Goal: Task Accomplishment & Management: Manage account settings

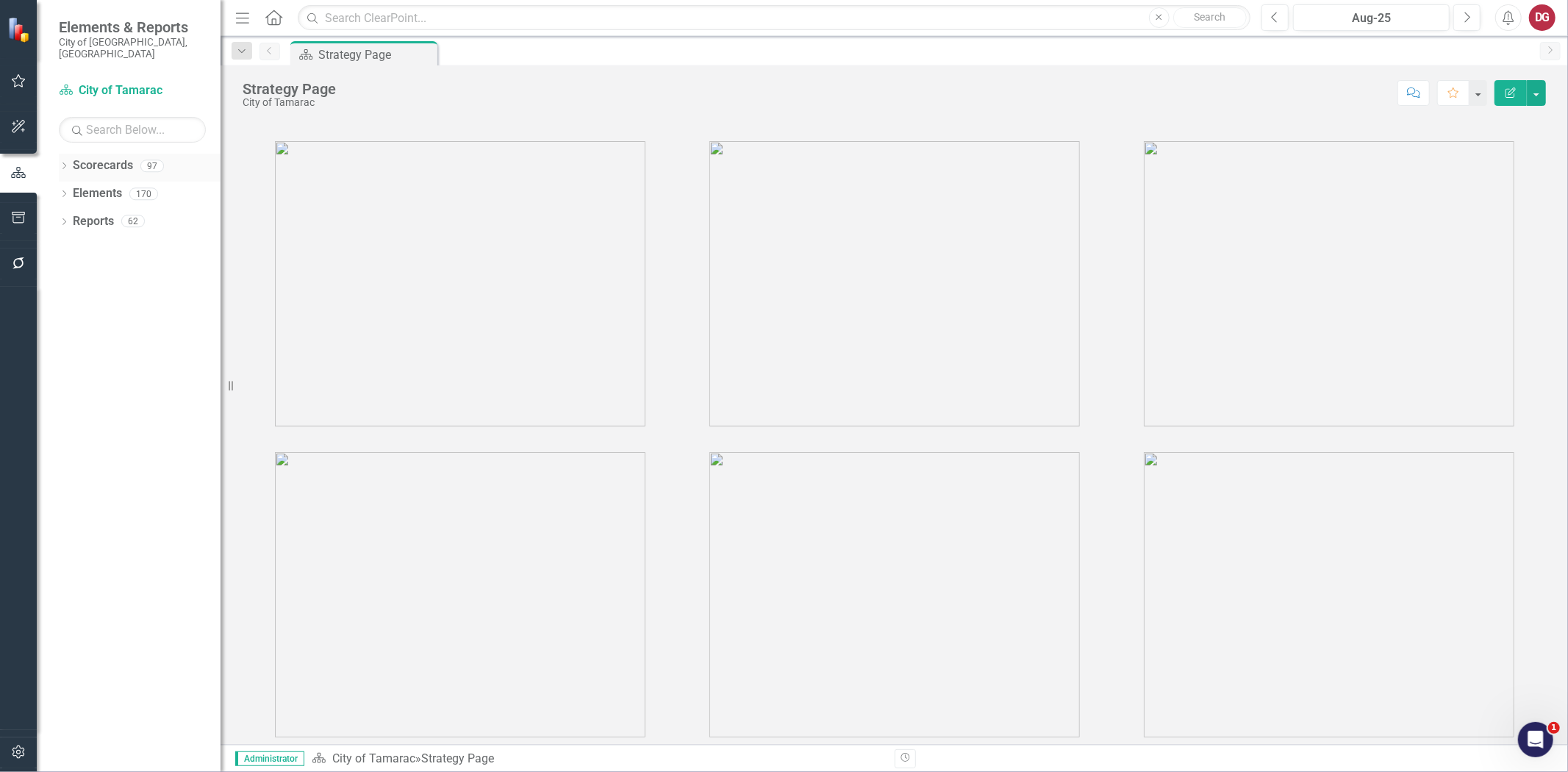
drag, startPoint x: 1854, startPoint y: 0, endPoint x: 64, endPoint y: 153, distance: 1796.5
click at [64, 163] on icon "Dropdown" at bounding box center [64, 167] width 10 height 8
click at [77, 188] on div "Dropdown" at bounding box center [71, 194] width 11 height 13
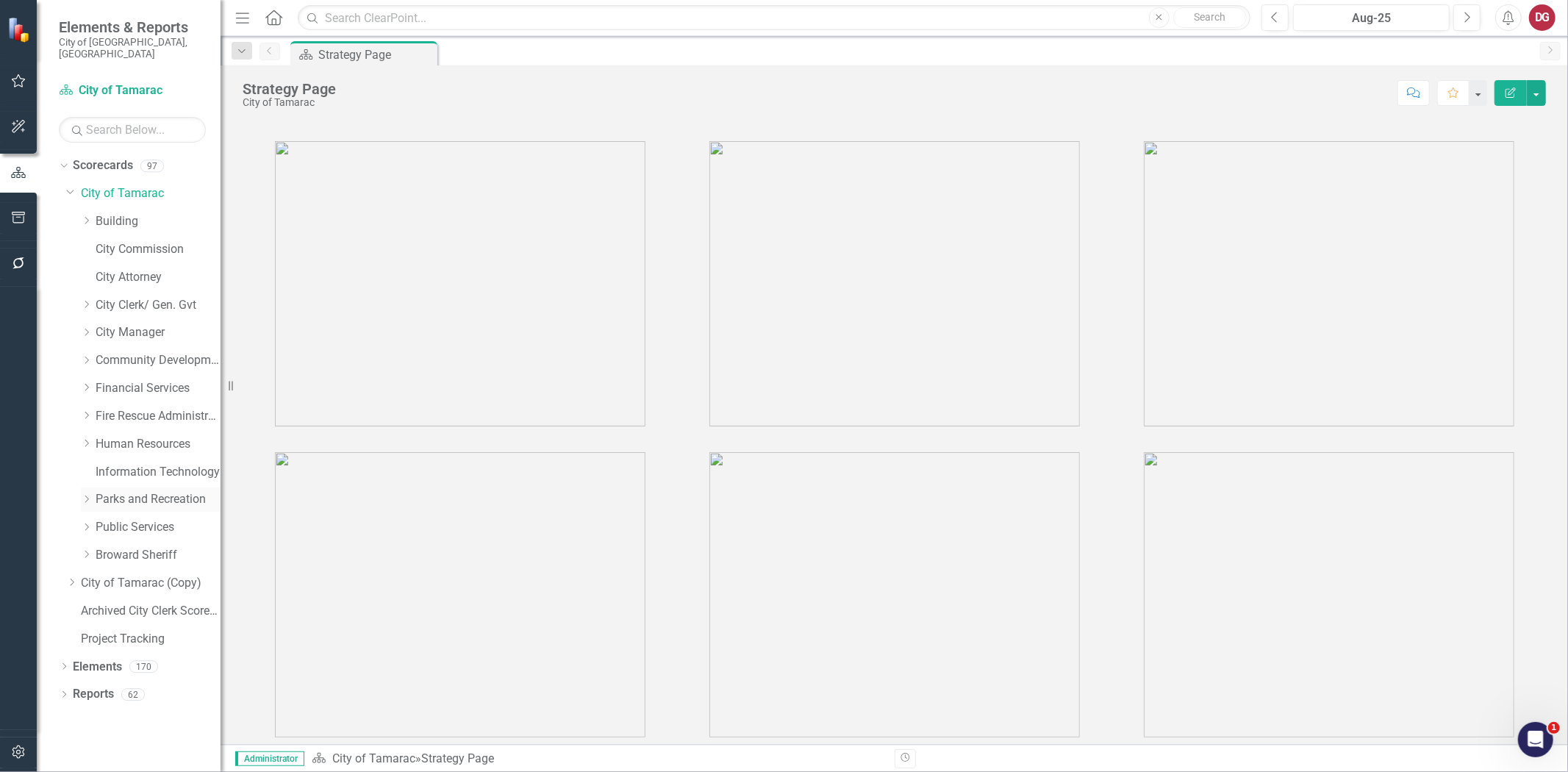
click at [110, 491] on link "Parks and Recreation" at bounding box center [158, 500] width 125 height 17
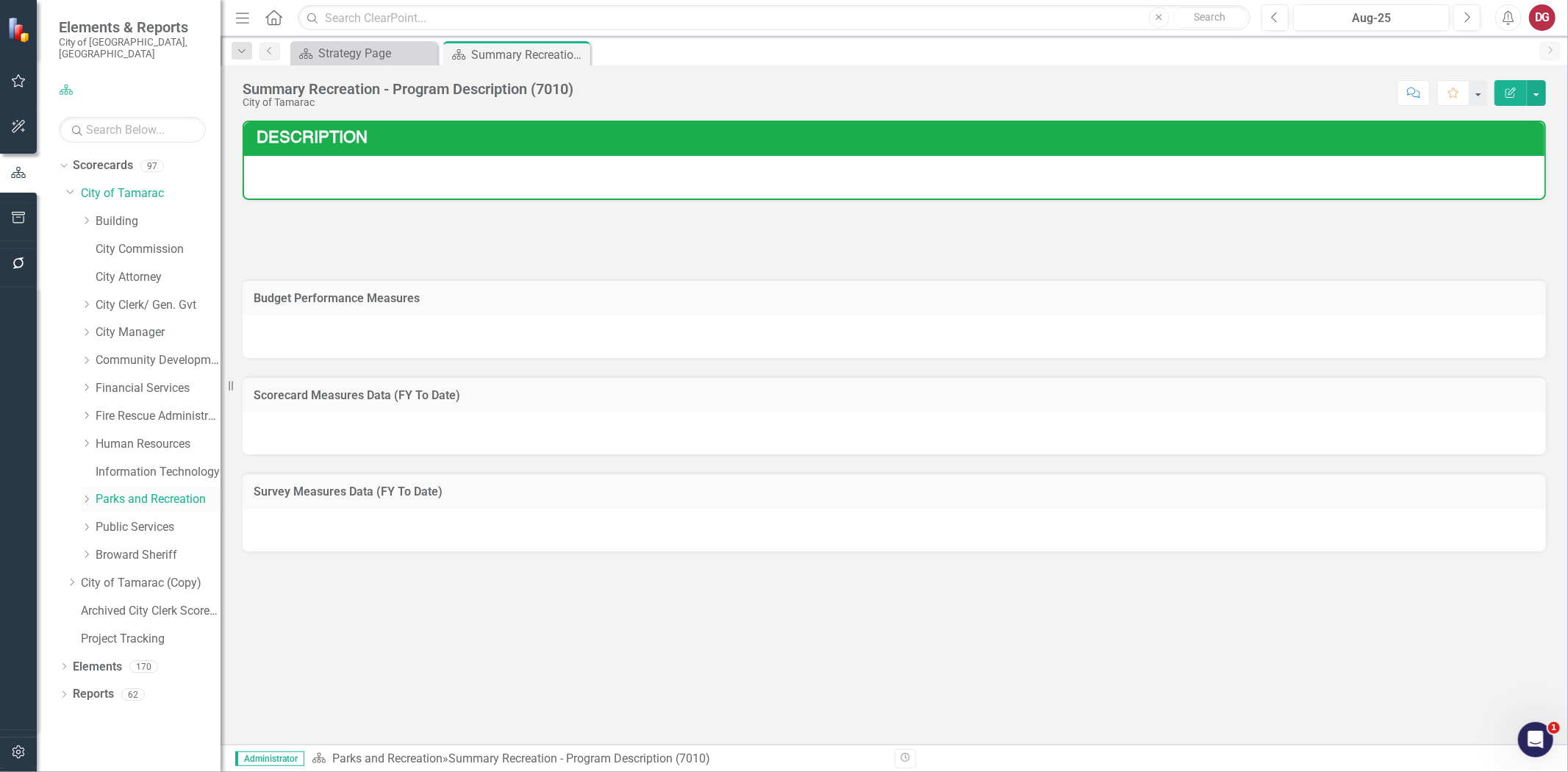
click at [89, 495] on icon "Dropdown" at bounding box center [86, 500] width 11 height 9
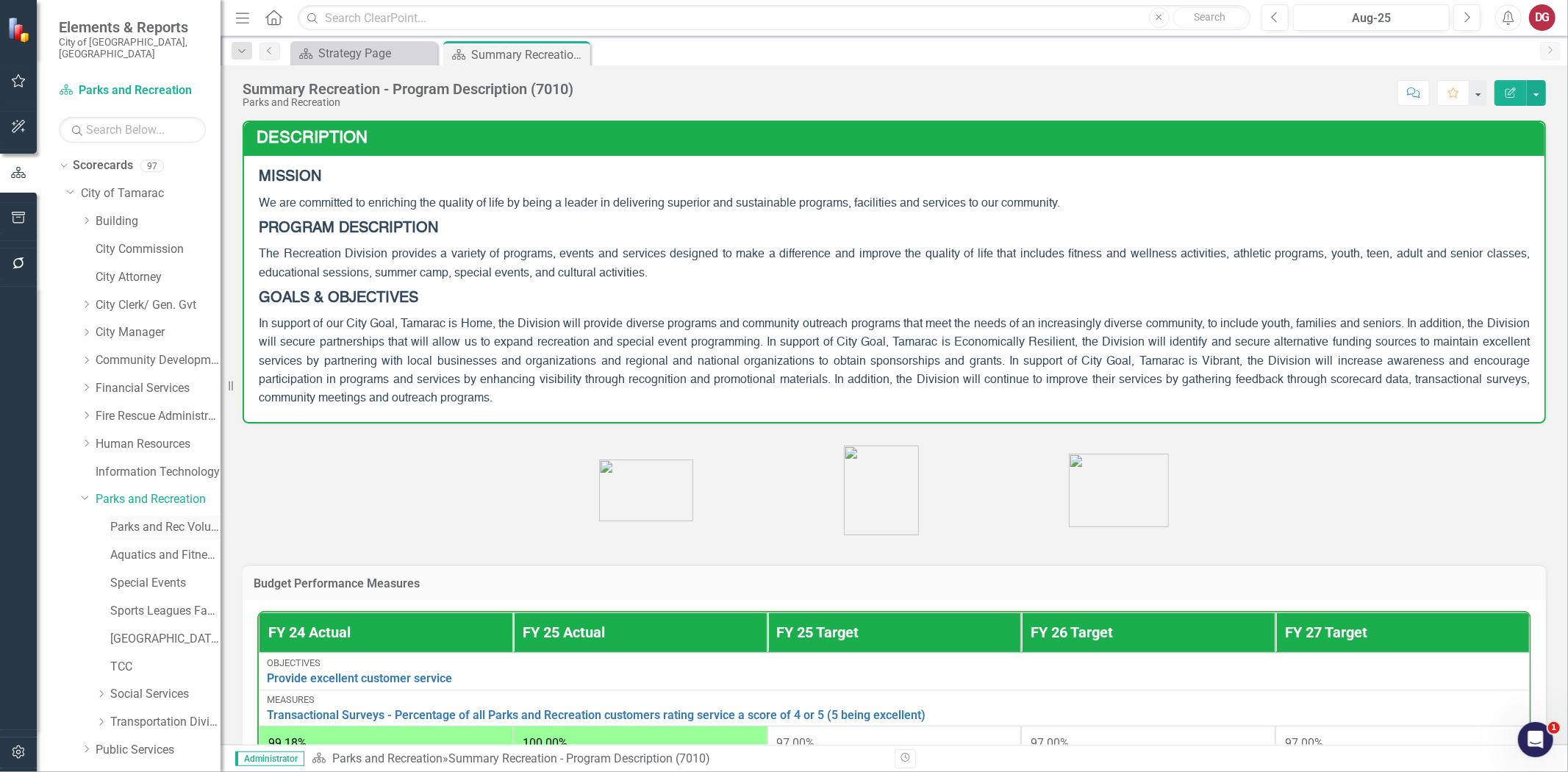
click at [131, 520] on link "Parks and Rec Volunteers" at bounding box center [165, 528] width 110 height 17
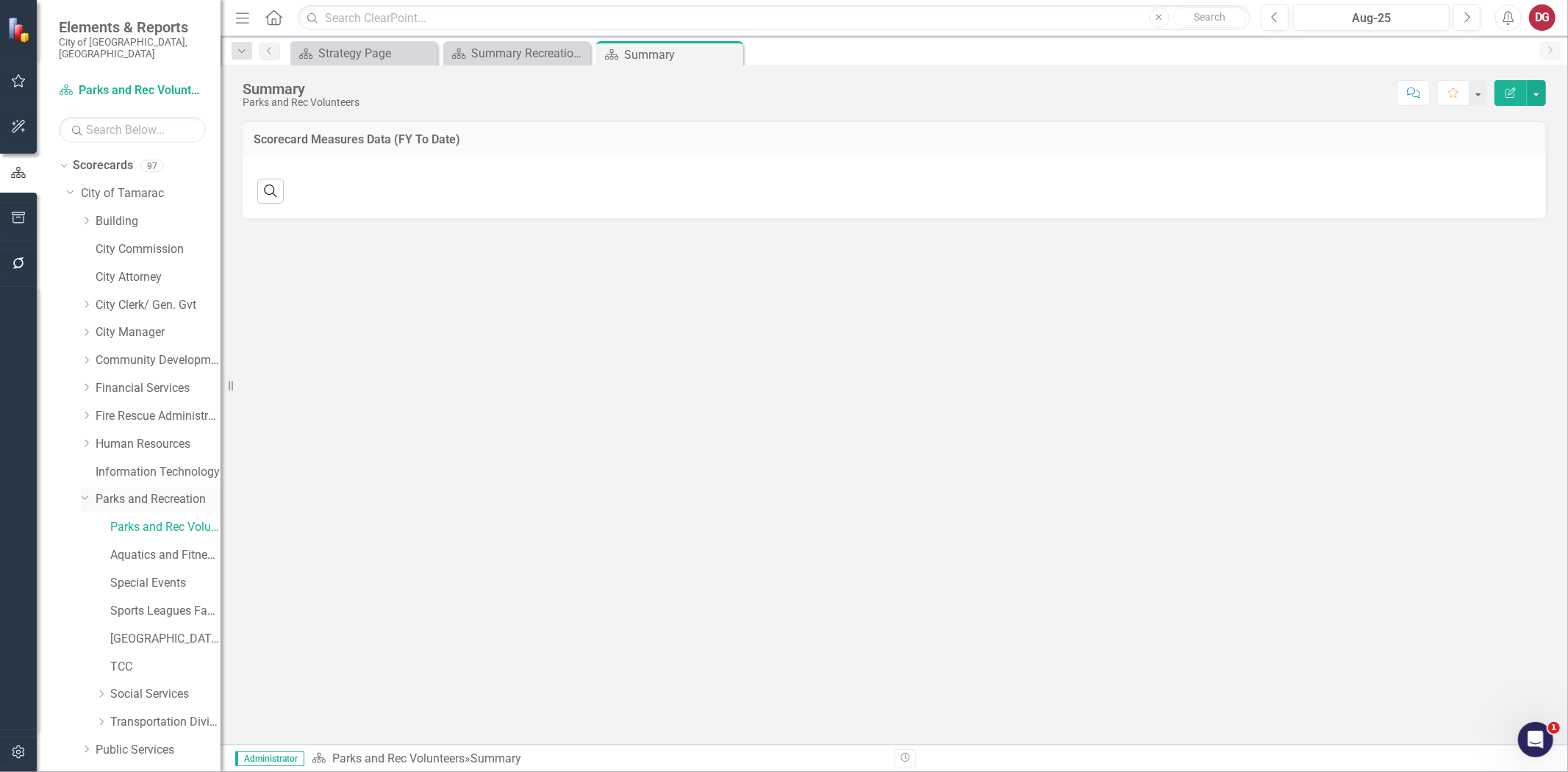
click at [123, 491] on link "Parks and Recreation" at bounding box center [158, 500] width 125 height 17
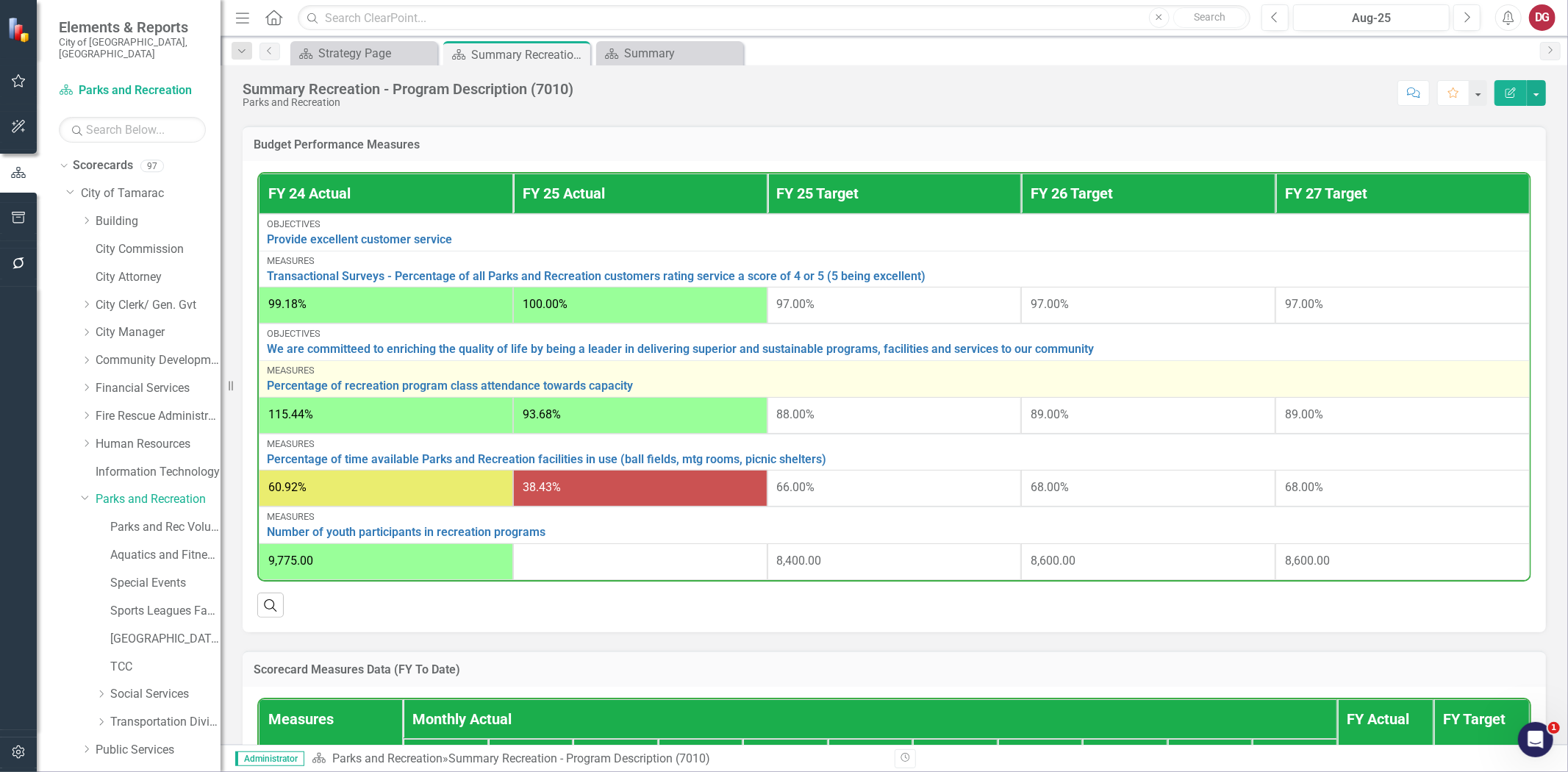
scroll to position [428, 0]
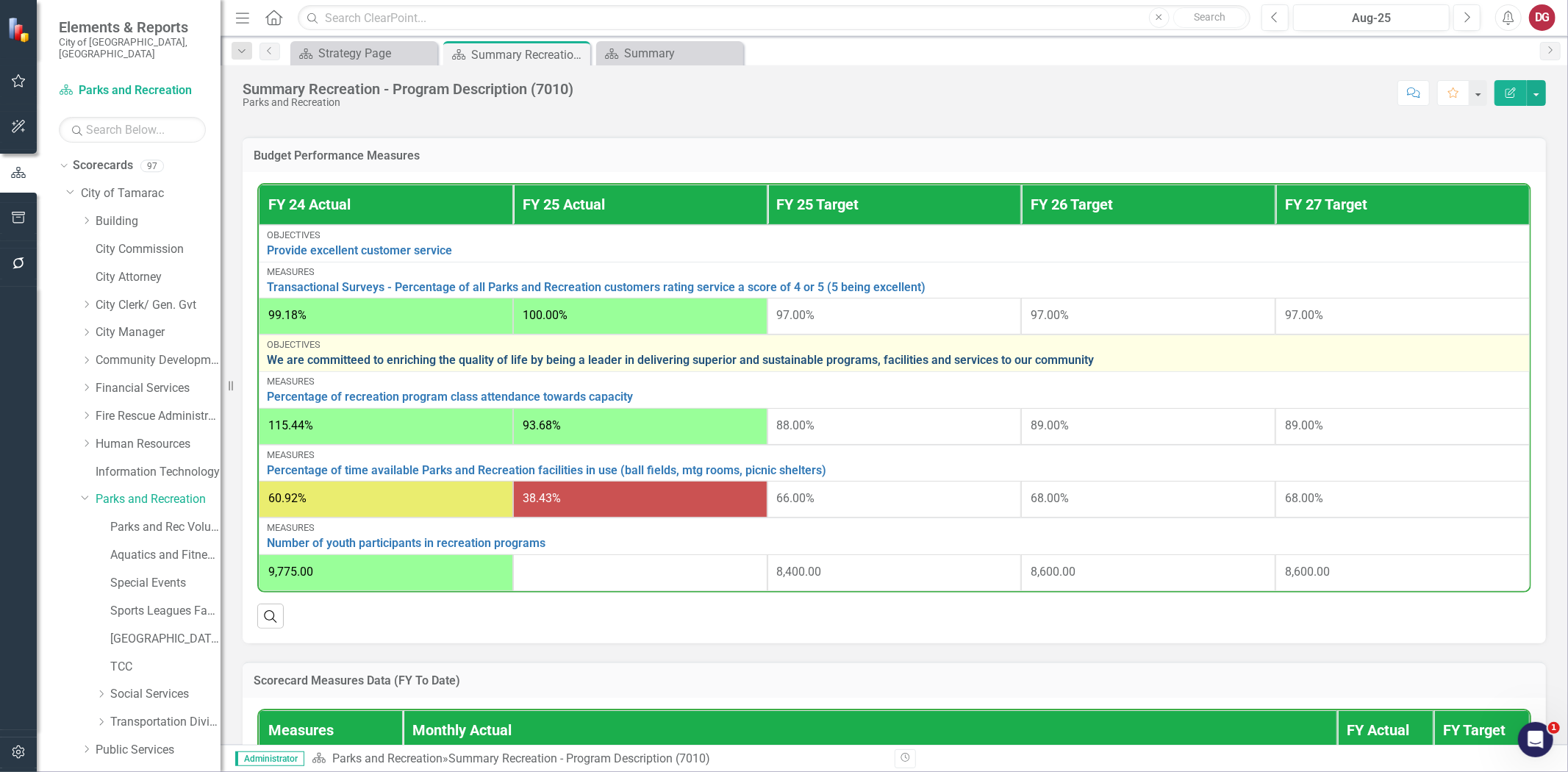
click at [330, 359] on link "We are committeed to enriching the quality of life by being a leader in deliver…" at bounding box center [895, 360] width 1255 height 13
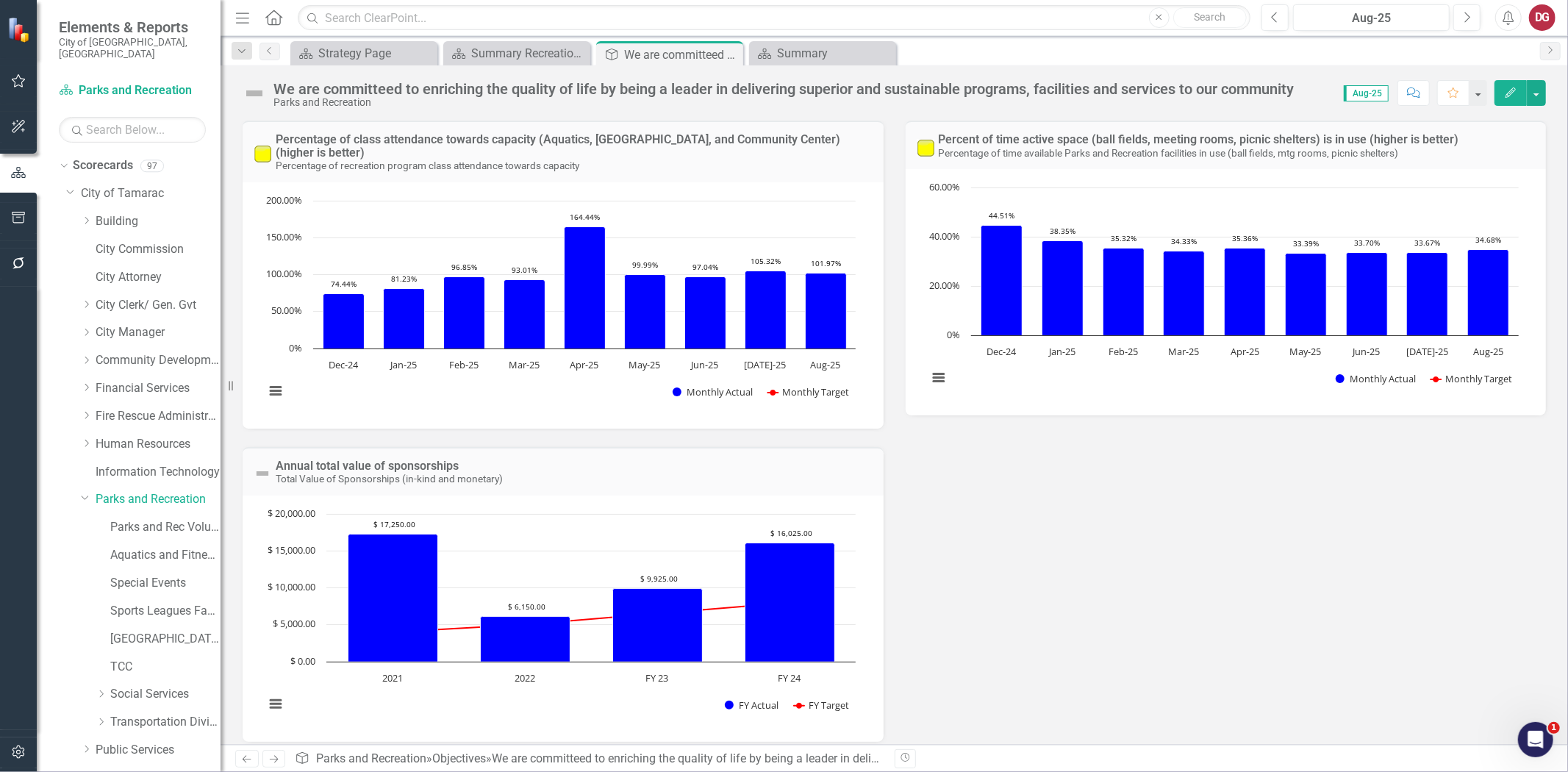
click at [576, 83] on div "We are committeed to enriching the quality of life by being a leader in deliver…" at bounding box center [784, 89] width 1020 height 16
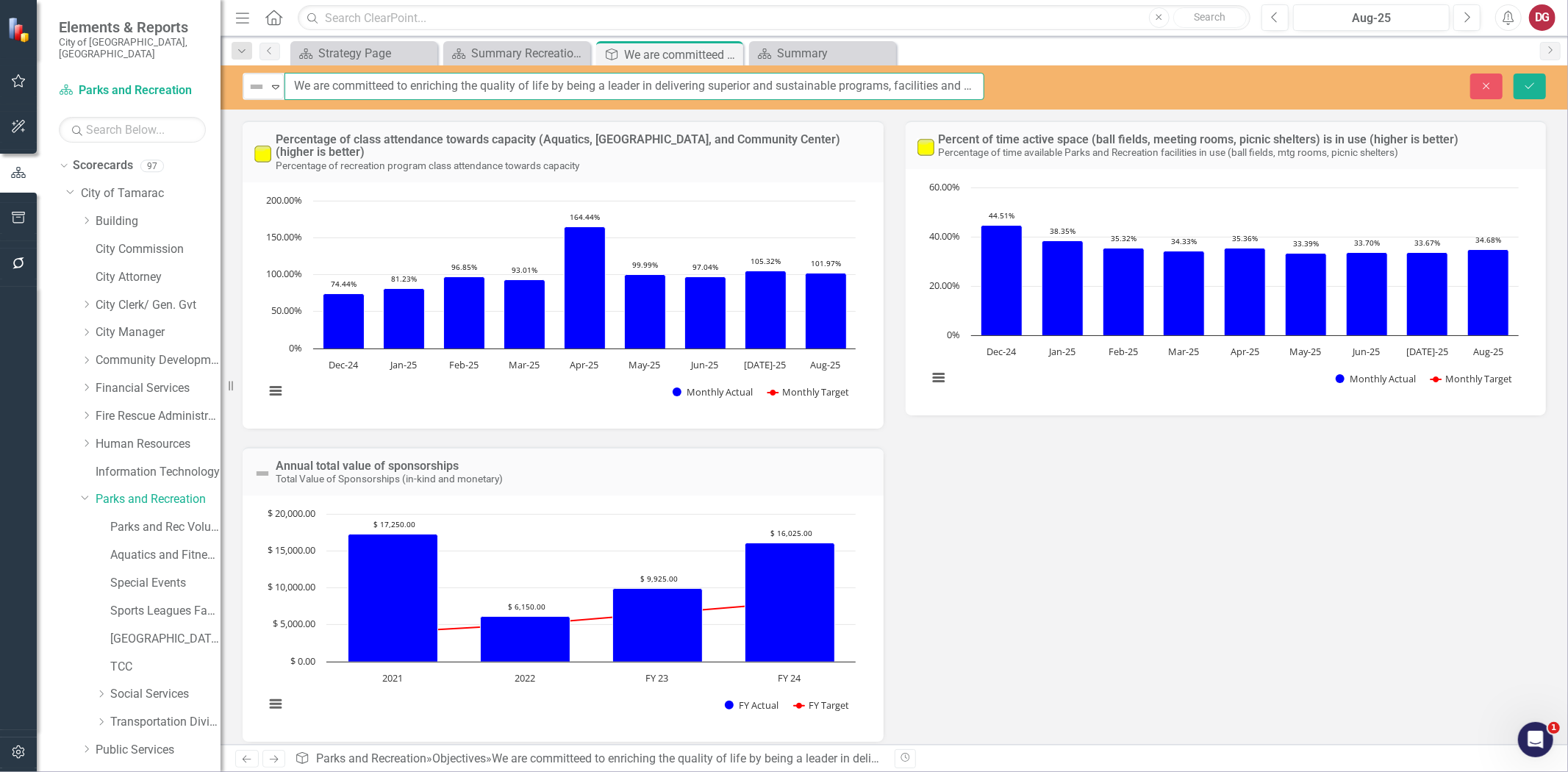
click at [383, 90] on input "We are committeed to enriching the quality of life by being a leader in deliver…" at bounding box center [634, 86] width 700 height 28
type input "We are committed to enriching the quality of life by being a leader in deliveri…"
click at [1535, 81] on icon "Save" at bounding box center [1530, 86] width 13 height 10
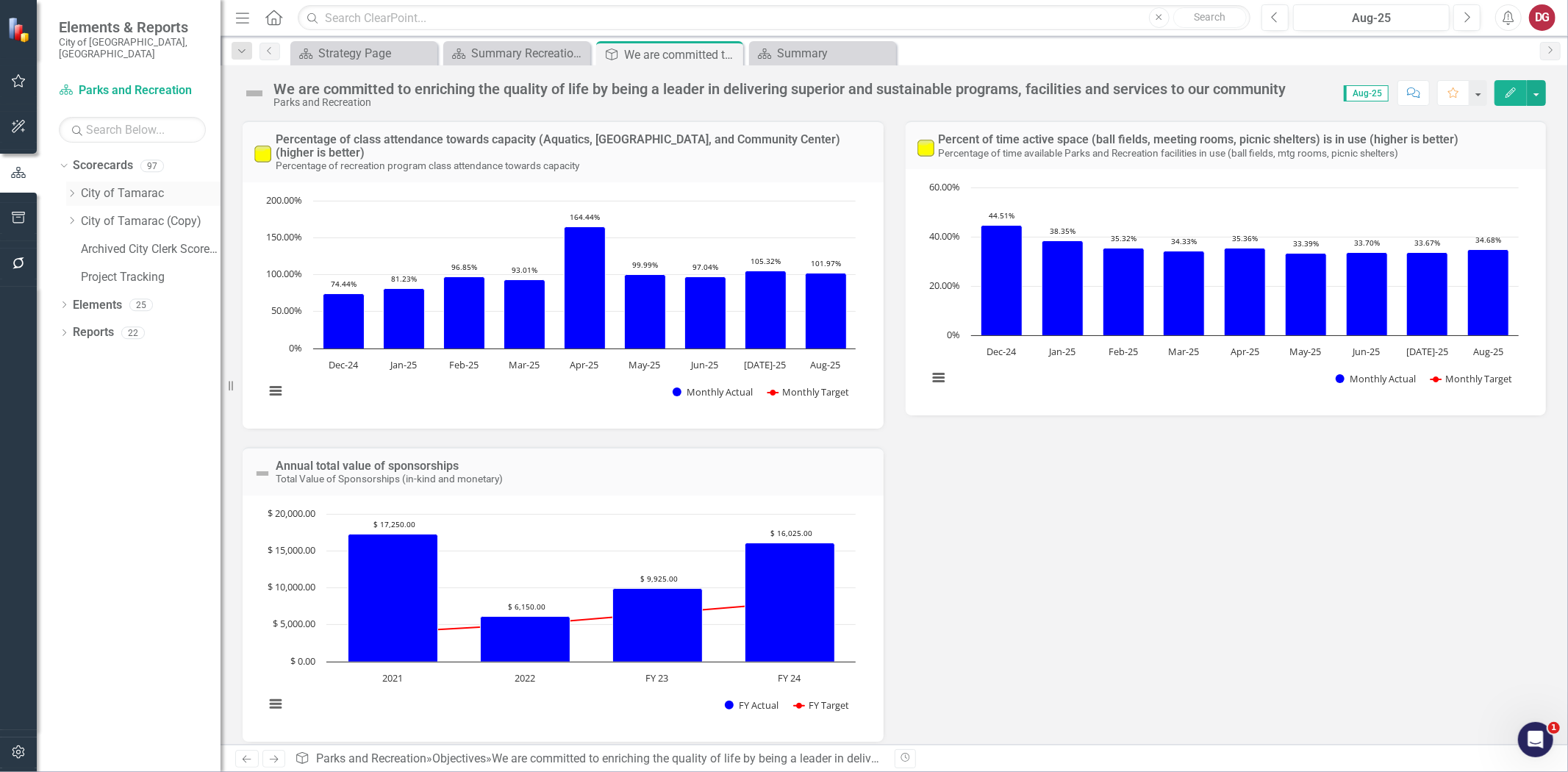
click at [77, 189] on icon "Dropdown" at bounding box center [71, 194] width 11 height 9
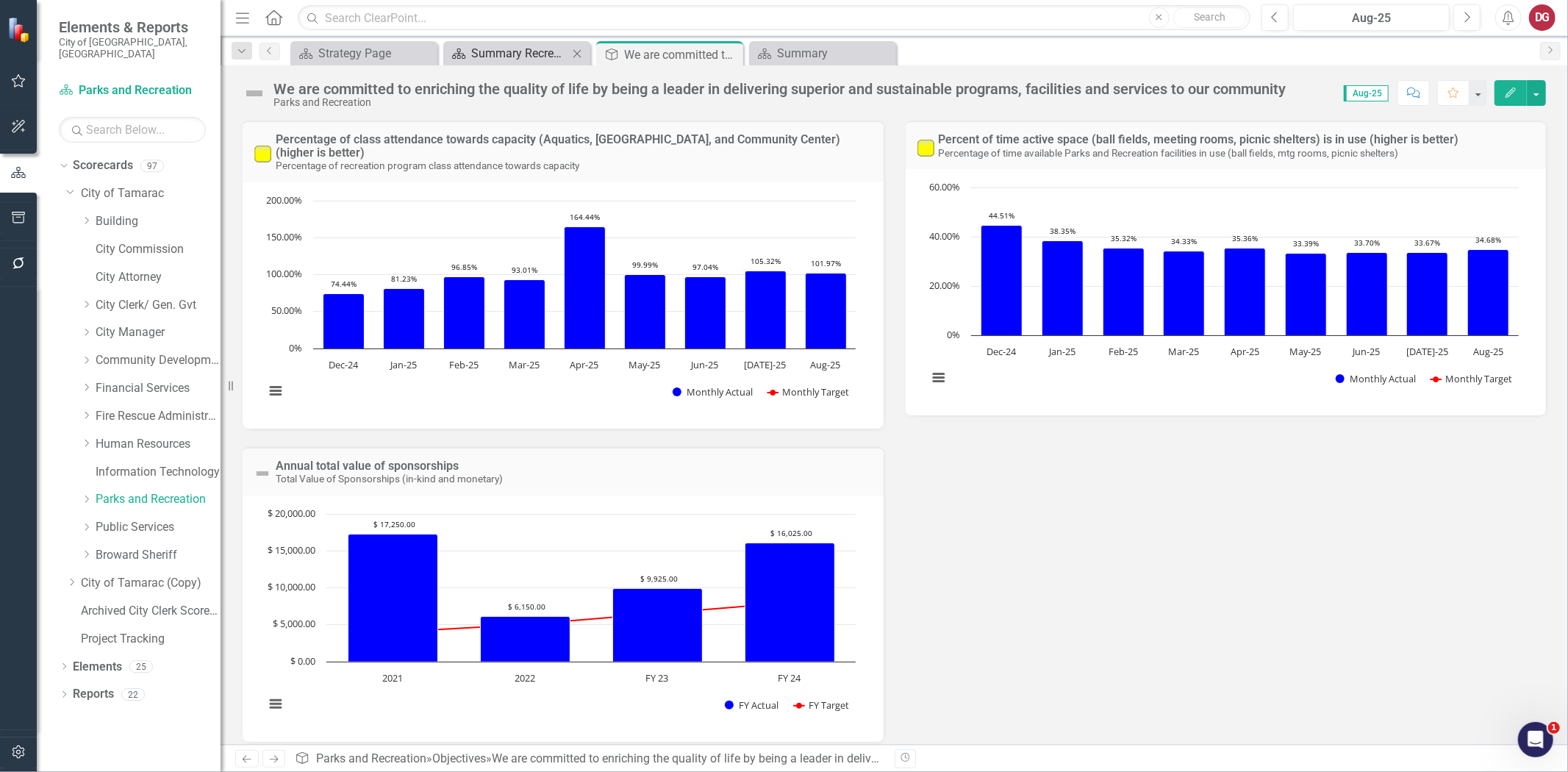
click at [497, 48] on div "Summary Recreation - Program Description (7010)" at bounding box center [519, 53] width 97 height 19
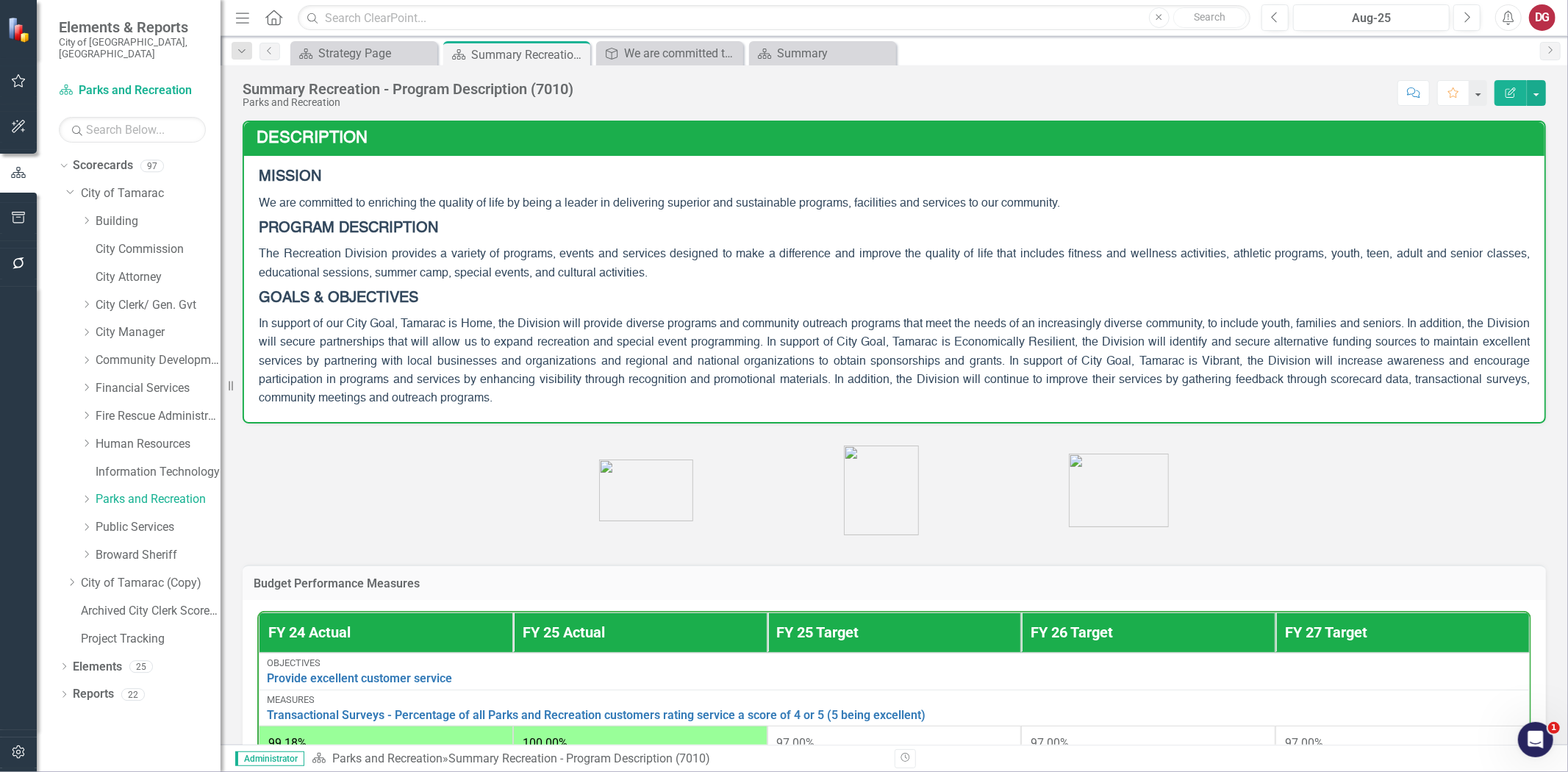
click at [640, 214] on p "We are committed to enriching the quality of life by being a leader in deliveri…" at bounding box center [895, 203] width 1271 height 25
click at [641, 210] on p "We are committed to enriching the quality of life by being a leader in deliveri…" at bounding box center [895, 203] width 1271 height 25
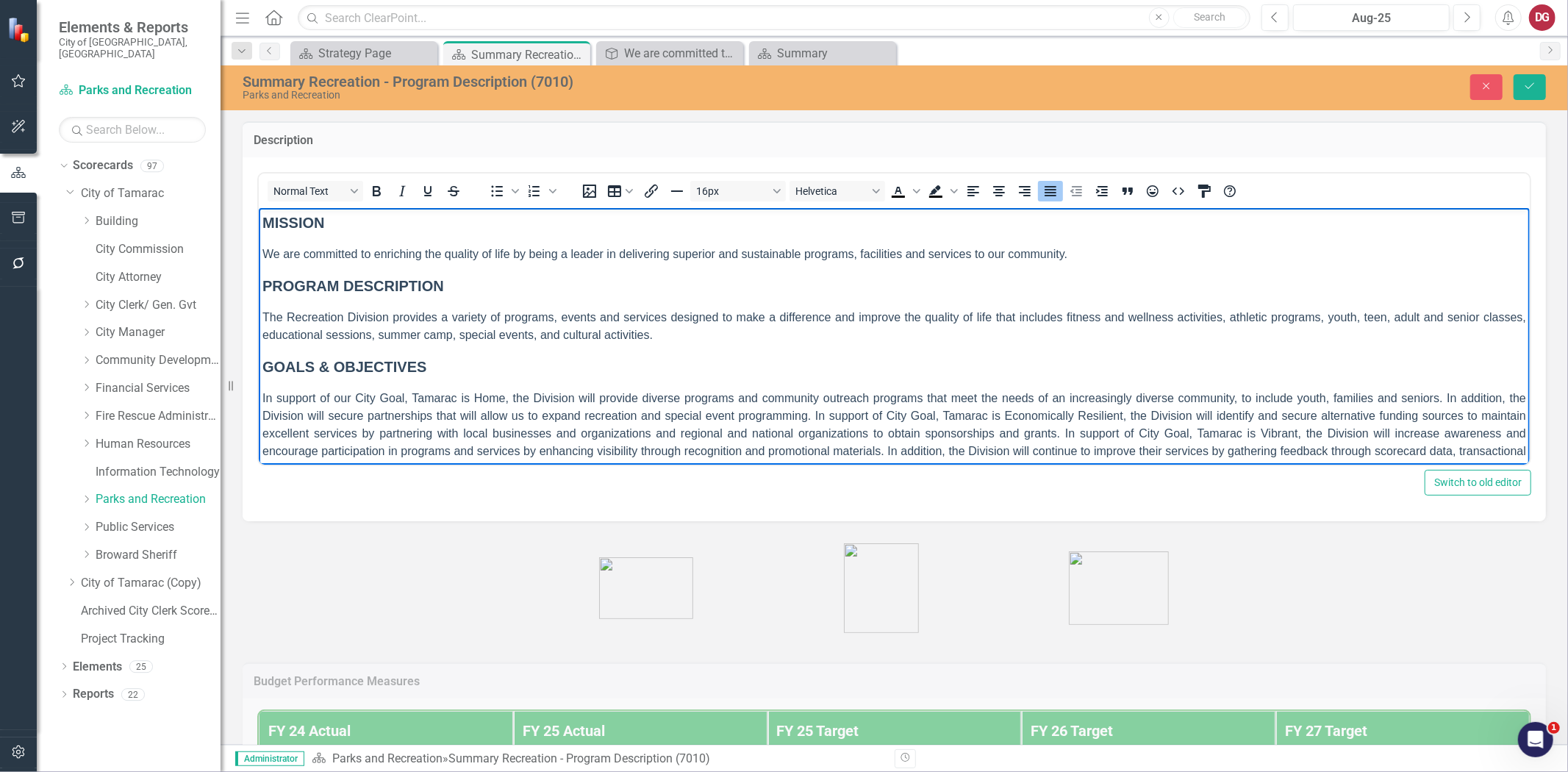
click at [554, 258] on span "We are committed to enriching the quality of life by being a leader in deliveri…" at bounding box center [665, 253] width 805 height 13
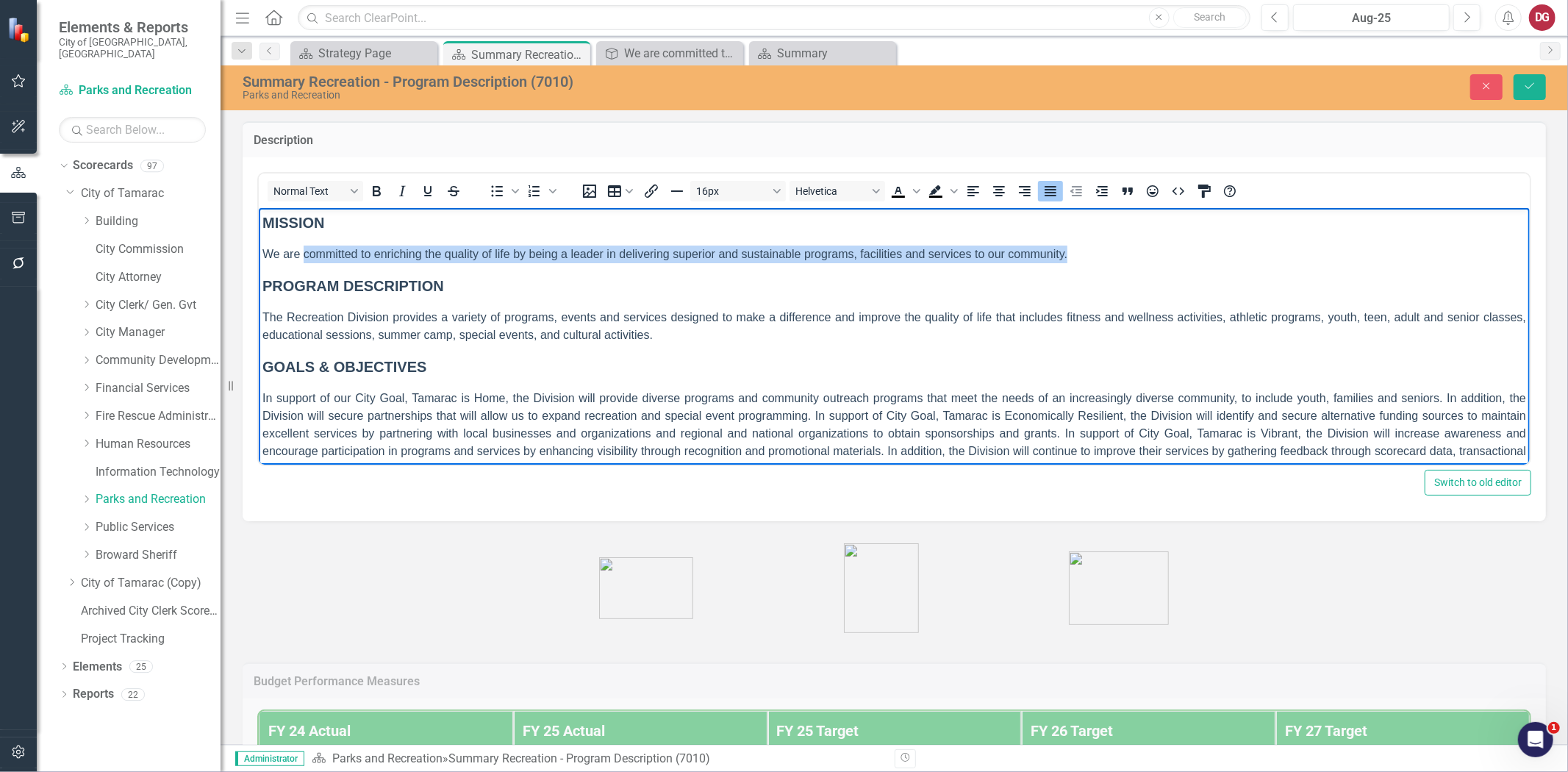
drag, startPoint x: 1075, startPoint y: 255, endPoint x: 302, endPoint y: 257, distance: 773.0
click at [302, 257] on p "We are committed to enriching the quality of life by being a leader in deliveri…" at bounding box center [894, 254] width 1264 height 18
paste body "Rich Text Area. Press ALT-0 for help."
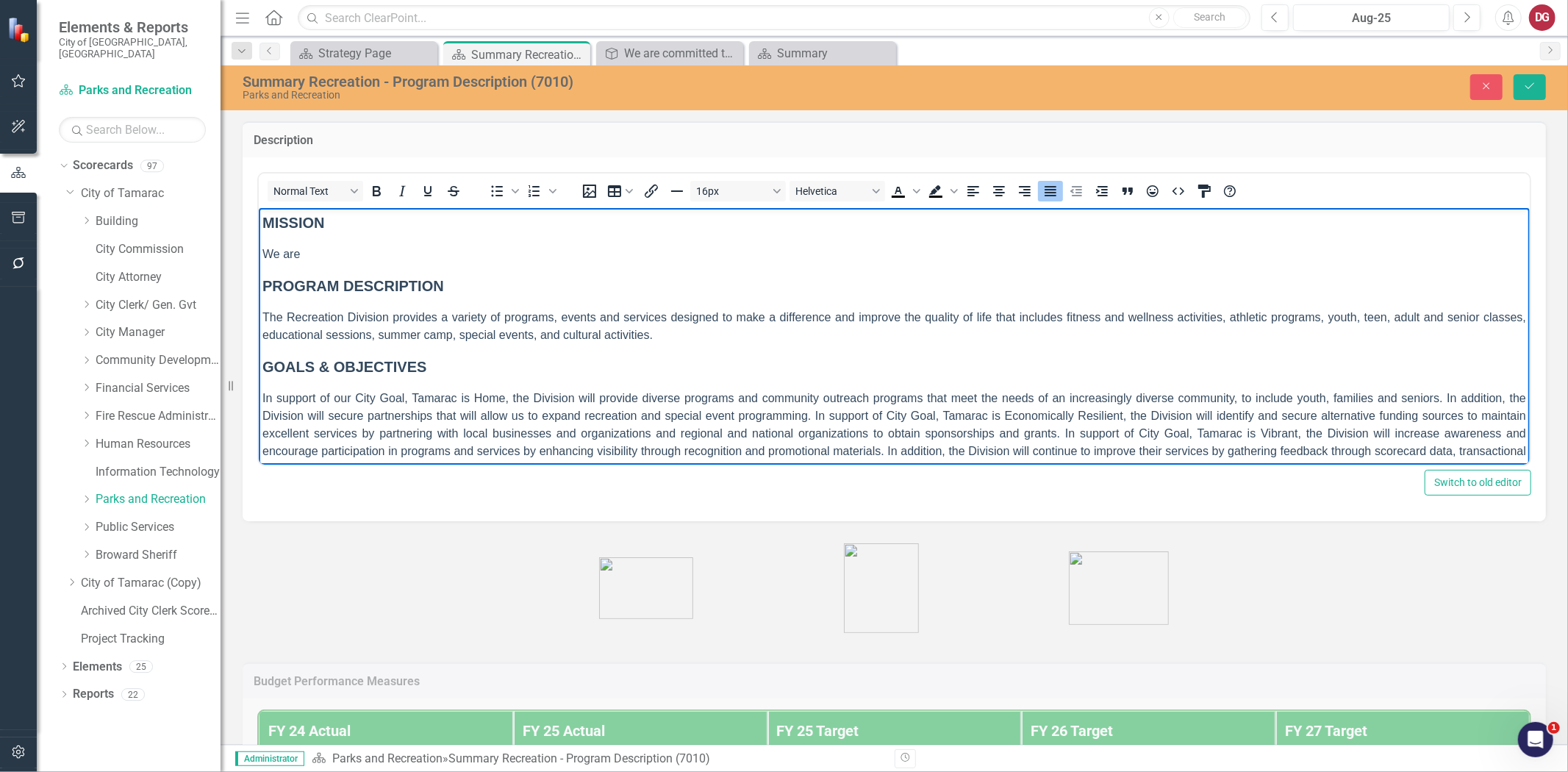
click at [321, 253] on p "We are" at bounding box center [894, 254] width 1264 height 18
click at [554, 321] on span "The Recreation Division provides a variety of programs, events and services des…" at bounding box center [894, 325] width 1264 height 31
click at [394, 319] on span "The Recreation Division provides a variety of programs, events and services des…" at bounding box center [894, 325] width 1264 height 31
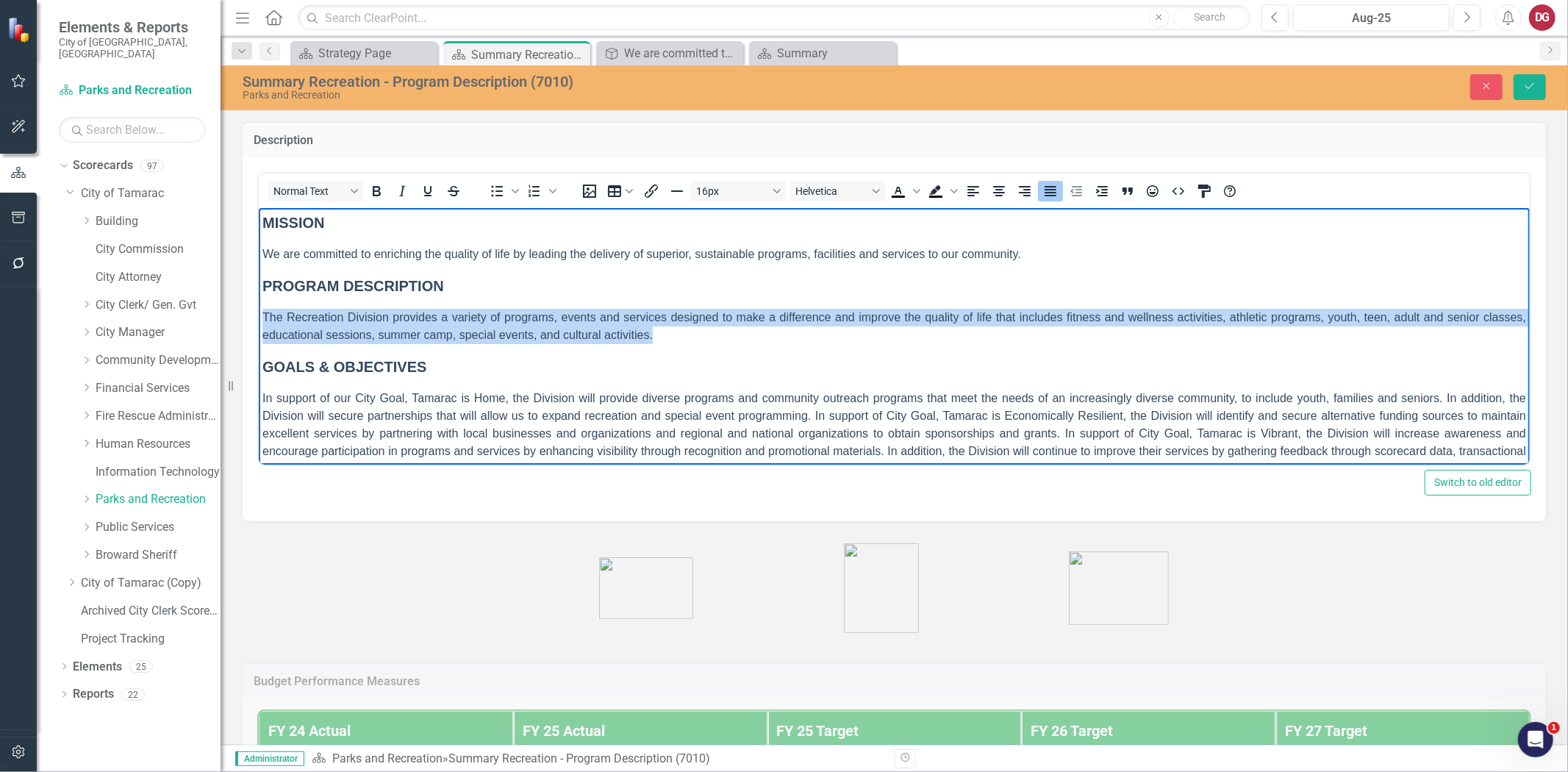
drag, startPoint x: 665, startPoint y: 336, endPoint x: 263, endPoint y: 311, distance: 402.8
click at [263, 311] on p "The Recreation Division provides a variety of programs, events and services des…" at bounding box center [894, 325] width 1264 height 35
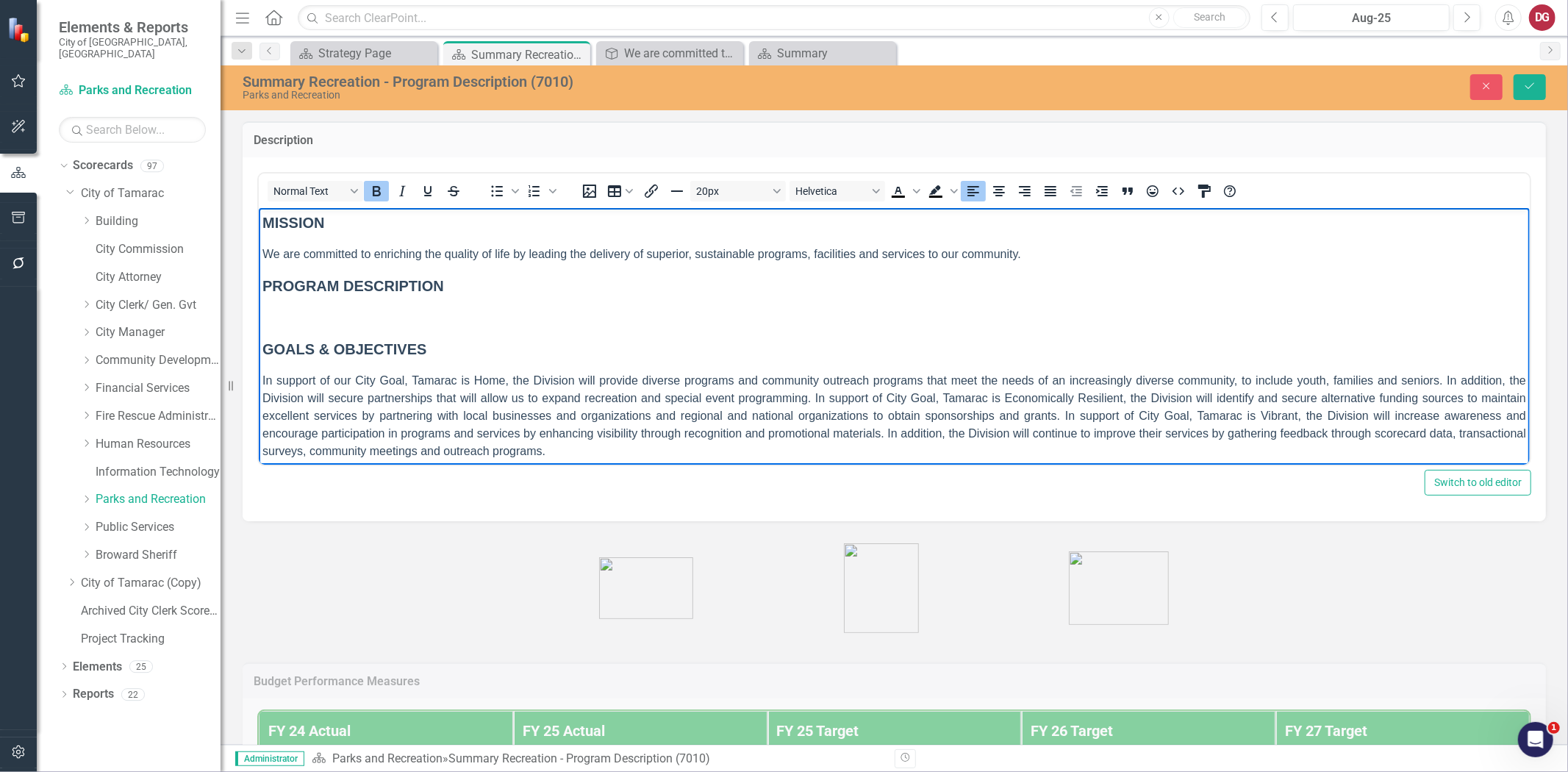
click at [297, 317] on p "Rich Text Area. Press ALT-0 for help." at bounding box center [894, 317] width 1264 height 18
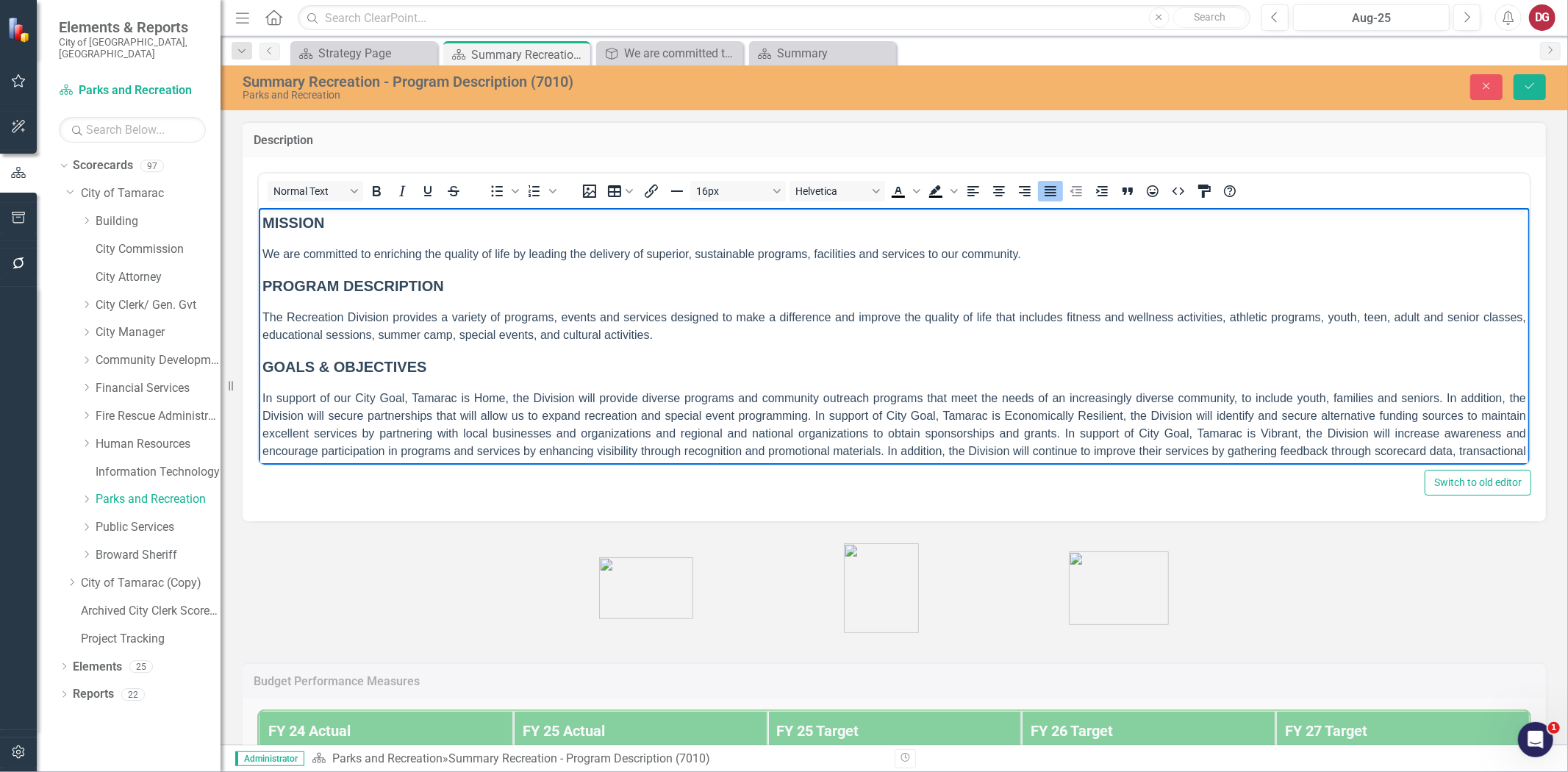
click at [516, 396] on span "In support of our City Goal, Tamarac is Home, the Division will provide diverse…" at bounding box center [894, 433] width 1264 height 83
click at [606, 318] on span "The Recreation Division provides a variety of programs, events and services des…" at bounding box center [894, 325] width 1264 height 31
click at [676, 326] on p "The Recreation Division provides a variety of programs, events and services des…" at bounding box center [894, 325] width 1264 height 35
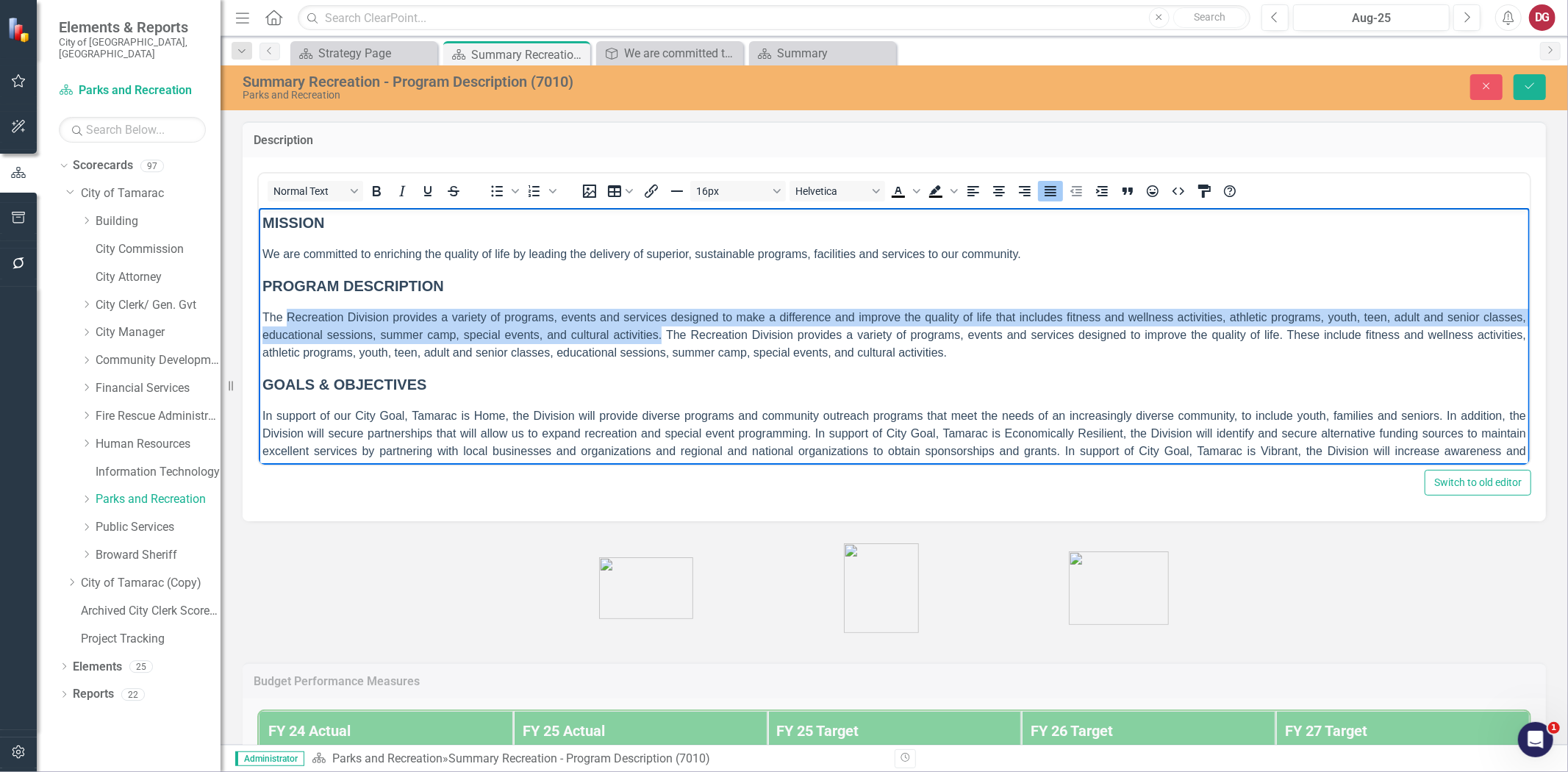
drag, startPoint x: 656, startPoint y: 331, endPoint x: 287, endPoint y: 318, distance: 369.2
click at [287, 318] on span "The Recreation Division provides a variety of programs, events and services des…" at bounding box center [894, 334] width 1264 height 48
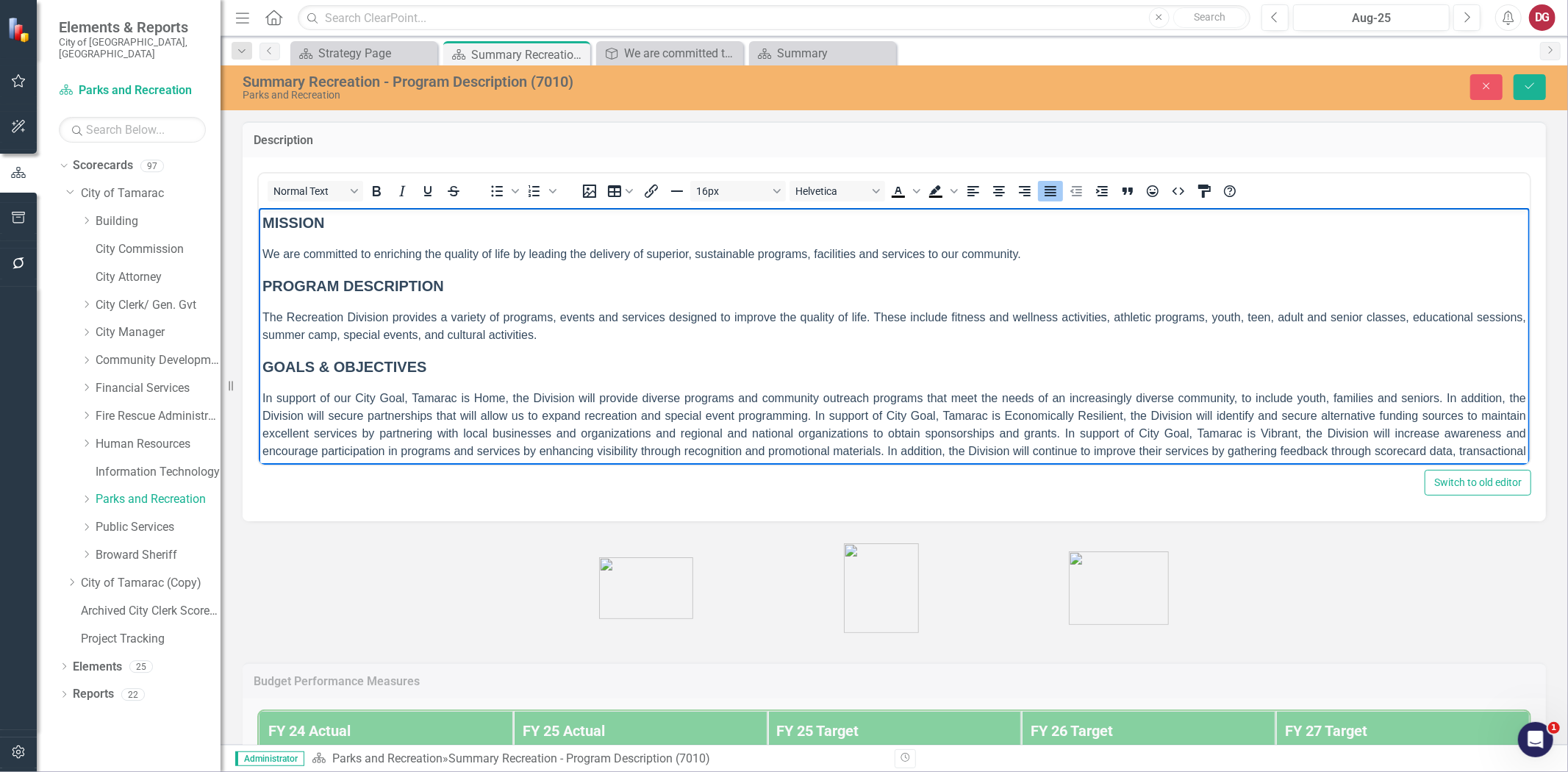
click at [621, 334] on p "The Recreation Division provides a variety of programs, events and services des…" at bounding box center [894, 325] width 1264 height 35
click at [726, 427] on span "In support of our City Goal, Tamarac is Home, the Division will provide diverse…" at bounding box center [894, 433] width 1264 height 83
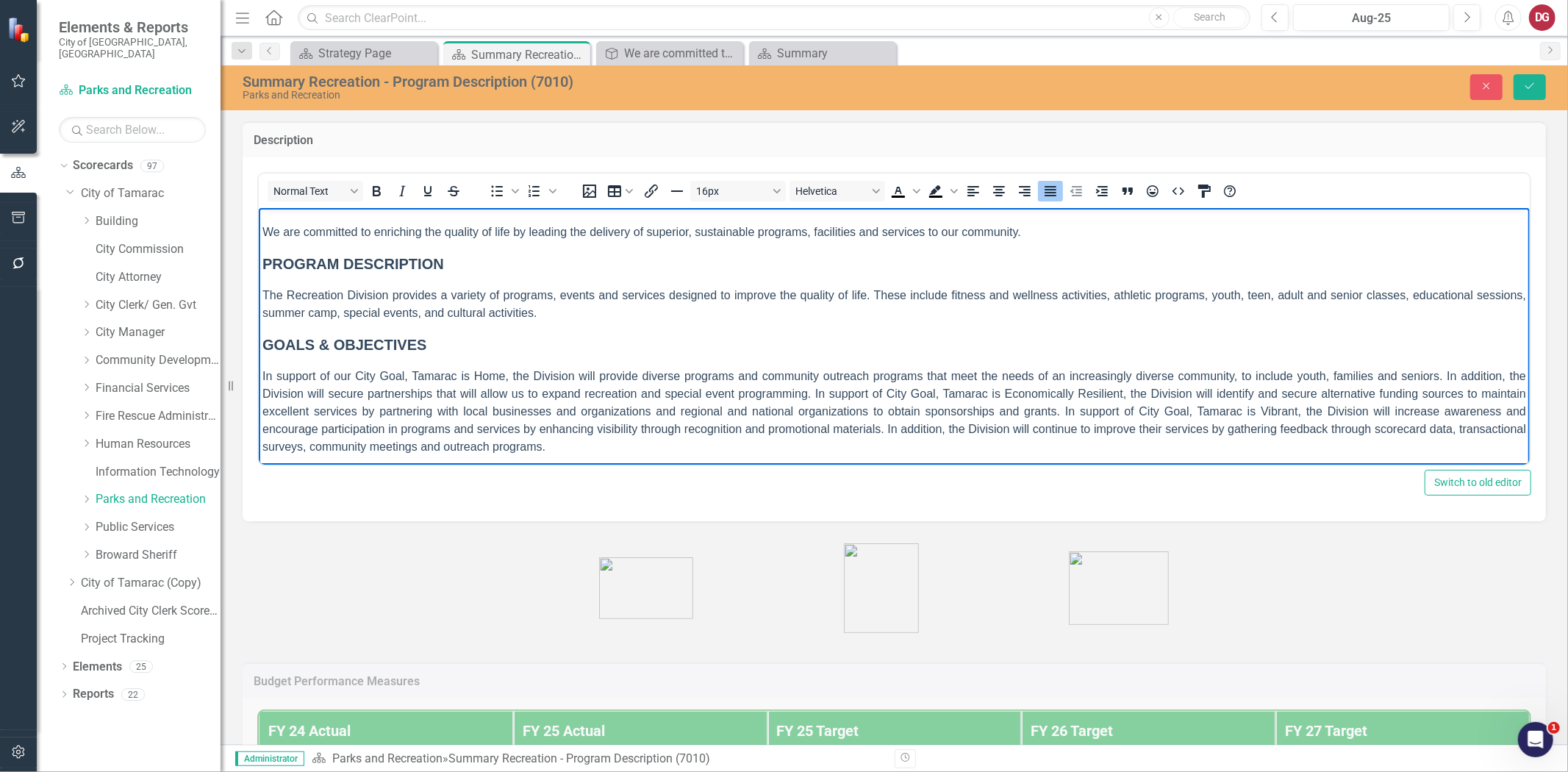
scroll to position [27, 0]
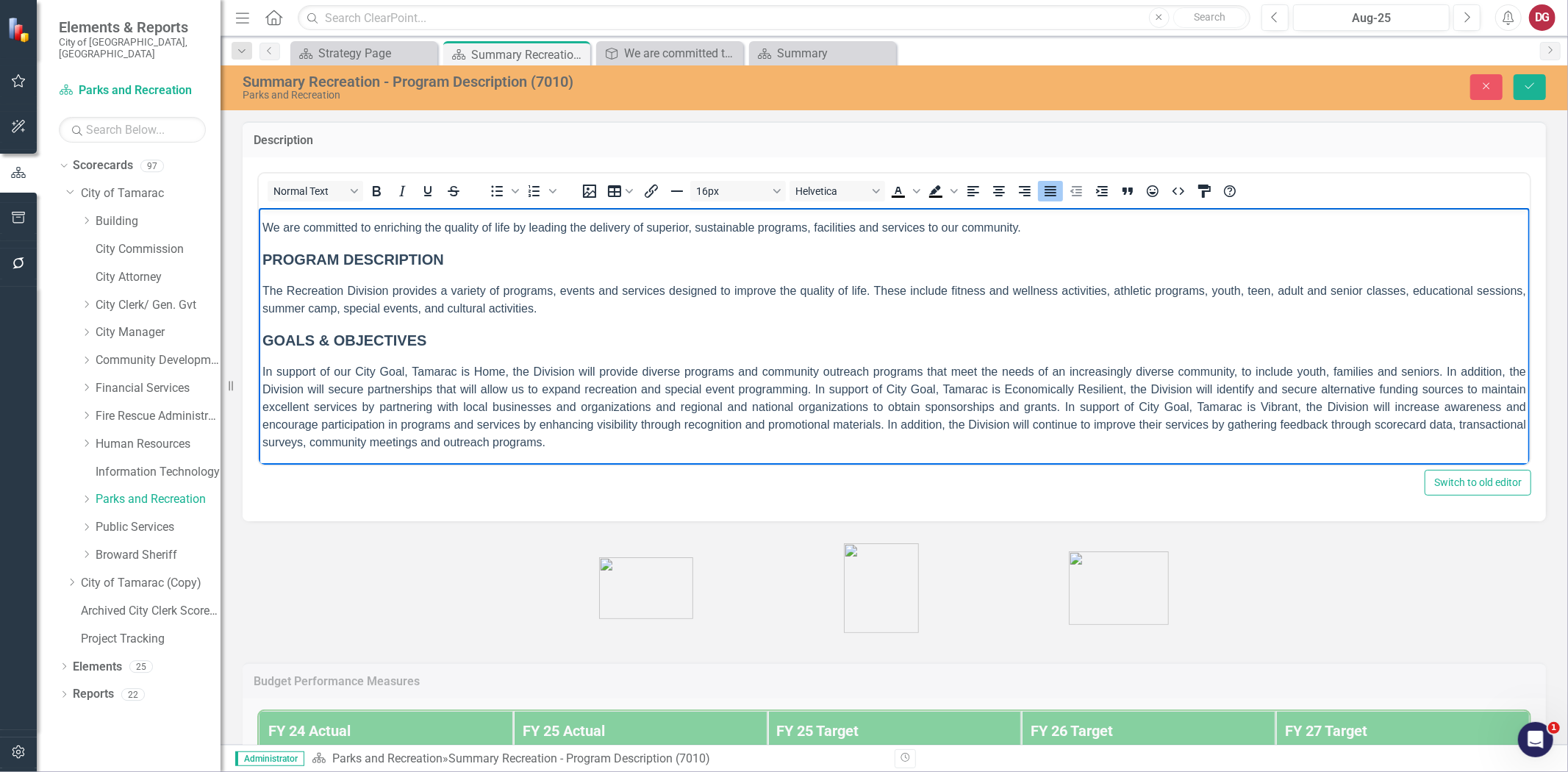
click at [675, 441] on p "In support of our City Goal, Tamarac is Home, the Division will provide diverse…" at bounding box center [894, 406] width 1264 height 89
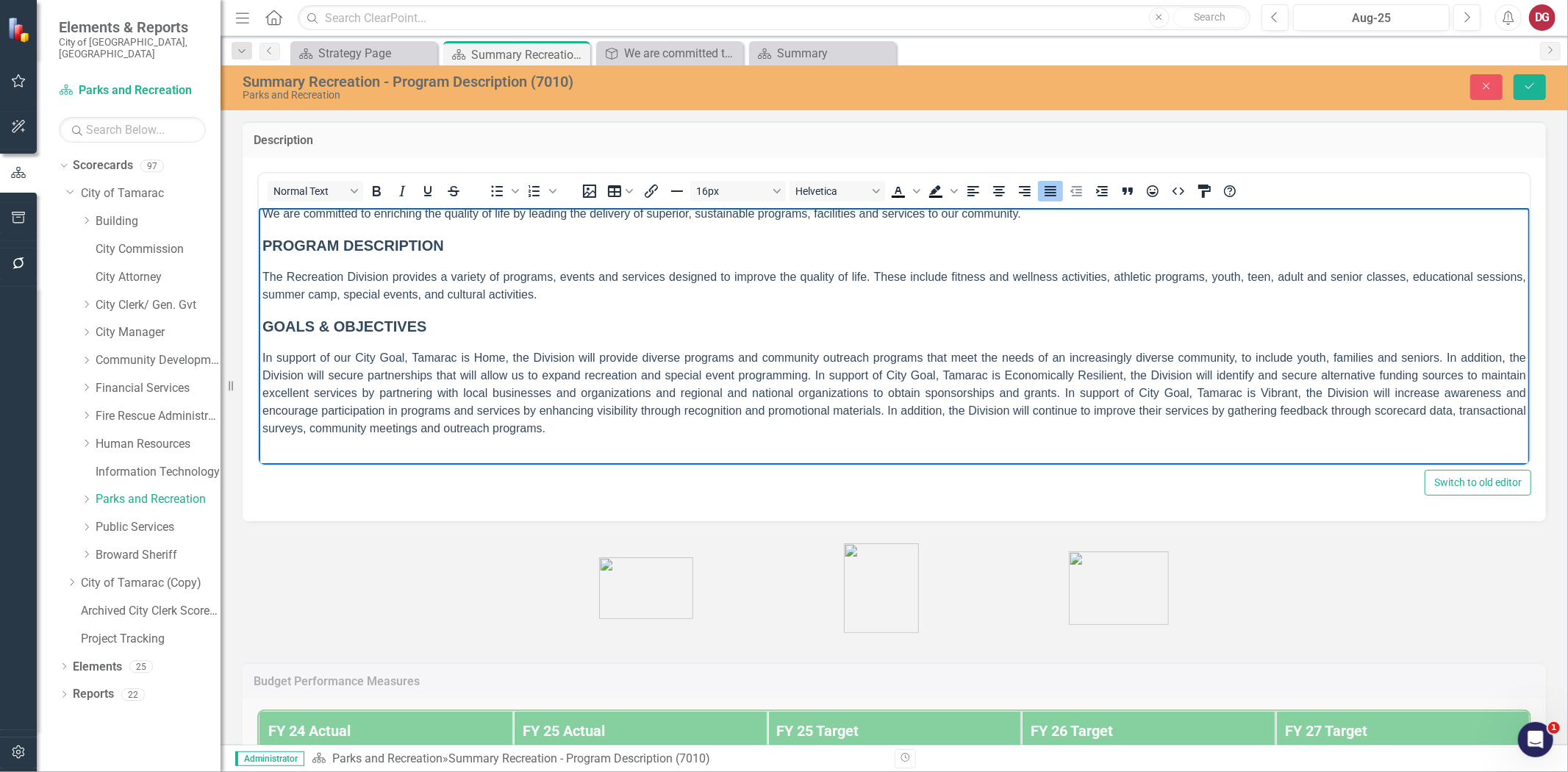
scroll to position [70, 0]
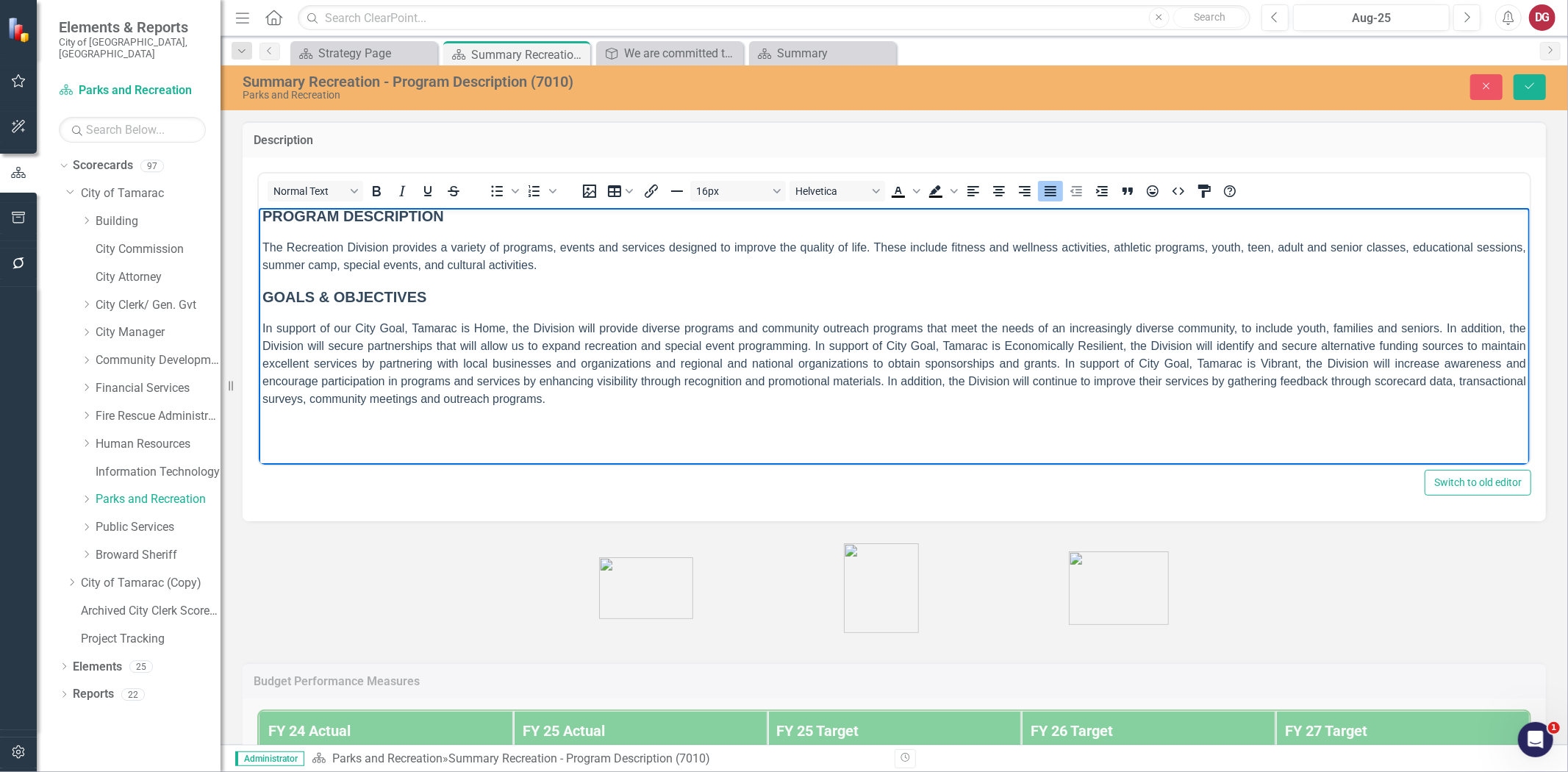
click at [531, 431] on p "Rich Text Area. Press ALT-0 for help." at bounding box center [894, 428] width 1264 height 18
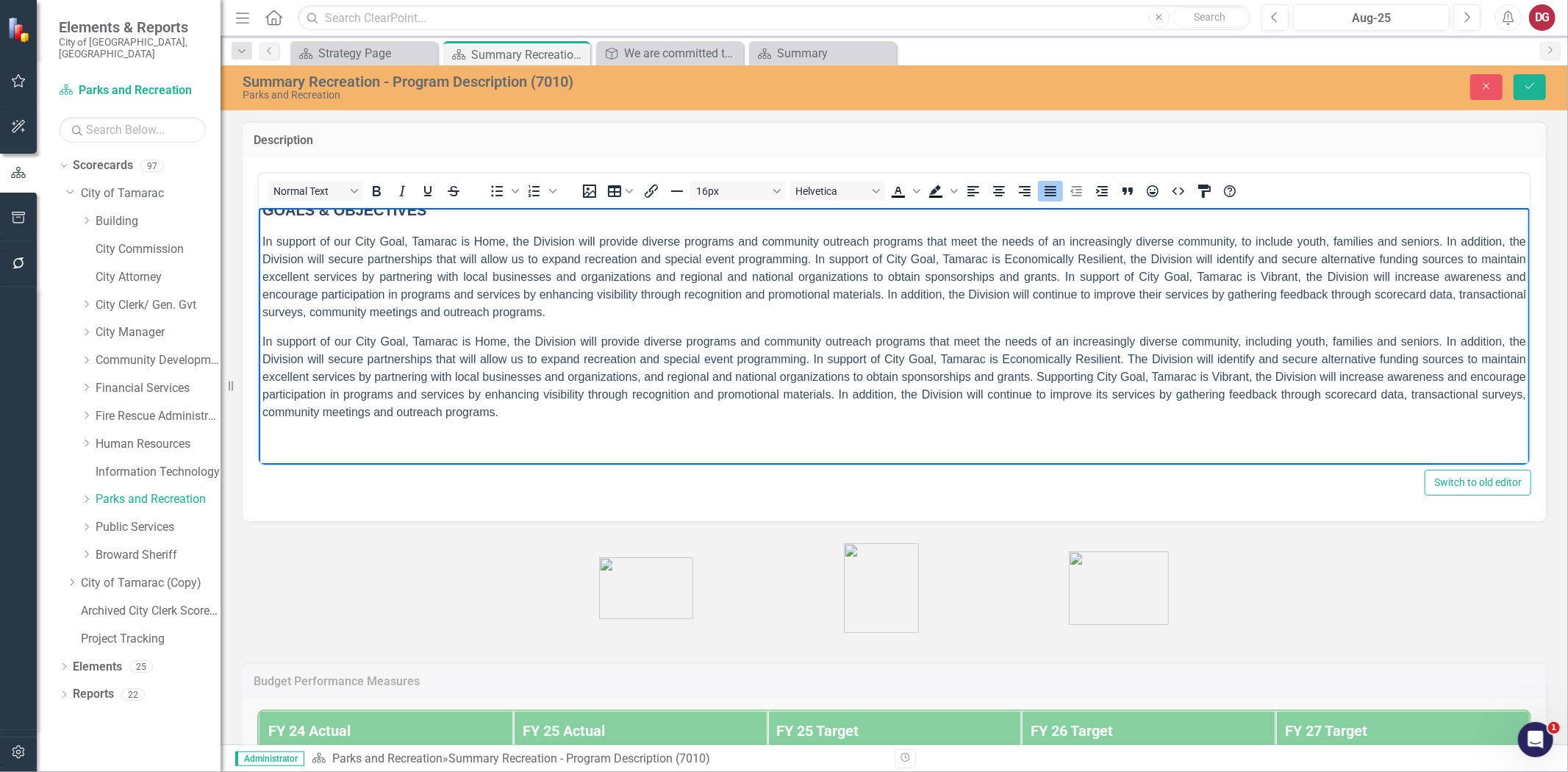
scroll to position [75, 0]
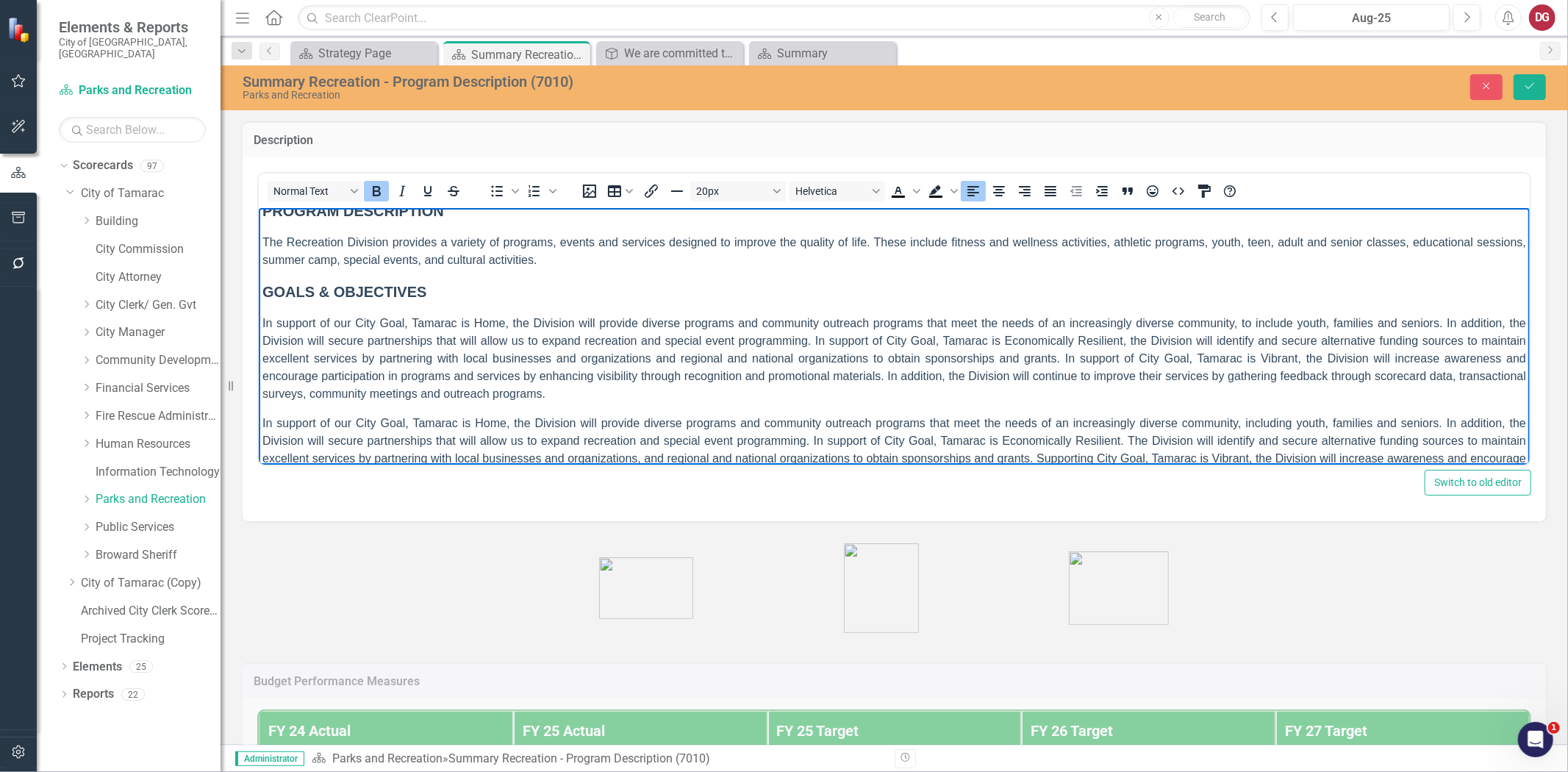
click at [449, 302] on p "GOALS & OBJECTIVES" at bounding box center [894, 291] width 1264 height 22
click at [427, 303] on body "MISSION We are committed to enriching the quality of life by leading the delive…" at bounding box center [894, 339] width 1271 height 415
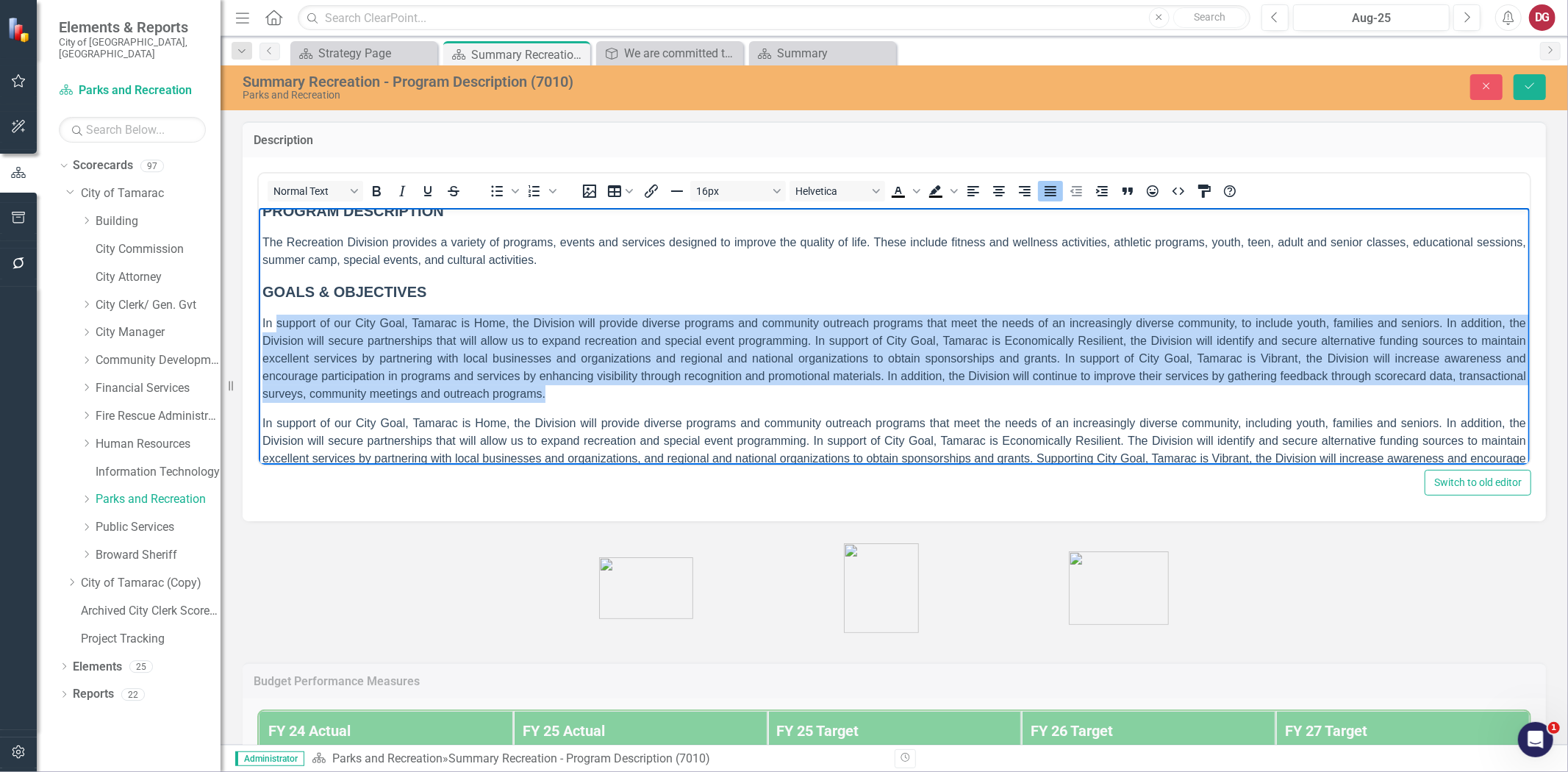
drag, startPoint x: 644, startPoint y: 389, endPoint x: 276, endPoint y: 329, distance: 372.9
click at [276, 329] on p "In support of our City Goal, Tamarac is Home, the Division will provide diverse…" at bounding box center [894, 358] width 1264 height 89
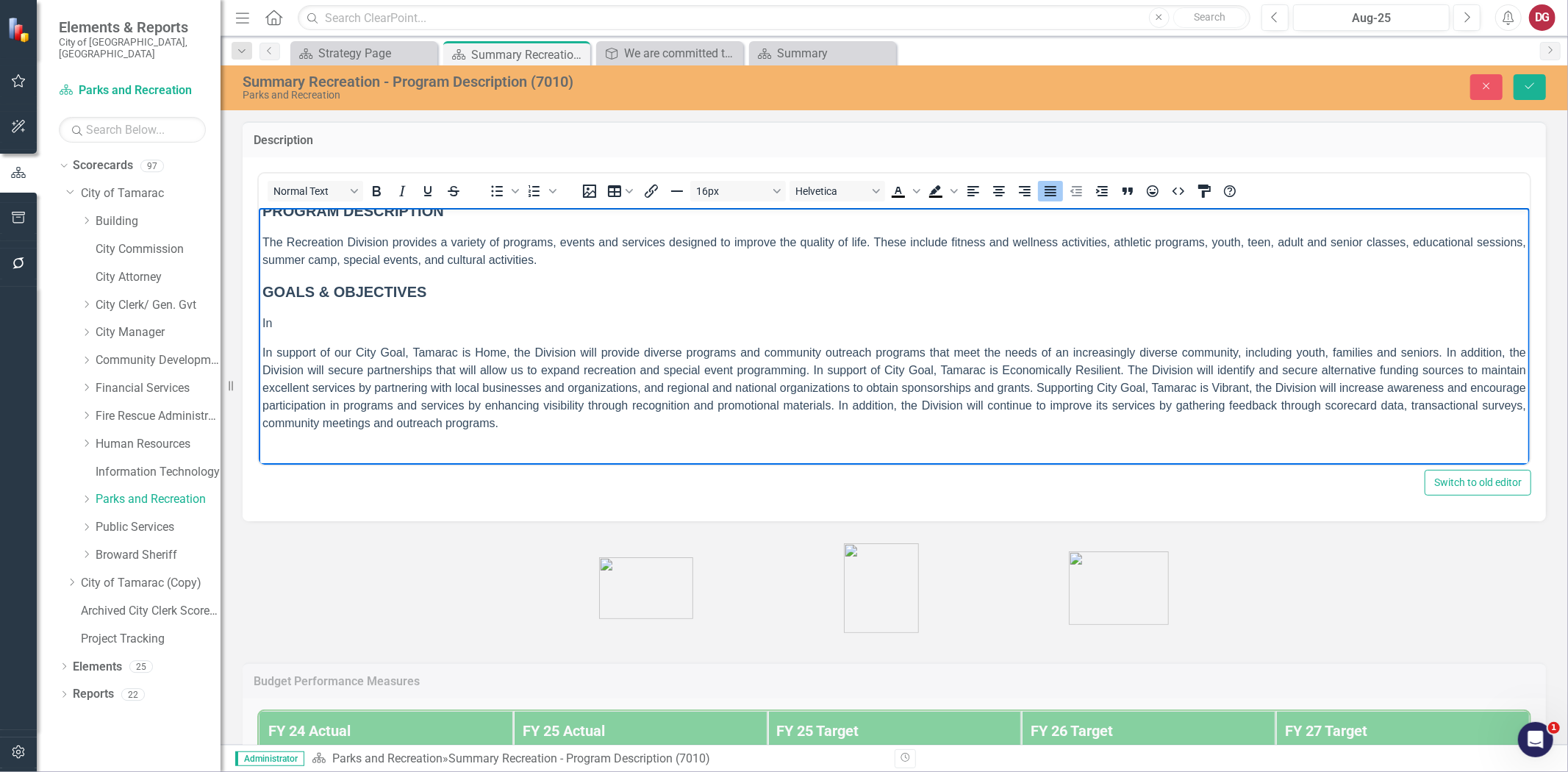
scroll to position [56, 0]
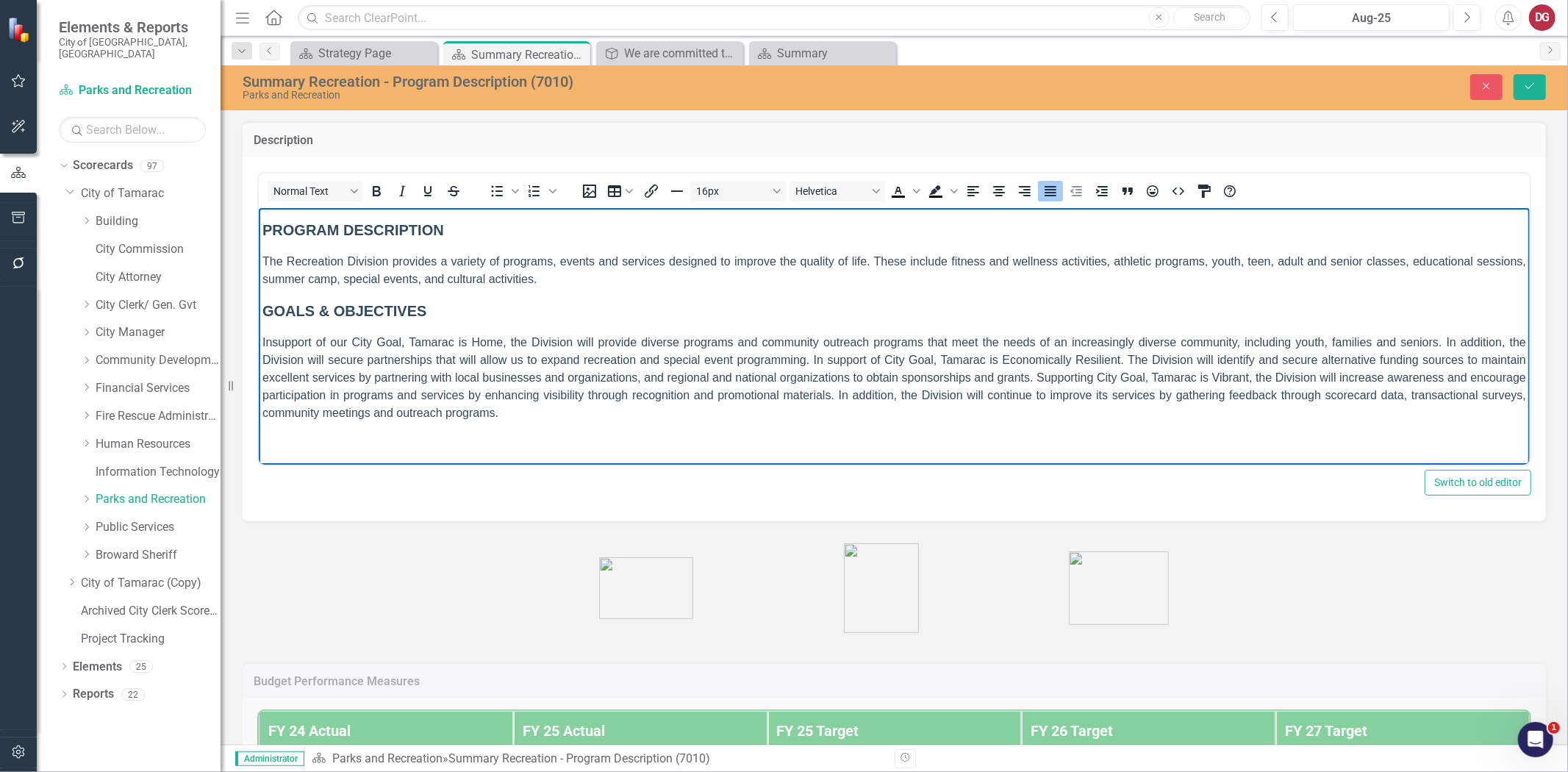
drag, startPoint x: 647, startPoint y: 383, endPoint x: 651, endPoint y: 406, distance: 23.3
click at [647, 384] on p "In support of our City Goal, Tamarac is Home, the Division will provide diverse…" at bounding box center [894, 377] width 1264 height 89
click at [635, 427] on body "MISSION We are committed to enriching the quality of life by leading the delive…" at bounding box center [894, 309] width 1271 height 315
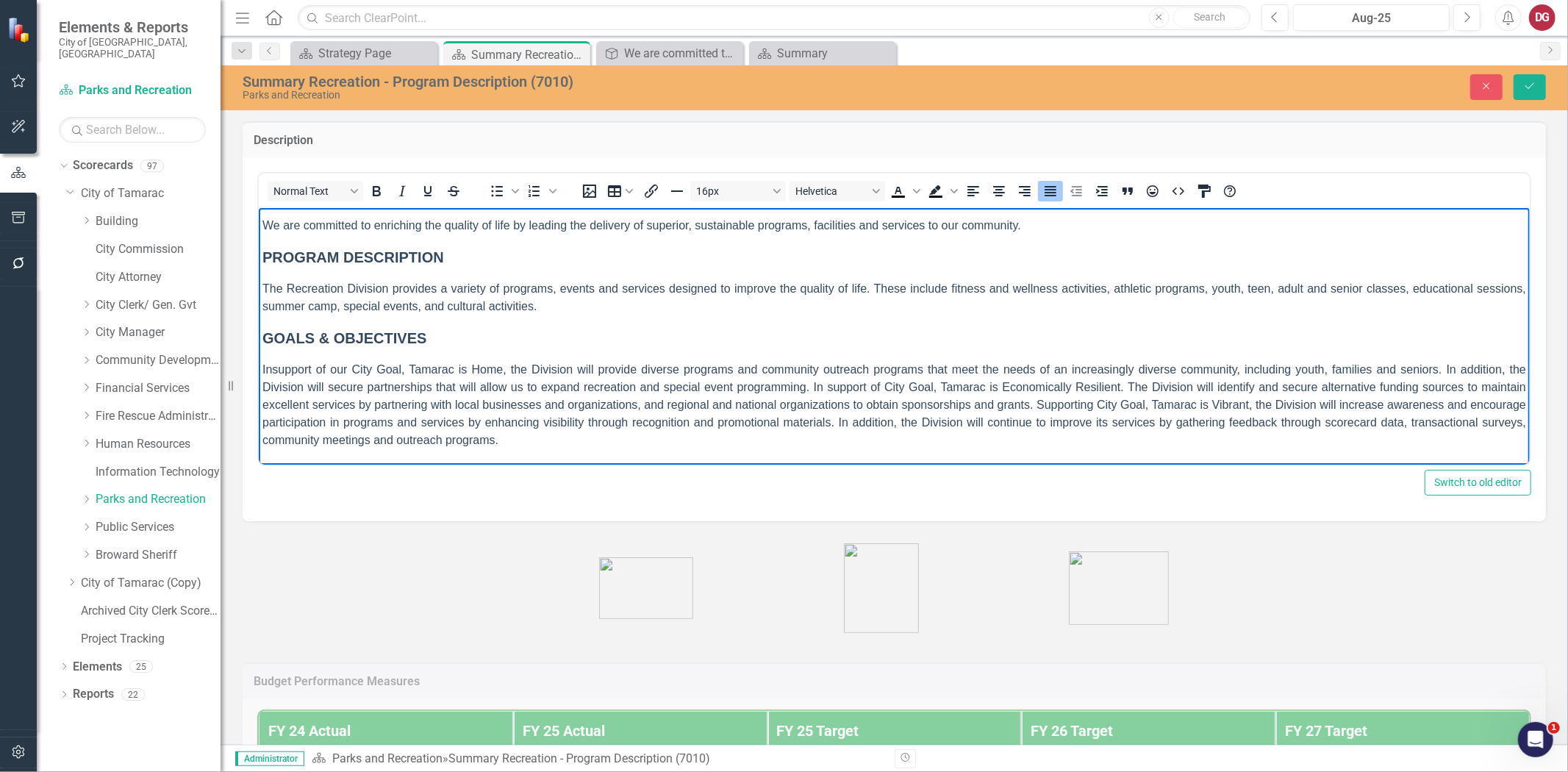
scroll to position [27, 0]
click at [1534, 89] on icon "Save" at bounding box center [1530, 86] width 13 height 10
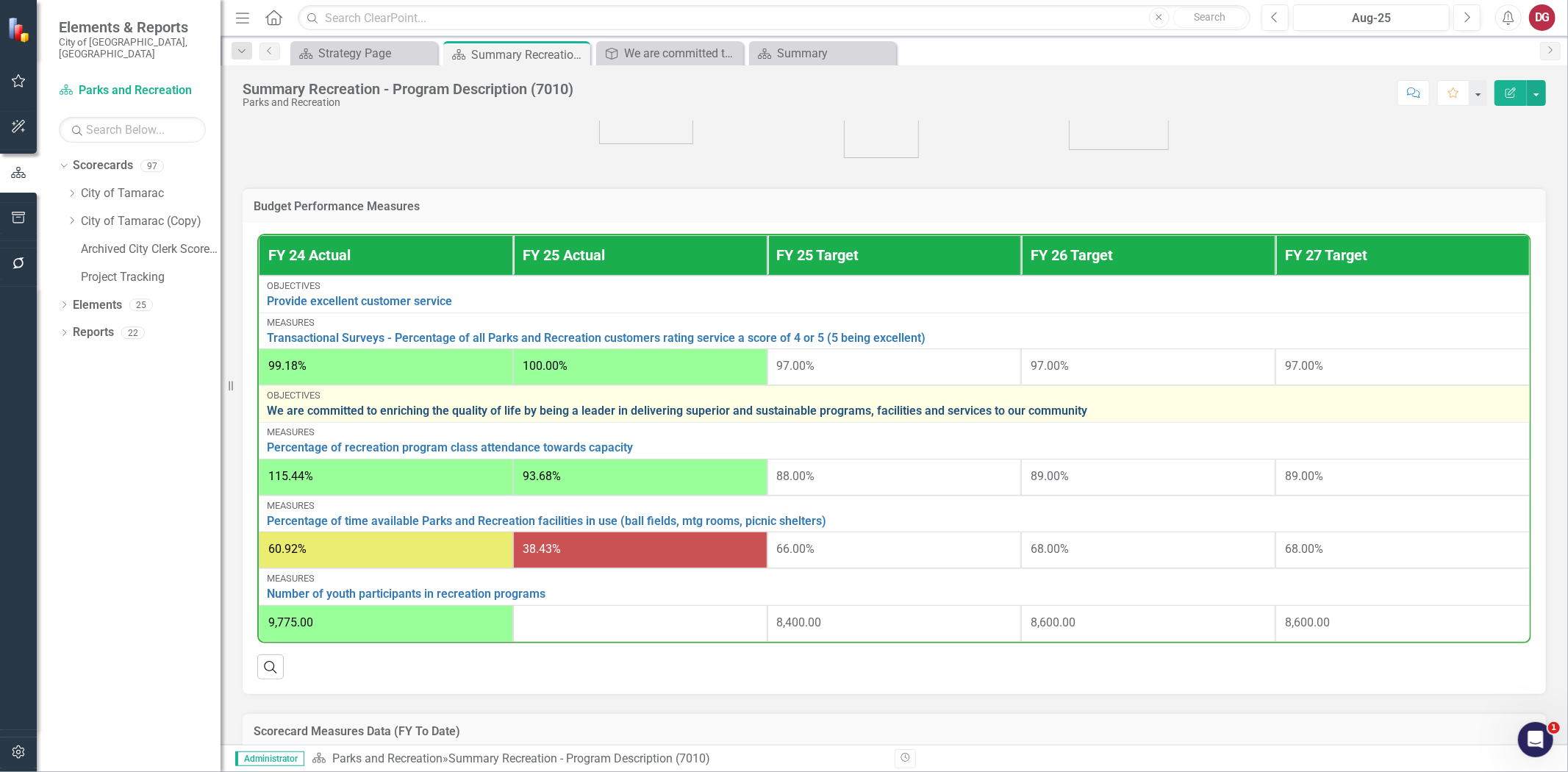
scroll to position [408, 0]
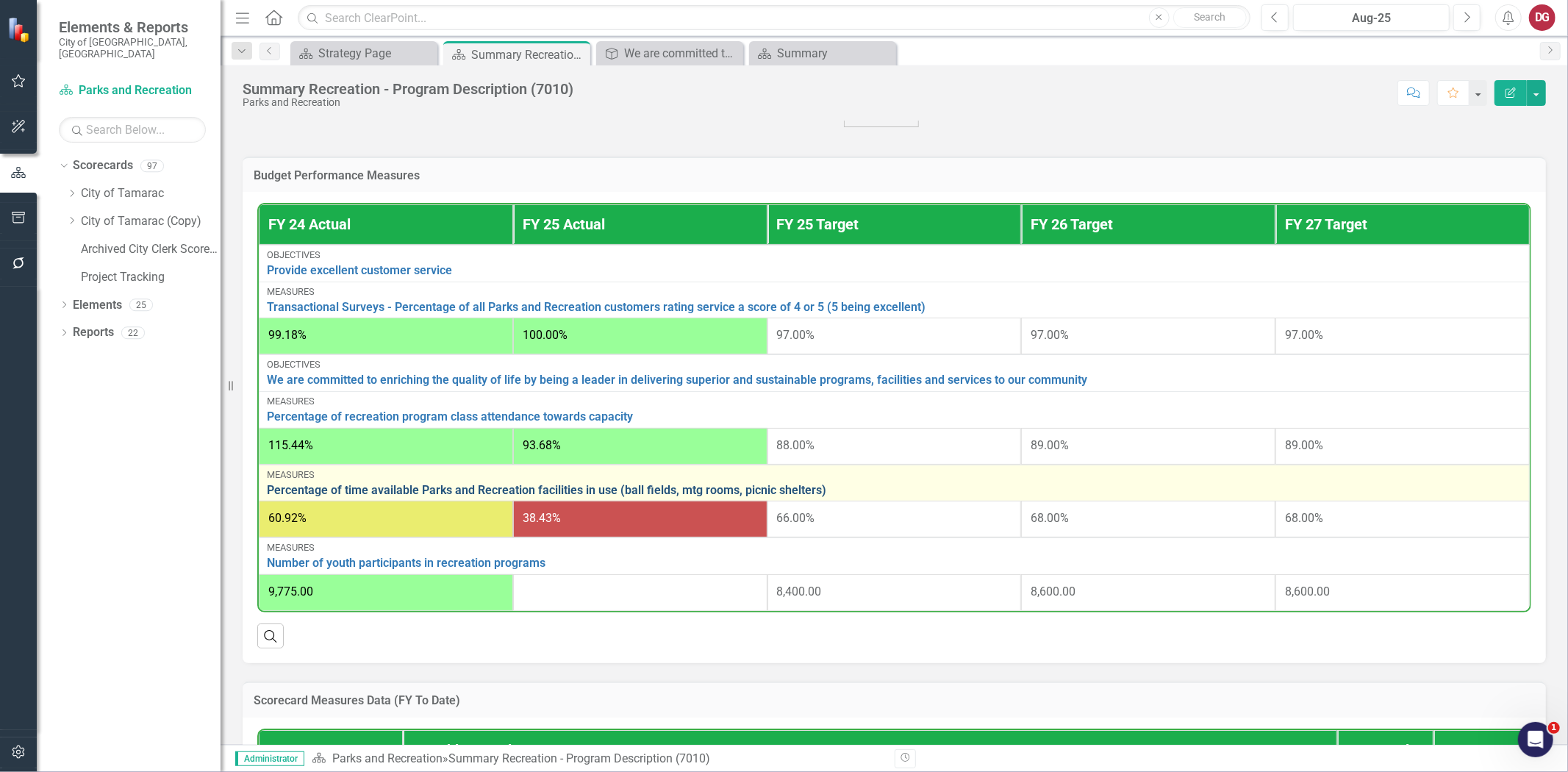
click at [668, 488] on link "Percentage of time available Parks and Recreation facilities in use (ball field…" at bounding box center [895, 491] width 1255 height 13
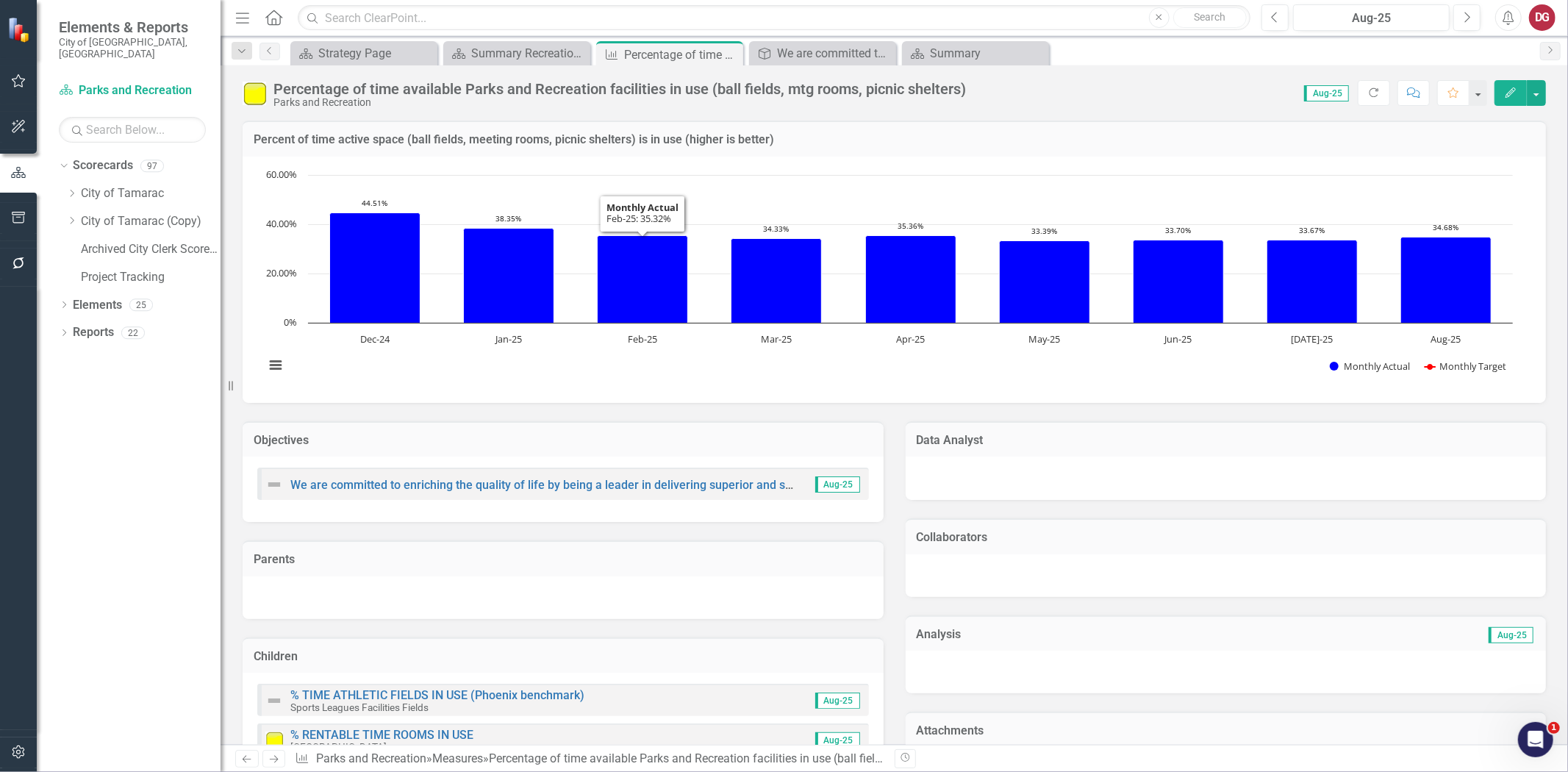
click at [637, 89] on div "Percentage of time available Parks and Recreation facilities in use (ball field…" at bounding box center [620, 89] width 693 height 16
click at [804, 89] on div "Percentage of time available Parks and Recreation facilities in use (ball field…" at bounding box center [620, 89] width 693 height 16
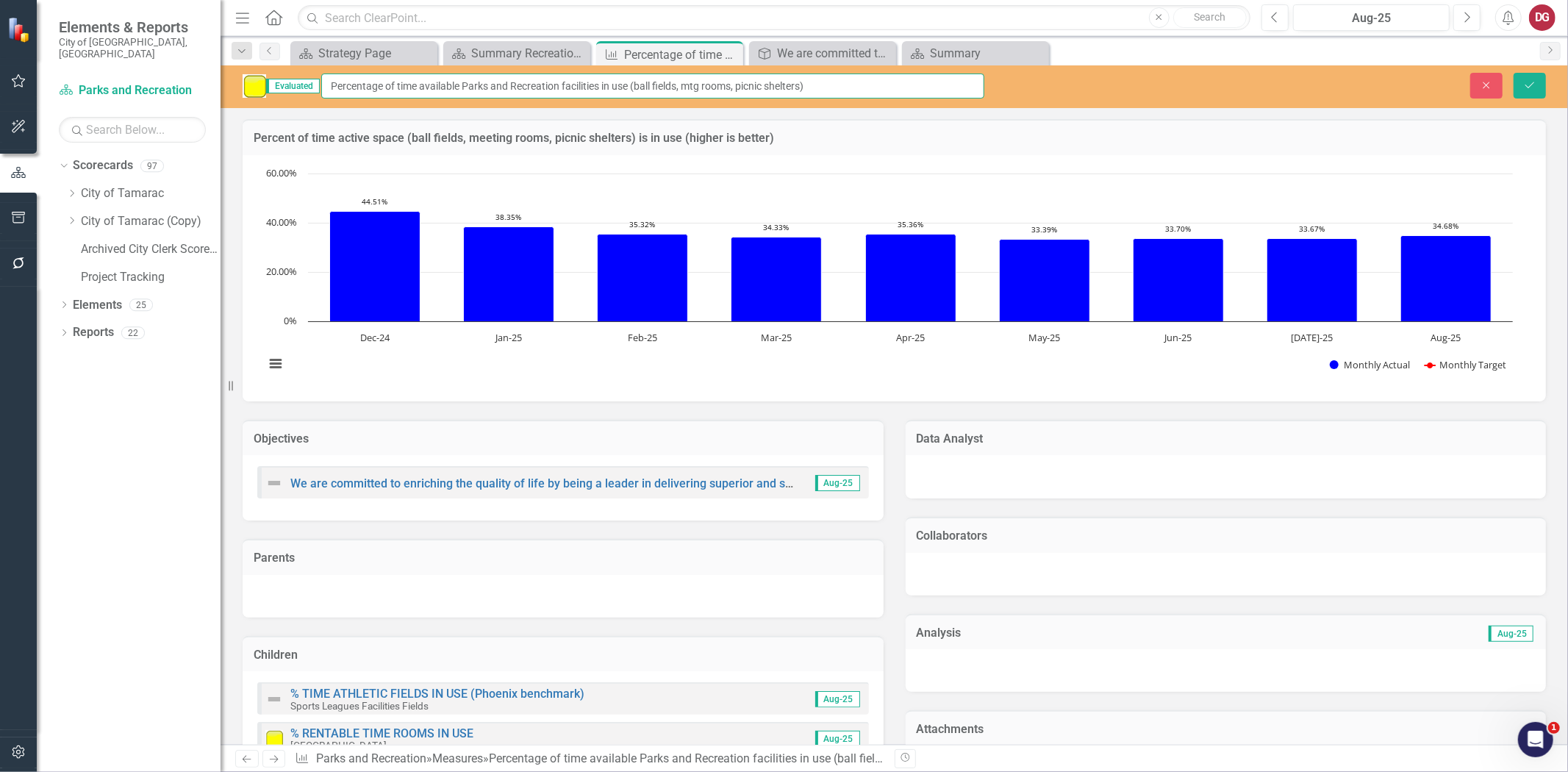
click at [767, 89] on input "Percentage of time available Parks and Recreation facilities in use (ball field…" at bounding box center [653, 86] width 663 height 25
type input "Percentage of time available Parks and Recreation facilities in use (ball field…"
click at [1527, 85] on icon "Save" at bounding box center [1530, 86] width 13 height 10
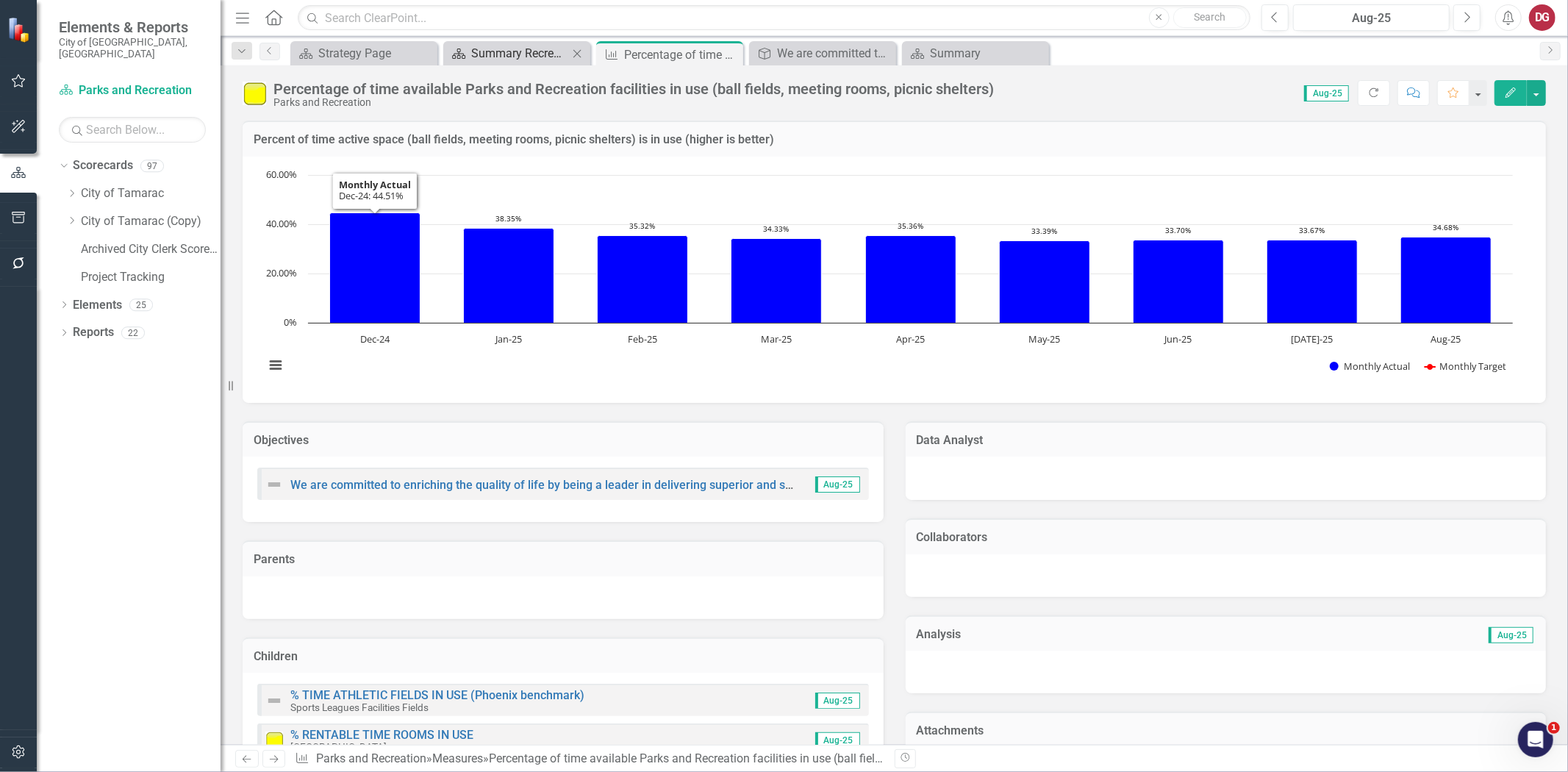
click at [526, 56] on div "Summary Recreation - Program Description (7010)" at bounding box center [519, 53] width 97 height 19
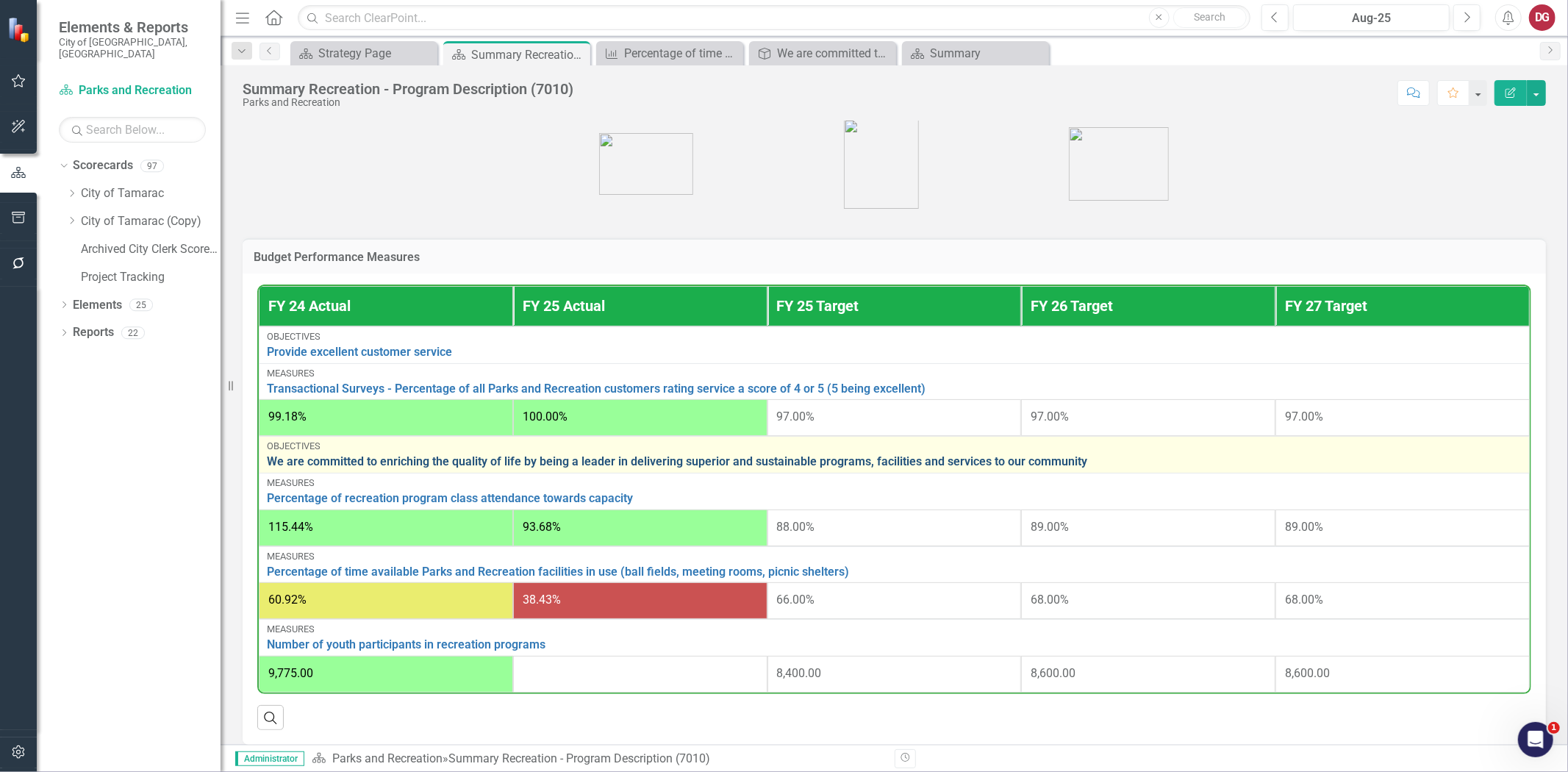
scroll to position [408, 0]
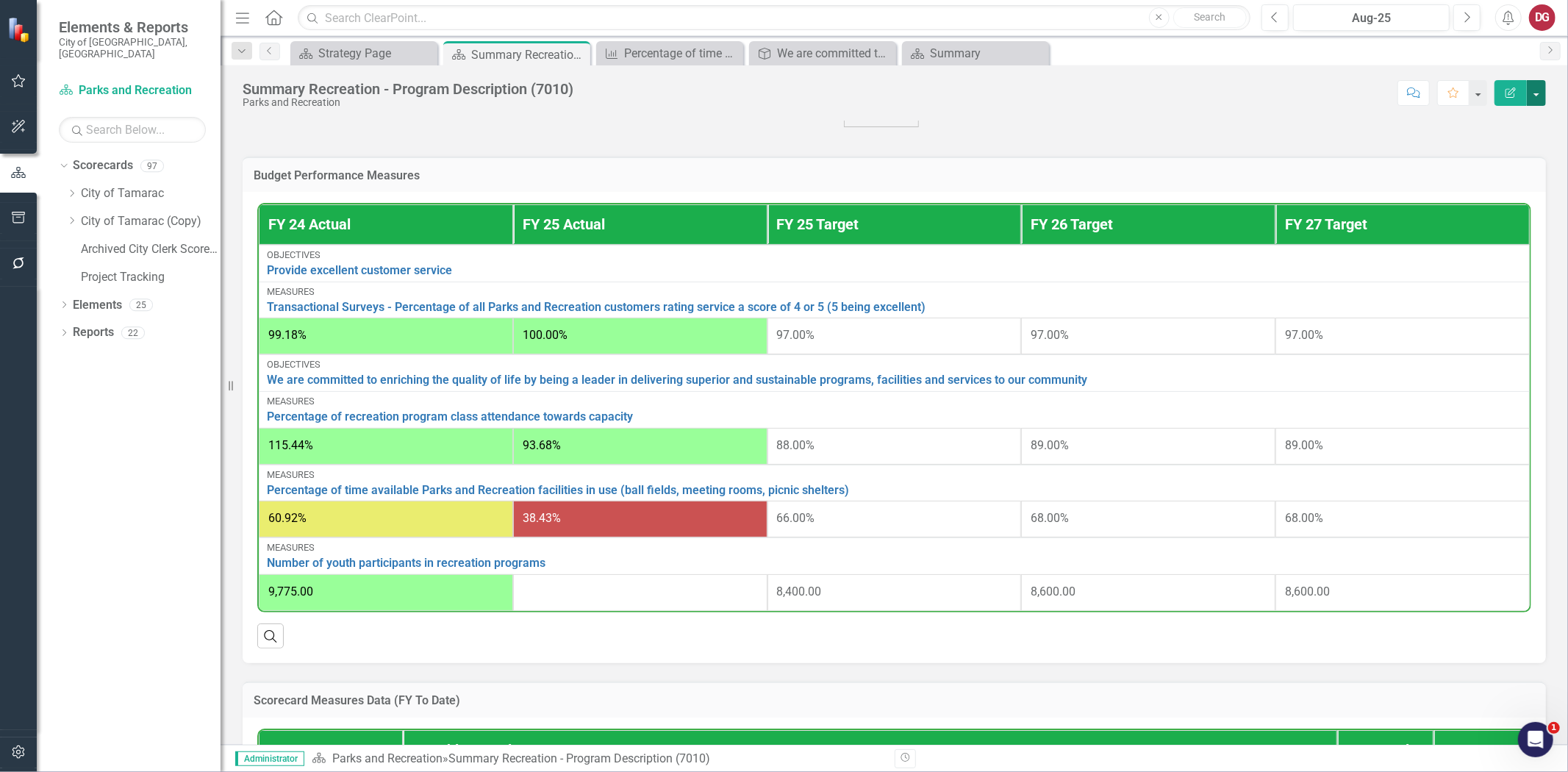
click at [1540, 89] on button "button" at bounding box center [1537, 93] width 19 height 26
click at [1484, 205] on link "PDF Export to PDF" at bounding box center [1486, 206] width 119 height 28
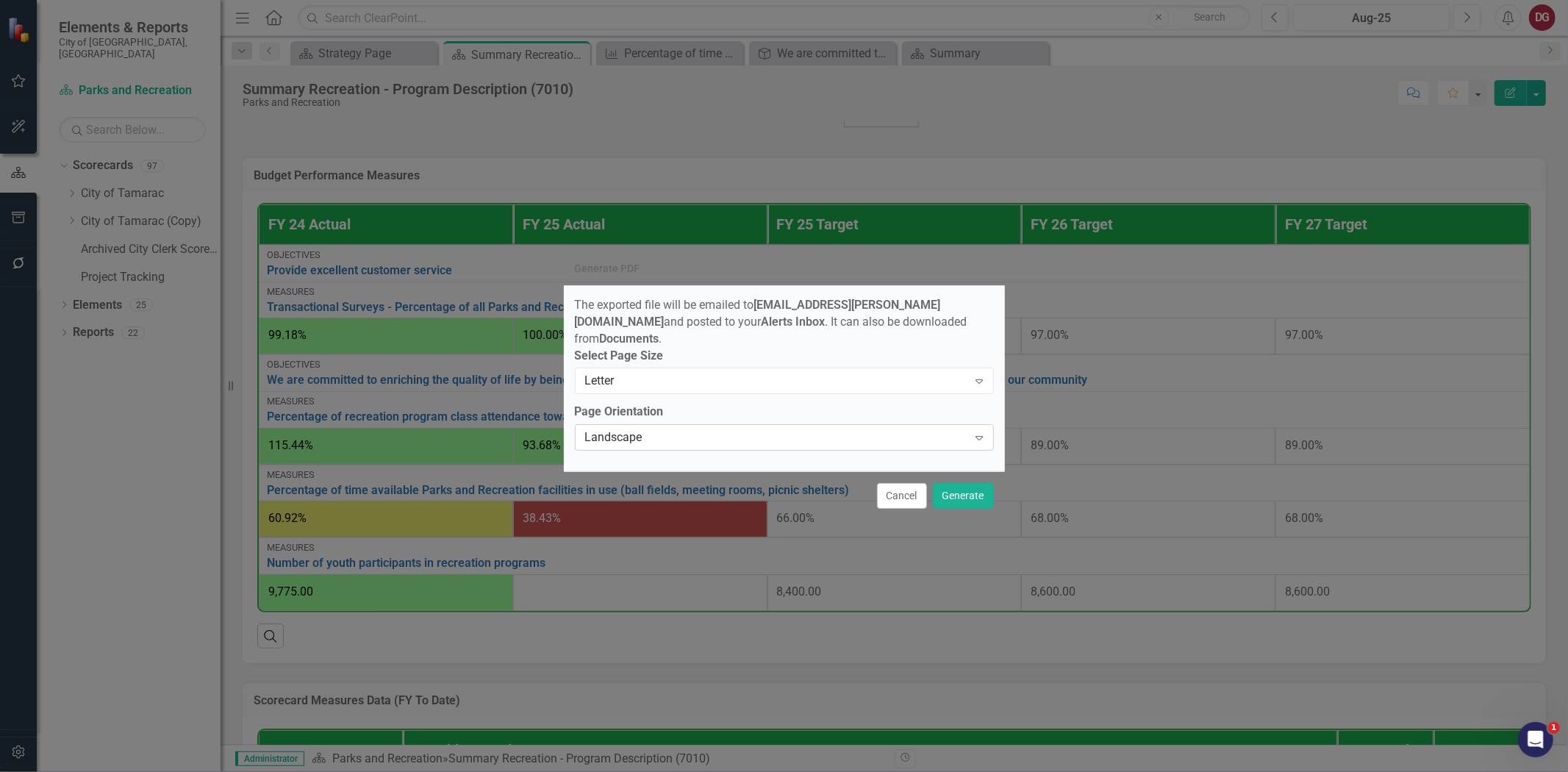
click at [723, 438] on div "Landscape" at bounding box center [776, 438] width 383 height 17
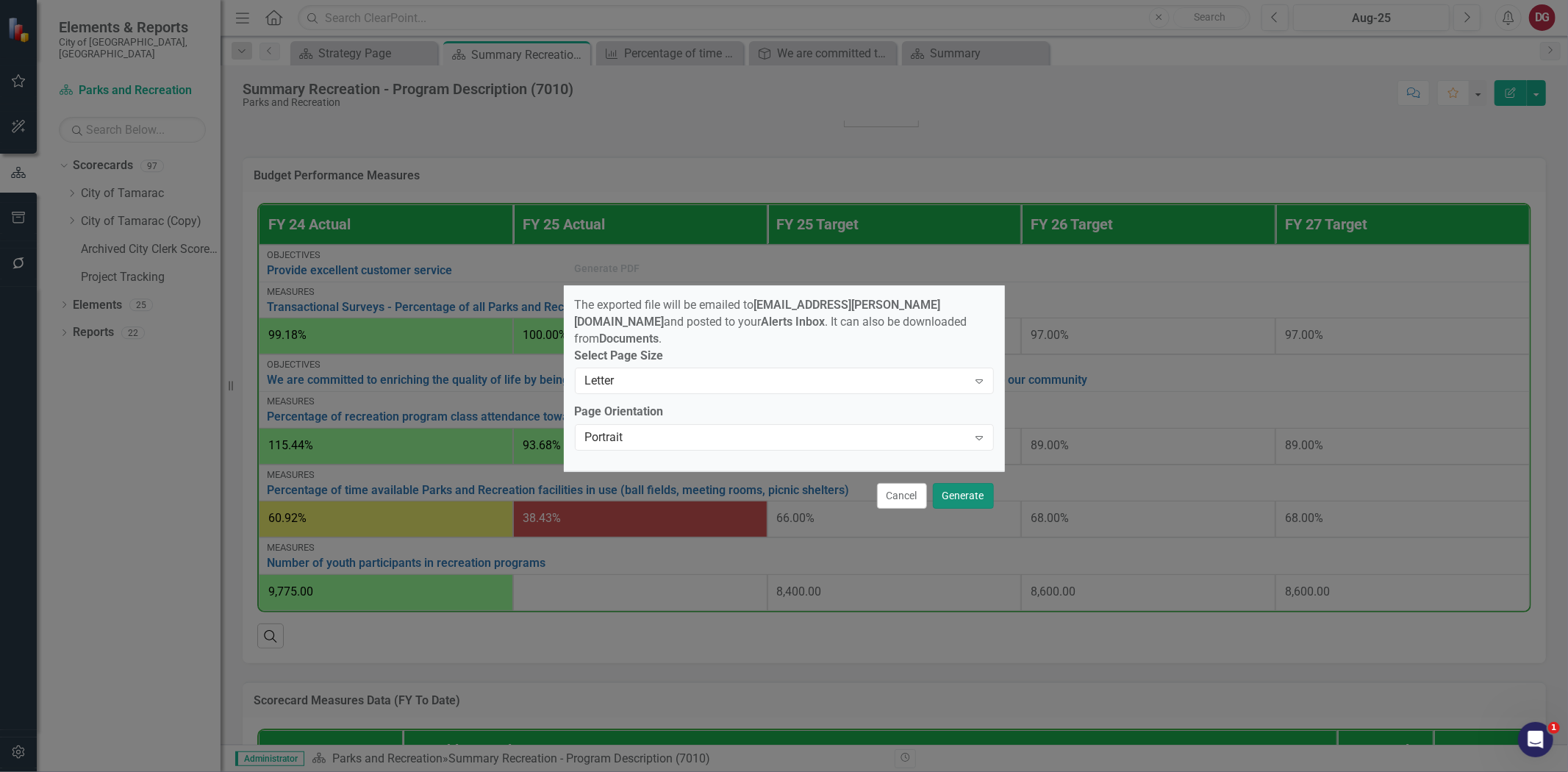
click at [954, 491] on button "Generate" at bounding box center [964, 496] width 61 height 26
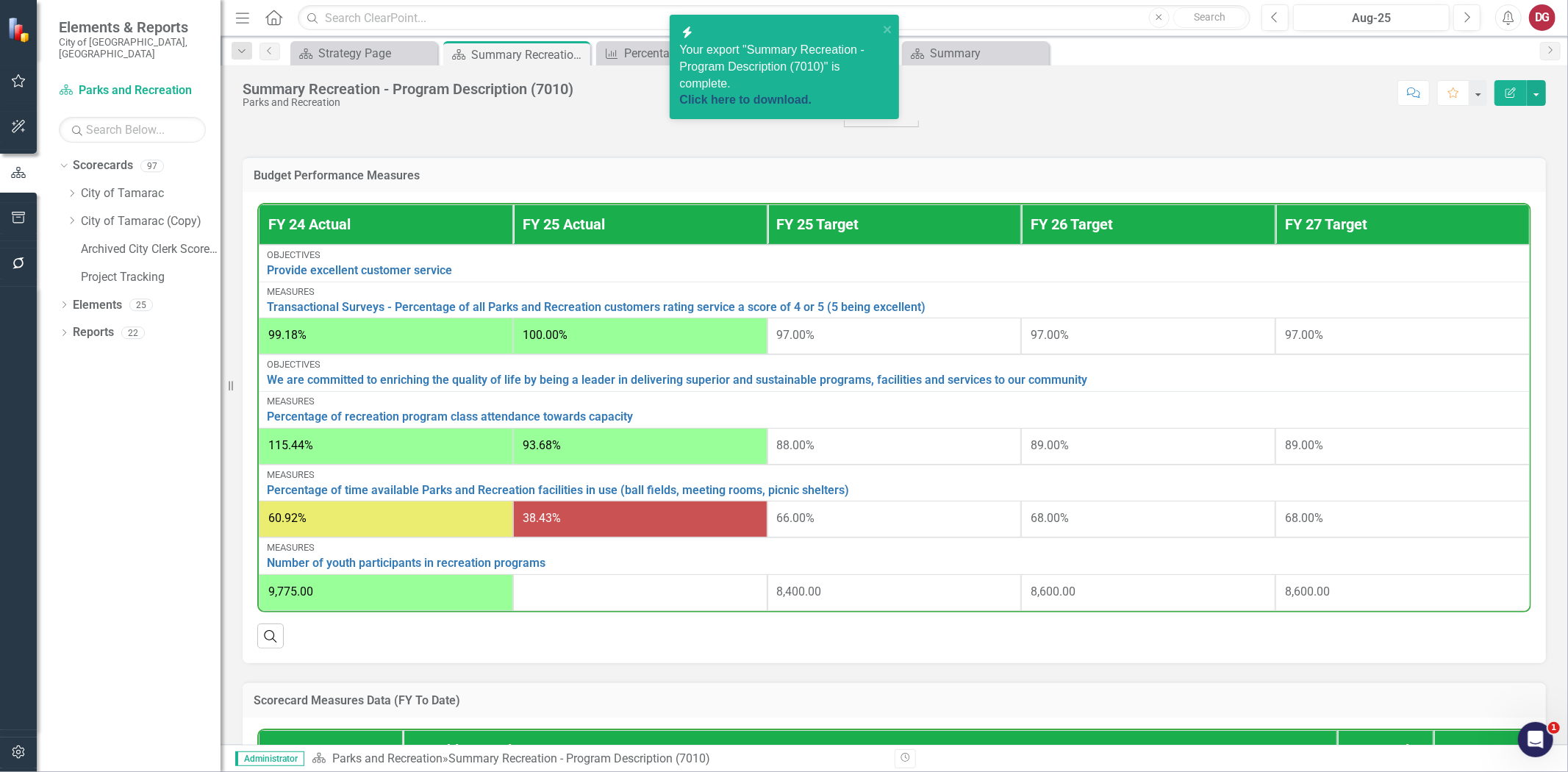
click at [740, 97] on link "Click here to download." at bounding box center [746, 99] width 132 height 13
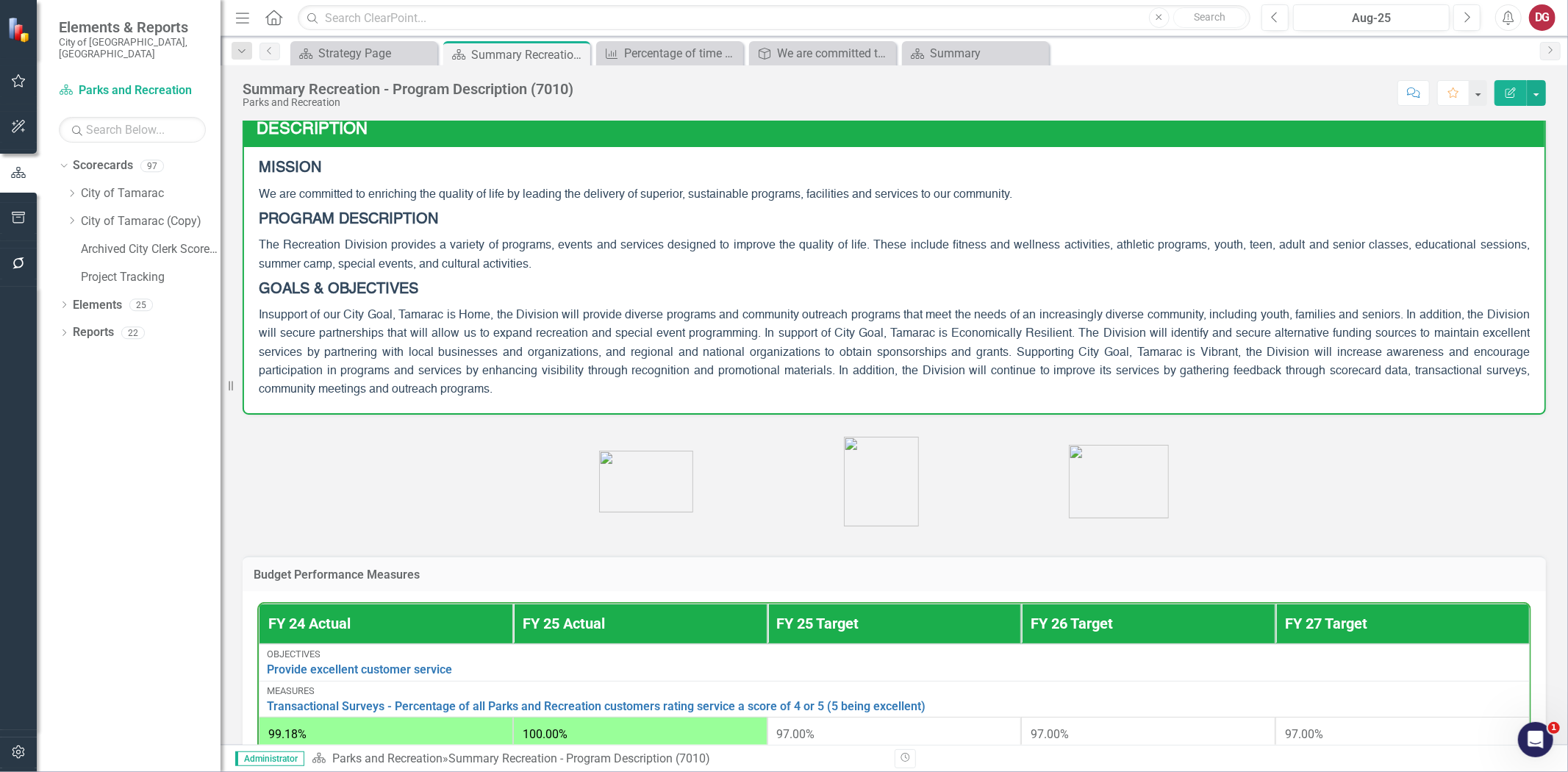
scroll to position [0, 0]
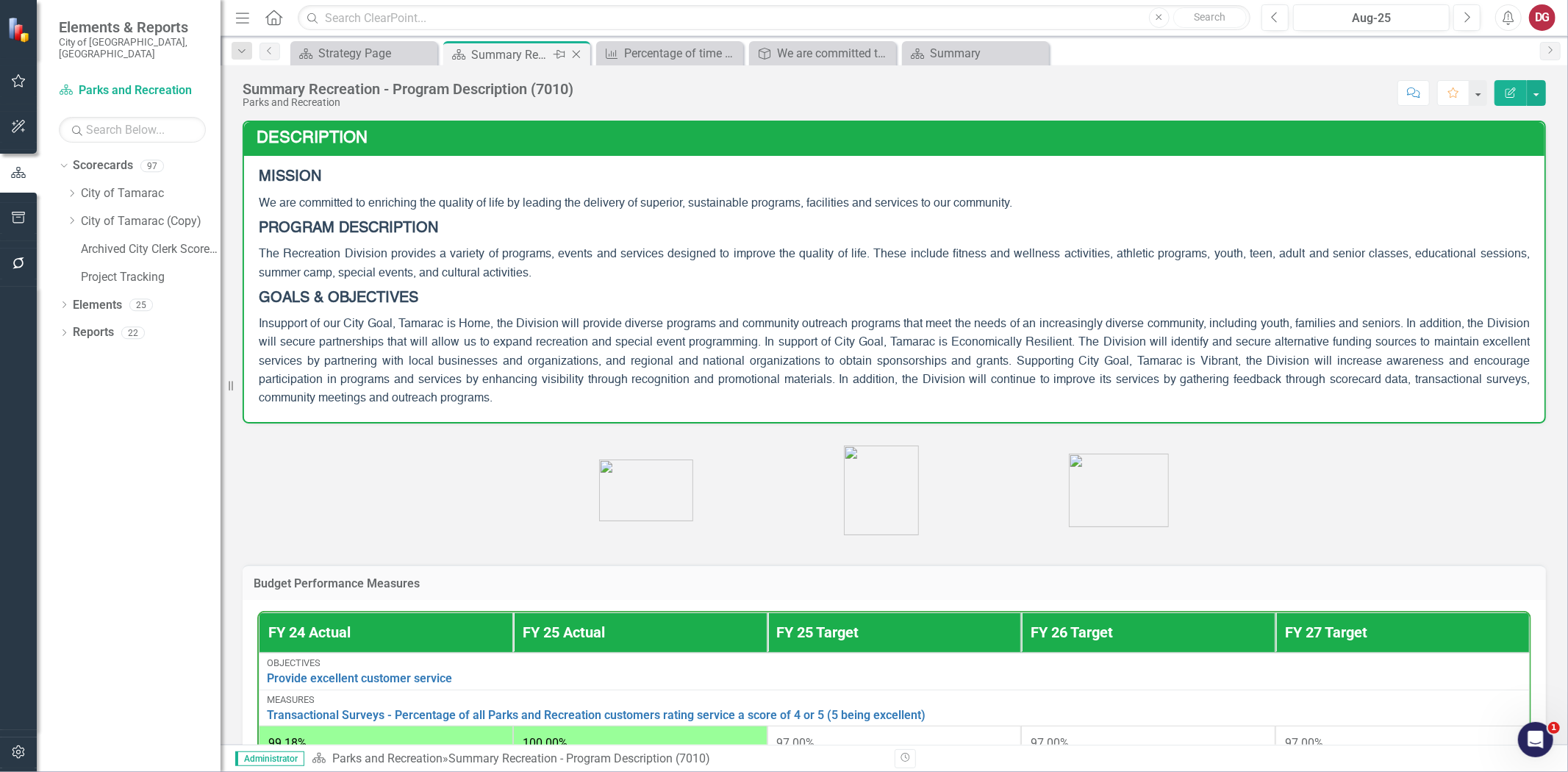
click at [541, 54] on div "Summary Recreation - Program Description (7010)" at bounding box center [511, 54] width 79 height 19
click at [374, 55] on div "Strategy Page" at bounding box center [367, 53] width 97 height 19
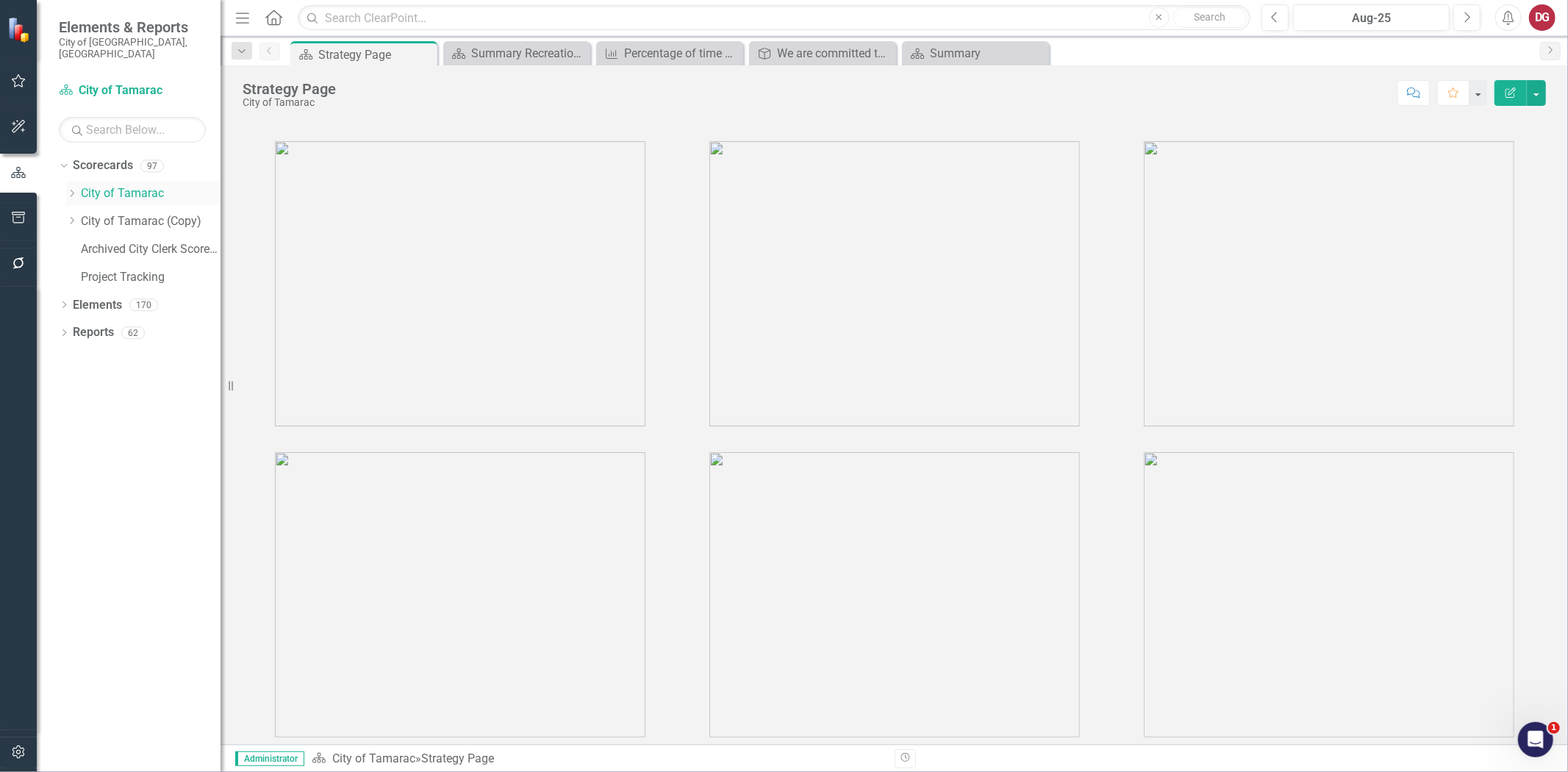
click at [74, 182] on div "Dropdown City of Tamarac" at bounding box center [143, 194] width 154 height 25
click at [72, 189] on icon "Dropdown" at bounding box center [71, 194] width 11 height 9
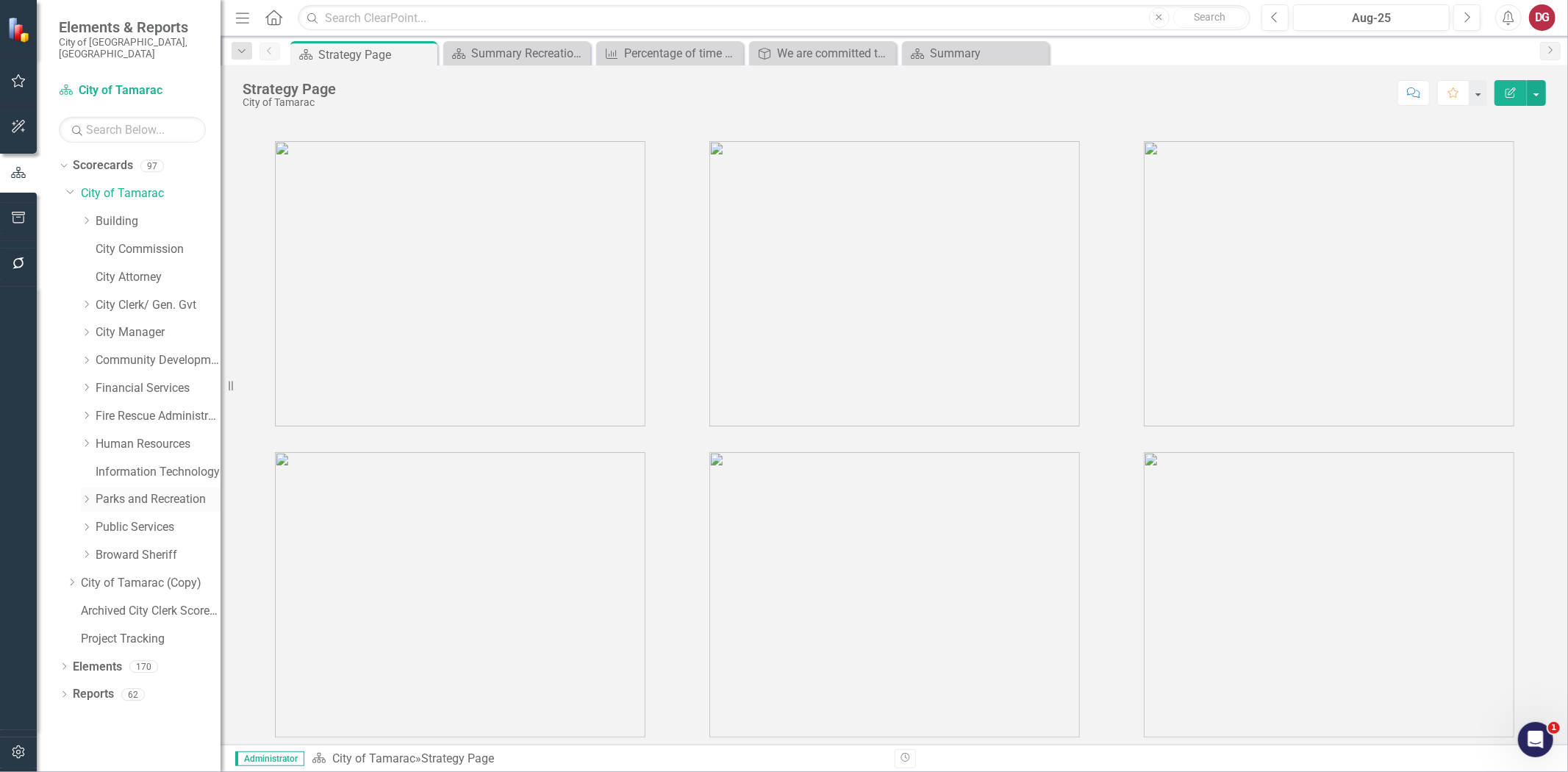
click at [87, 495] on icon "Dropdown" at bounding box center [86, 500] width 11 height 9
click at [115, 686] on link "Social Services" at bounding box center [165, 695] width 110 height 17
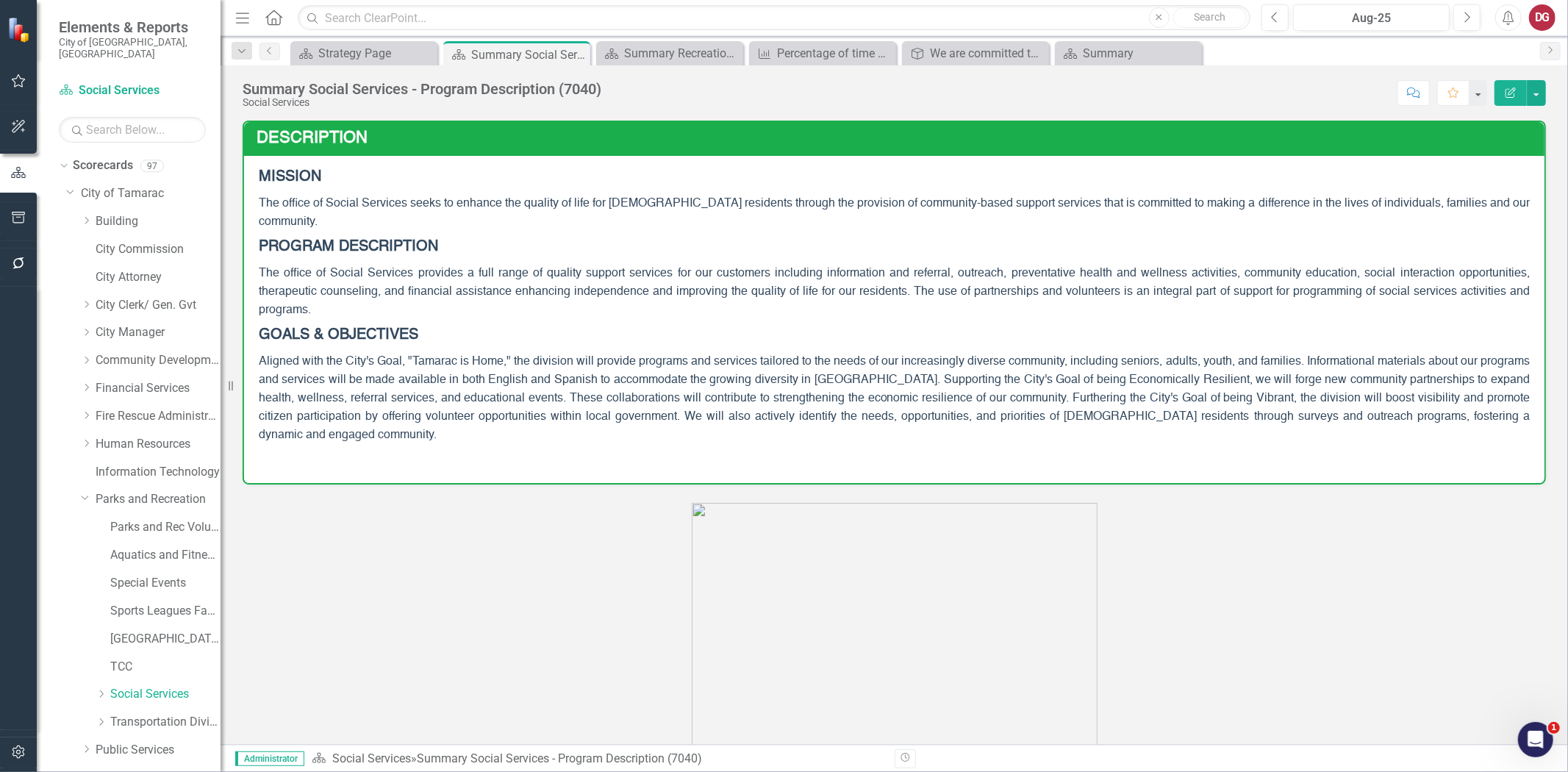
click at [944, 210] on p "The office of Social Services seeks to enhance the quality of life for [DEMOGRA…" at bounding box center [895, 212] width 1271 height 42
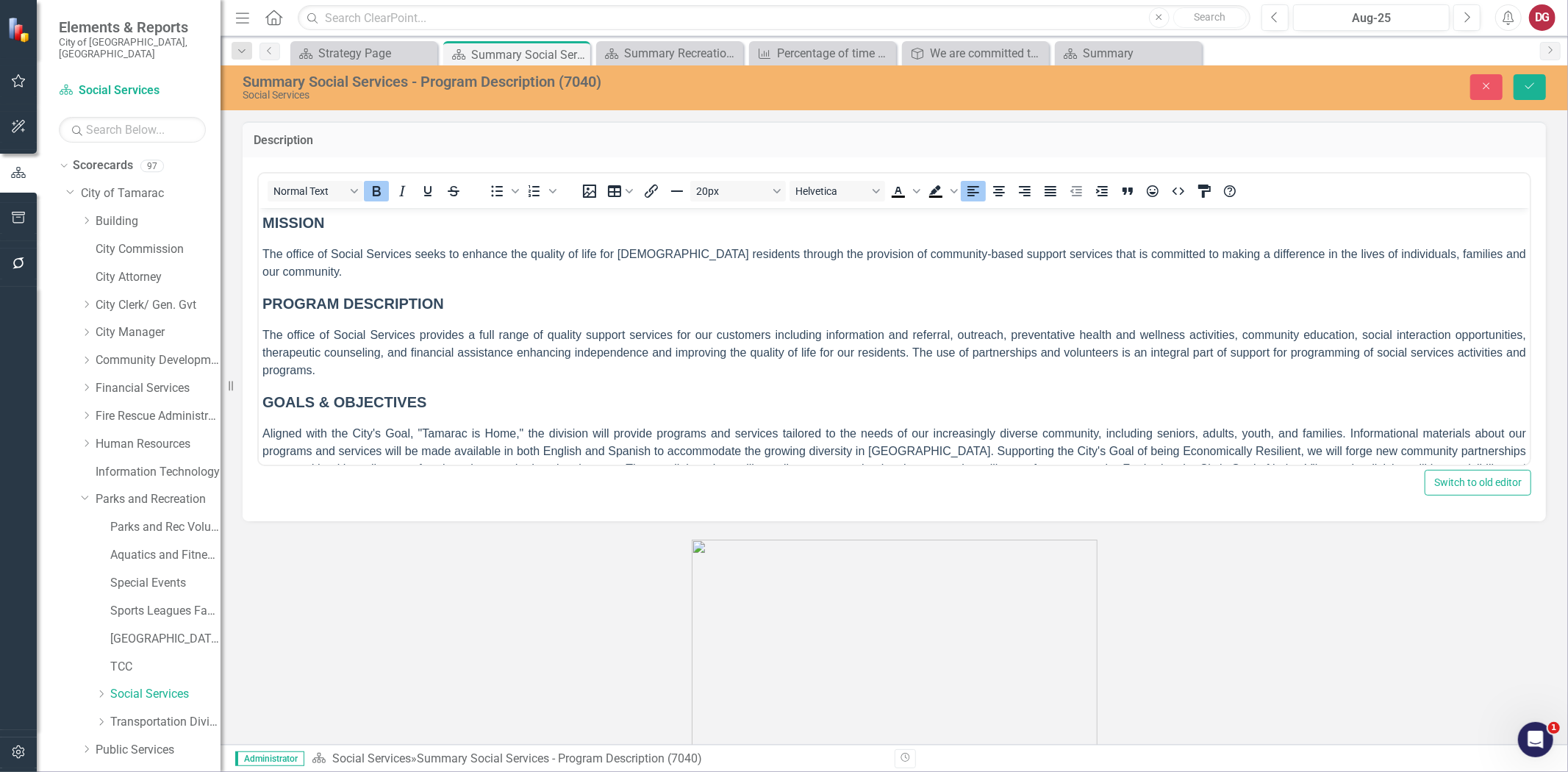
click at [325, 271] on p "The office of Social Services seeks to enhance the quality of life for [DEMOGRA…" at bounding box center [894, 262] width 1264 height 35
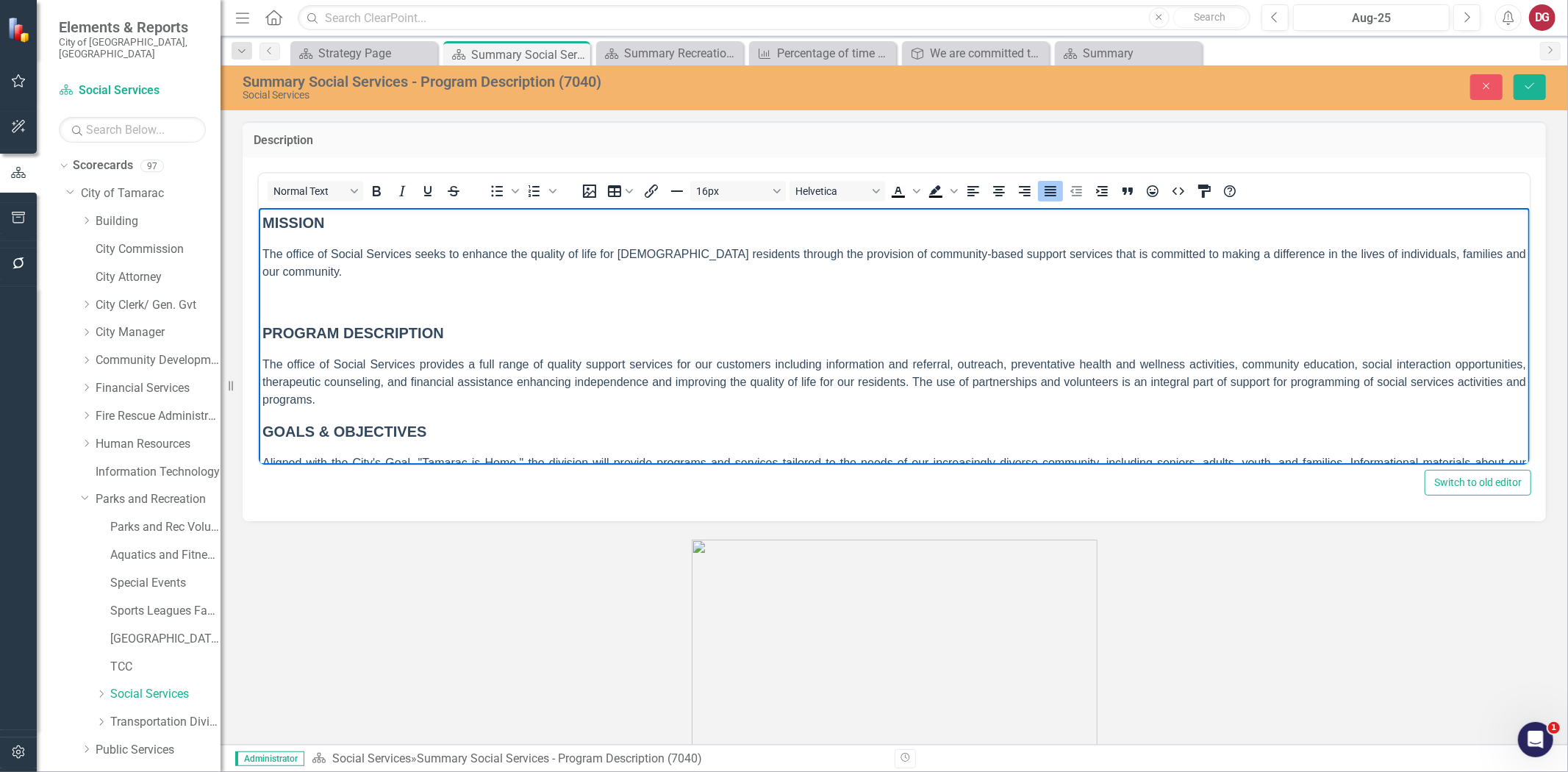
paste body "Rich Text Area. Press ALT-0 for help."
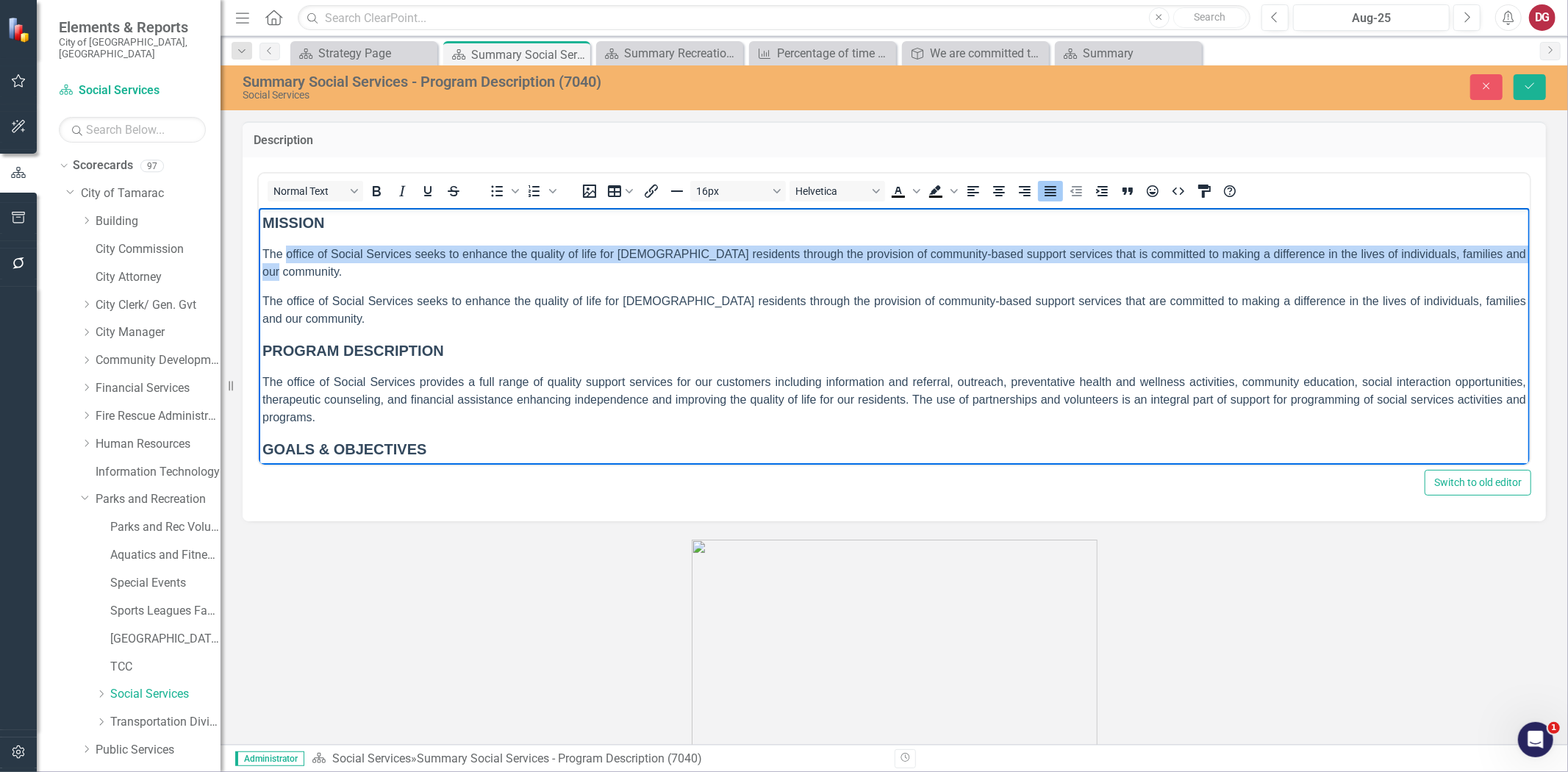
drag, startPoint x: 352, startPoint y: 278, endPoint x: 284, endPoint y: 246, distance: 75.2
click at [287, 249] on p "The office of Social Services seeks to enhance the quality of life for [DEMOGRA…" at bounding box center [894, 262] width 1264 height 35
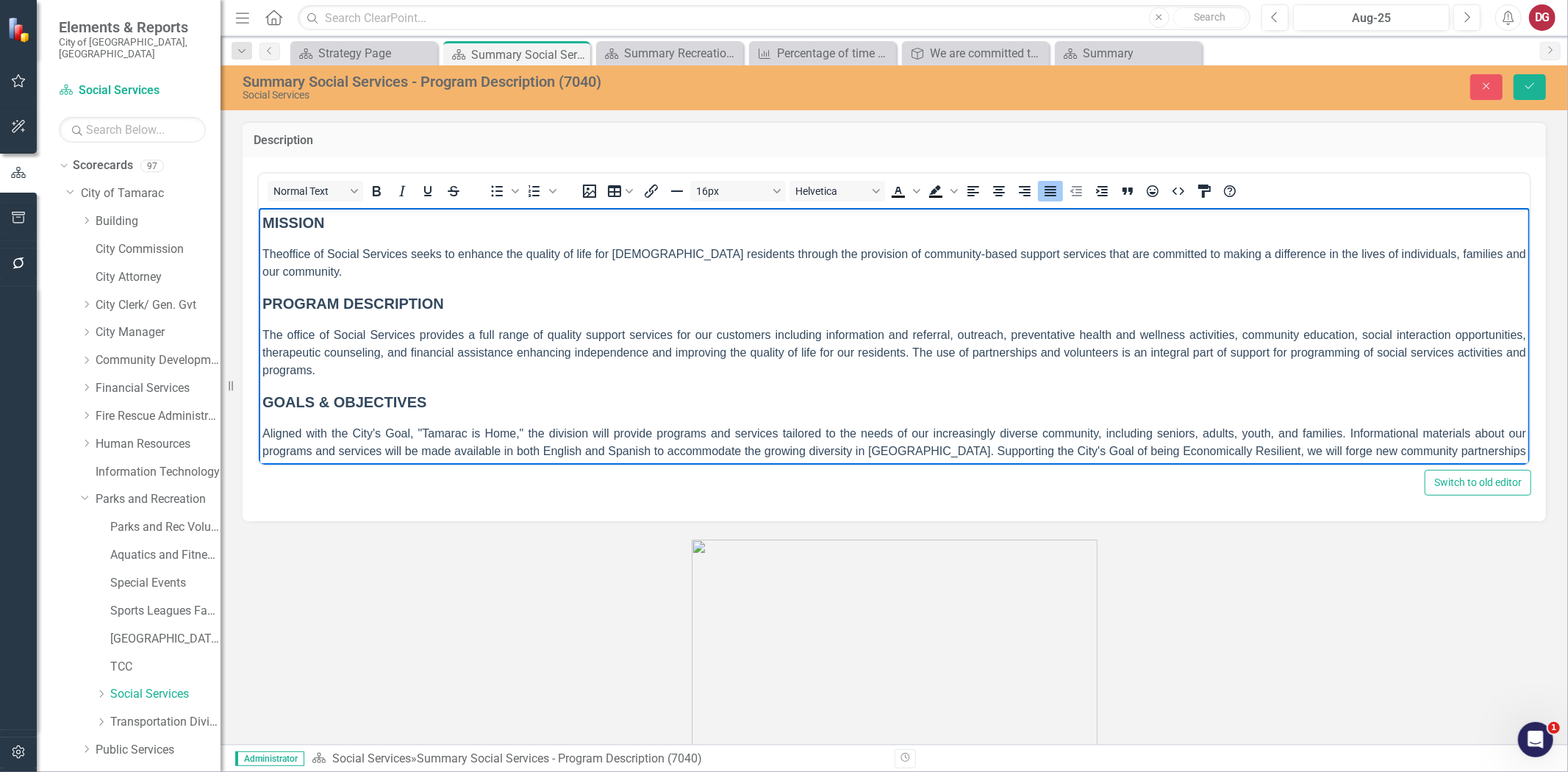
click at [354, 368] on p "The office of Social Services provides a full range of quality support services…" at bounding box center [894, 352] width 1264 height 53
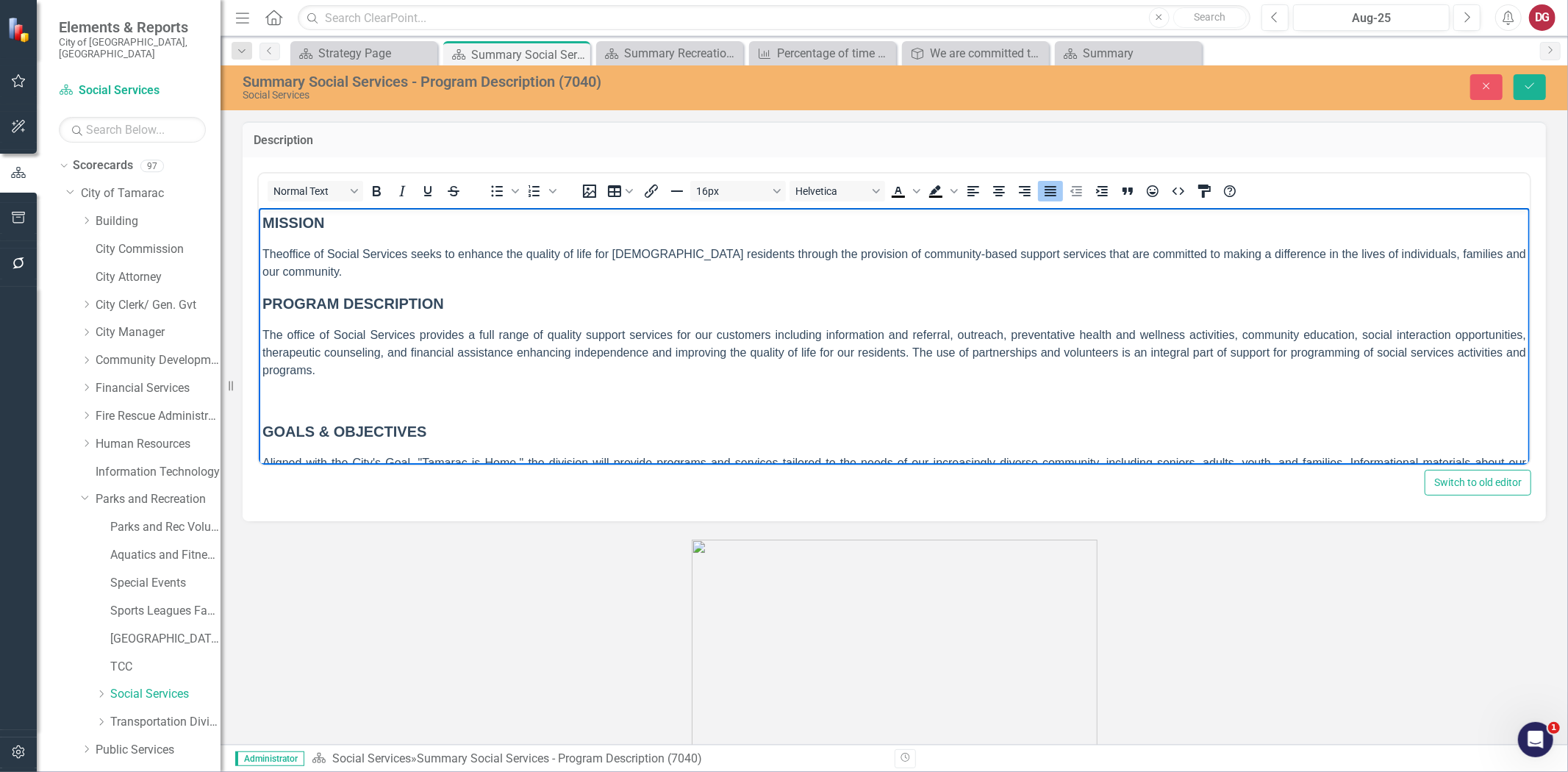
click at [277, 387] on body "MISSION The office of Social Services seeks to enhance the quality of life for …" at bounding box center [894, 398] width 1271 height 380
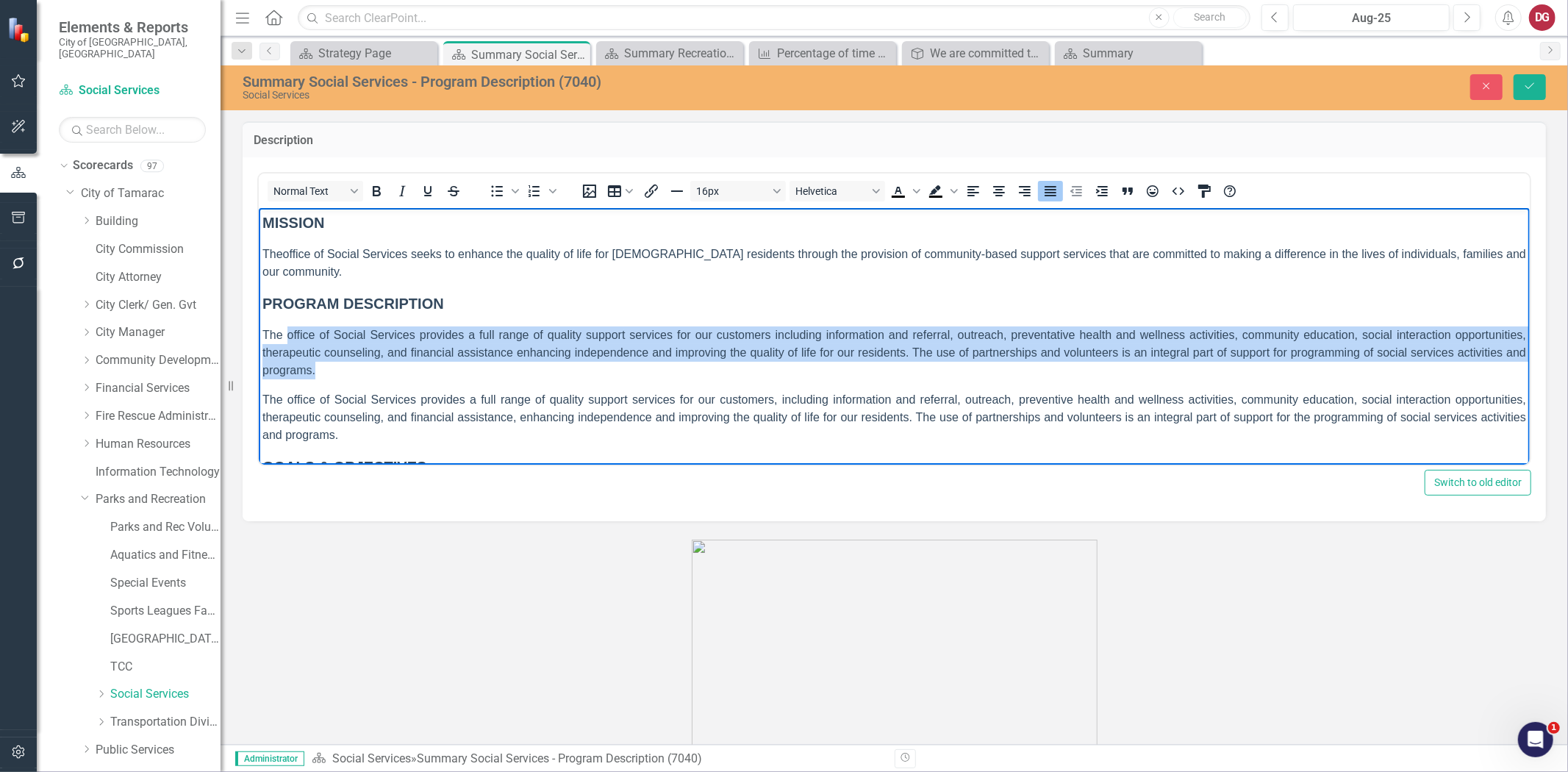
drag, startPoint x: 348, startPoint y: 366, endPoint x: 287, endPoint y: 336, distance: 68.0
click at [287, 336] on p "The office of Social Services provides a full range of quality support services…" at bounding box center [894, 352] width 1264 height 53
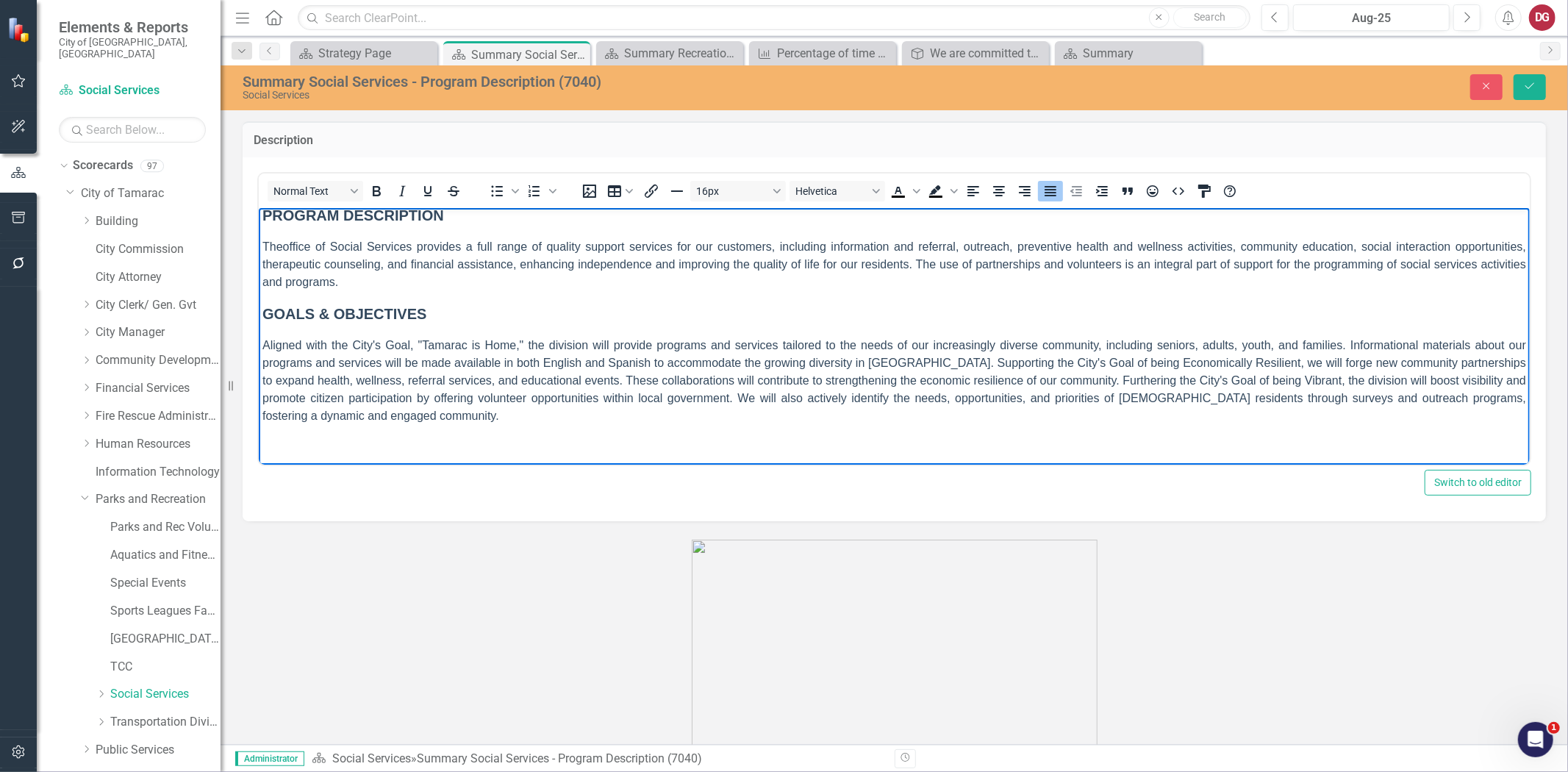
scroll to position [92, 0]
click at [391, 417] on span "Aligned with the City's Goal, "Tamarac is Home," the division will provide prog…" at bounding box center [894, 377] width 1264 height 83
click at [398, 413] on p "Aligned with the City's Goal, "Tamarac is Home," the division will provide prog…" at bounding box center [894, 377] width 1264 height 89
click at [295, 433] on p "Rich Text Area. Press ALT-0 for help." at bounding box center [894, 442] width 1264 height 18
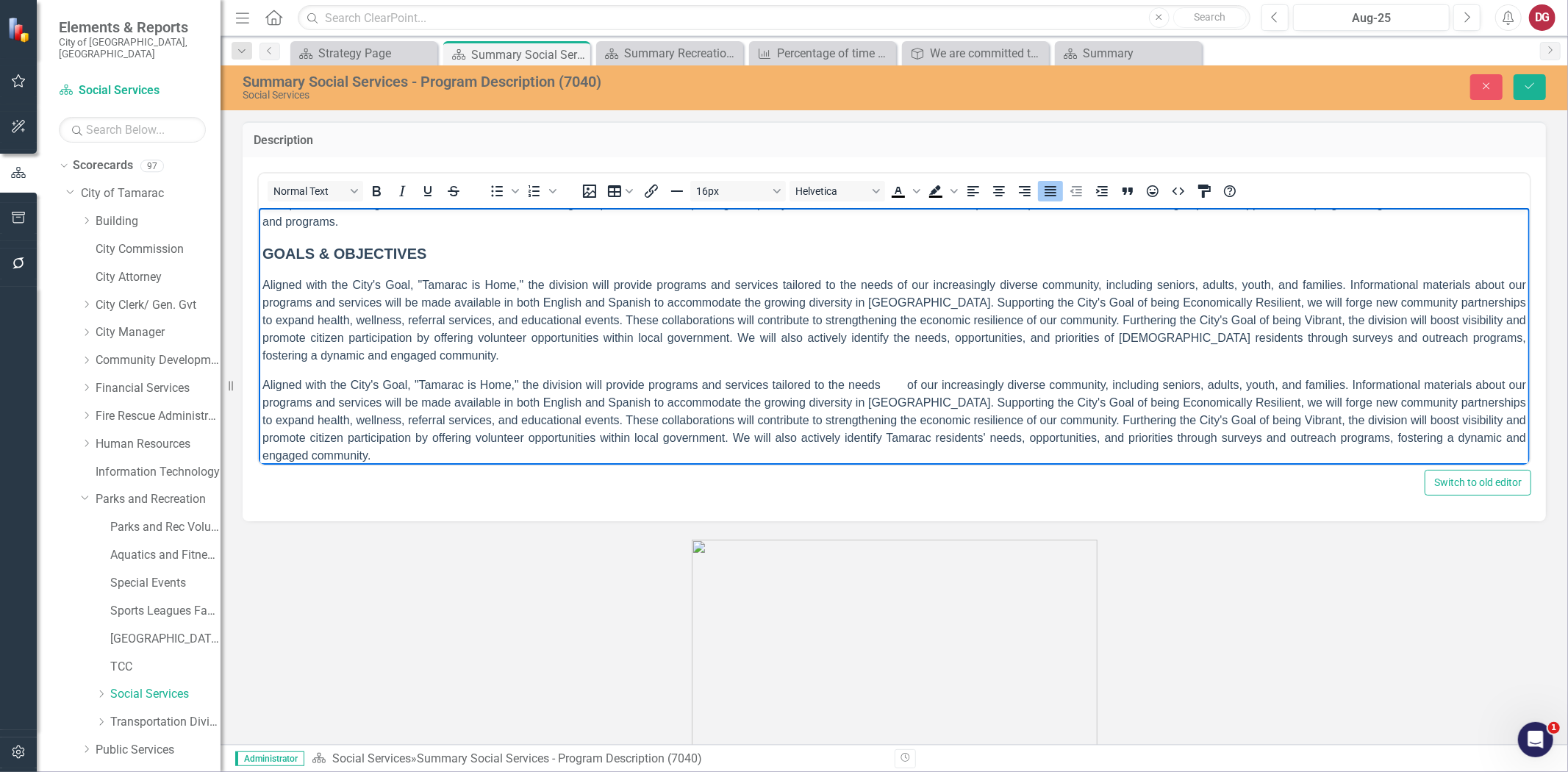
scroll to position [110, 0]
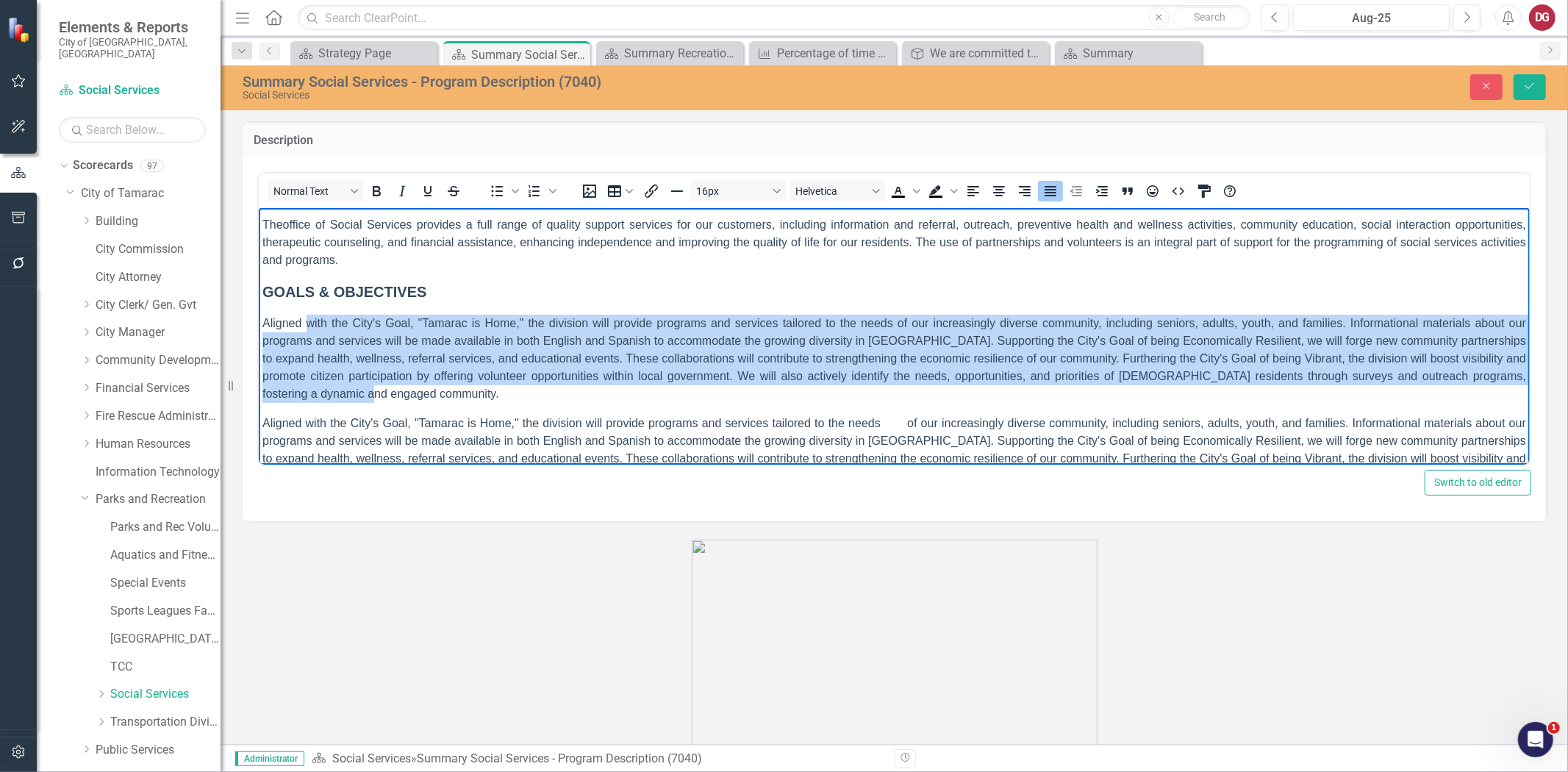
drag, startPoint x: 385, startPoint y: 383, endPoint x: 307, endPoint y: 322, distance: 99.0
click at [307, 322] on p "Aligned with the City's Goal, "Tamarac is Home," the division will provide prog…" at bounding box center [894, 358] width 1264 height 89
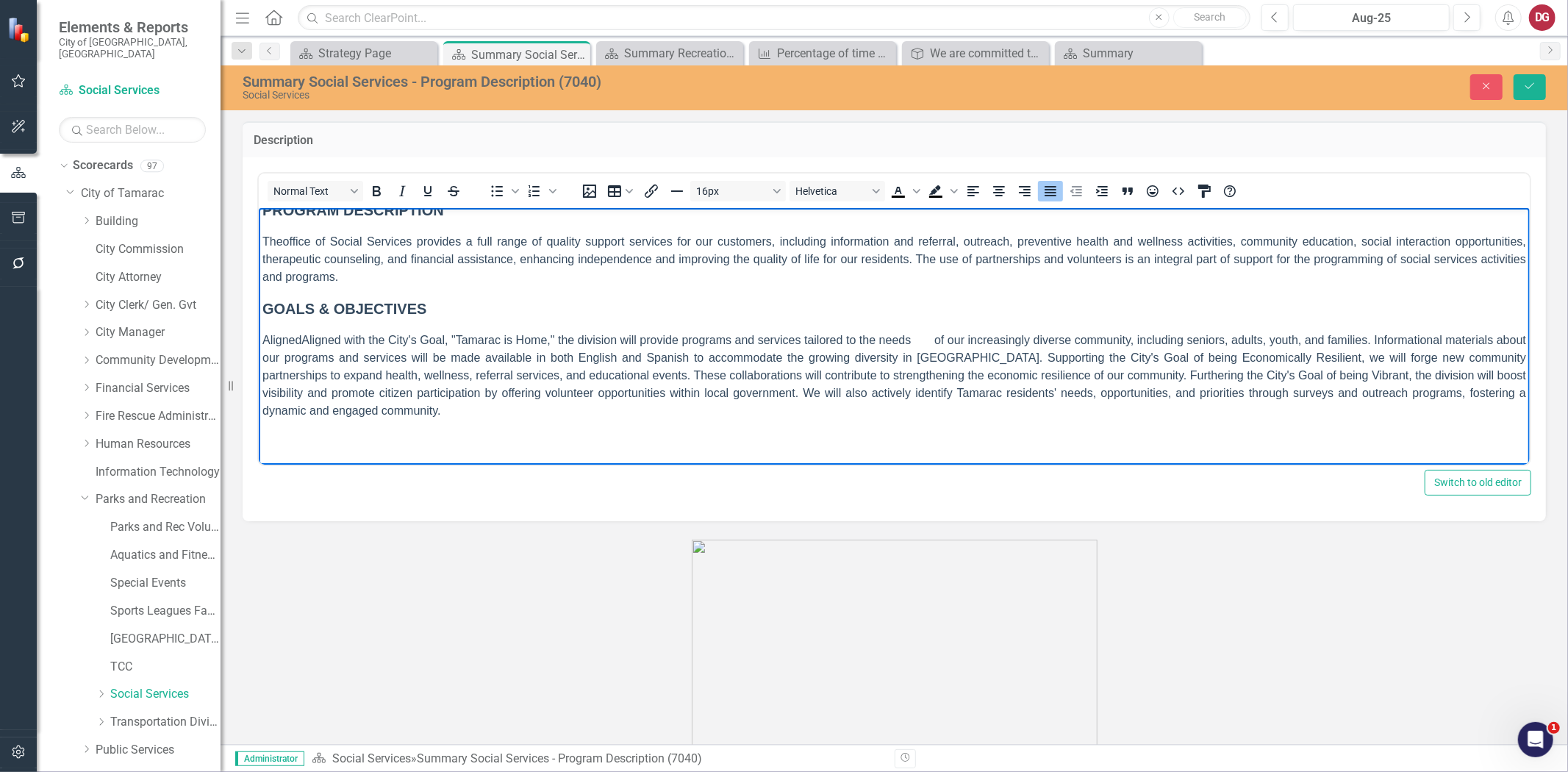
scroll to position [92, 0]
click at [377, 397] on span "with the City's Goal, "Tamarac is Home," the division will provide programs and…" at bounding box center [894, 377] width 1264 height 83
click at [385, 418] on p "Aligned with the City's Goal, "Tamarac is Home," the division will provide prog…" at bounding box center [894, 377] width 1264 height 89
click at [362, 443] on p "Rich Text Area. Press ALT-0 for help." at bounding box center [894, 442] width 1264 height 18
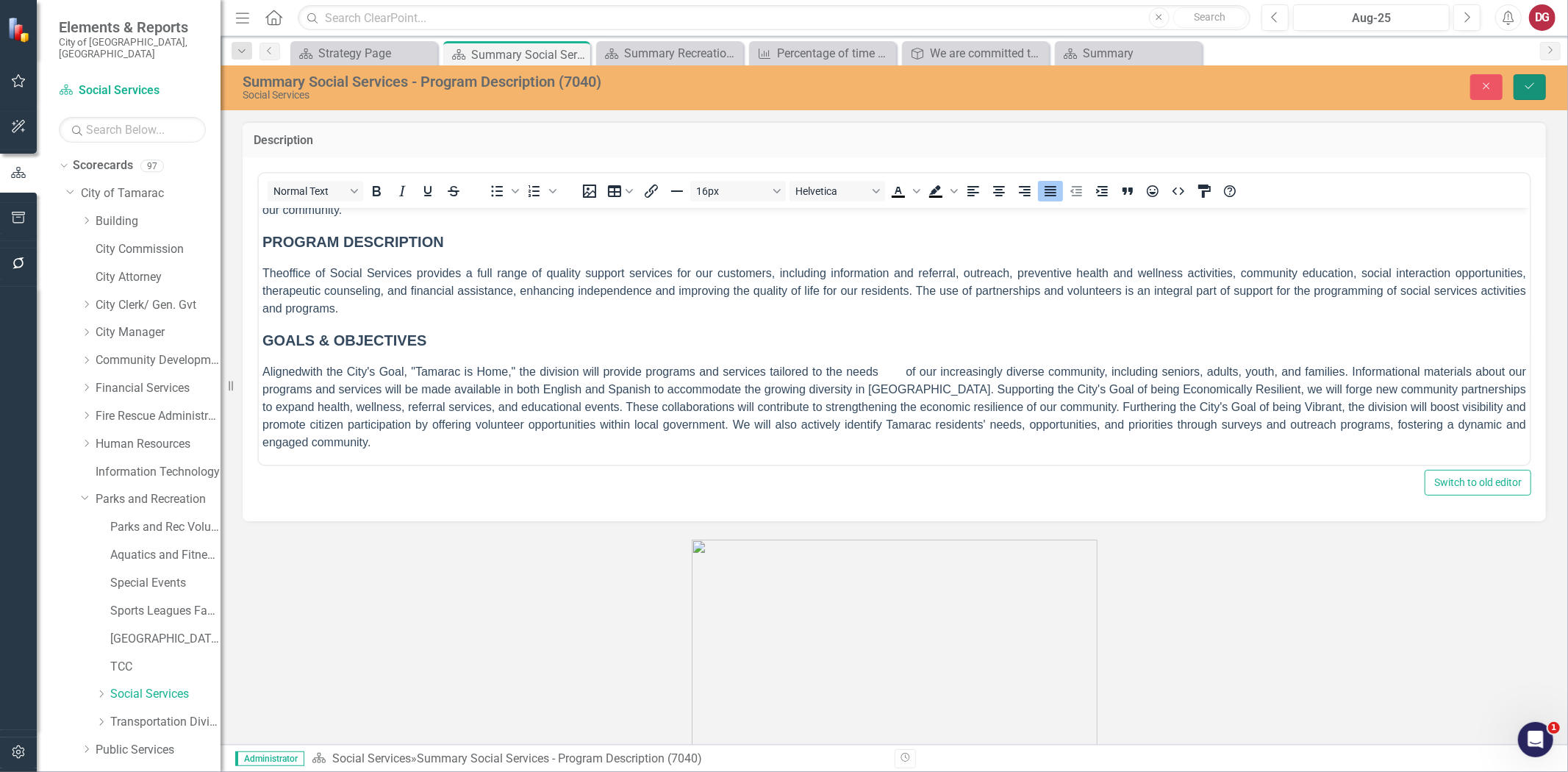
click at [1541, 81] on button "Save" at bounding box center [1529, 87] width 32 height 26
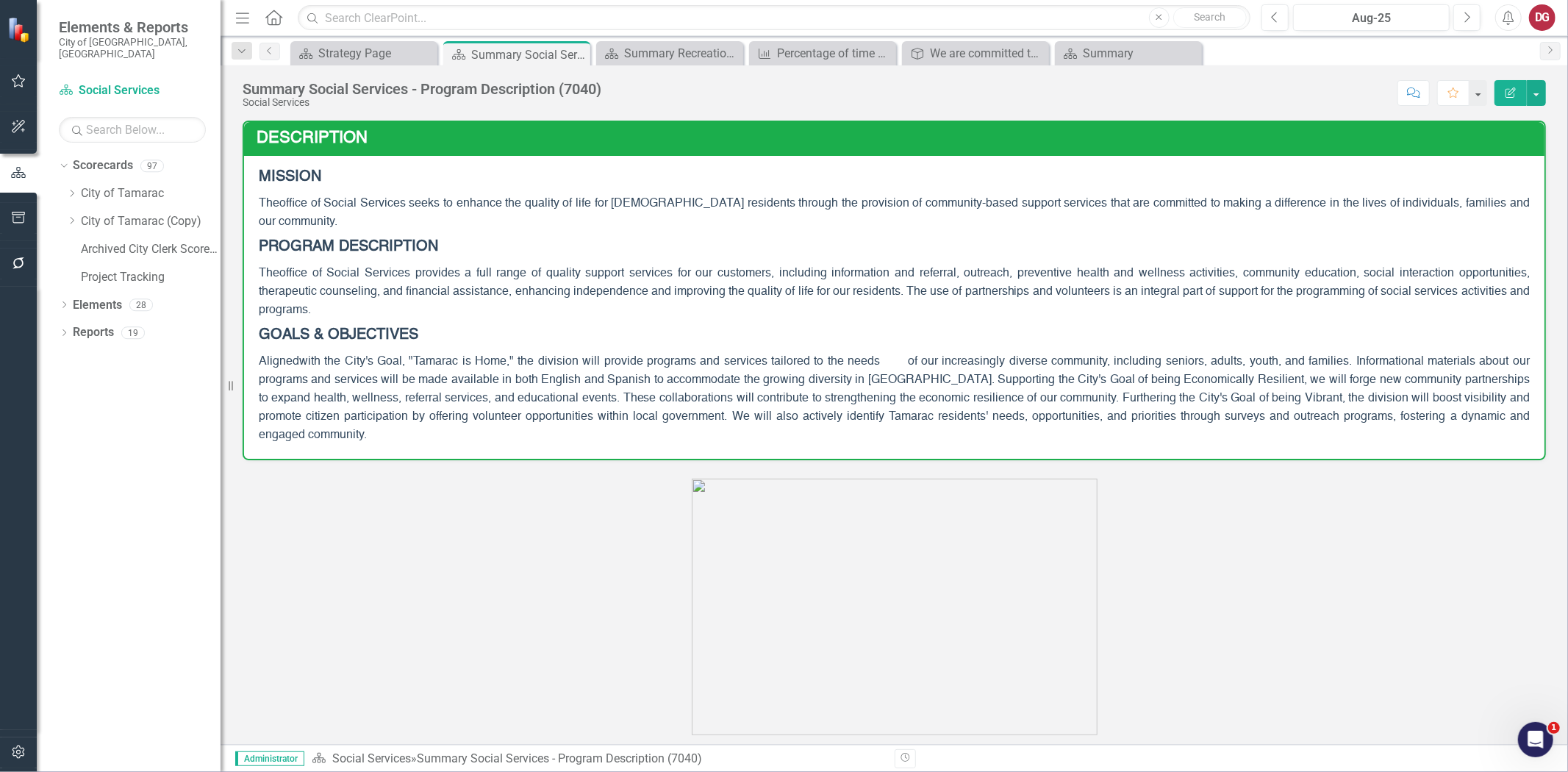
click at [400, 198] on span "office of Social Services seeks to enhance the quality of life for [DEMOGRAPHIC…" at bounding box center [895, 213] width 1271 height 31
click at [71, 190] on icon at bounding box center [72, 194] width 4 height 7
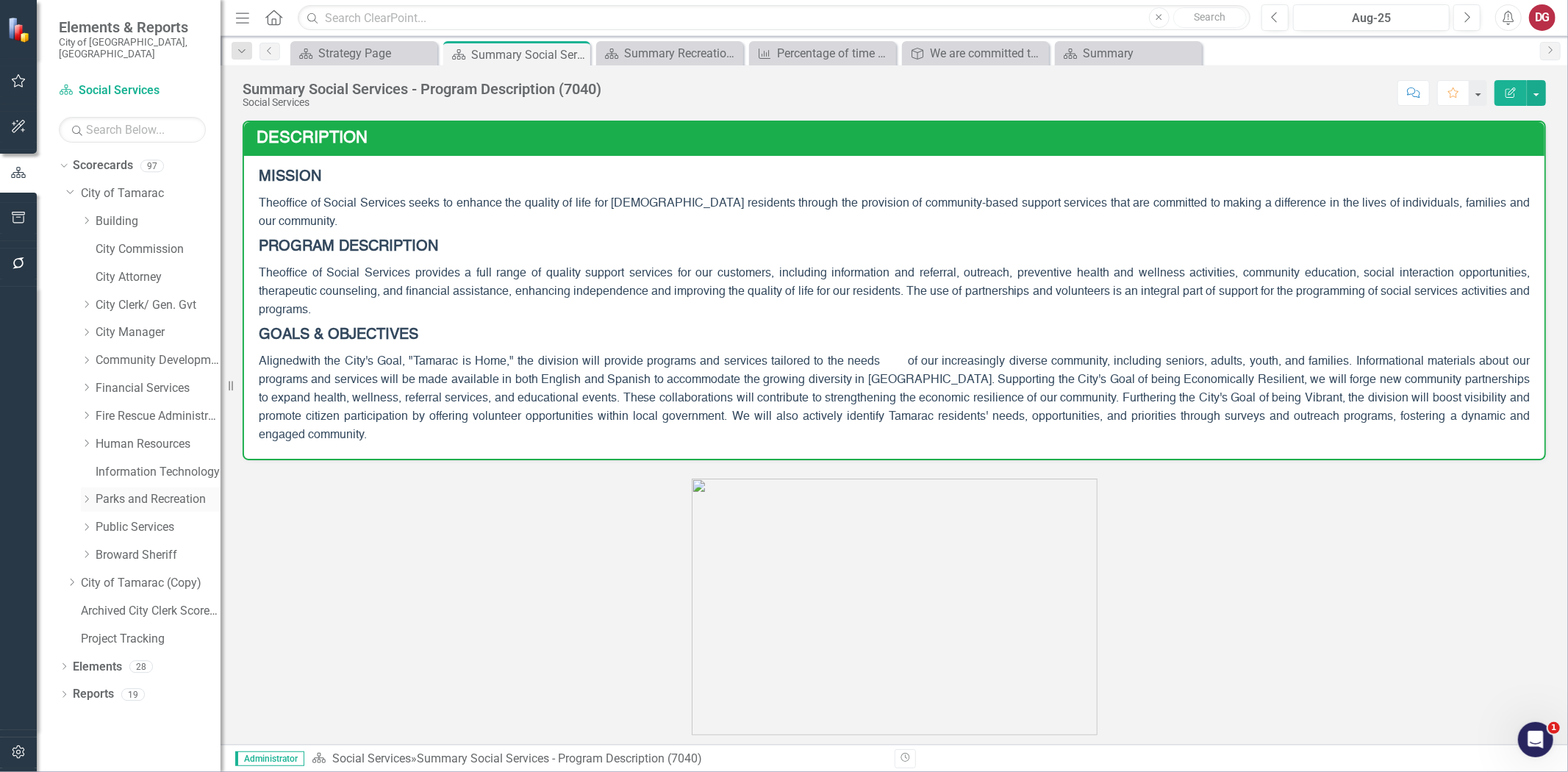
click at [92, 494] on div "Dropdown" at bounding box center [89, 500] width 15 height 13
click at [138, 547] on link "Aquatics and Fitness Center" at bounding box center [165, 555] width 110 height 17
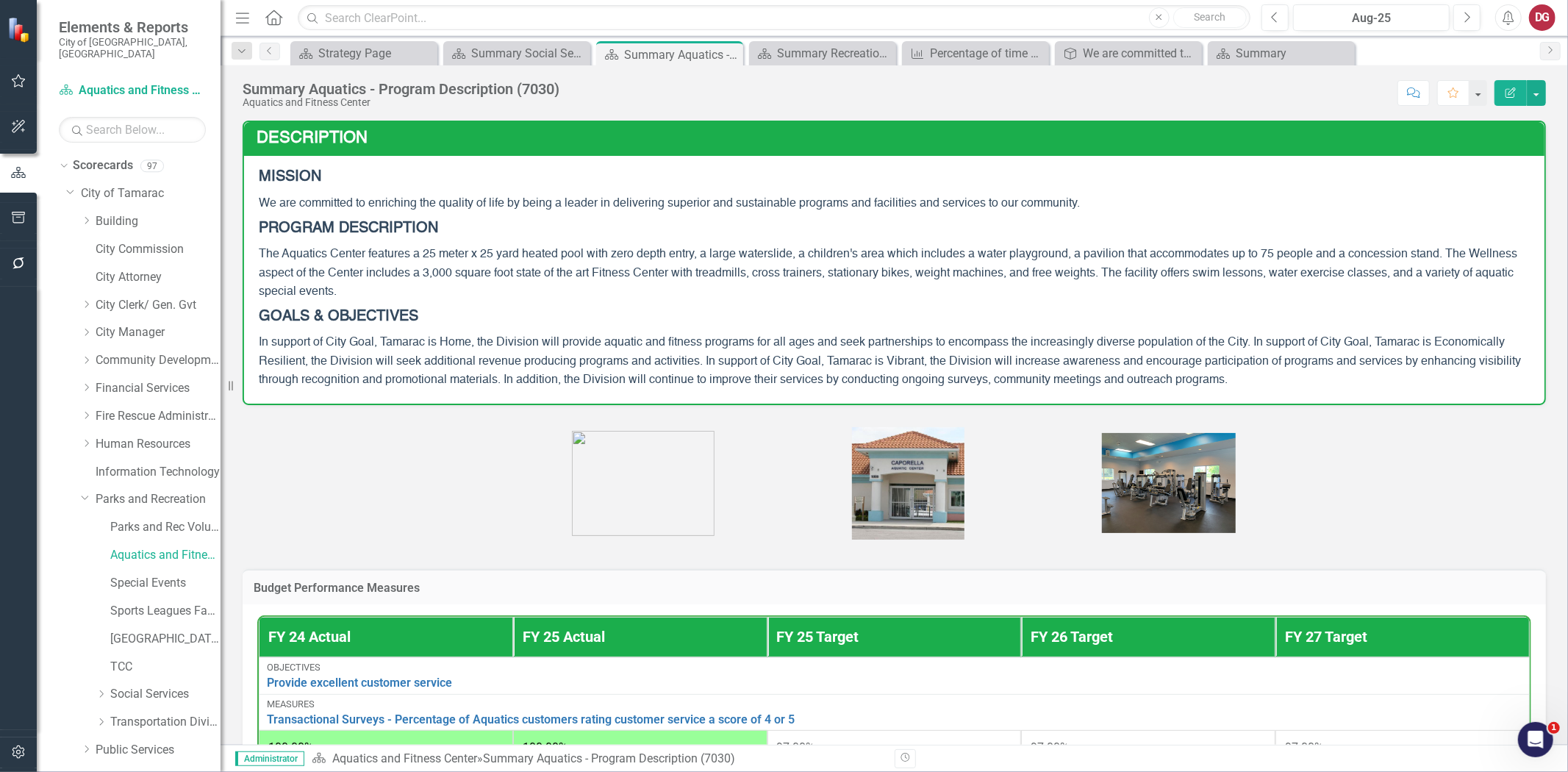
click at [501, 204] on span "We are committed to enriching the quality of life by being a leader in deliveri…" at bounding box center [670, 204] width 822 height 12
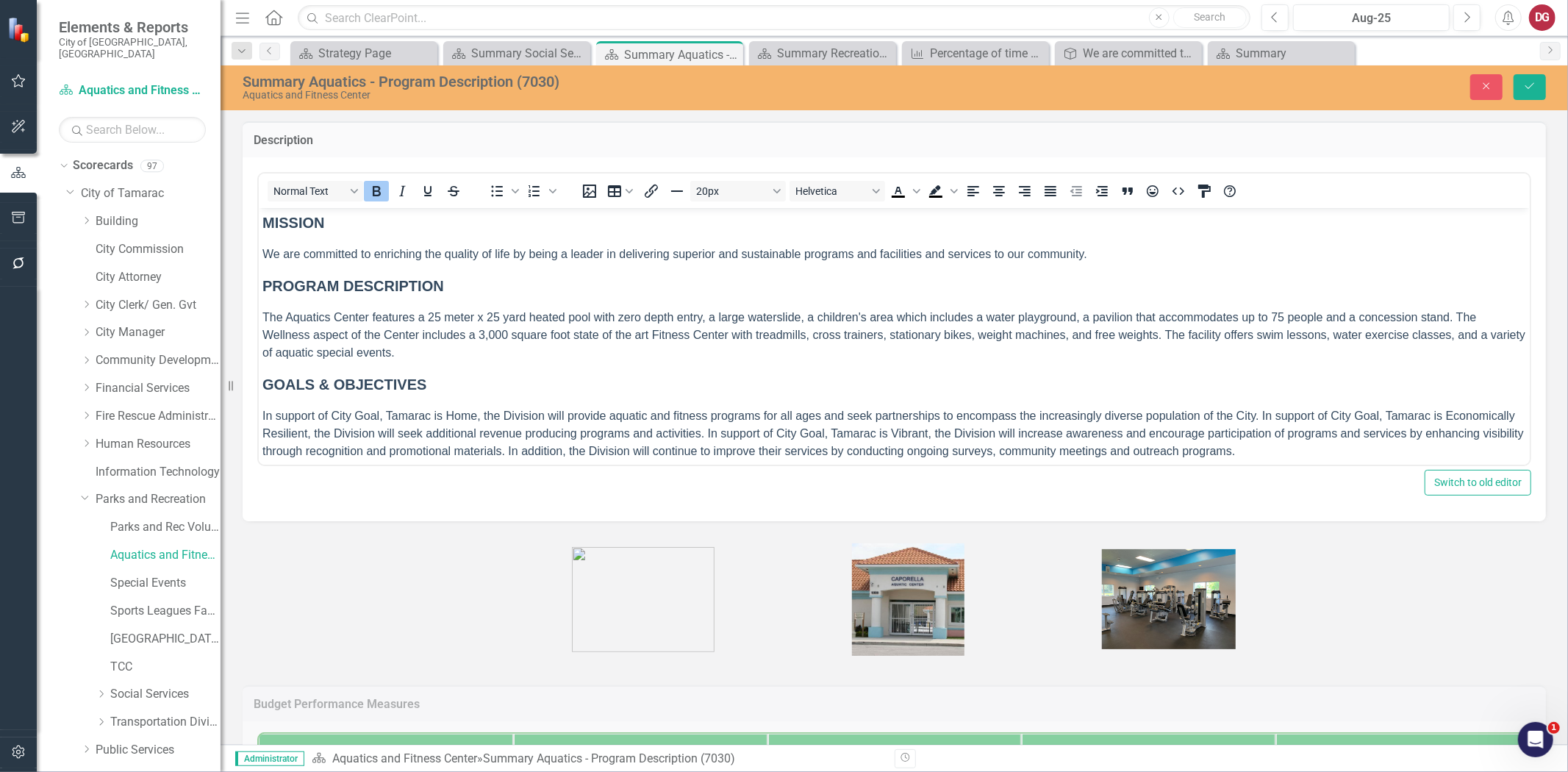
click at [498, 256] on span "We are committed to enriching the quality of life by being a leader in deliveri…" at bounding box center [674, 253] width 825 height 13
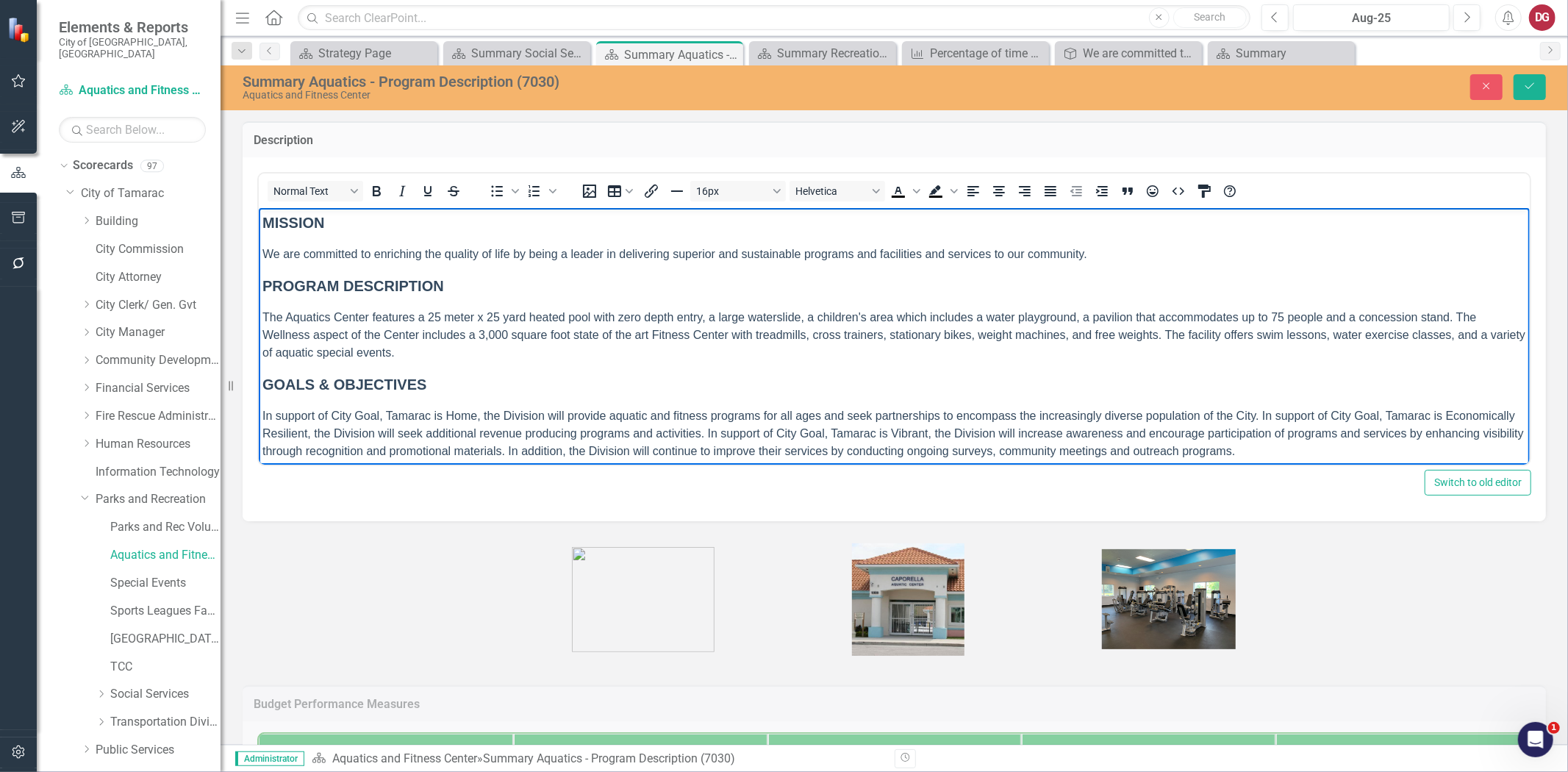
click at [1144, 258] on p "We are committed to enriching the quality of life by being a leader in deliveri…" at bounding box center [894, 254] width 1264 height 18
click at [1143, 265] on body "MISSION We are committed to enriching the quality of life by being a leader in …" at bounding box center [894, 342] width 1271 height 268
click at [1130, 249] on p "We are committed to enriching the quality of life by being a leader in deliveri…" at bounding box center [894, 254] width 1264 height 18
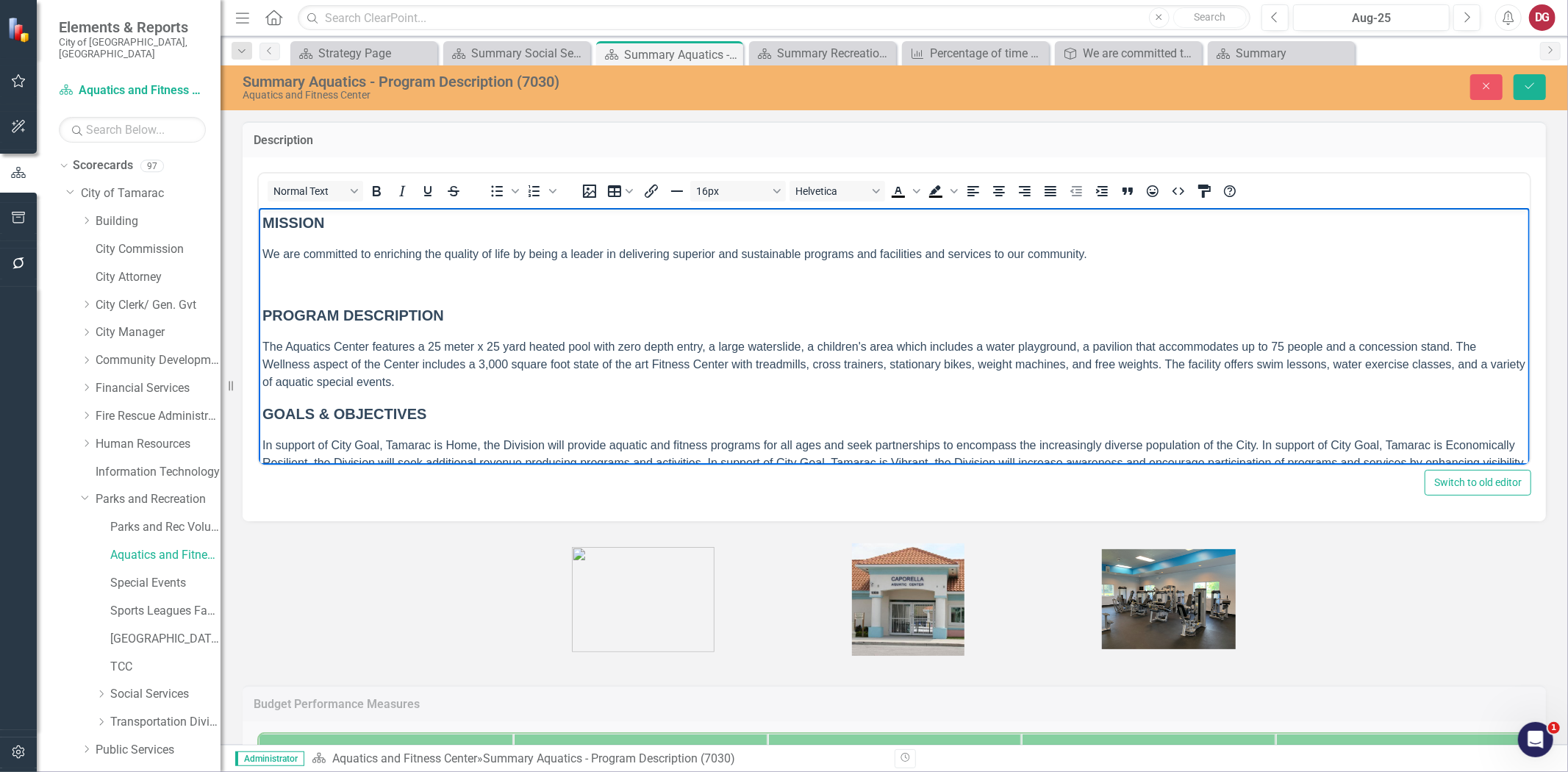
paste body "Rich Text Area. Press ALT-0 for help."
click at [459, 255] on span "We are committed to enriching the quality of life by being a leader in deliveri…" at bounding box center [674, 253] width 825 height 13
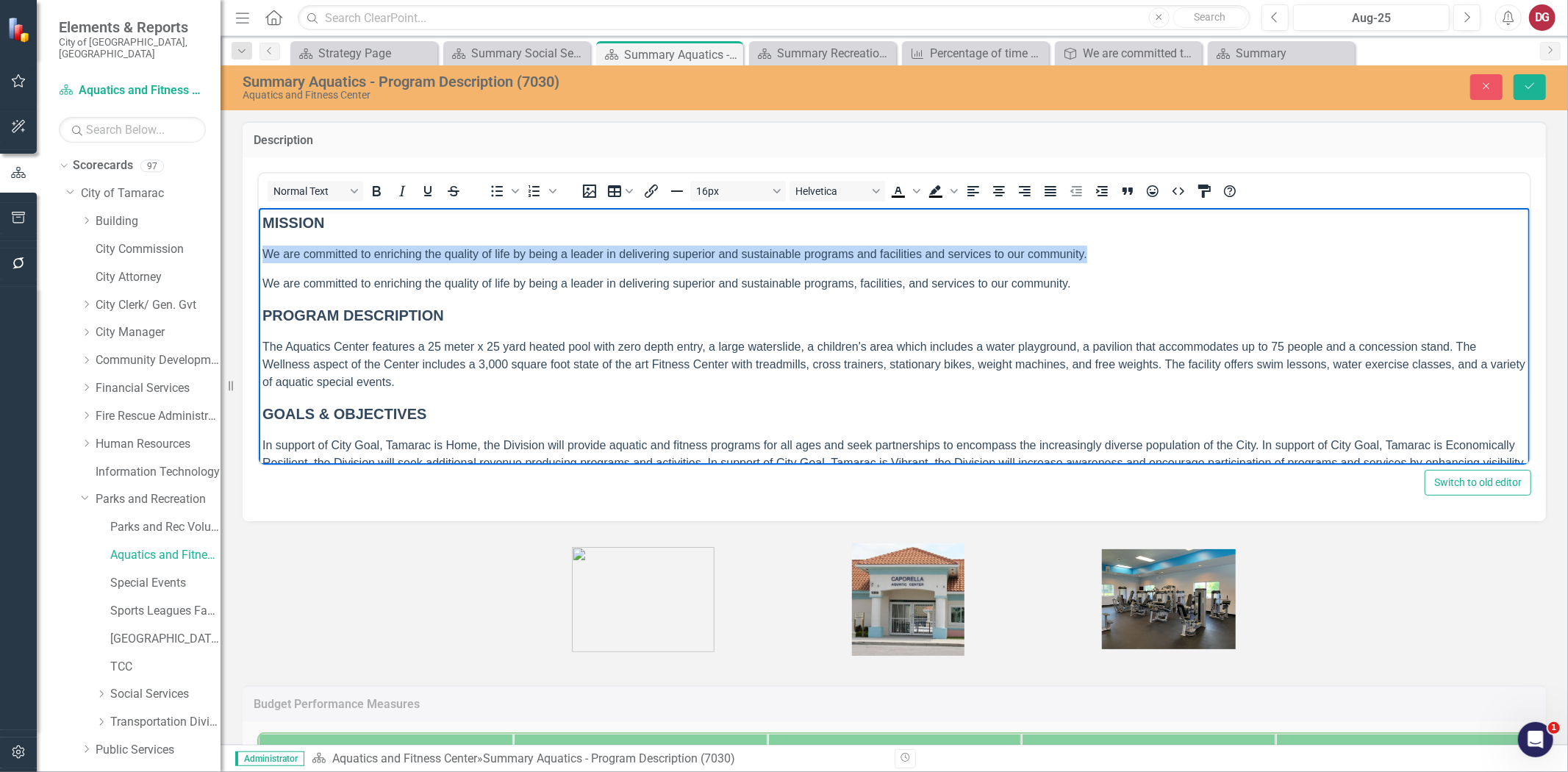
click at [459, 255] on span "We are committed to enriching the quality of life by being a leader in deliveri…" at bounding box center [674, 253] width 825 height 13
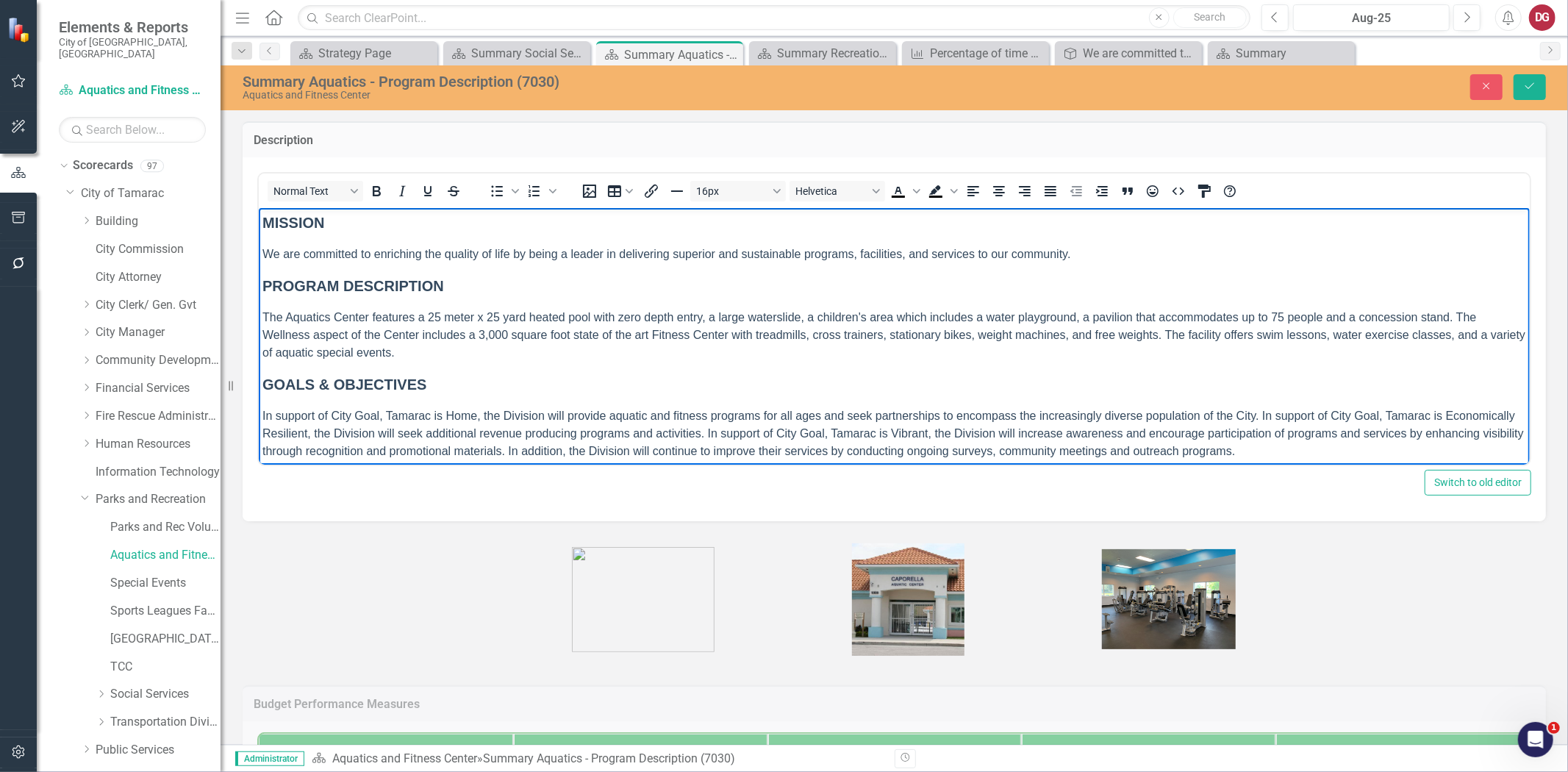
click at [458, 357] on p "The Aquatics Center features a 25 meter x 25 yard heated pool with zero depth e…" at bounding box center [894, 334] width 1264 height 53
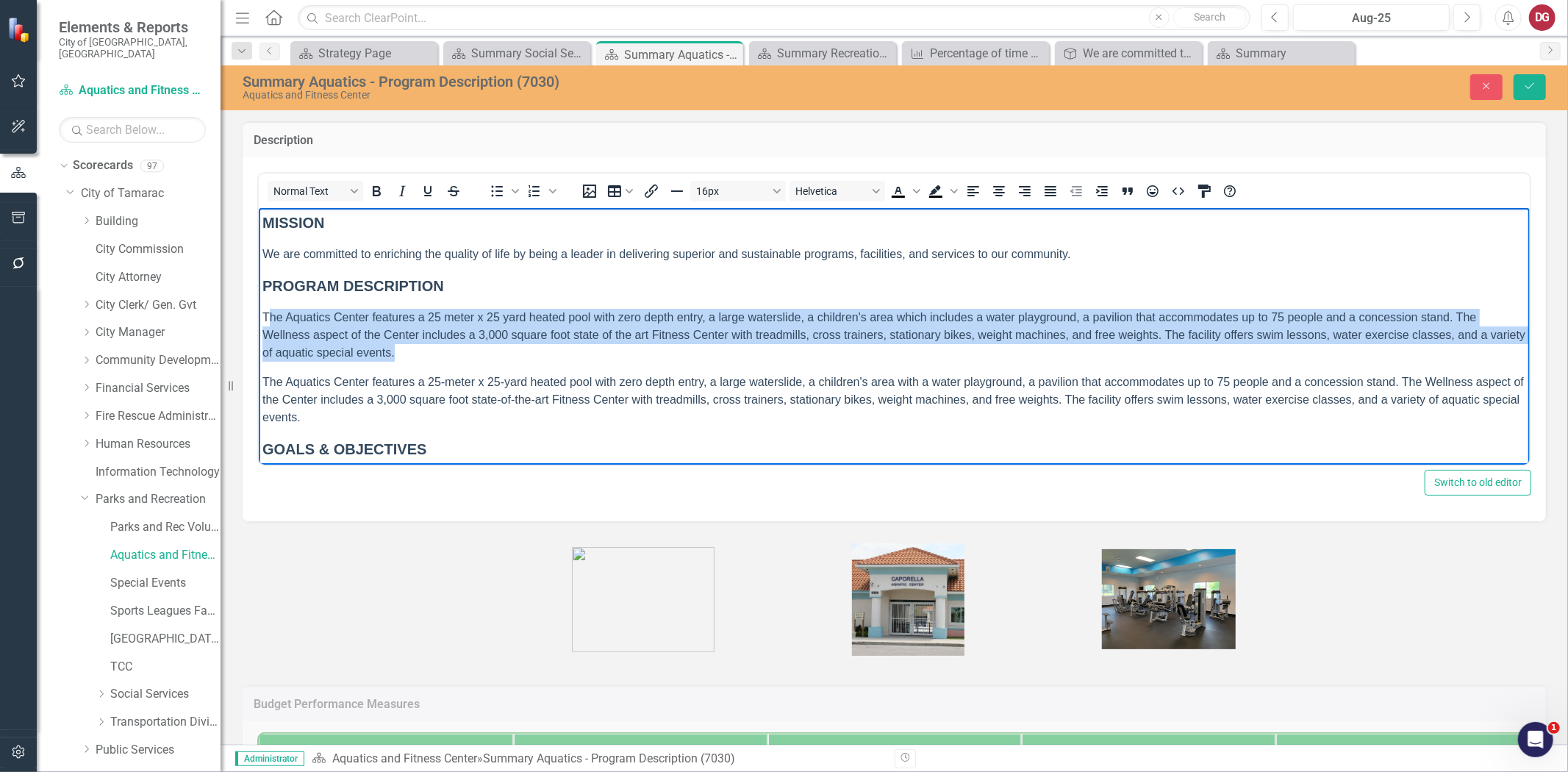
drag, startPoint x: 468, startPoint y: 354, endPoint x: 269, endPoint y: 317, distance: 202.4
click at [269, 316] on p "The Aquatics Center features a 25 meter x 25 yard heated pool with zero depth e…" at bounding box center [894, 334] width 1264 height 53
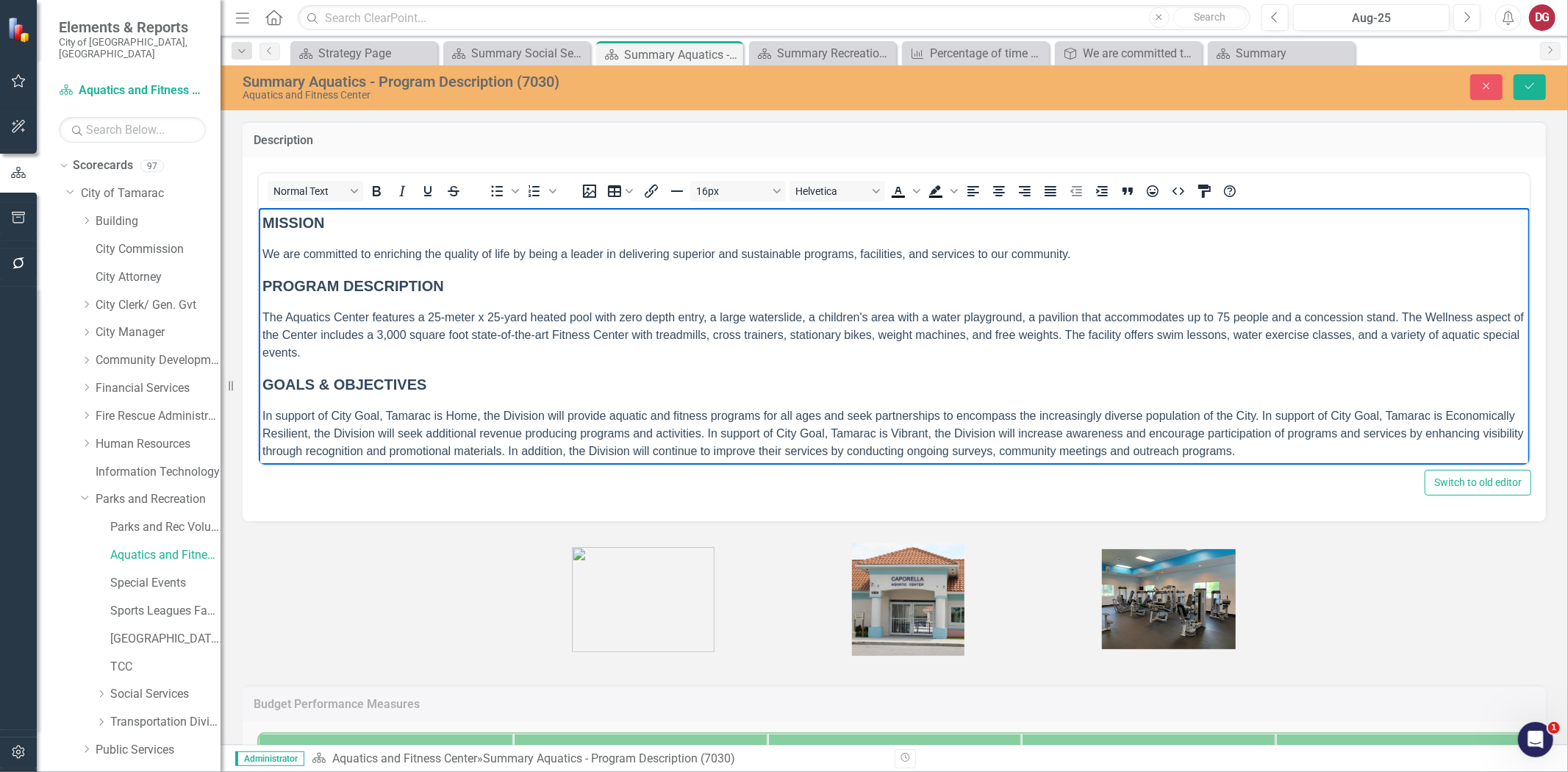
click at [398, 328] on span "he Aquatics Center features a 25-meter x 25-yard heated pool with zero depth en…" at bounding box center [892, 334] width 1261 height 48
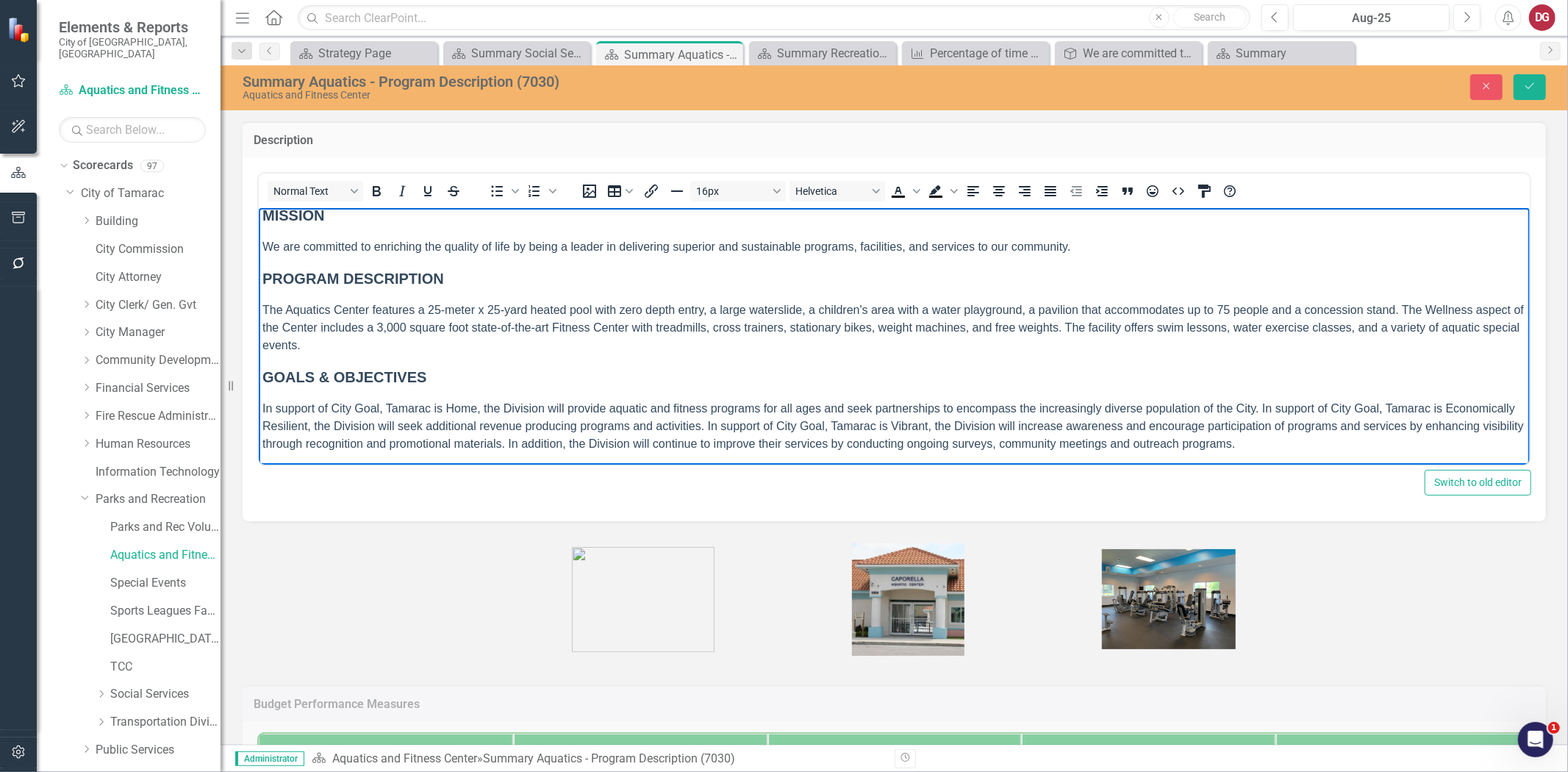
scroll to position [10, 0]
click at [1374, 447] on p "In support of City Goal, Tamarac is Home, the Division will provide aquatic and…" at bounding box center [894, 424] width 1264 height 53
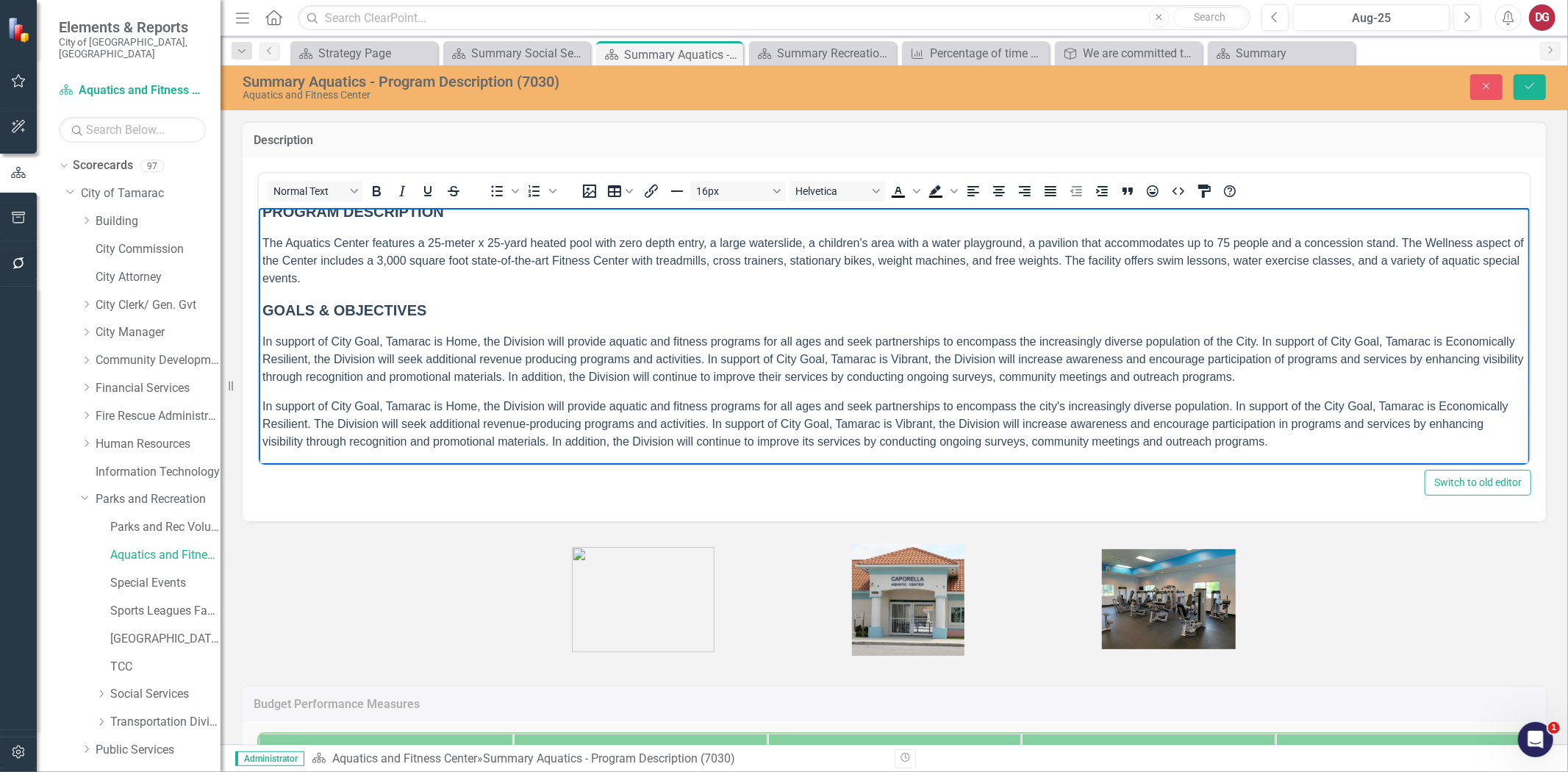
scroll to position [82, 0]
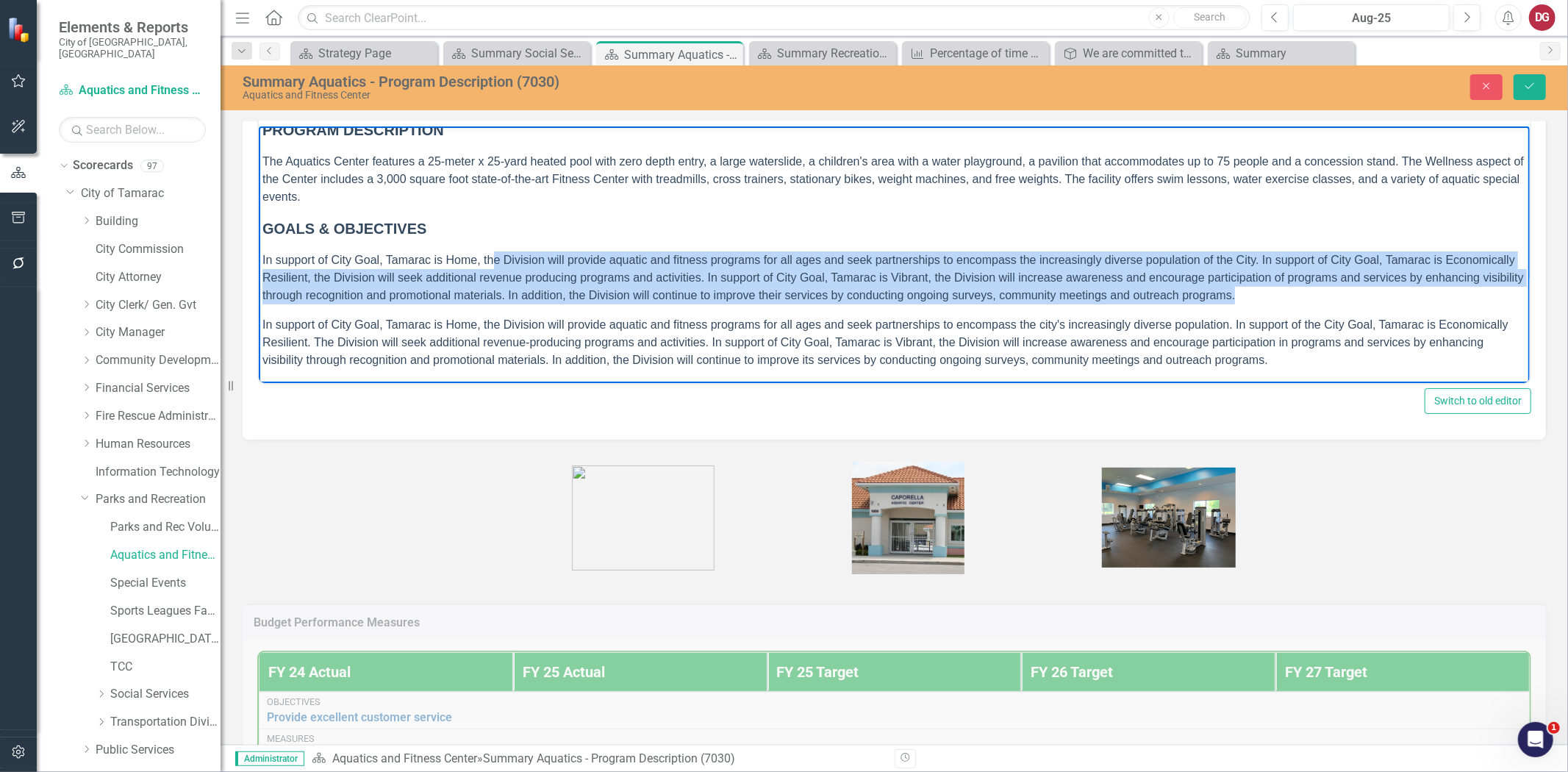
drag, startPoint x: 1343, startPoint y: 291, endPoint x: 490, endPoint y: 261, distance: 853.5
click at [490, 261] on p "In support of City Goal, Tamarac is Home, the Division will provide aquatic and…" at bounding box center [894, 277] width 1264 height 53
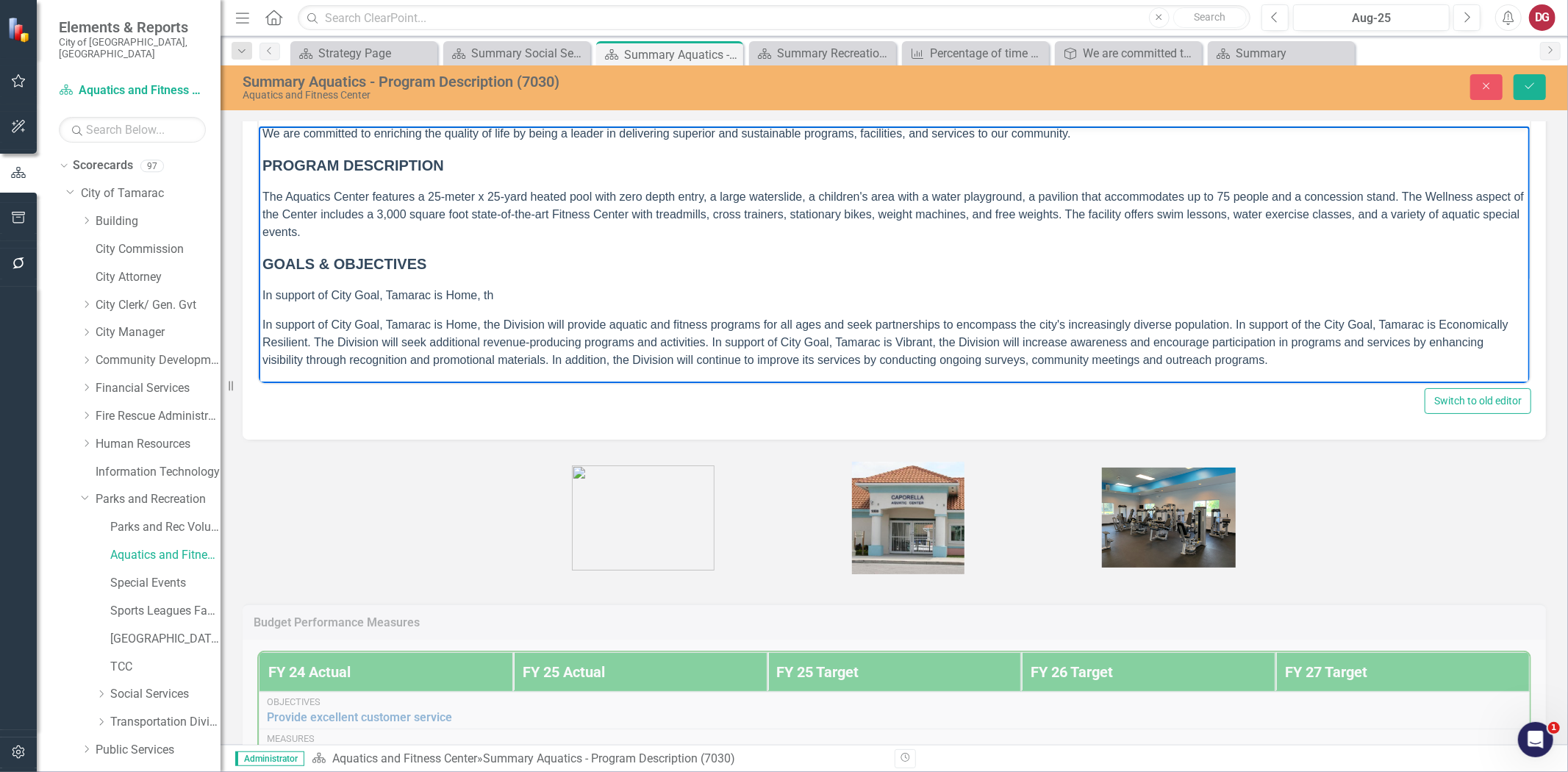
scroll to position [27, 0]
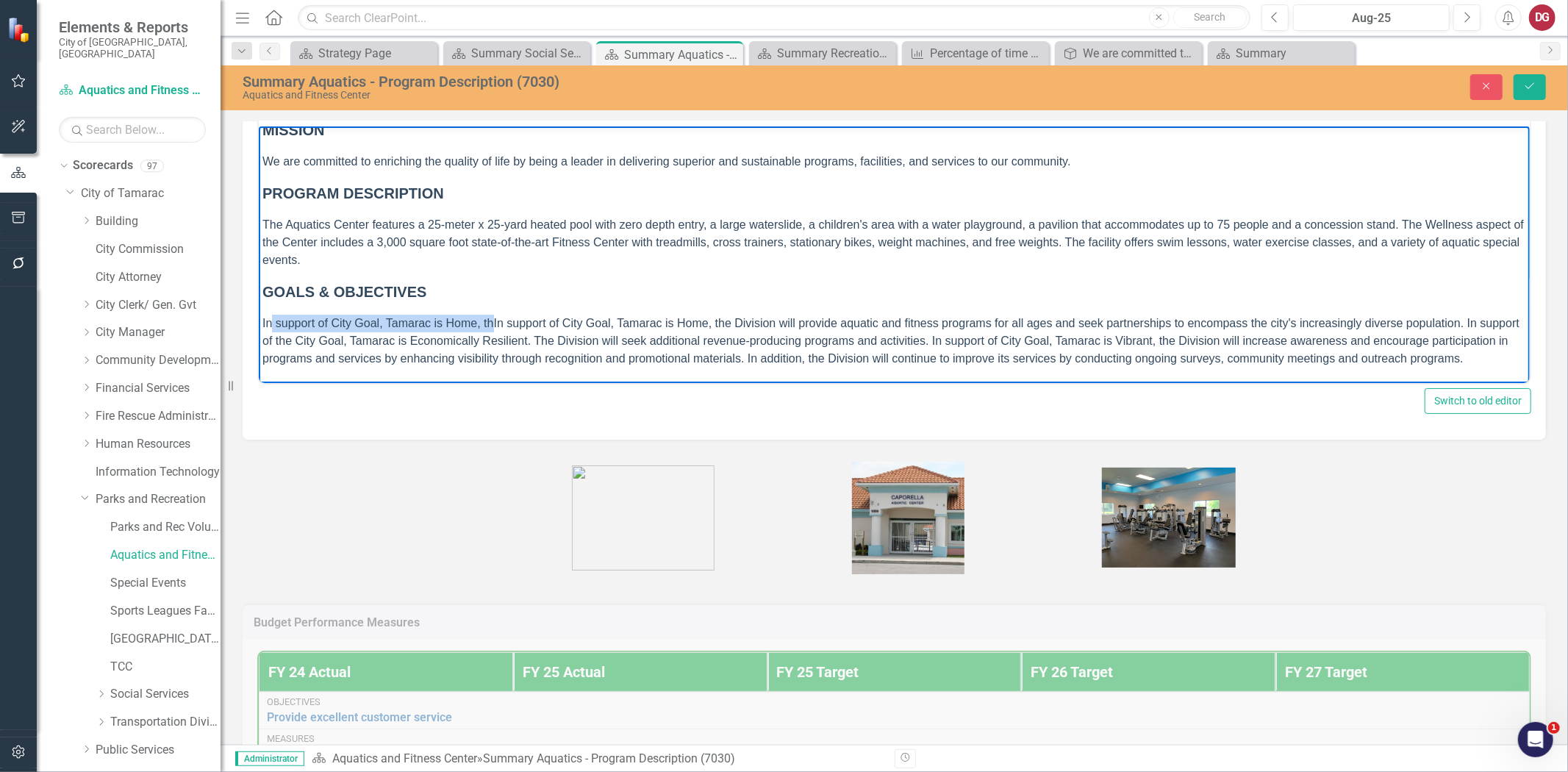
drag, startPoint x: 494, startPoint y: 307, endPoint x: 273, endPoint y: 309, distance: 221.0
click at [273, 316] on span "In support of City Goal, Tamarac is Home, th" at bounding box center [377, 322] width 231 height 13
click at [311, 328] on span "support of City Goal, Tamarac is Home, the Division will provide aquatic and fi…" at bounding box center [883, 342] width 1243 height 48
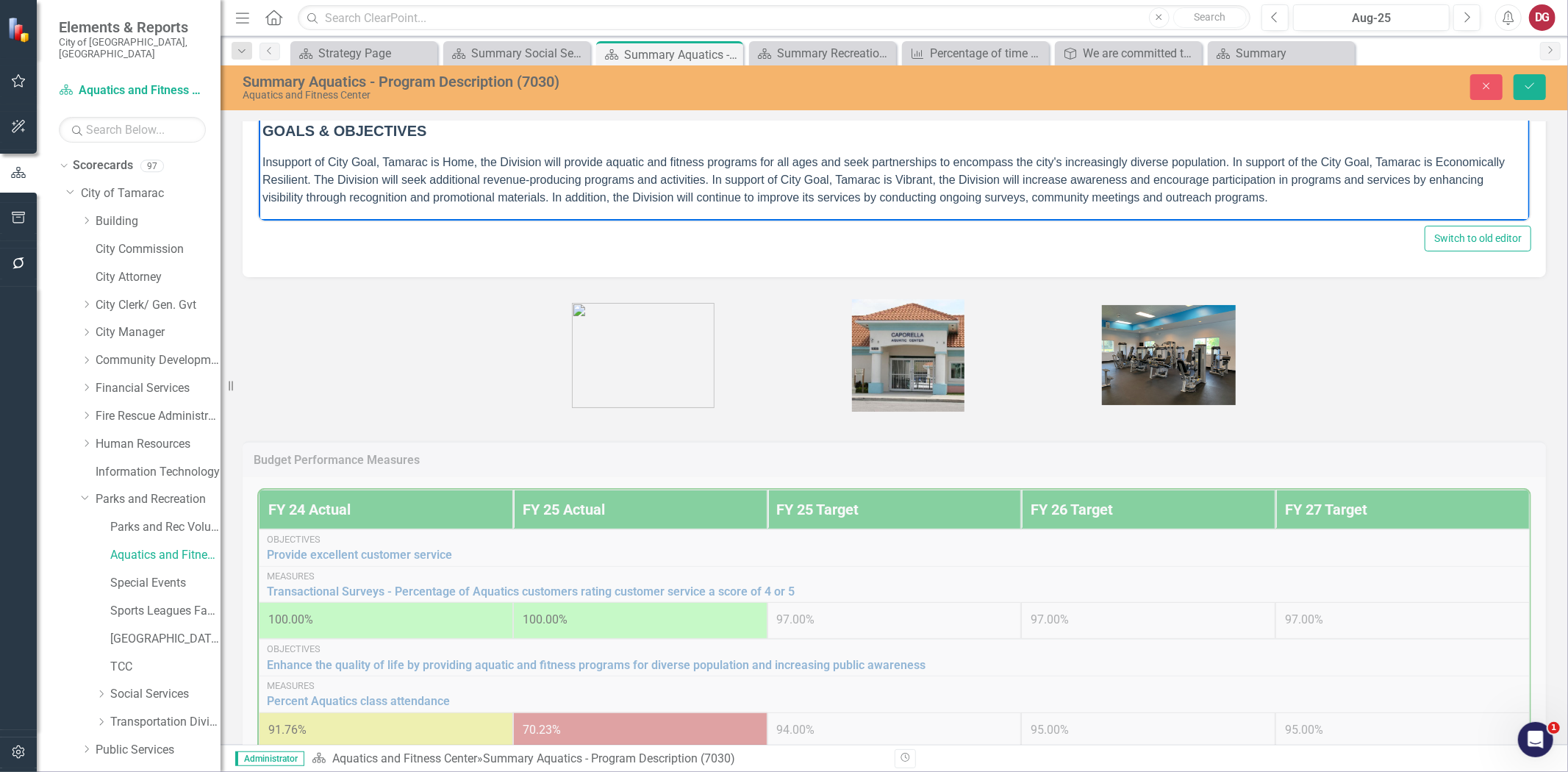
scroll to position [245, 0]
click at [351, 211] on body "MISSION We are committed to enriching the quality of life by being a leader in …" at bounding box center [894, 88] width 1271 height 268
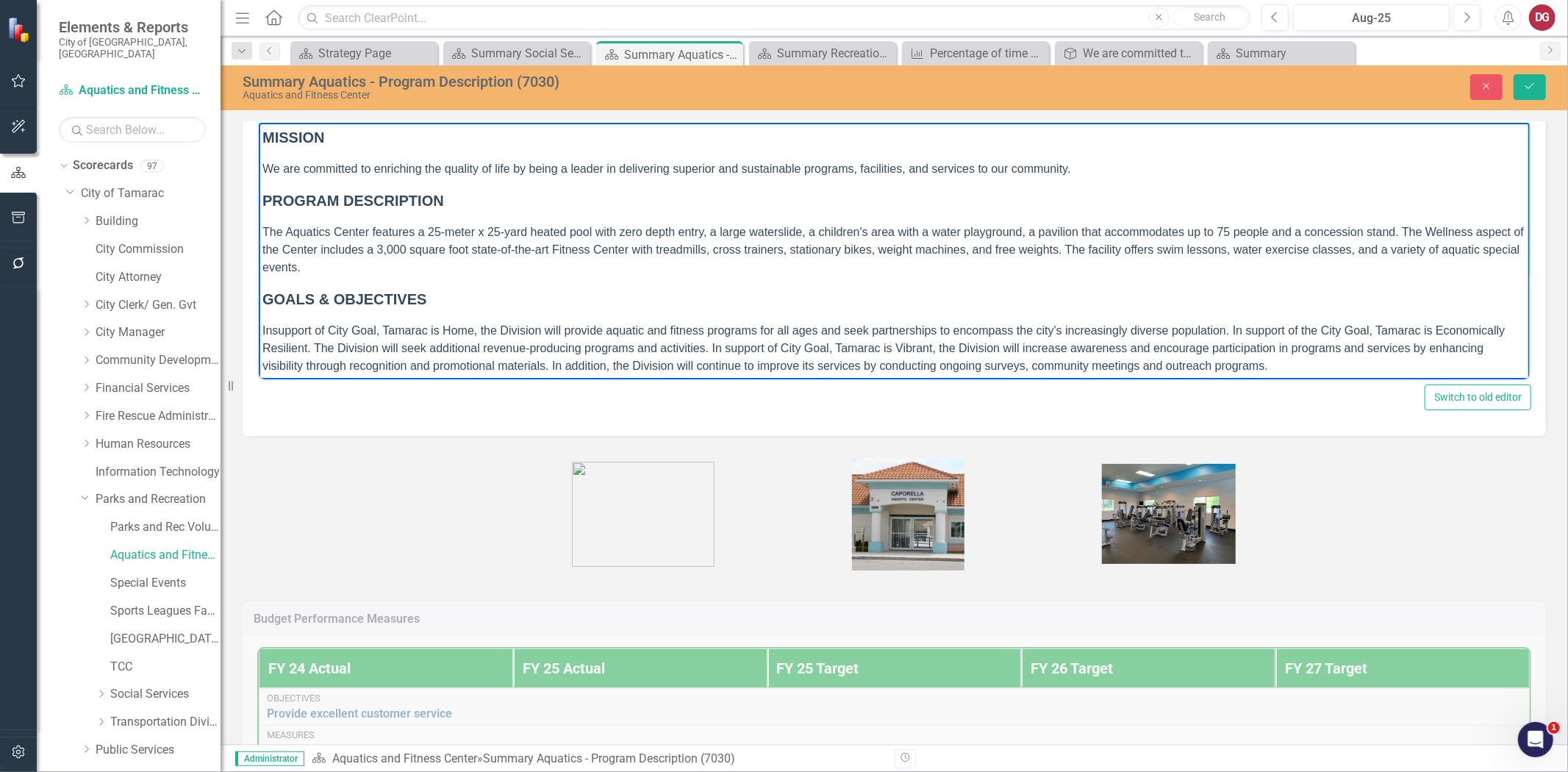
scroll to position [82, 0]
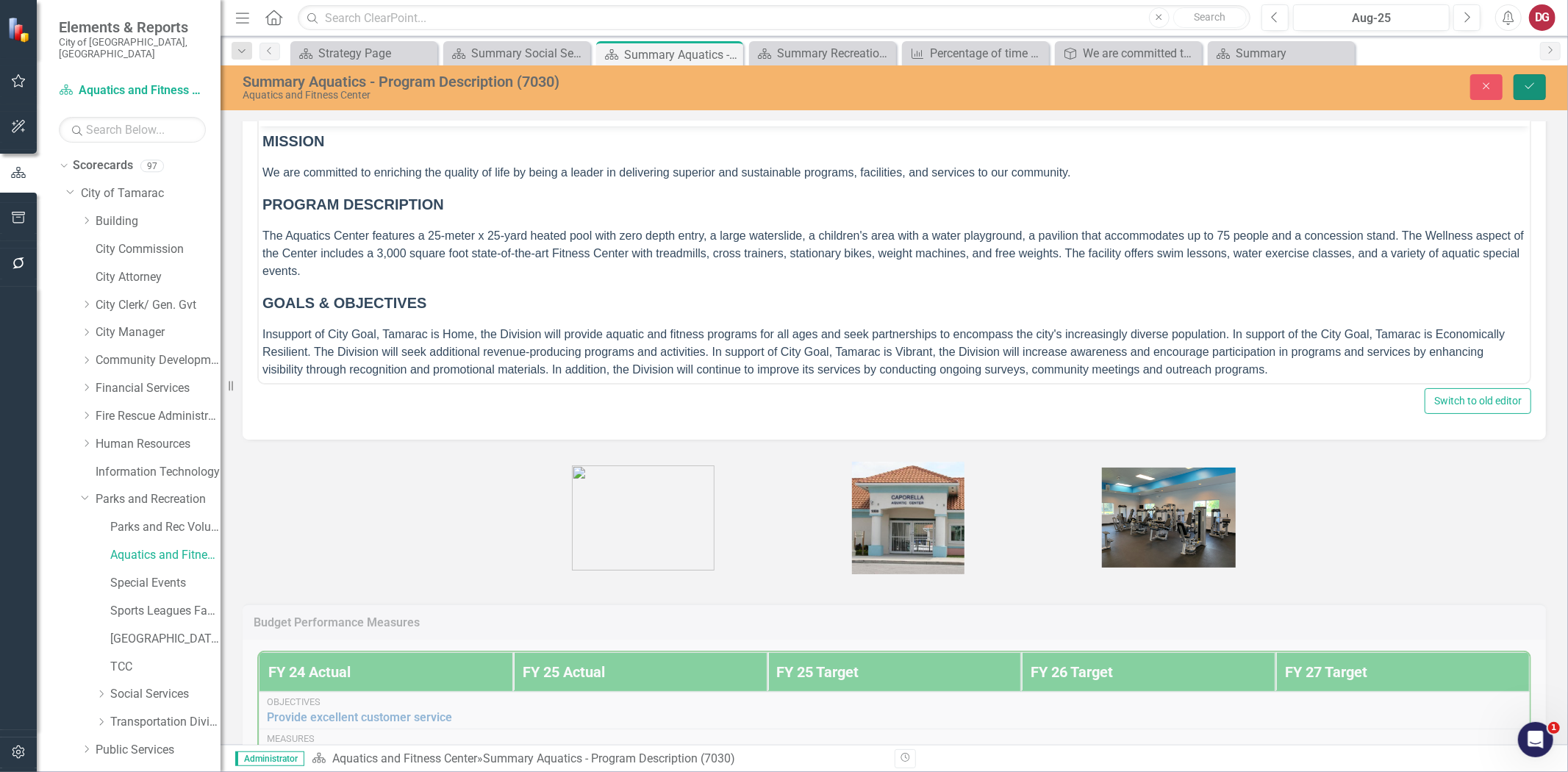
click at [1526, 85] on icon "Save" at bounding box center [1530, 86] width 13 height 10
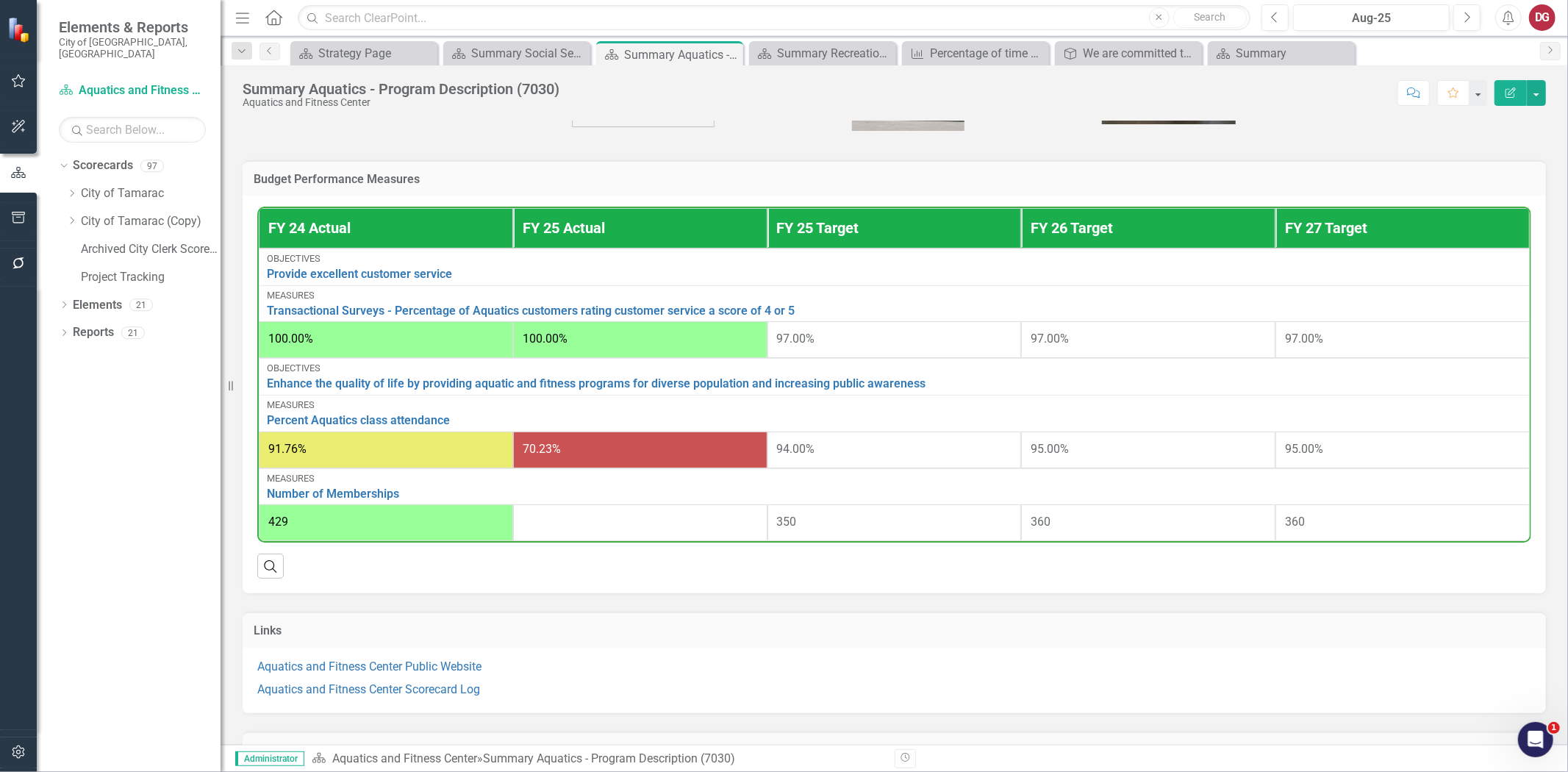
scroll to position [490, 0]
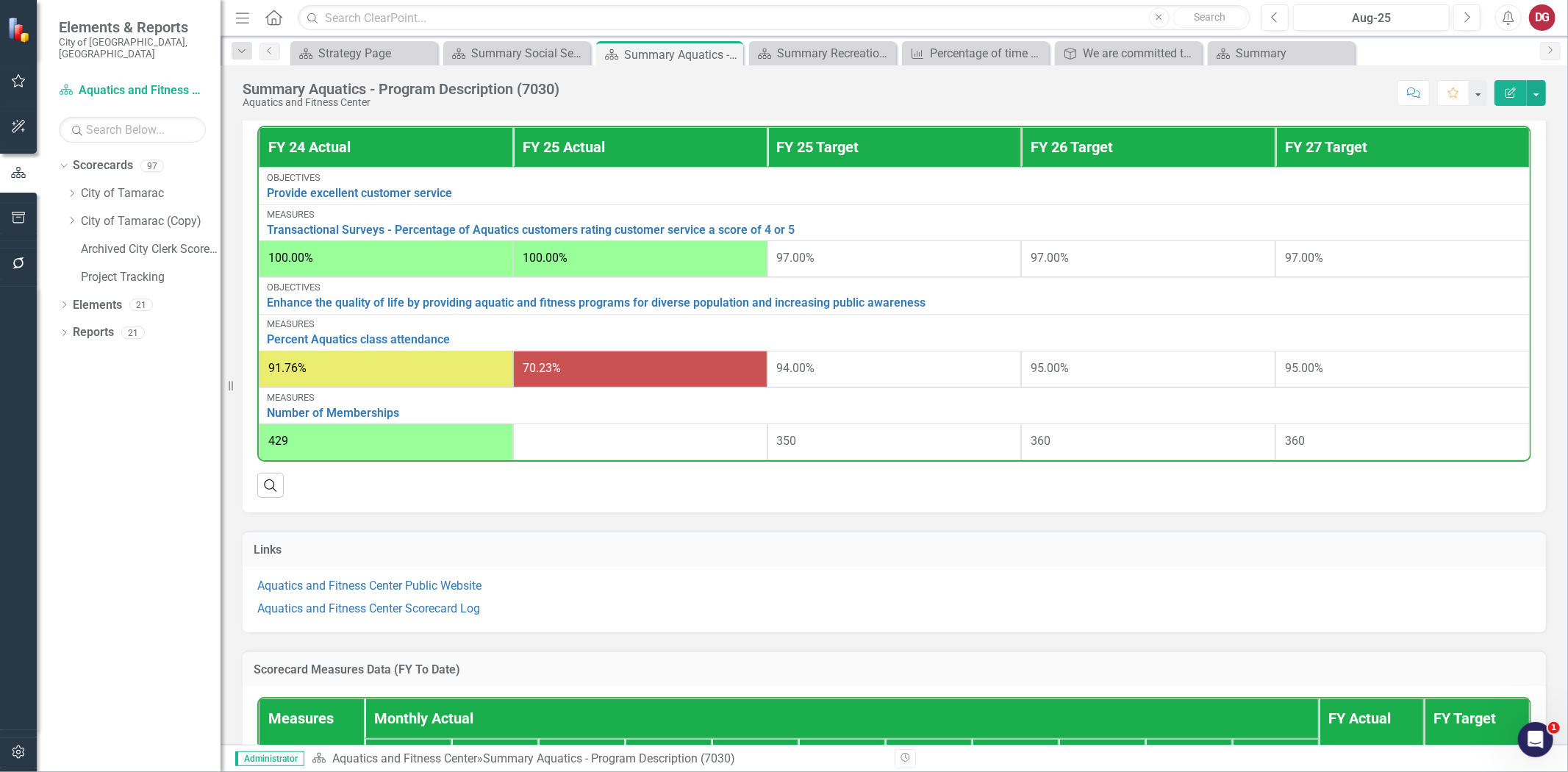
click at [65, 180] on div "Dropdown Scorecards 97 Dropdown City of Tamarac Dropdown Building Certificate o…" at bounding box center [139, 223] width 161 height 139
click at [68, 189] on icon "Dropdown" at bounding box center [71, 194] width 11 height 9
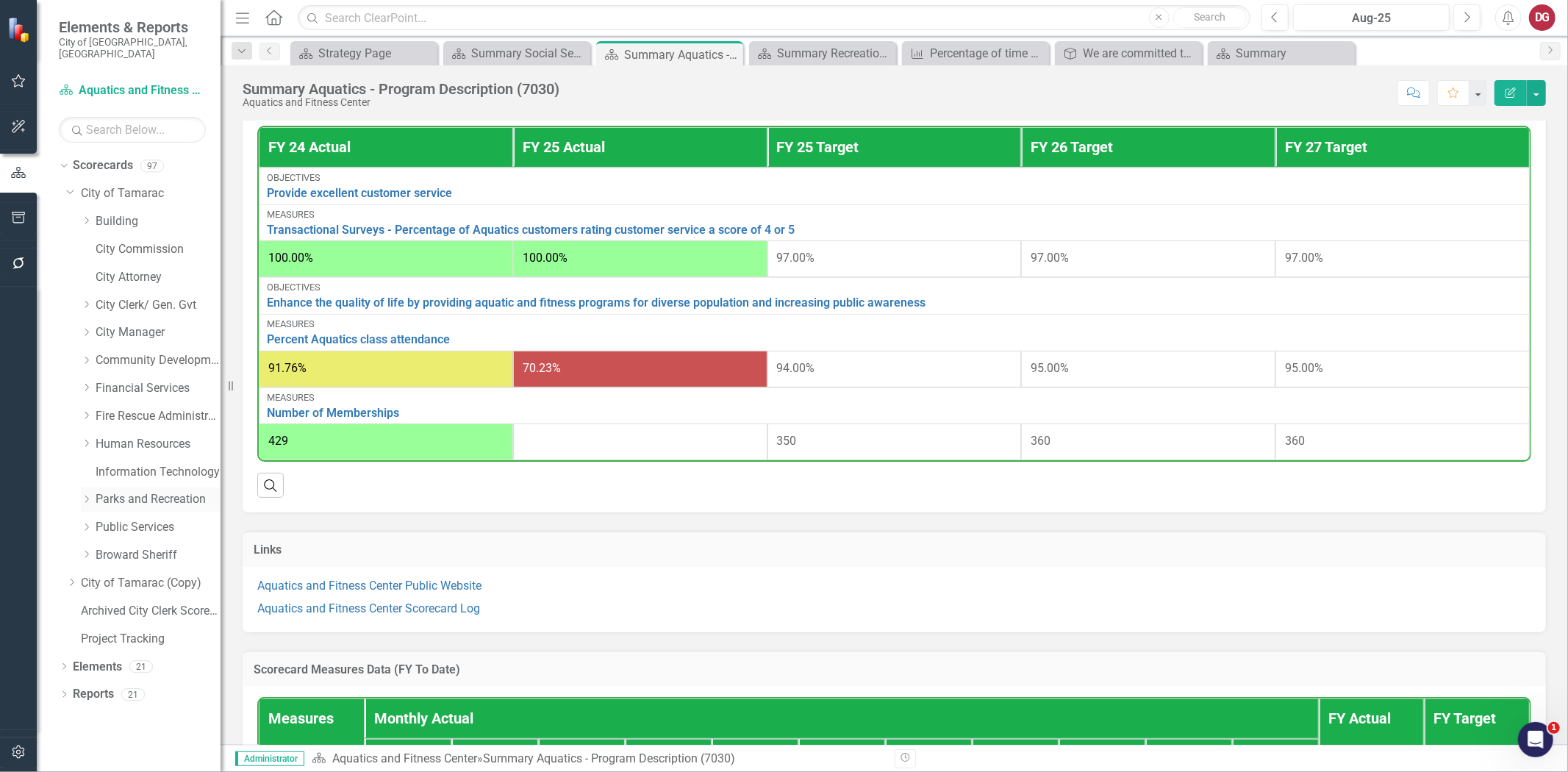
click at [89, 495] on icon "Dropdown" at bounding box center [86, 500] width 11 height 9
click at [133, 714] on link "Transportation Division" at bounding box center [165, 722] width 110 height 17
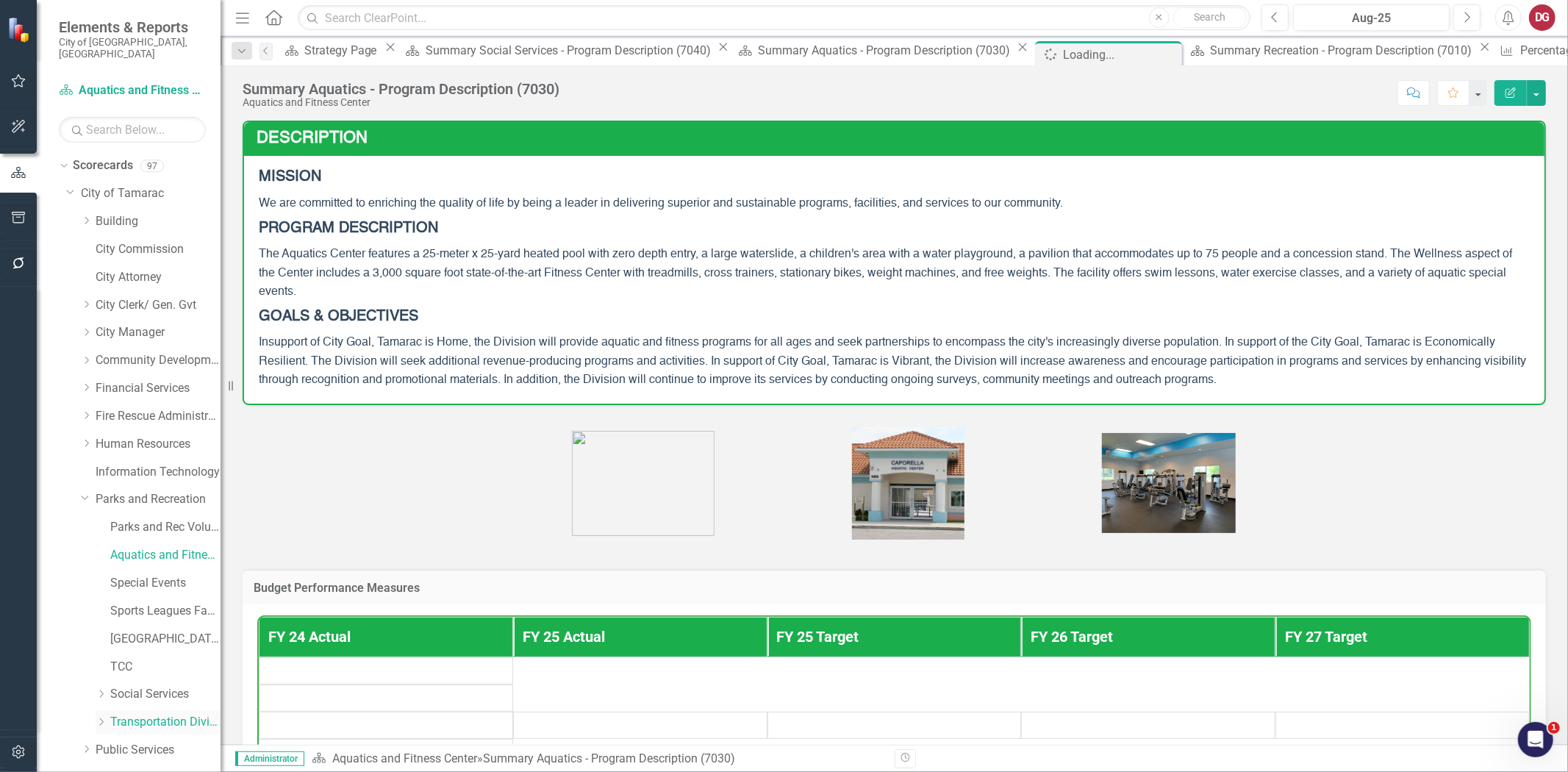
click at [126, 714] on link "Transportation Division" at bounding box center [165, 722] width 110 height 17
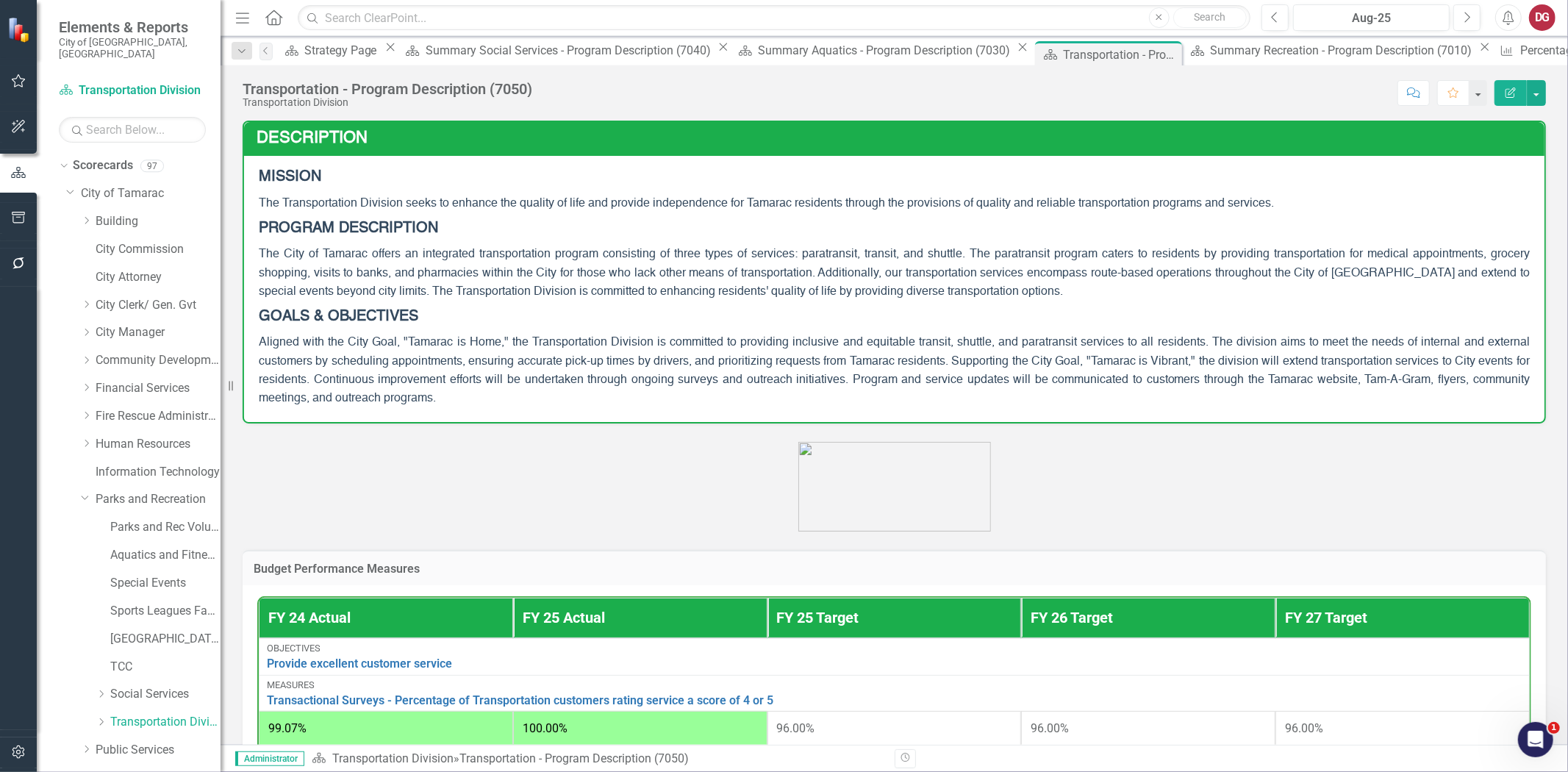
click at [1062, 198] on span "The Transportation Division seeks to enhance the quality of life and provide in…" at bounding box center [767, 204] width 1015 height 12
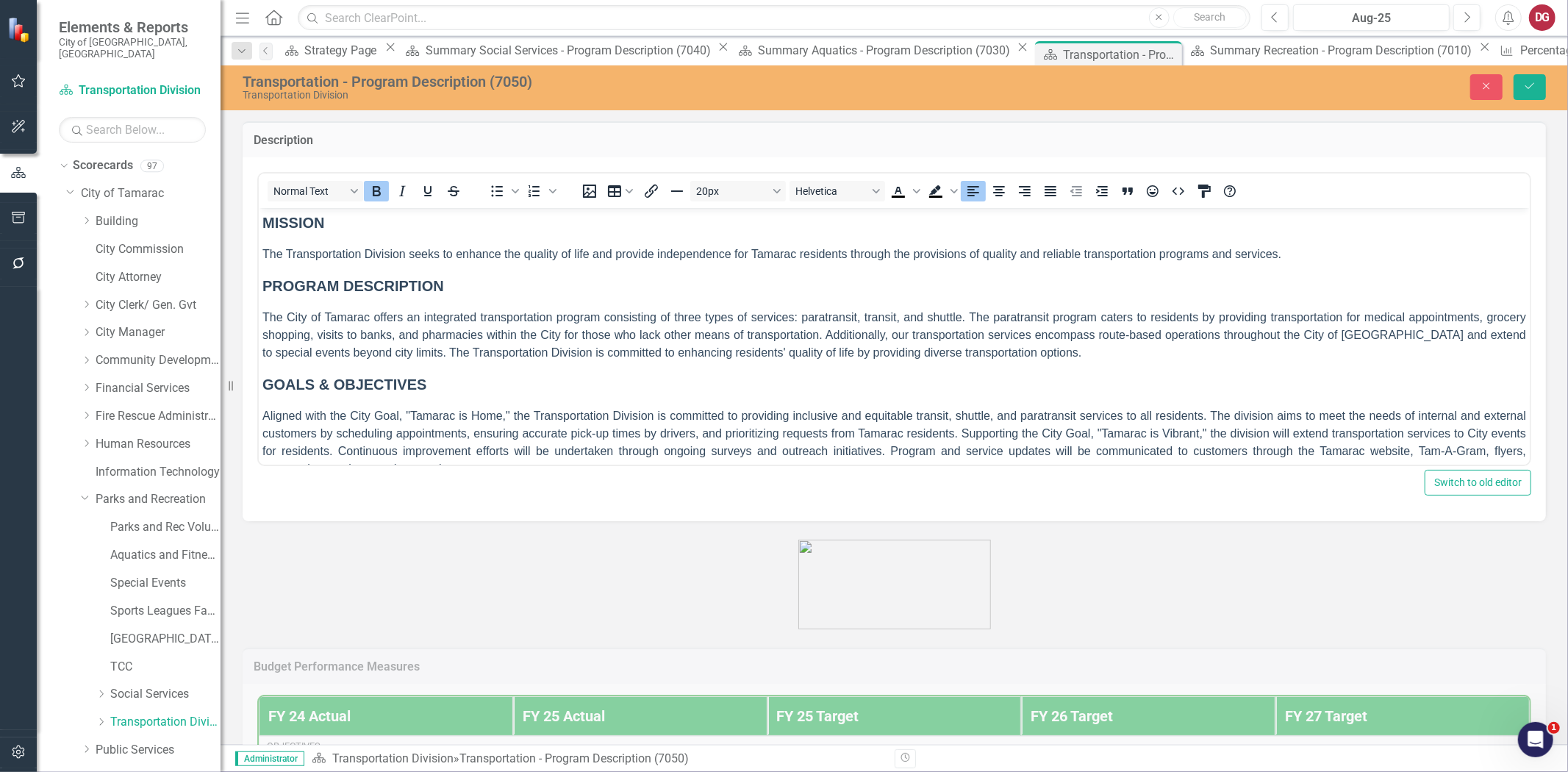
click at [1303, 252] on p "The Transportation Division seeks to enhance the quality of life and provide in…" at bounding box center [894, 254] width 1264 height 18
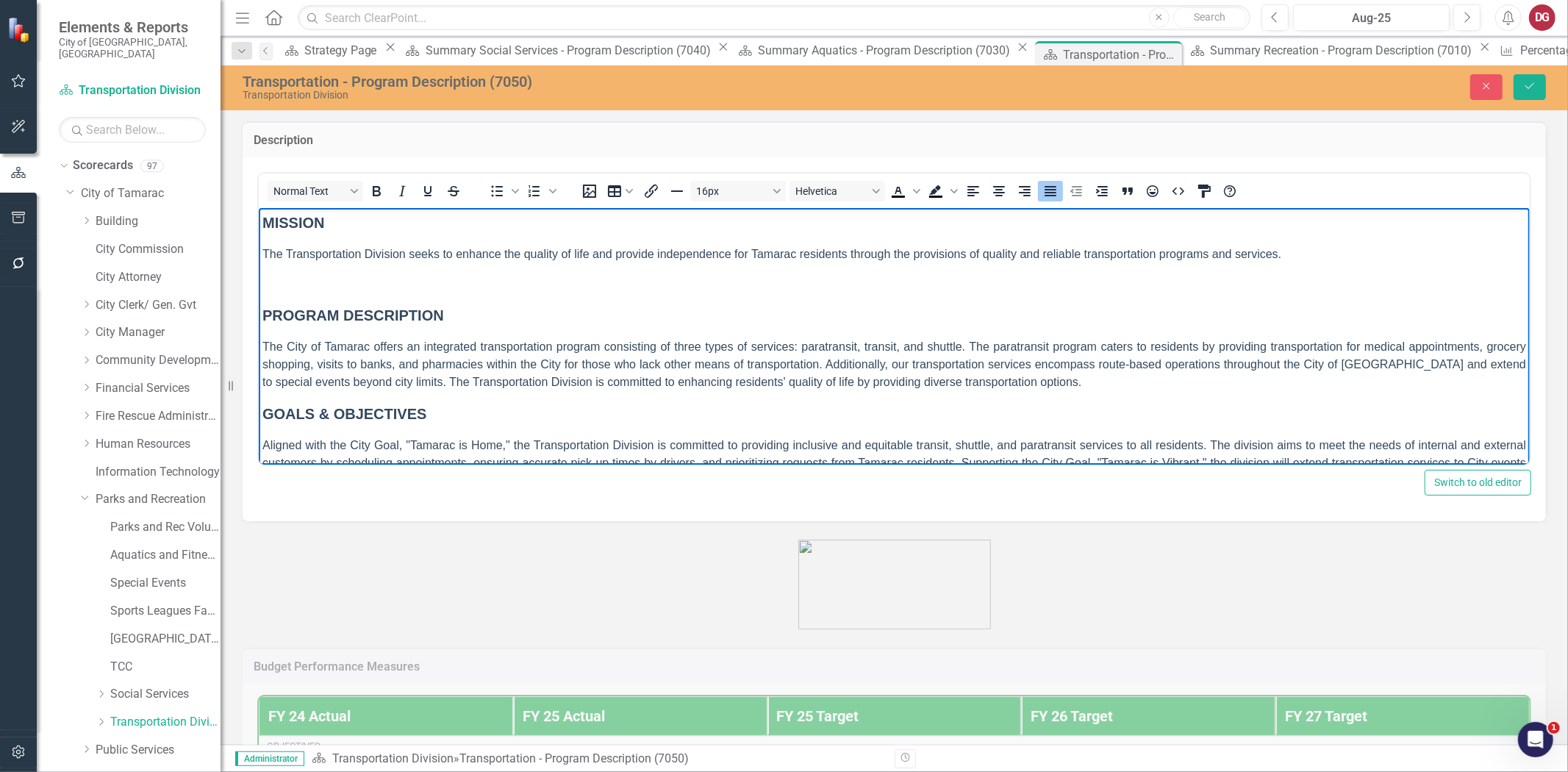
click at [278, 285] on p "Rich Text Area. Press ALT-0 for help." at bounding box center [894, 284] width 1264 height 18
paste body "Rich Text Area. Press ALT-0 for help."
click at [816, 253] on span "The Transportation Division seeks to enhance the quality of life and provide in…" at bounding box center [771, 253] width 1019 height 13
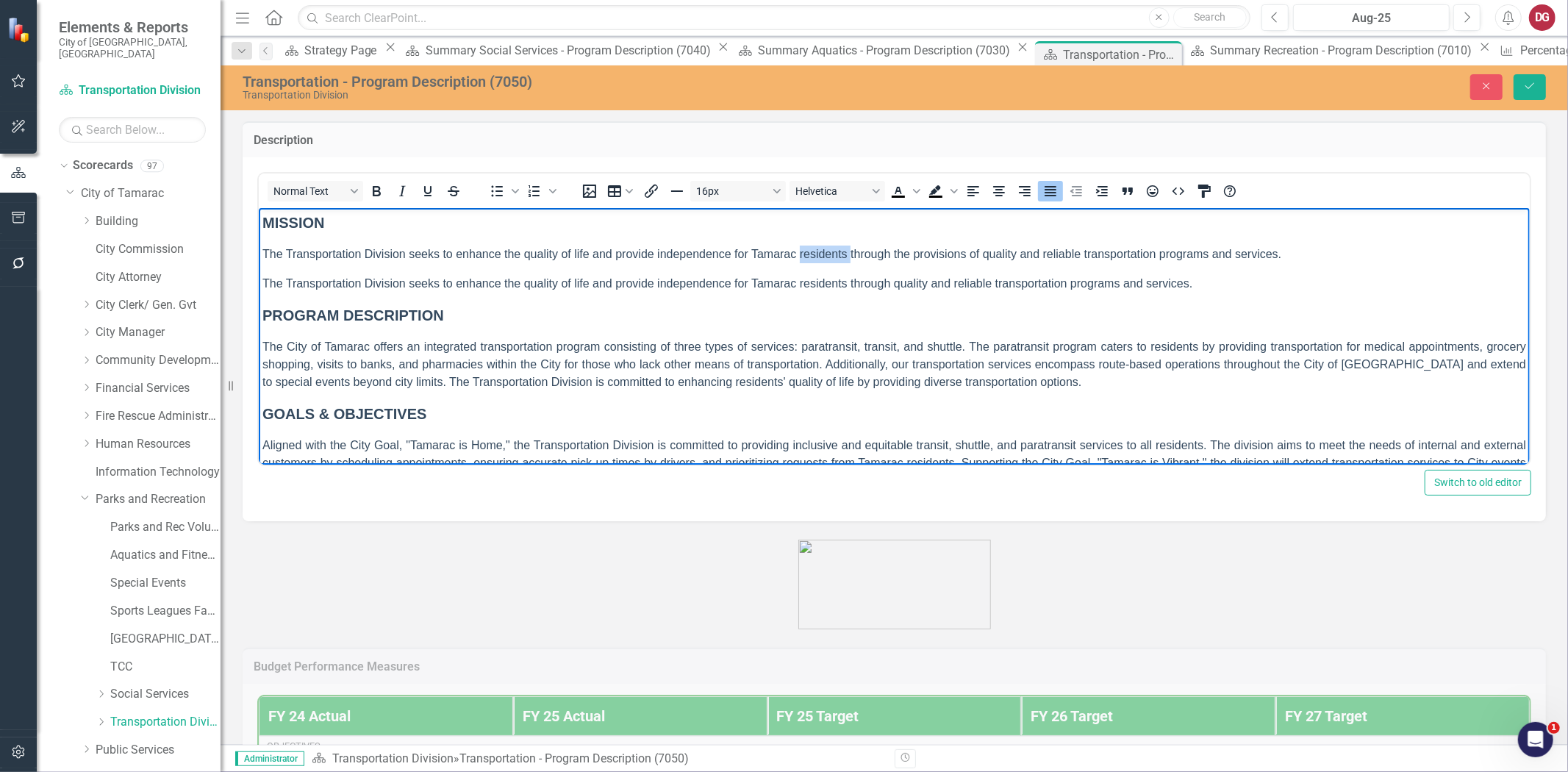
click at [816, 253] on span "The Transportation Division seeks to enhance the quality of life and provide in…" at bounding box center [771, 253] width 1019 height 13
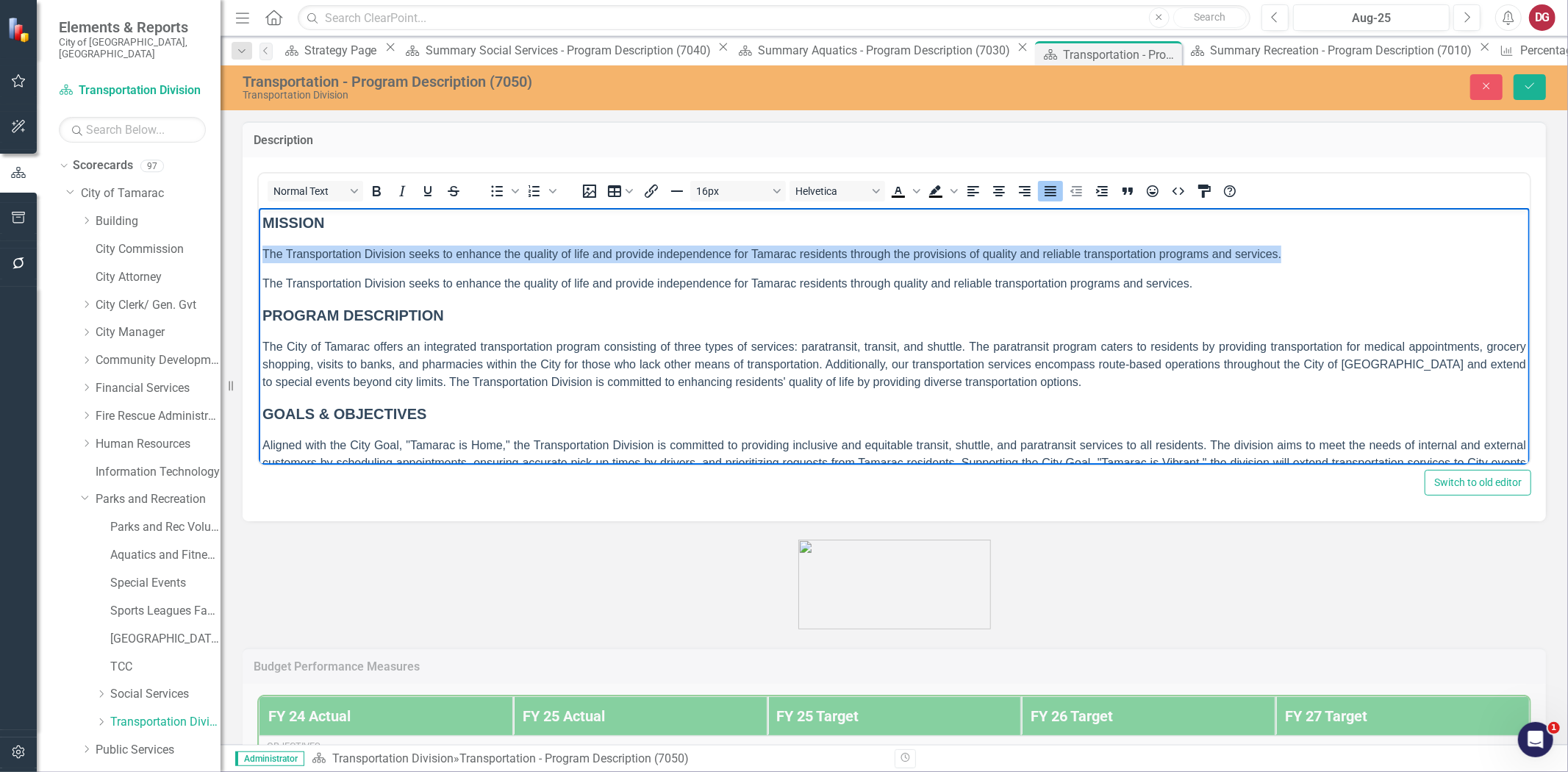
click at [816, 253] on span "The Transportation Division seeks to enhance the quality of life and provide in…" at bounding box center [771, 253] width 1019 height 13
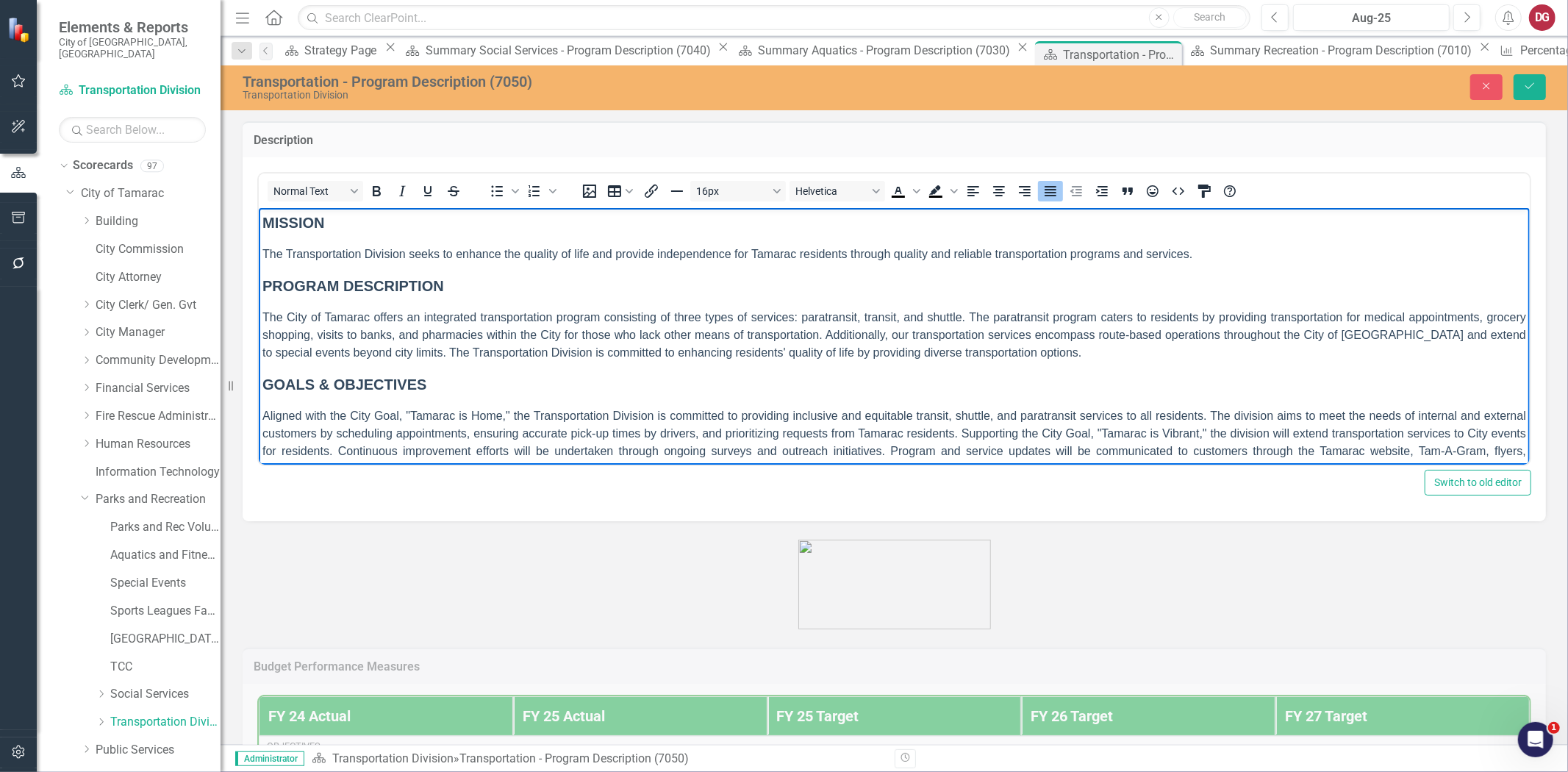
click at [1086, 351] on p "The City of Tamarac offers an integrated transportation program consisting of t…" at bounding box center [894, 334] width 1264 height 53
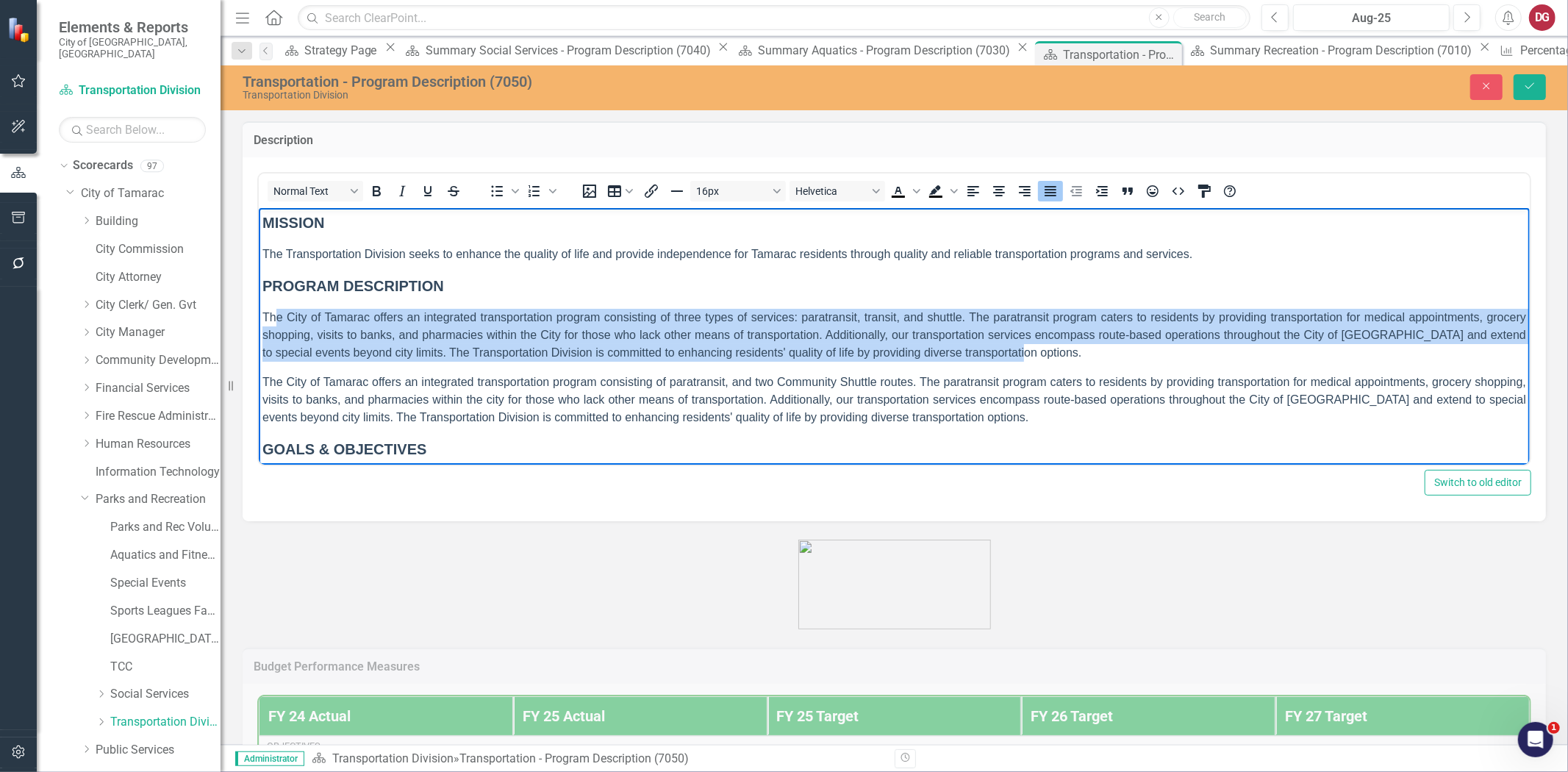
drag, startPoint x: 1026, startPoint y: 354, endPoint x: 276, endPoint y: 324, distance: 750.6
click at [276, 324] on p "The City of Tamarac offers an integrated transportation program consisting of t…" at bounding box center [894, 334] width 1264 height 53
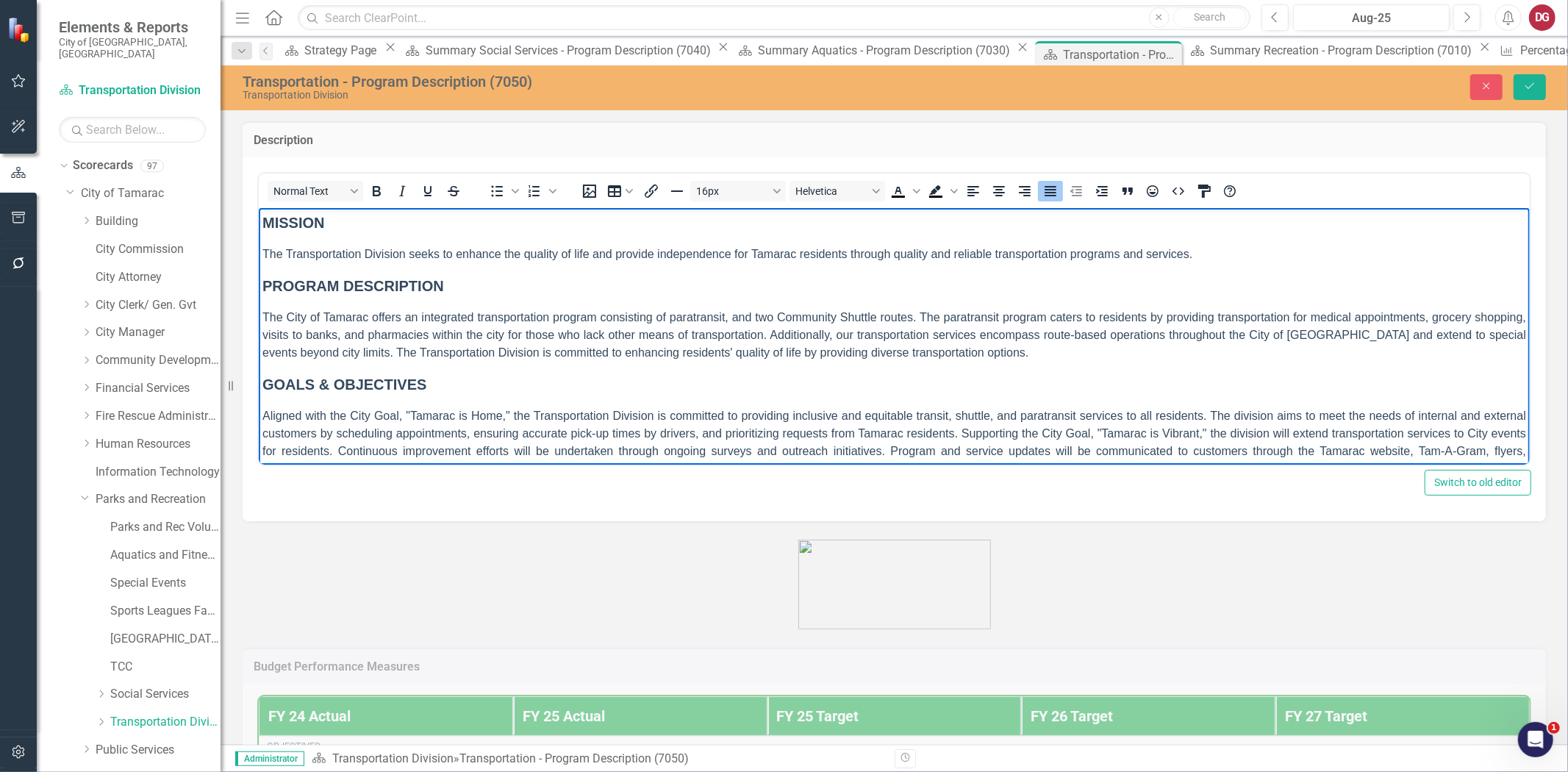
click at [399, 316] on span "e City of Tamarac offers an integrated transportation program consisting of par…" at bounding box center [894, 334] width 1264 height 48
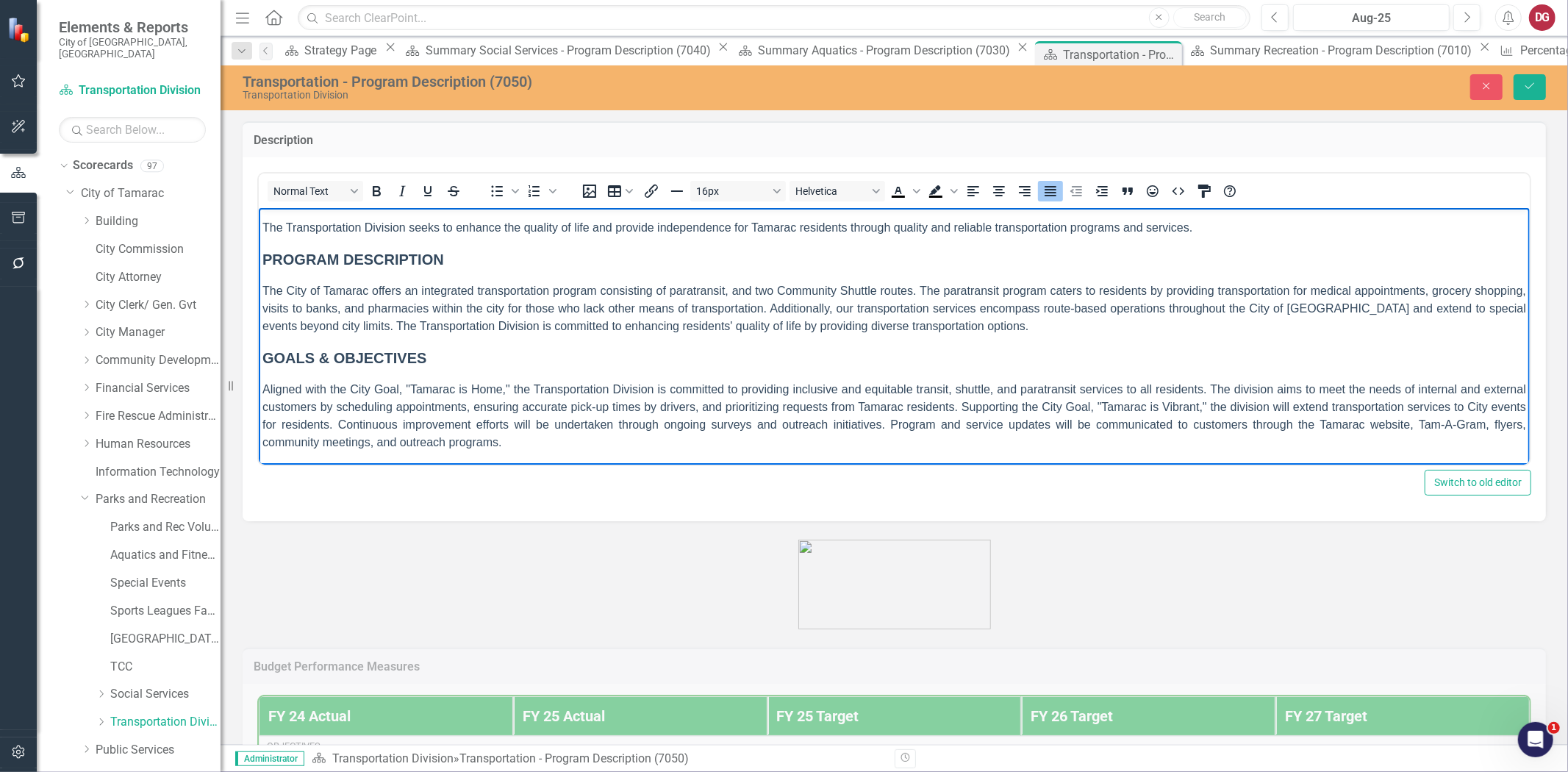
click at [540, 446] on p "Aligned with the City Goal, "Tamarac is Home," the Transportation Division is c…" at bounding box center [894, 415] width 1264 height 71
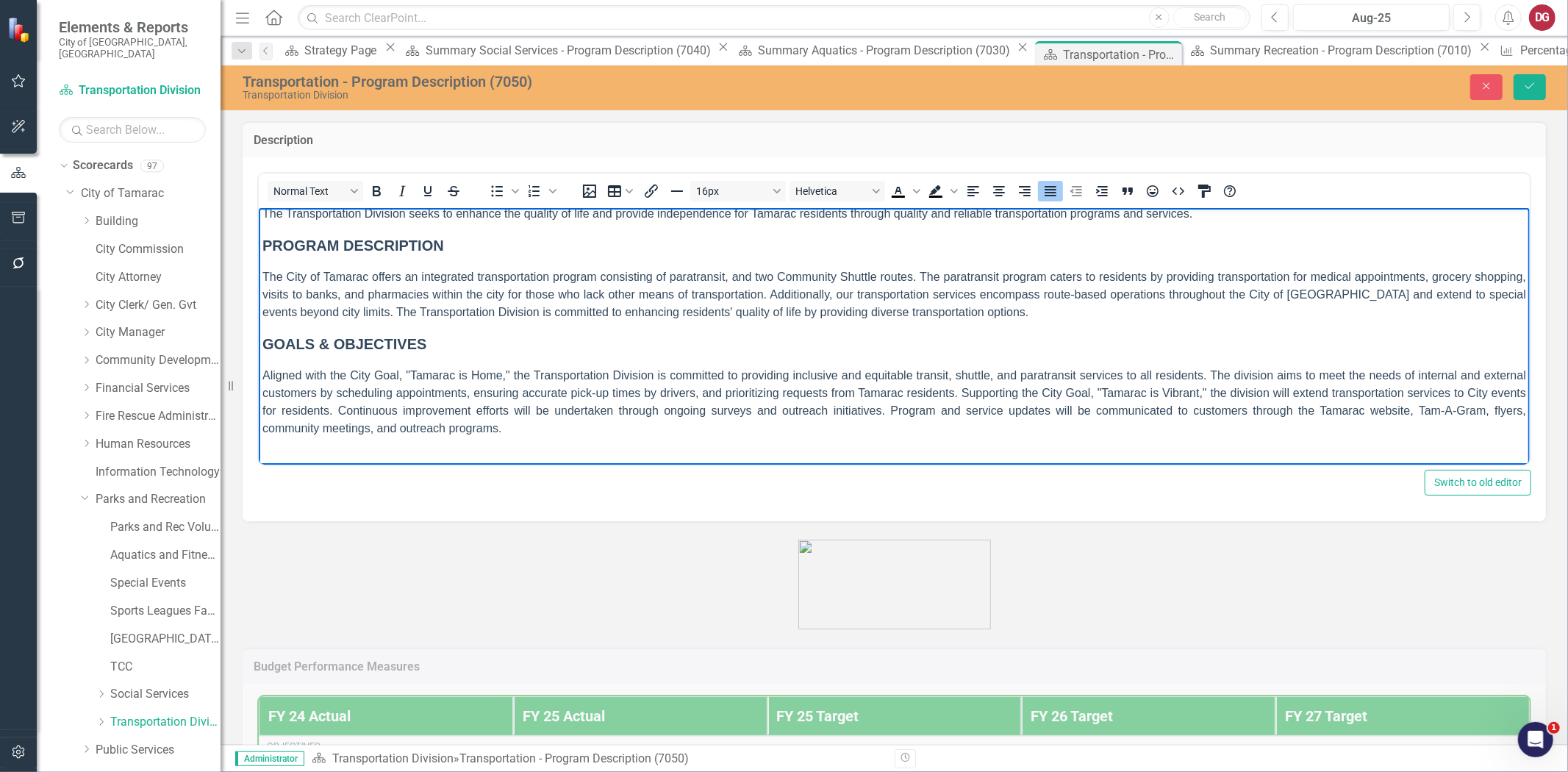
click at [291, 444] on body "MISSION The Transportation Division seeks to enhance the quality of life and pr…" at bounding box center [894, 324] width 1271 height 315
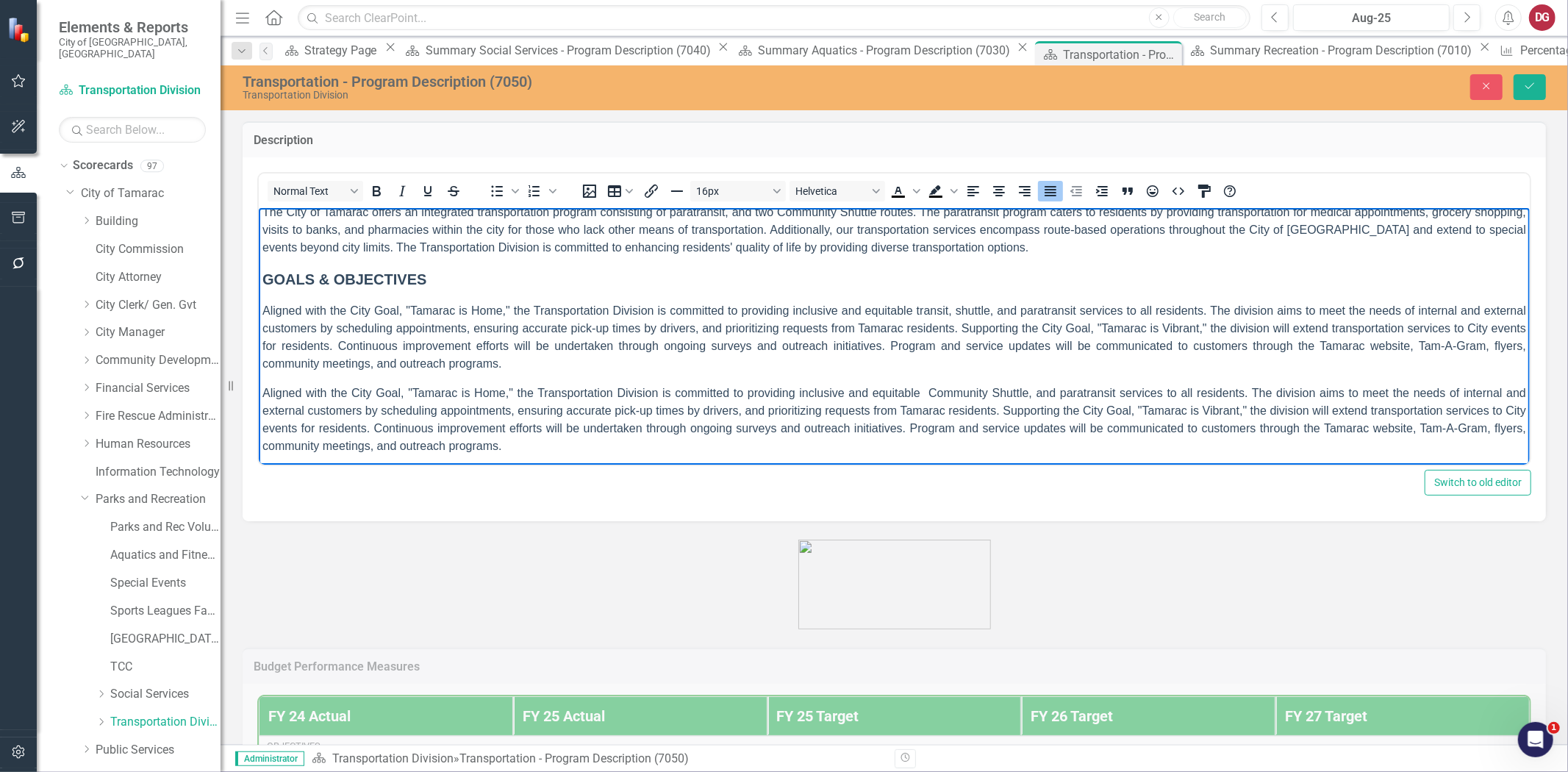
scroll to position [109, 0]
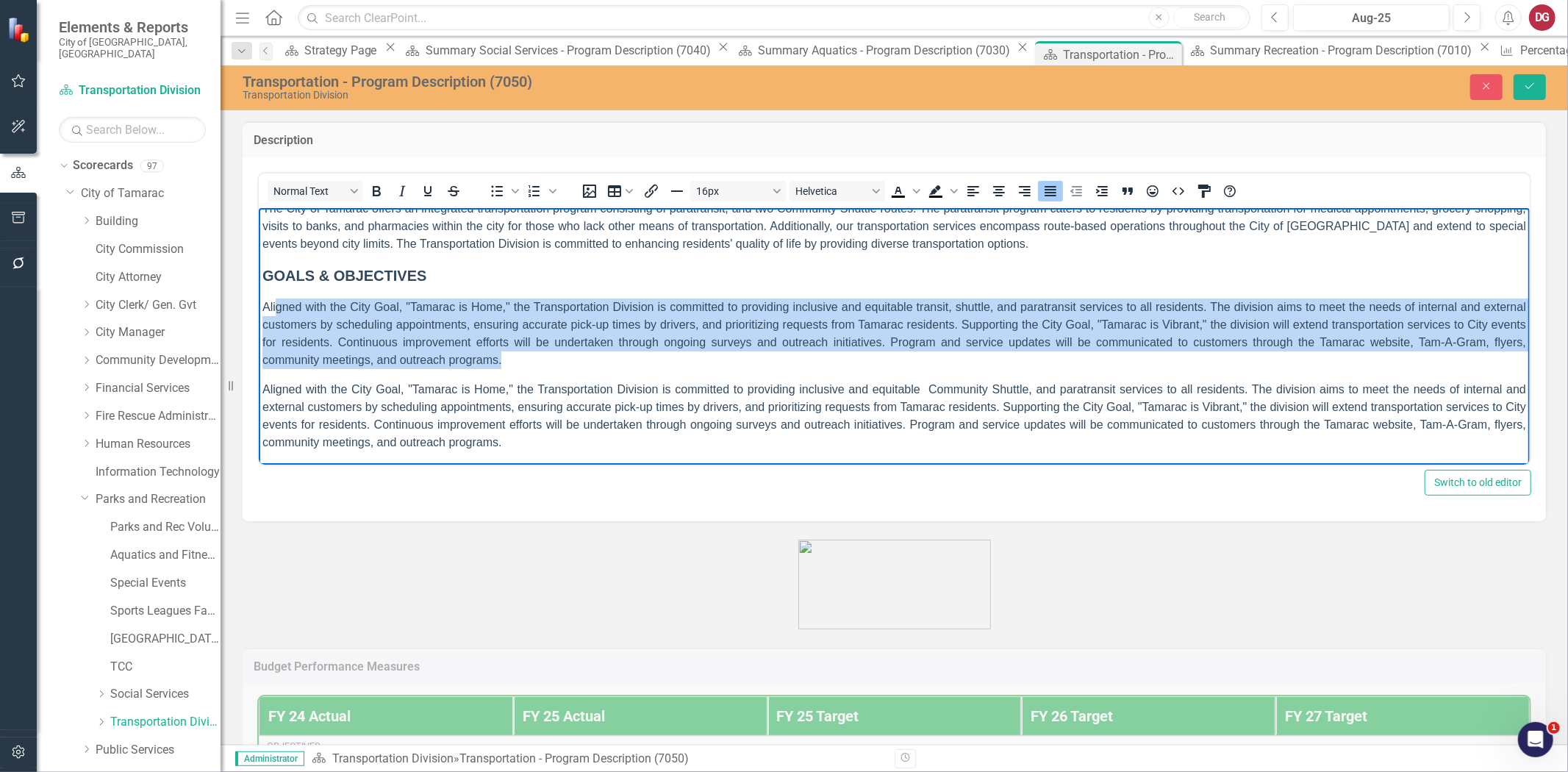
drag, startPoint x: 562, startPoint y: 351, endPoint x: 276, endPoint y: 310, distance: 288.9
click at [276, 310] on p "Aligned with the City Goal, "Tamarac is Home," the Transportation Division is c…" at bounding box center [894, 333] width 1264 height 71
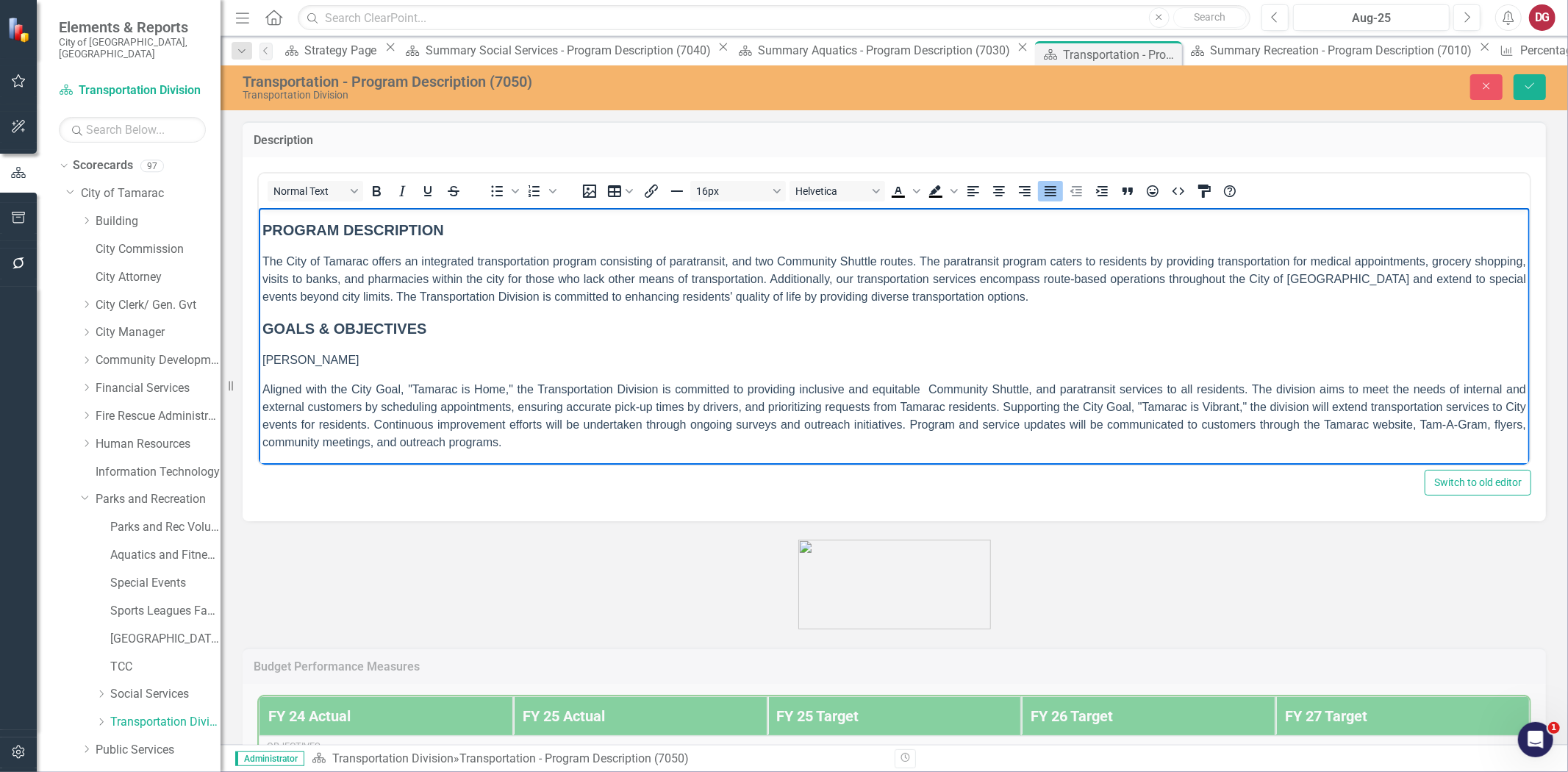
scroll to position [27, 0]
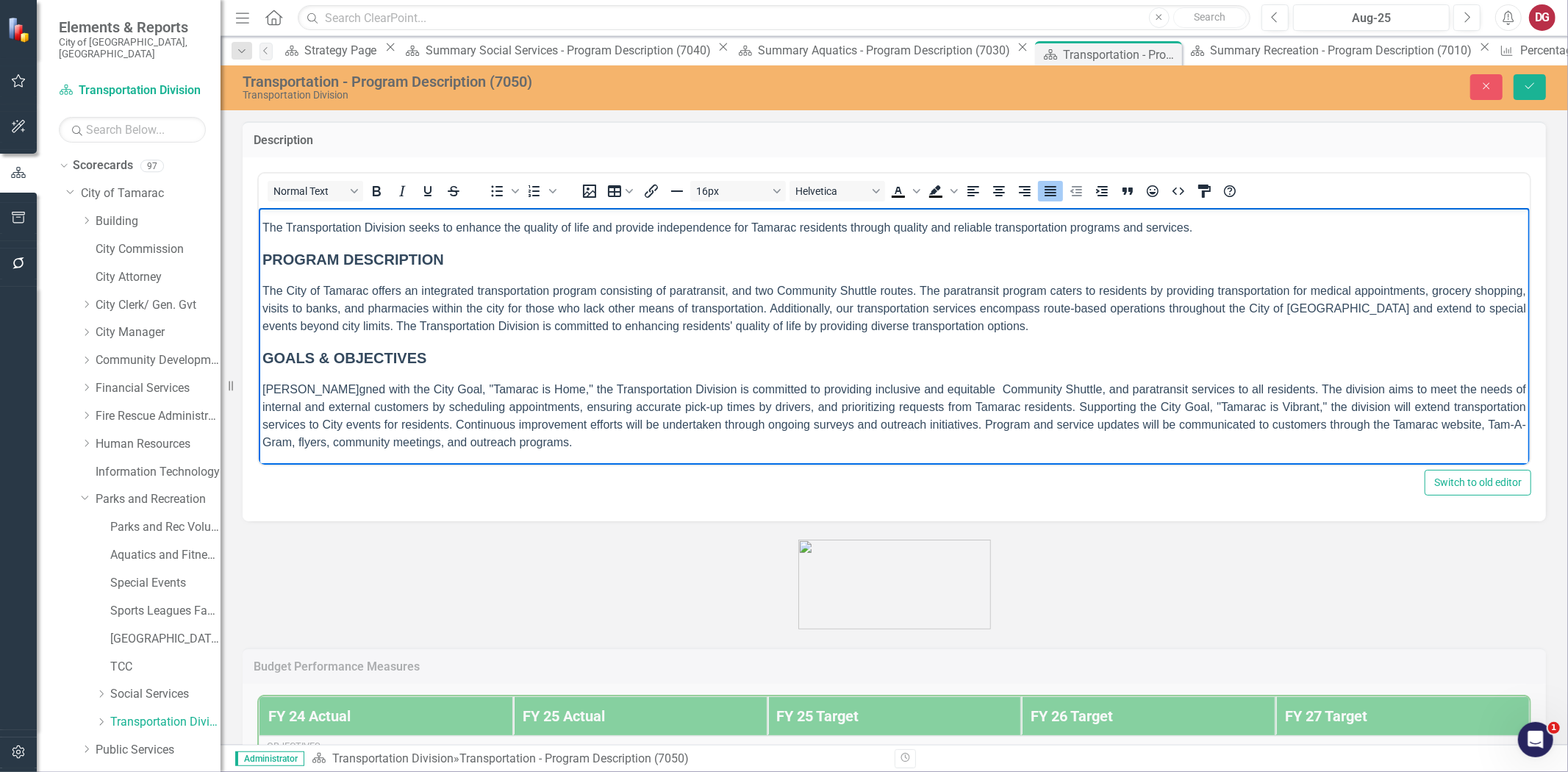
click at [499, 427] on span "gned with the City Goal, "Tamarac is Home," the Transportation Division is comm…" at bounding box center [894, 415] width 1264 height 66
click at [540, 442] on p "[PERSON_NAME] gned with the City Goal, "Tamarac is Home," the Transportation Di…" at bounding box center [894, 415] width 1264 height 71
click at [1520, 81] on button "Save" at bounding box center [1529, 87] width 32 height 26
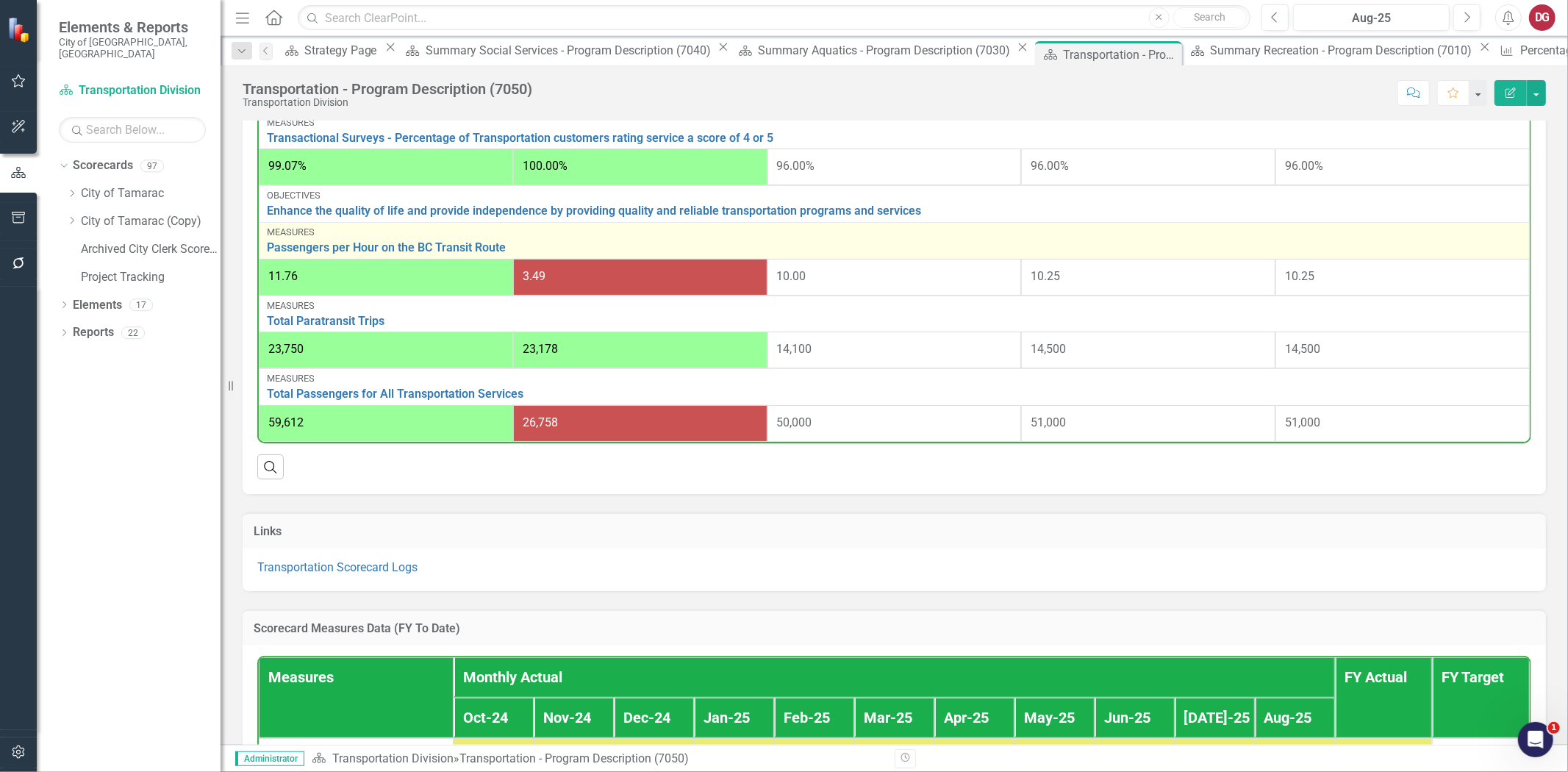
scroll to position [572, 0]
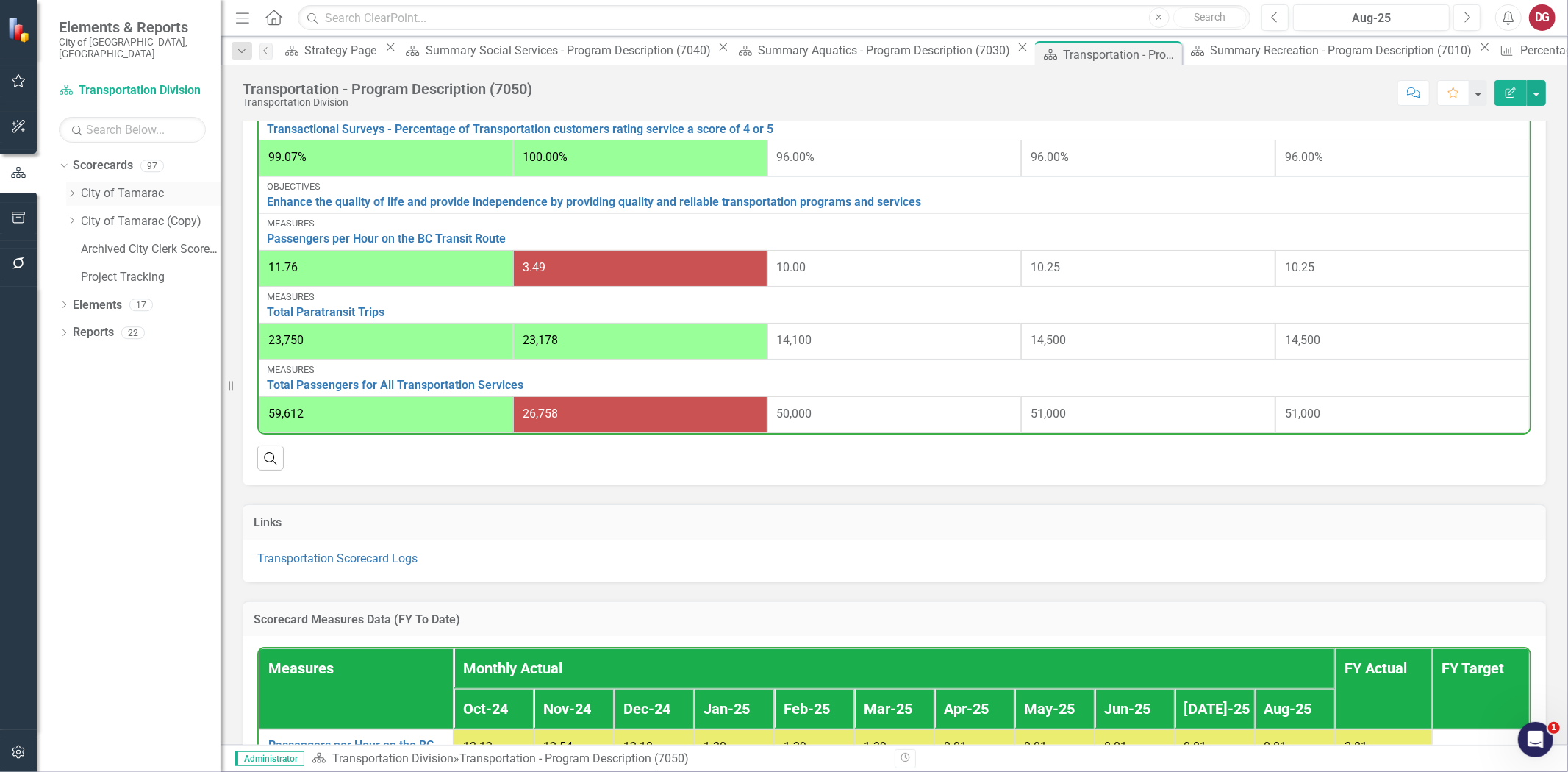
click at [74, 189] on icon "Dropdown" at bounding box center [71, 194] width 11 height 9
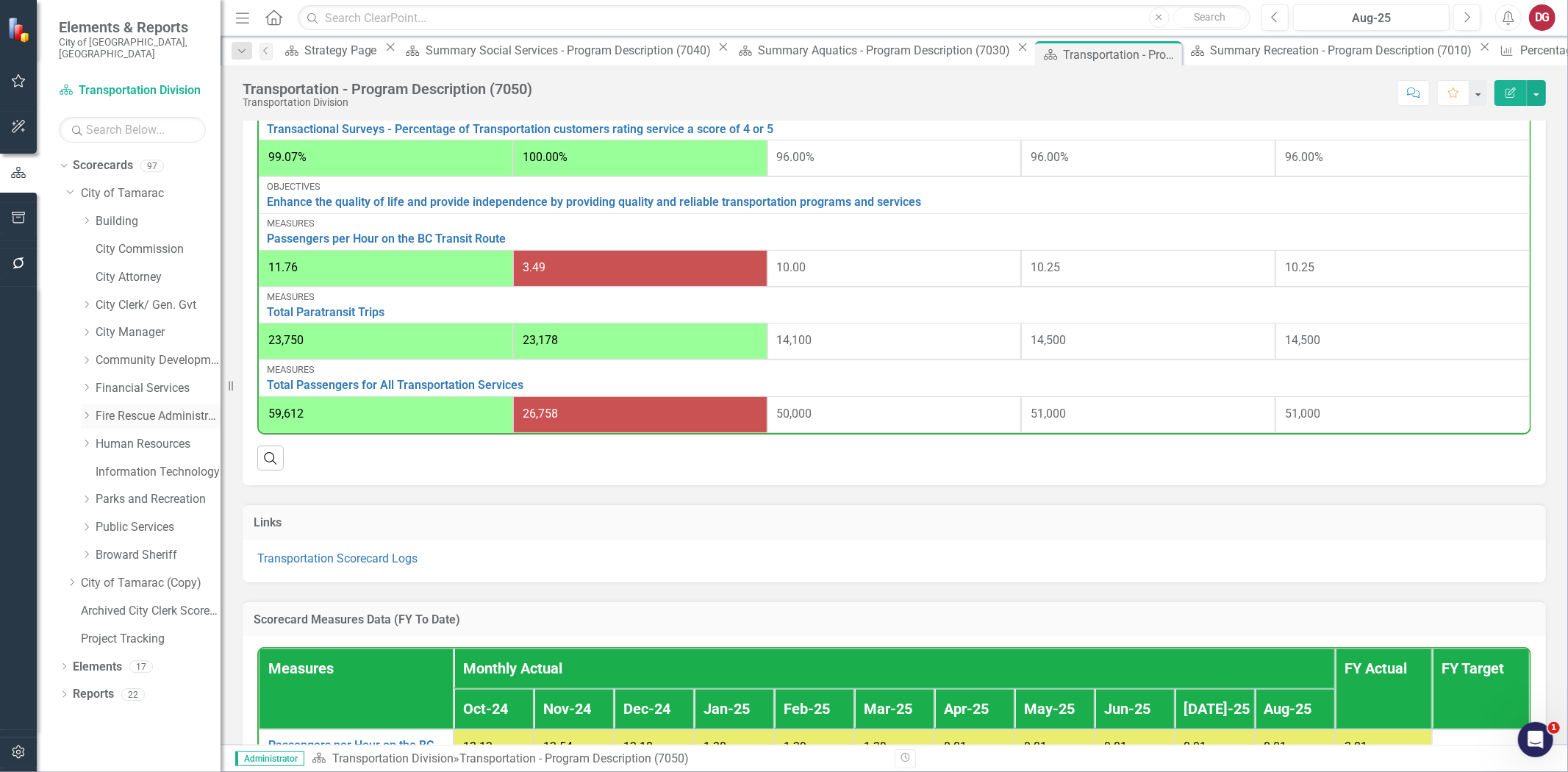
drag, startPoint x: 89, startPoint y: 398, endPoint x: 116, endPoint y: 406, distance: 28.2
click at [89, 410] on div "Dropdown" at bounding box center [86, 416] width 11 height 13
click at [140, 436] on link "Fire Rescue - Operations" at bounding box center [165, 444] width 110 height 17
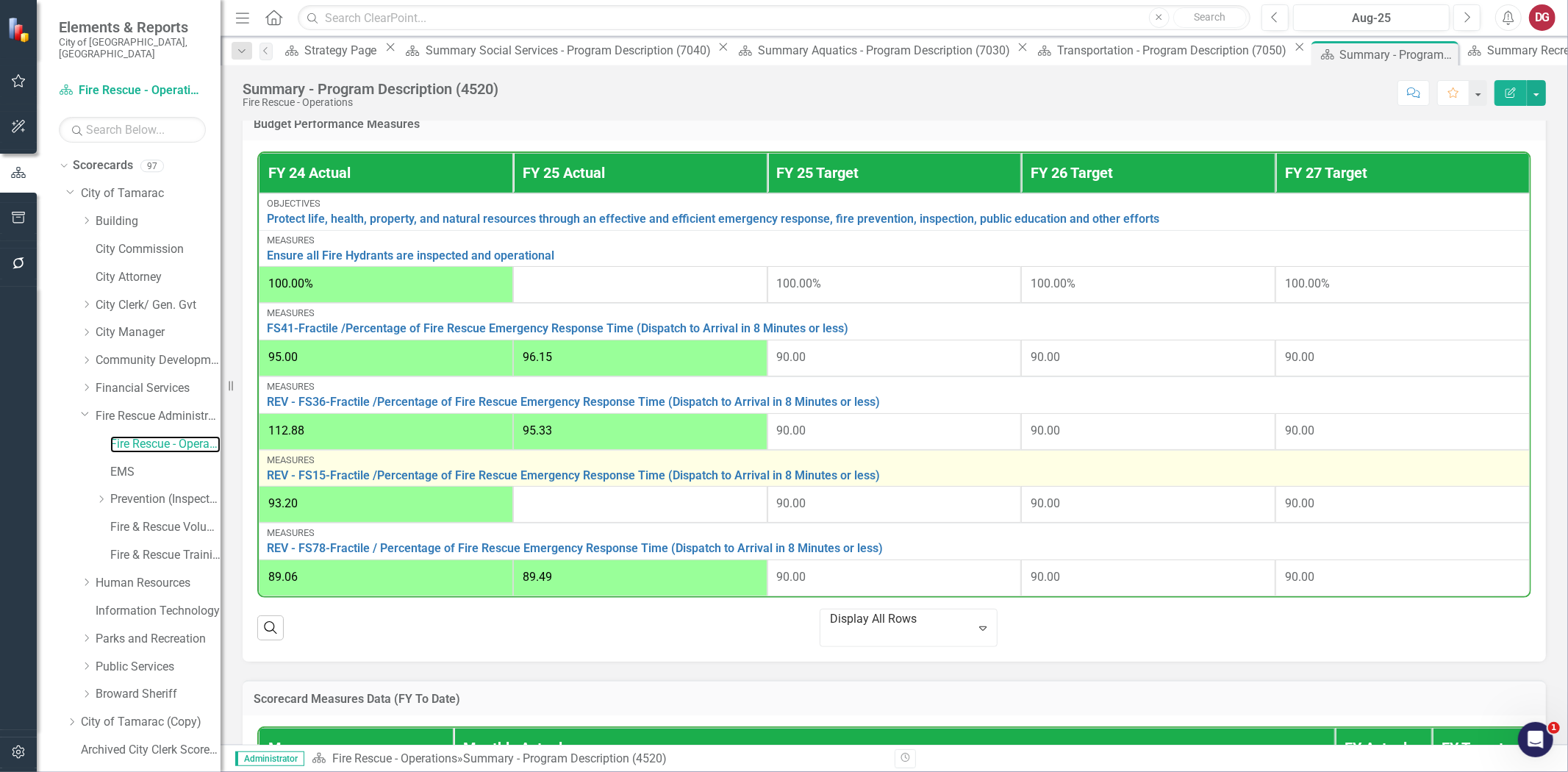
scroll to position [653, 0]
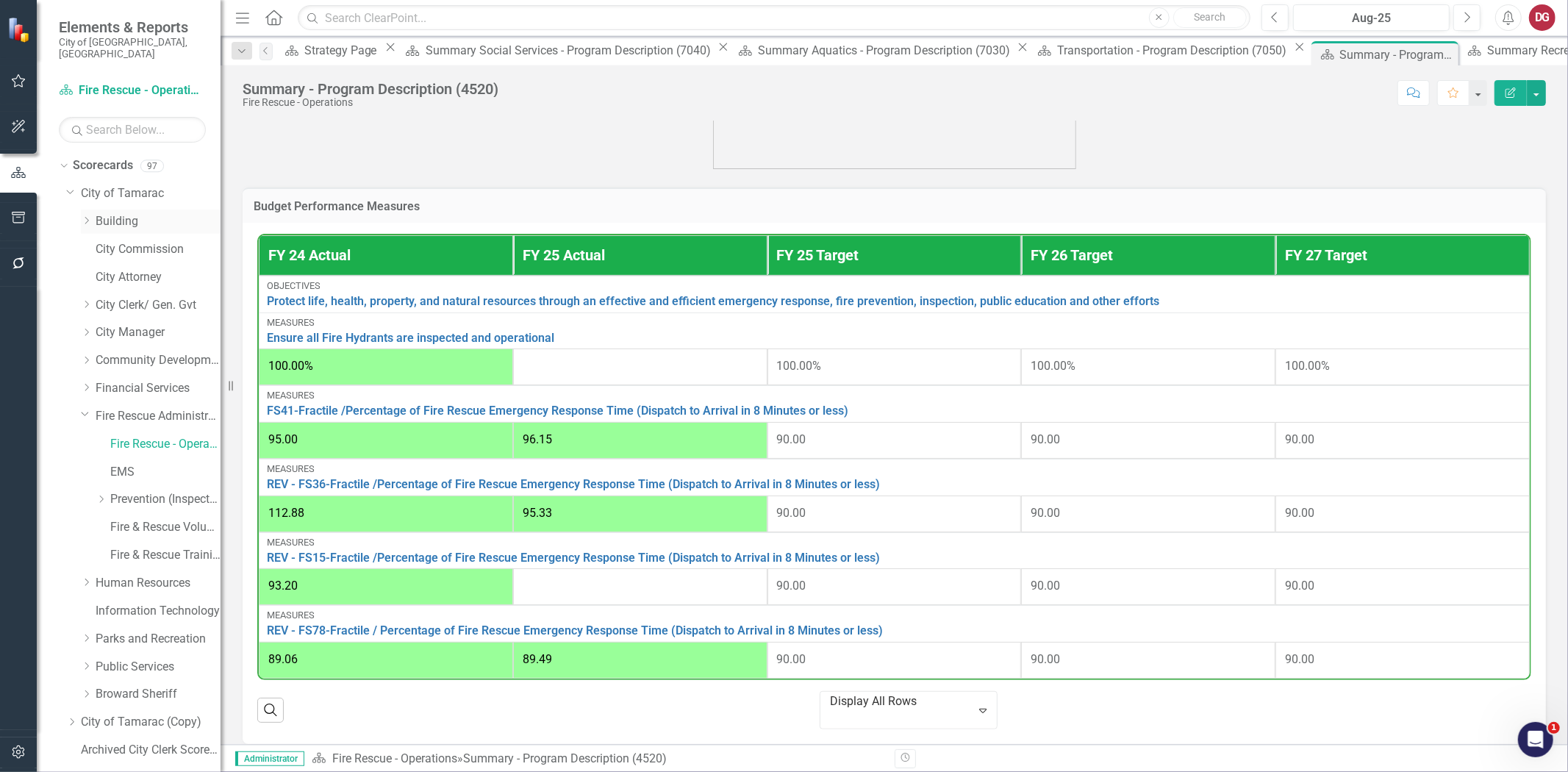
click at [89, 216] on icon "Dropdown" at bounding box center [86, 220] width 11 height 9
click at [98, 214] on link "Building" at bounding box center [158, 222] width 125 height 17
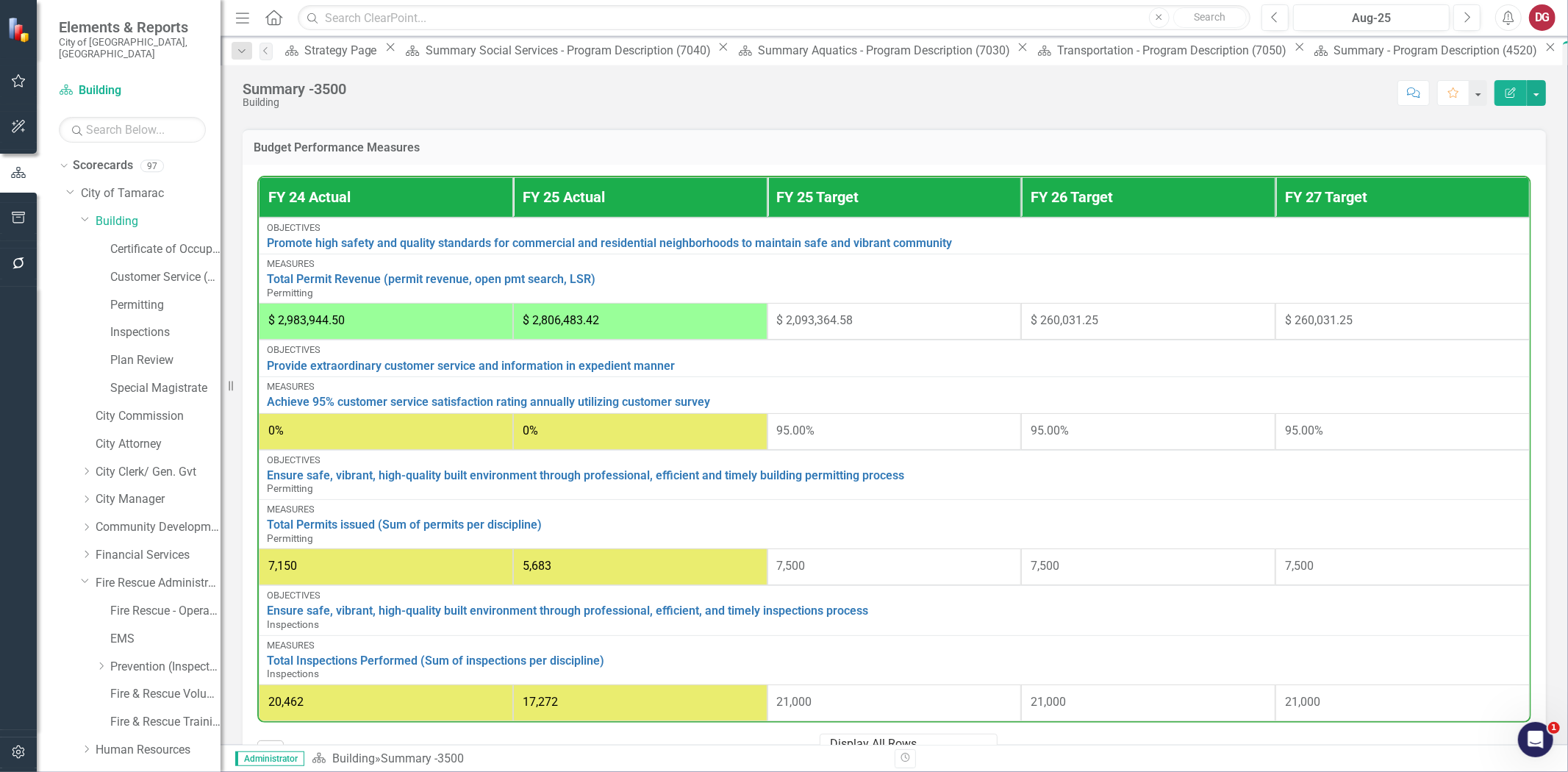
scroll to position [554, 0]
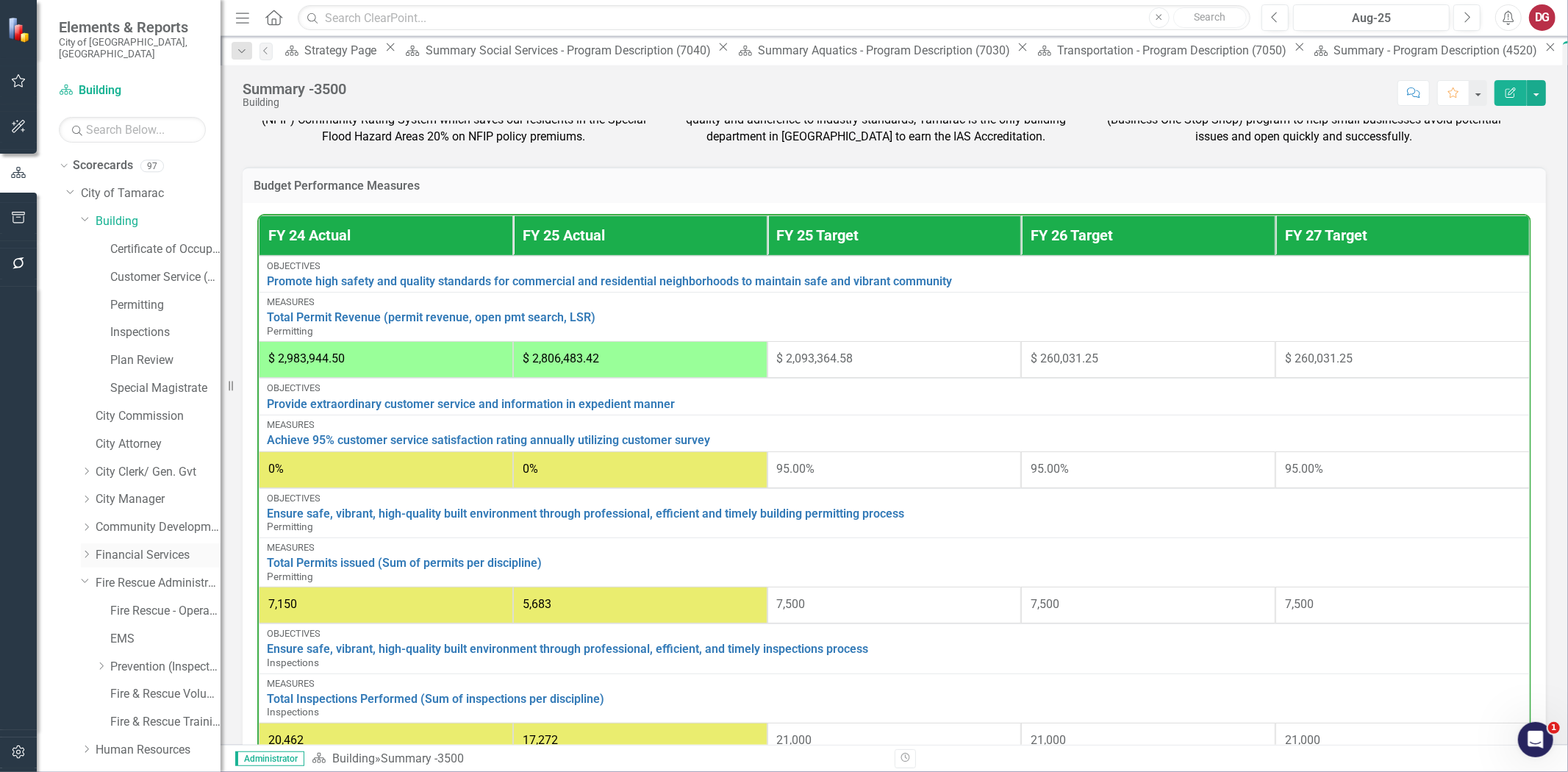
click at [92, 549] on div "Dropdown" at bounding box center [89, 555] width 15 height 13
click at [148, 547] on link "Financial Services" at bounding box center [158, 555] width 125 height 17
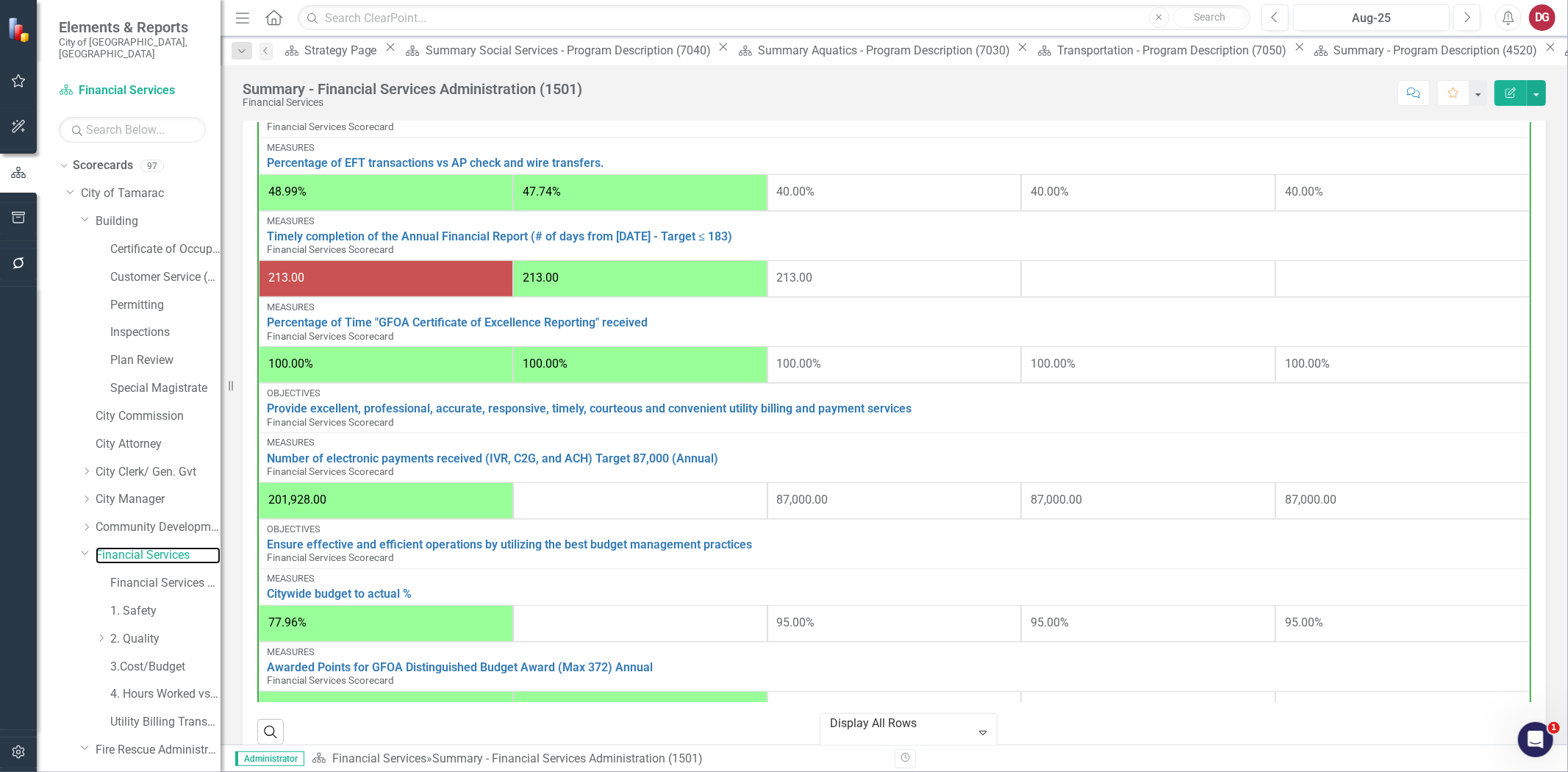
scroll to position [436, 0]
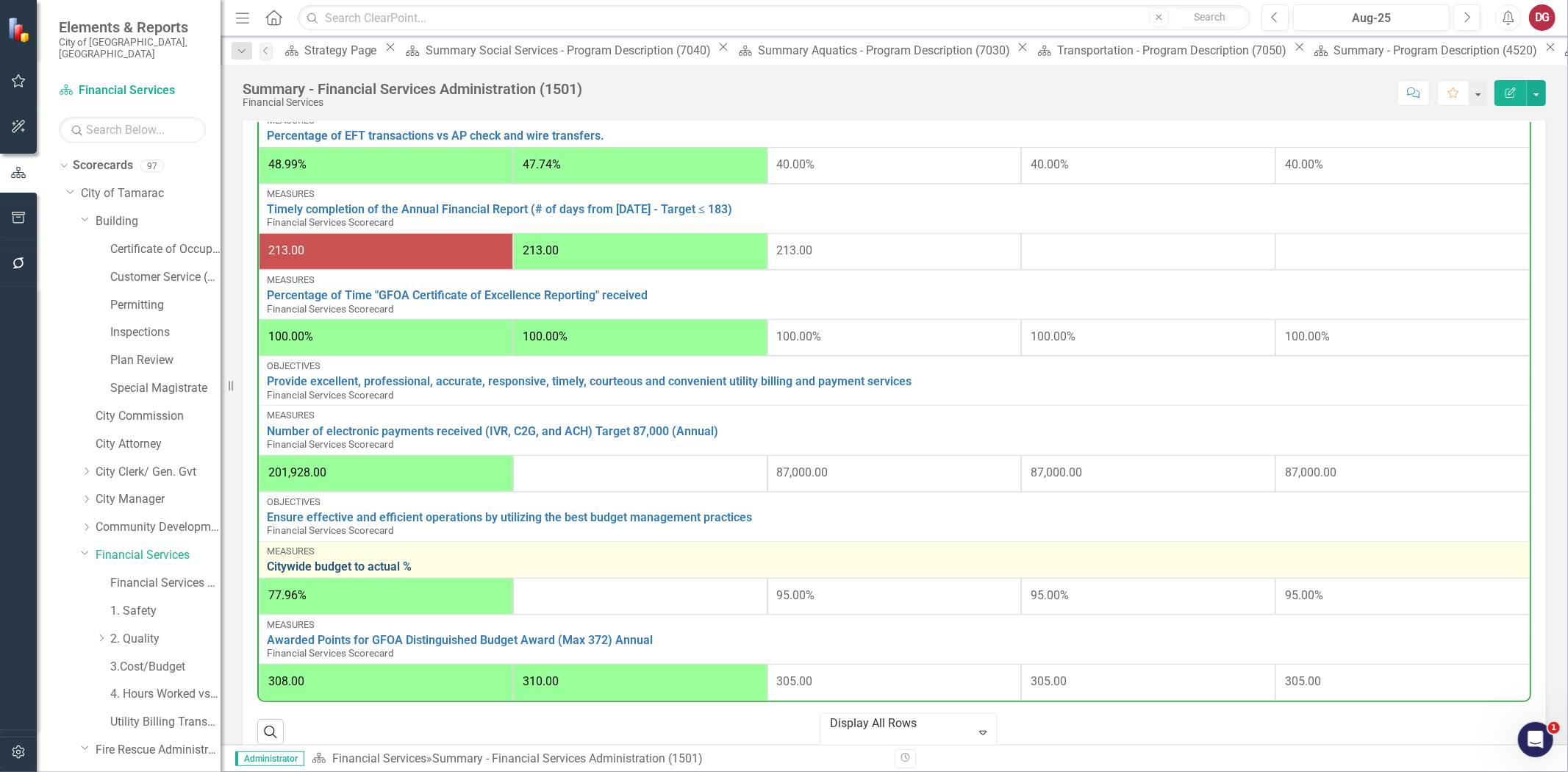
click at [378, 561] on link "Citywide budget to actual %" at bounding box center [895, 567] width 1255 height 13
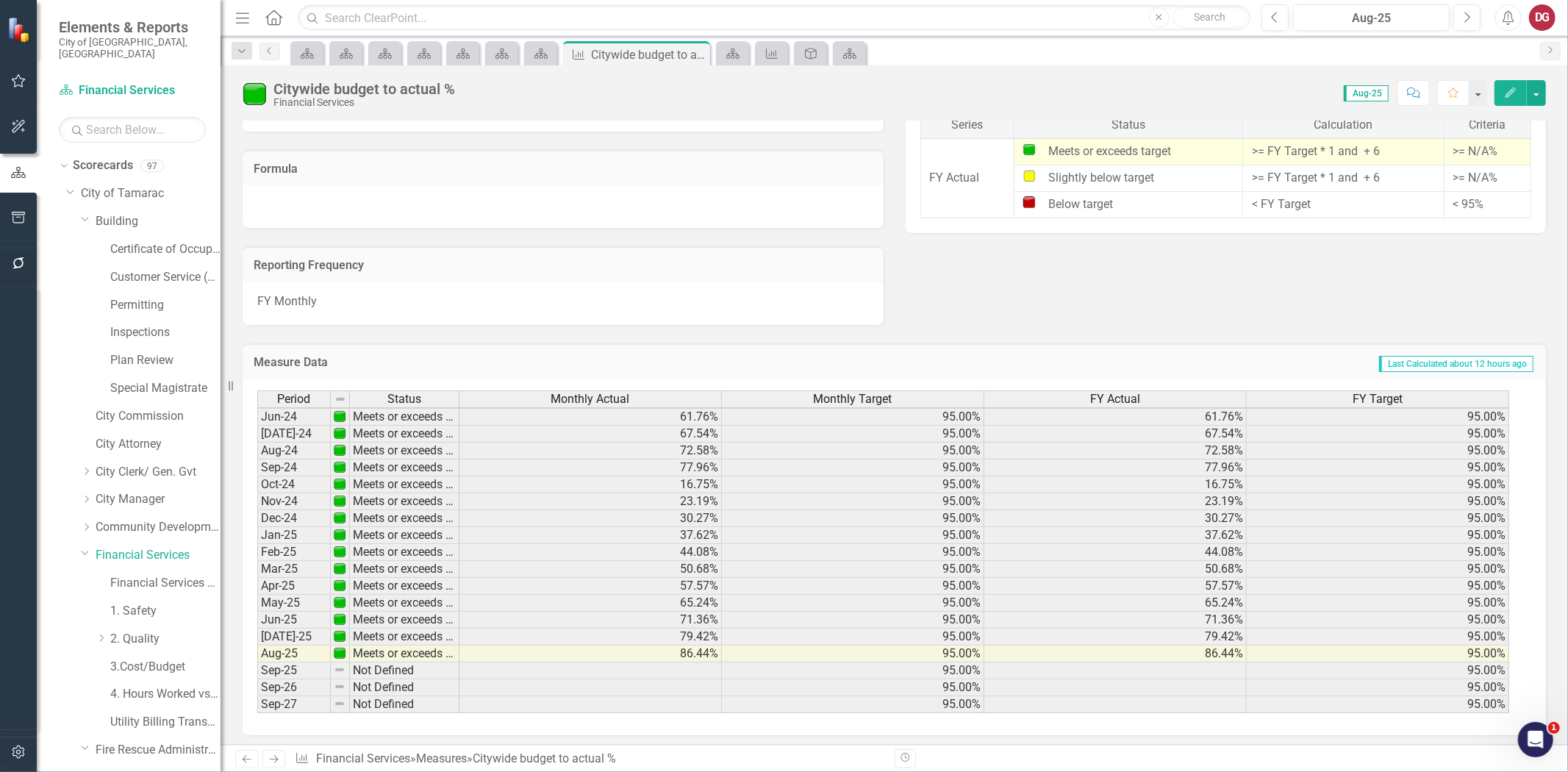
scroll to position [544, 0]
click at [524, 47] on div "Scorecard" at bounding box center [540, 53] width 33 height 25
click at [531, 47] on div "Scorecard" at bounding box center [538, 53] width 21 height 19
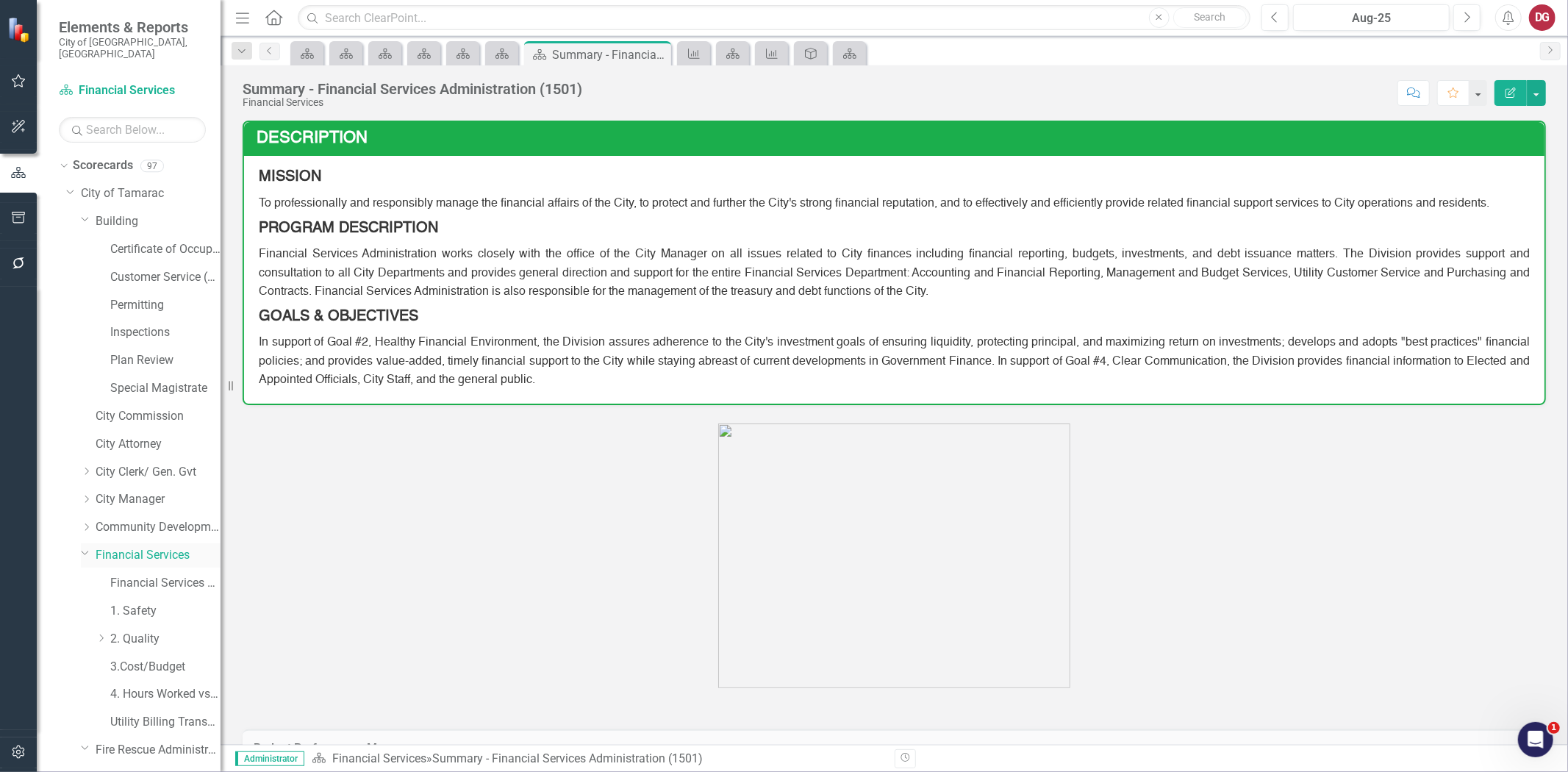
click at [141, 549] on link "Financial Services" at bounding box center [158, 555] width 125 height 17
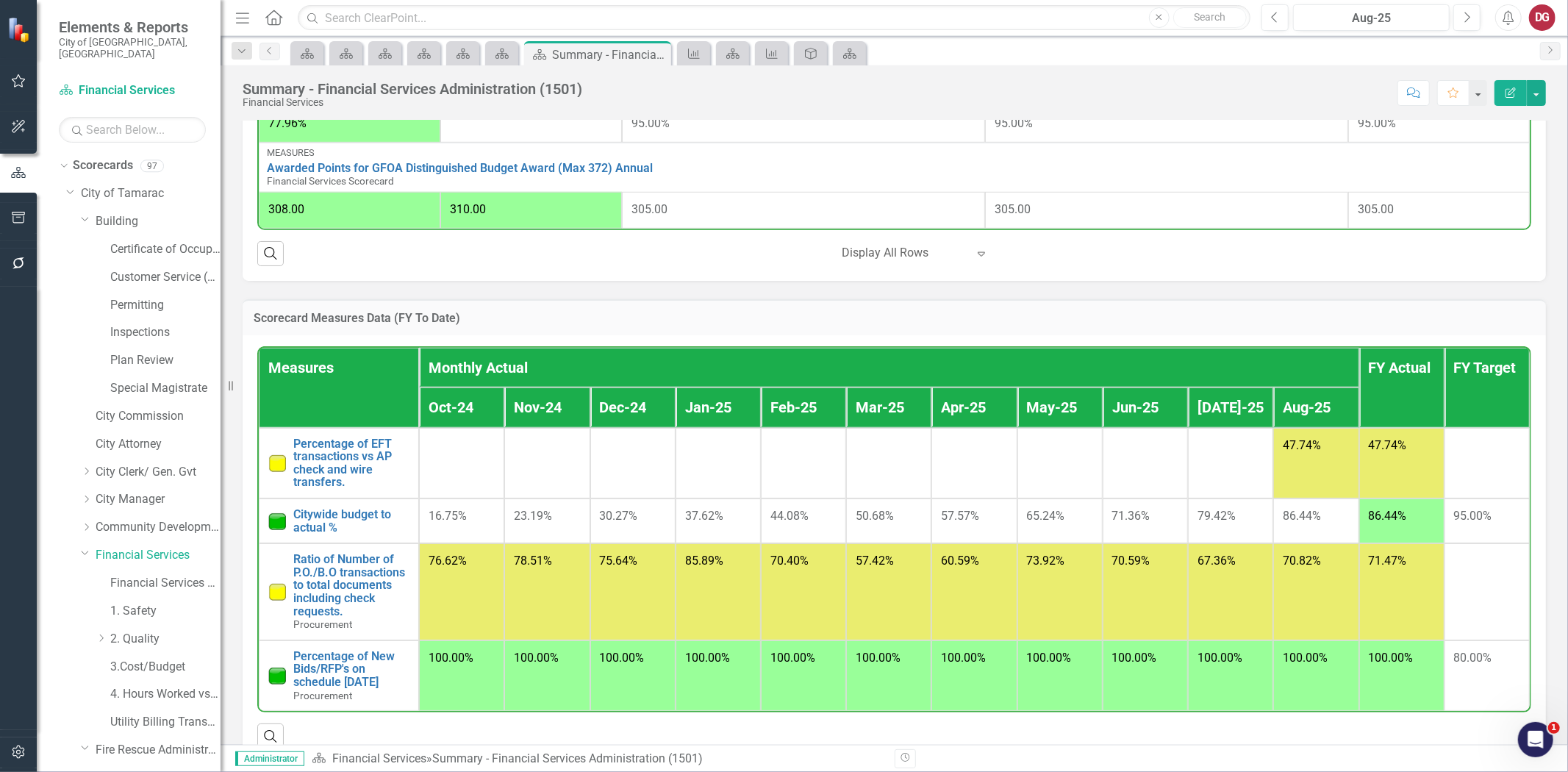
scroll to position [1088, 0]
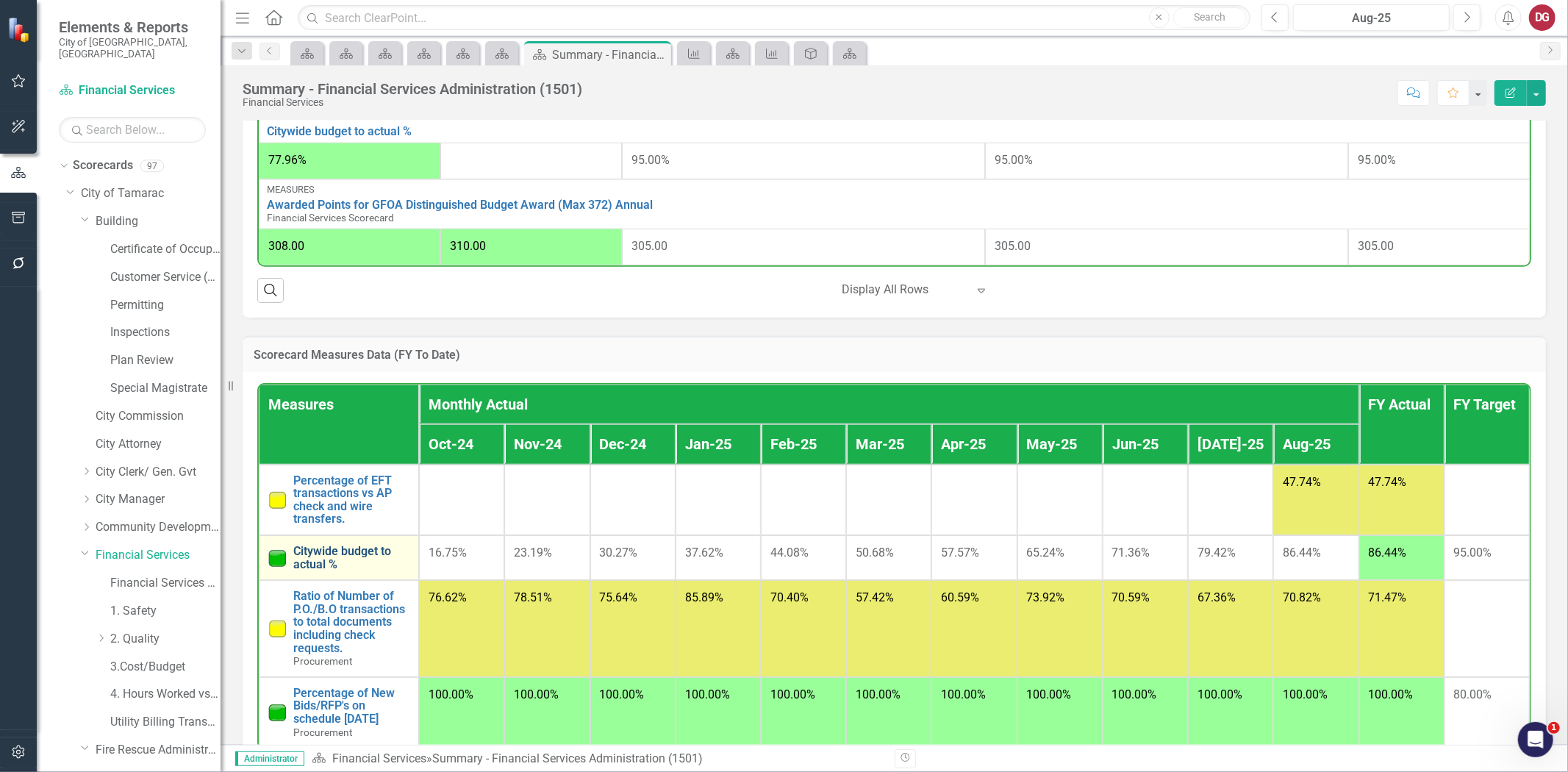
click at [328, 546] on link "Citywide budget to actual %" at bounding box center [351, 558] width 116 height 26
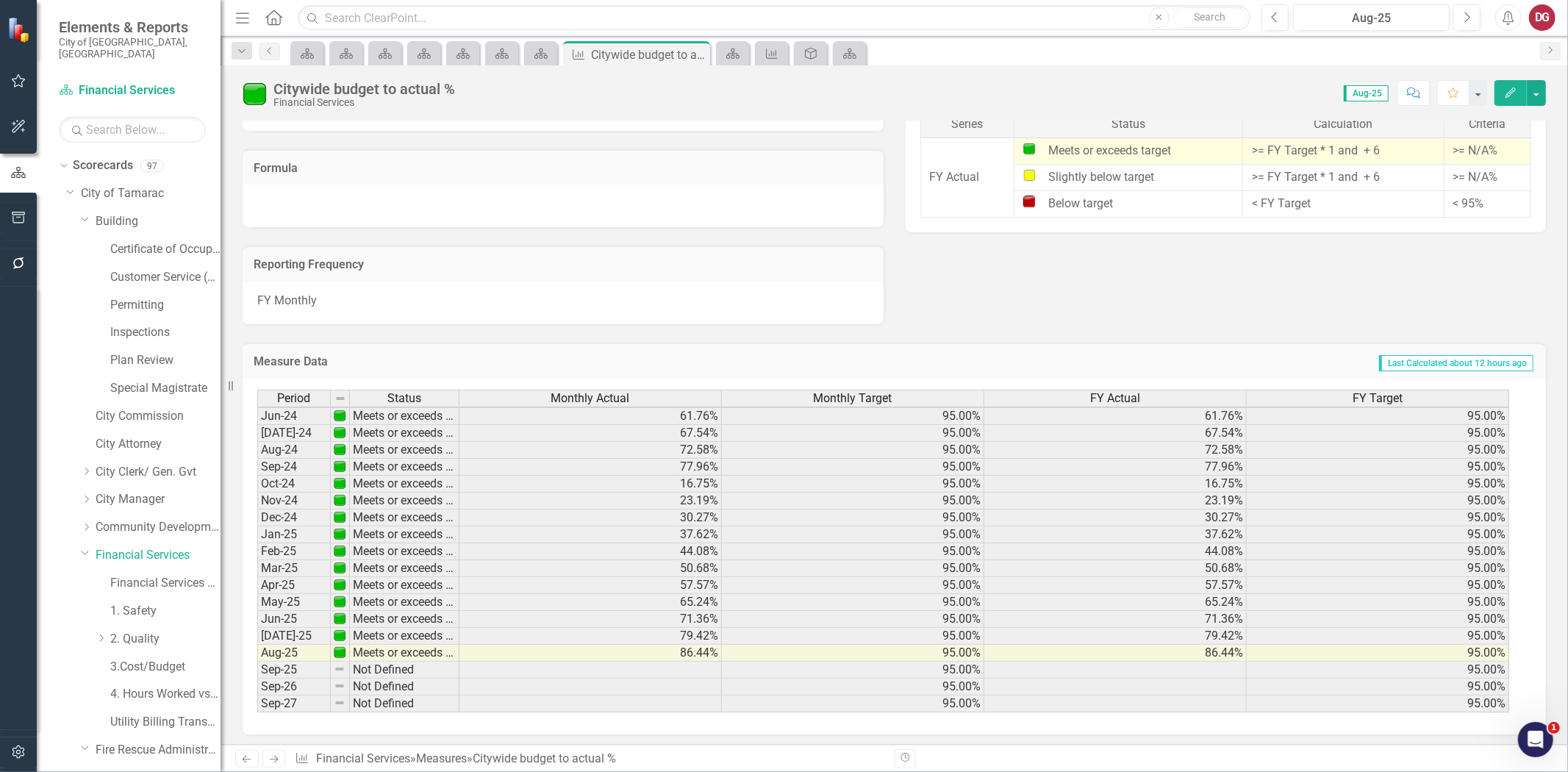
scroll to position [543, 0]
click at [1200, 650] on td "86.44%" at bounding box center [1116, 653] width 263 height 17
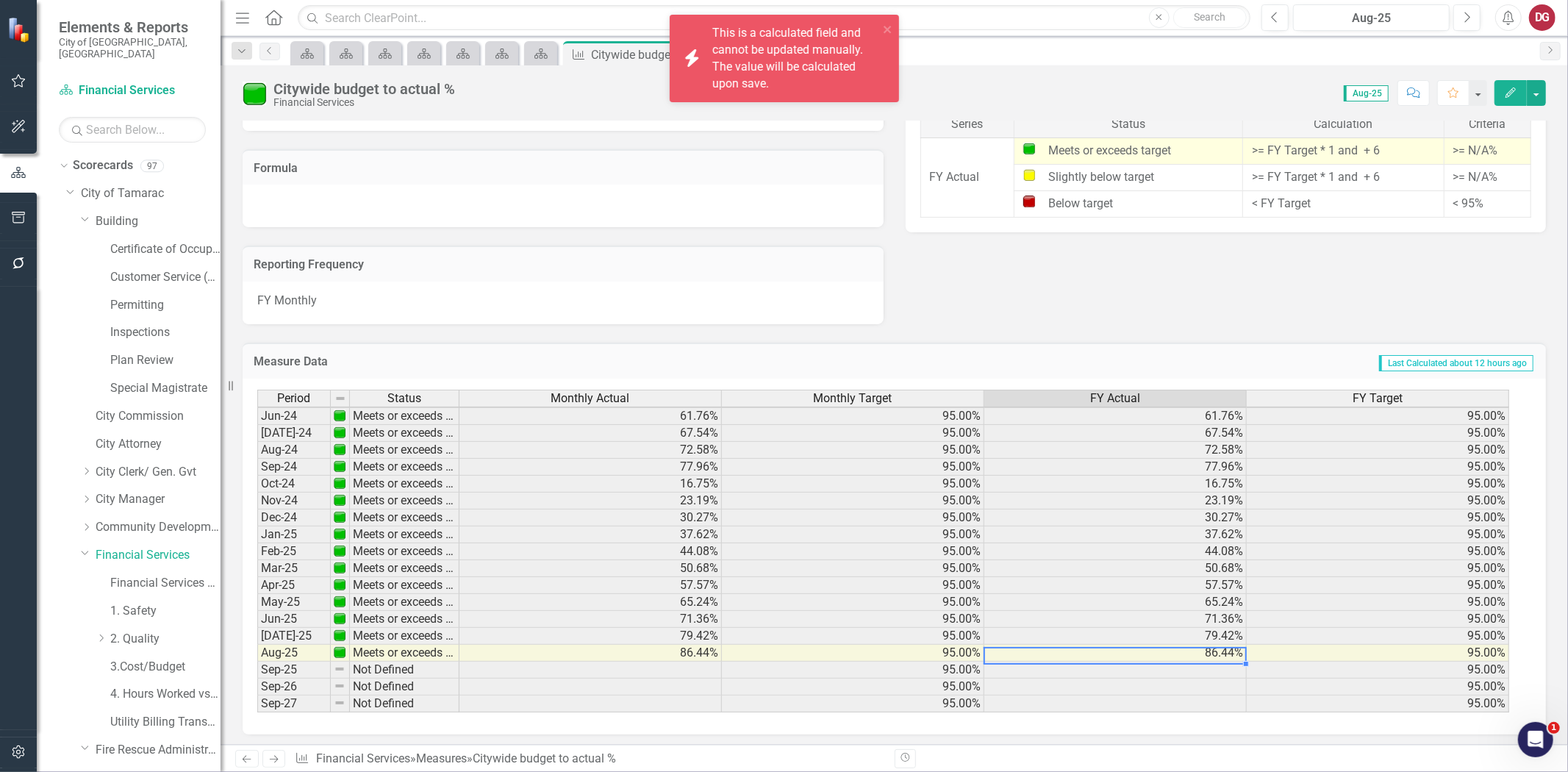
click at [1195, 671] on td at bounding box center [1116, 670] width 263 height 17
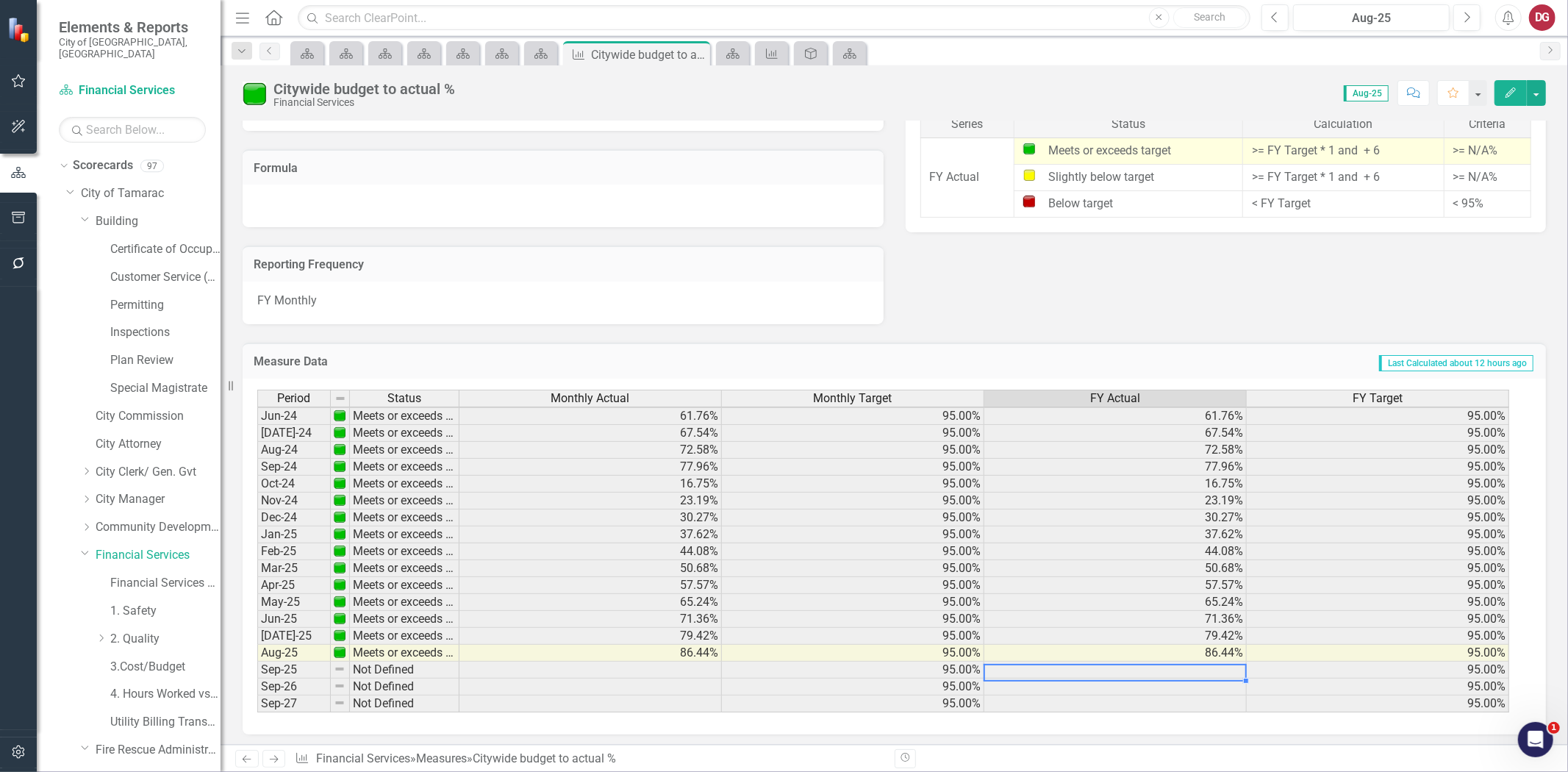
scroll to position [475, 0]
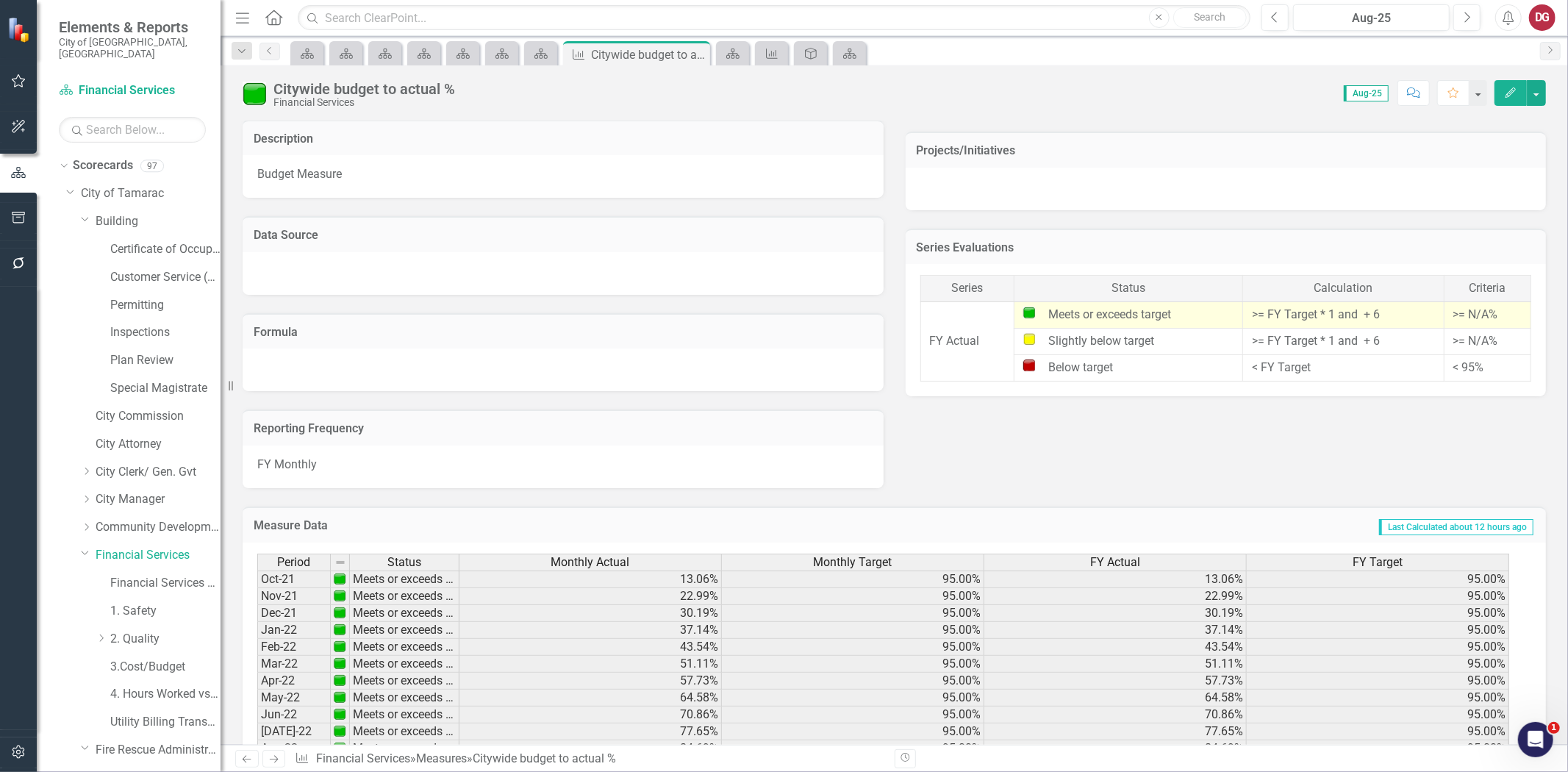
click at [287, 423] on h3 "Reporting Frequency" at bounding box center [563, 429] width 619 height 13
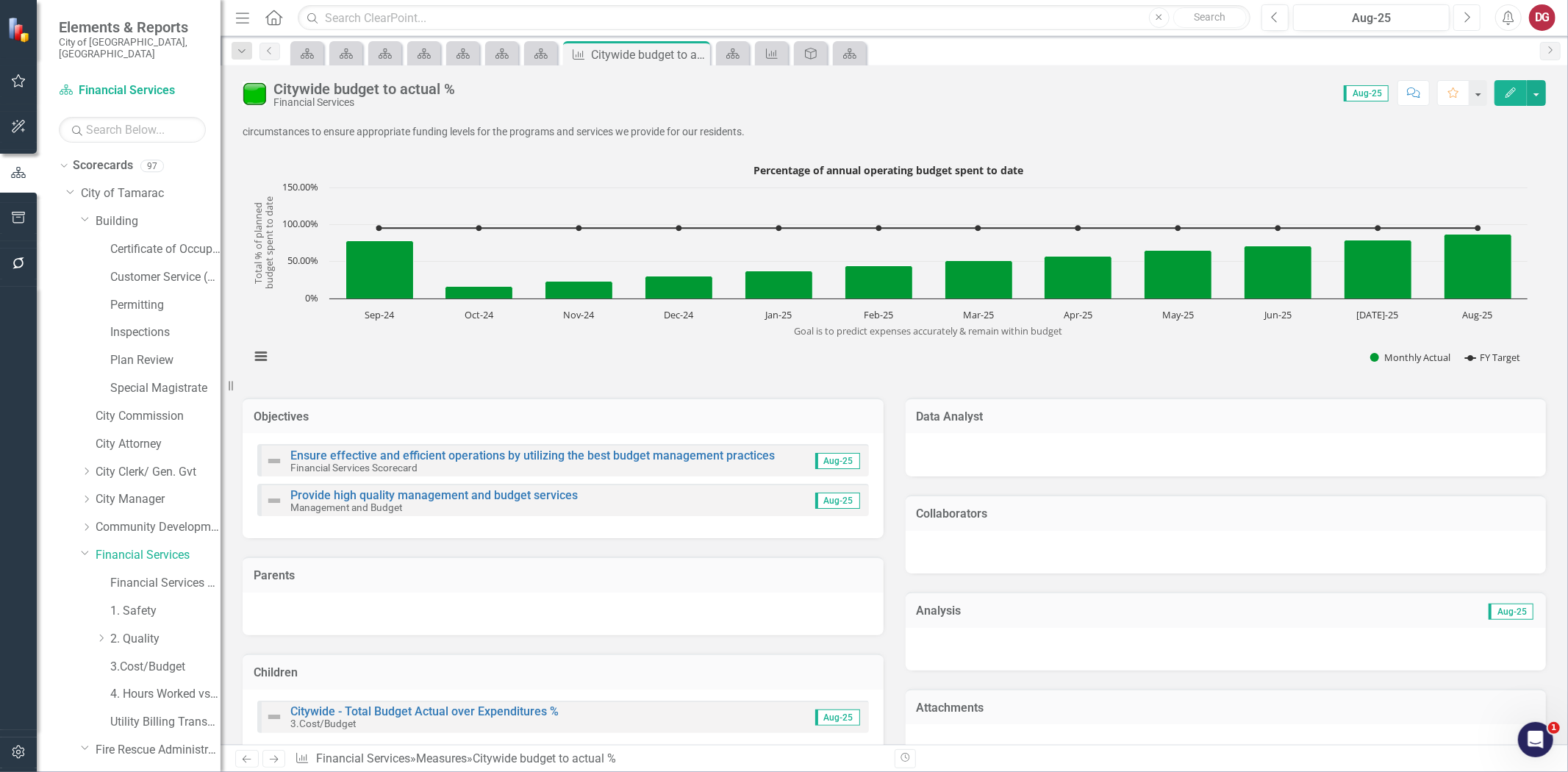
click at [1472, 20] on button "Next" at bounding box center [1467, 18] width 28 height 27
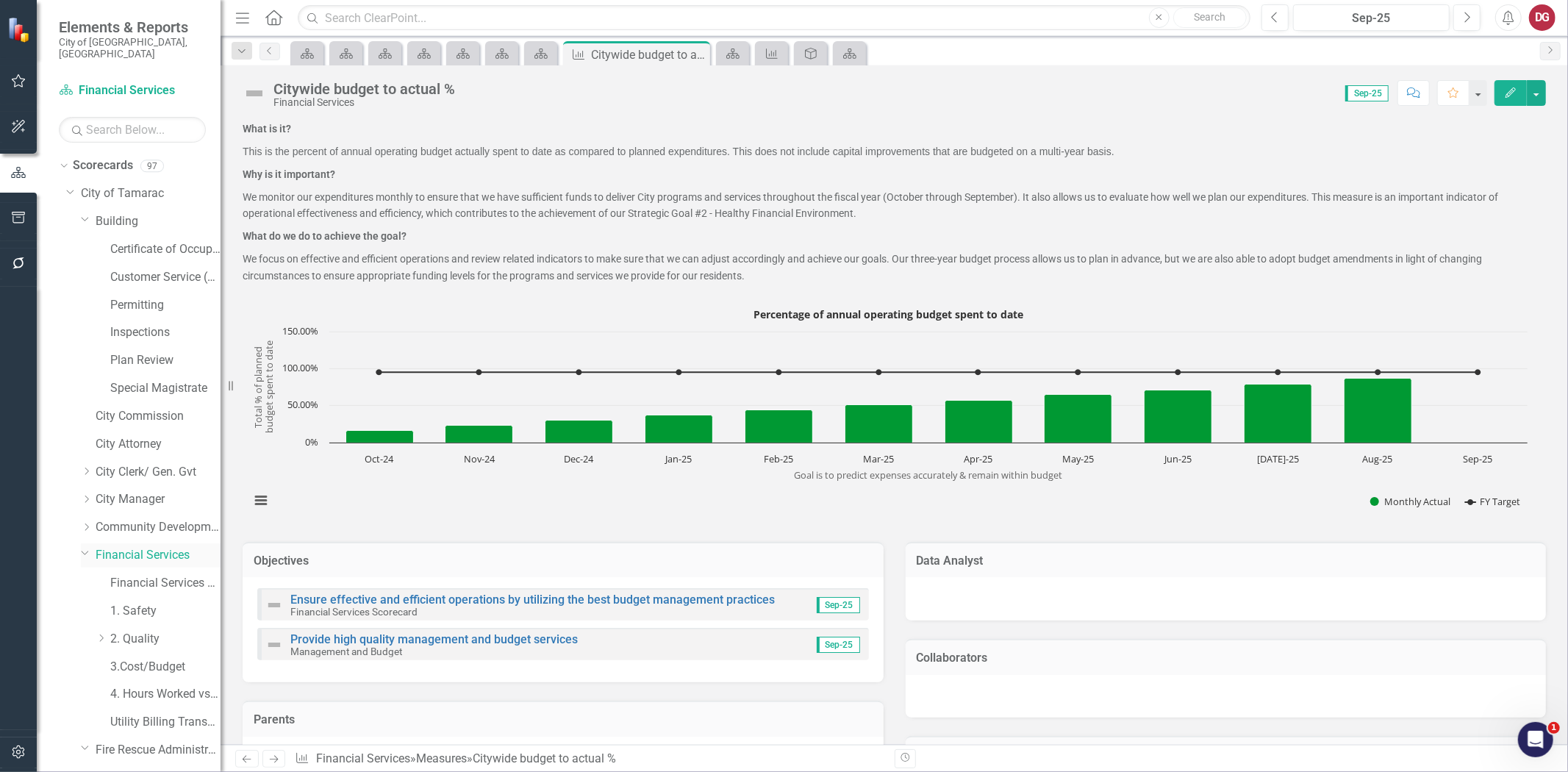
click at [159, 548] on link "Financial Services" at bounding box center [158, 555] width 125 height 17
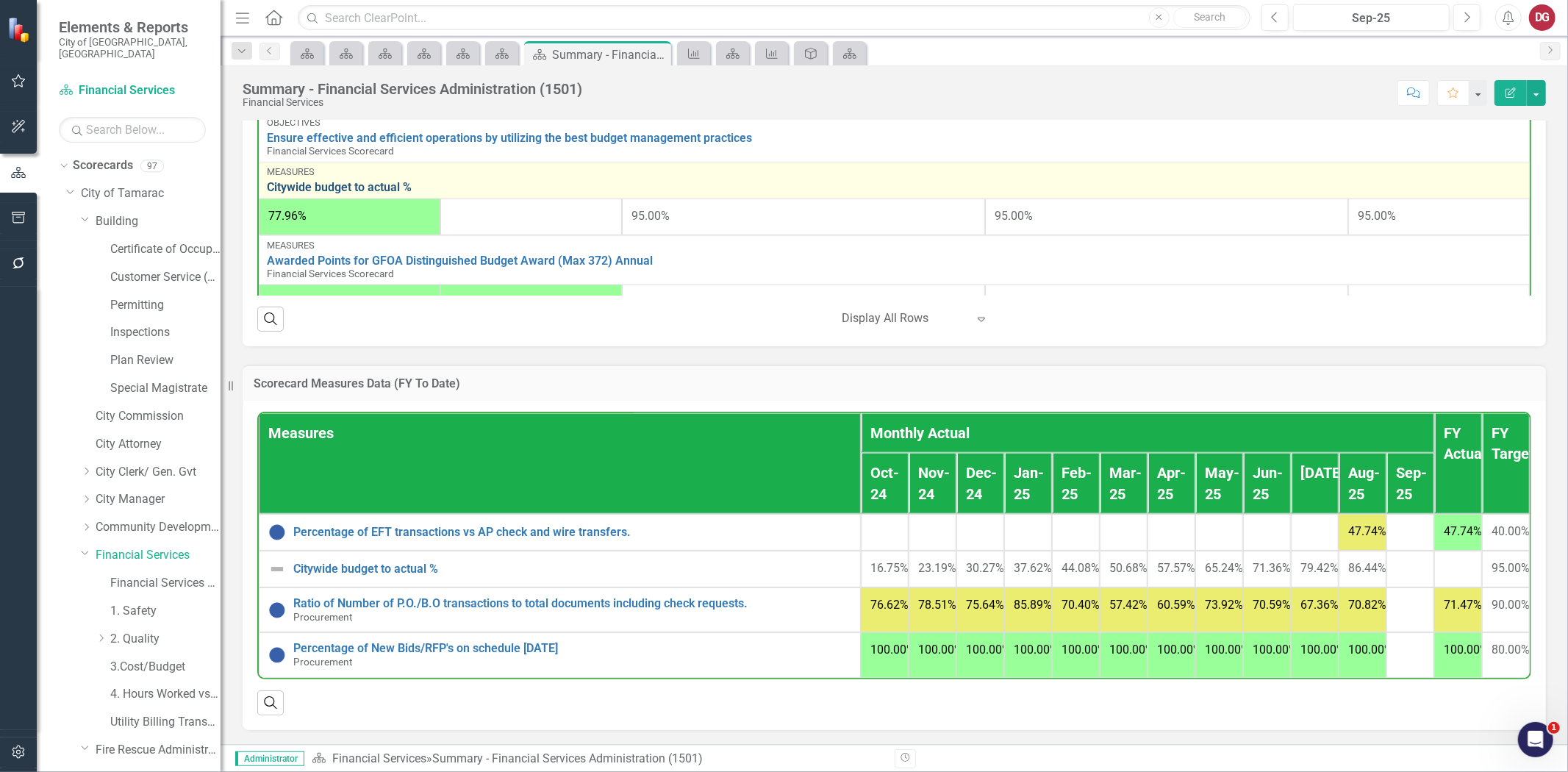
click at [310, 188] on link "Citywide budget to actual %" at bounding box center [895, 188] width 1255 height 13
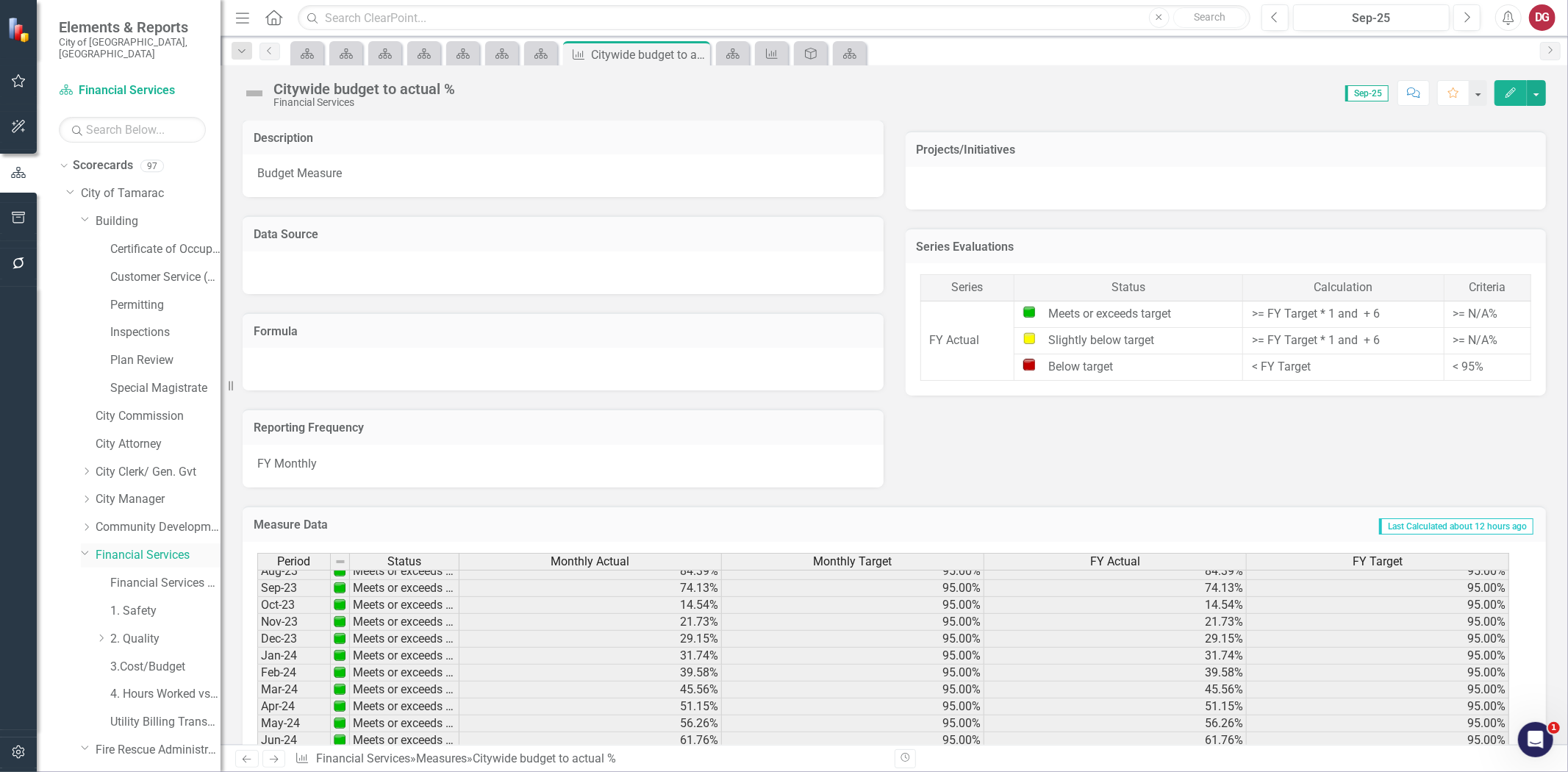
click at [154, 547] on link "Financial Services" at bounding box center [158, 555] width 125 height 17
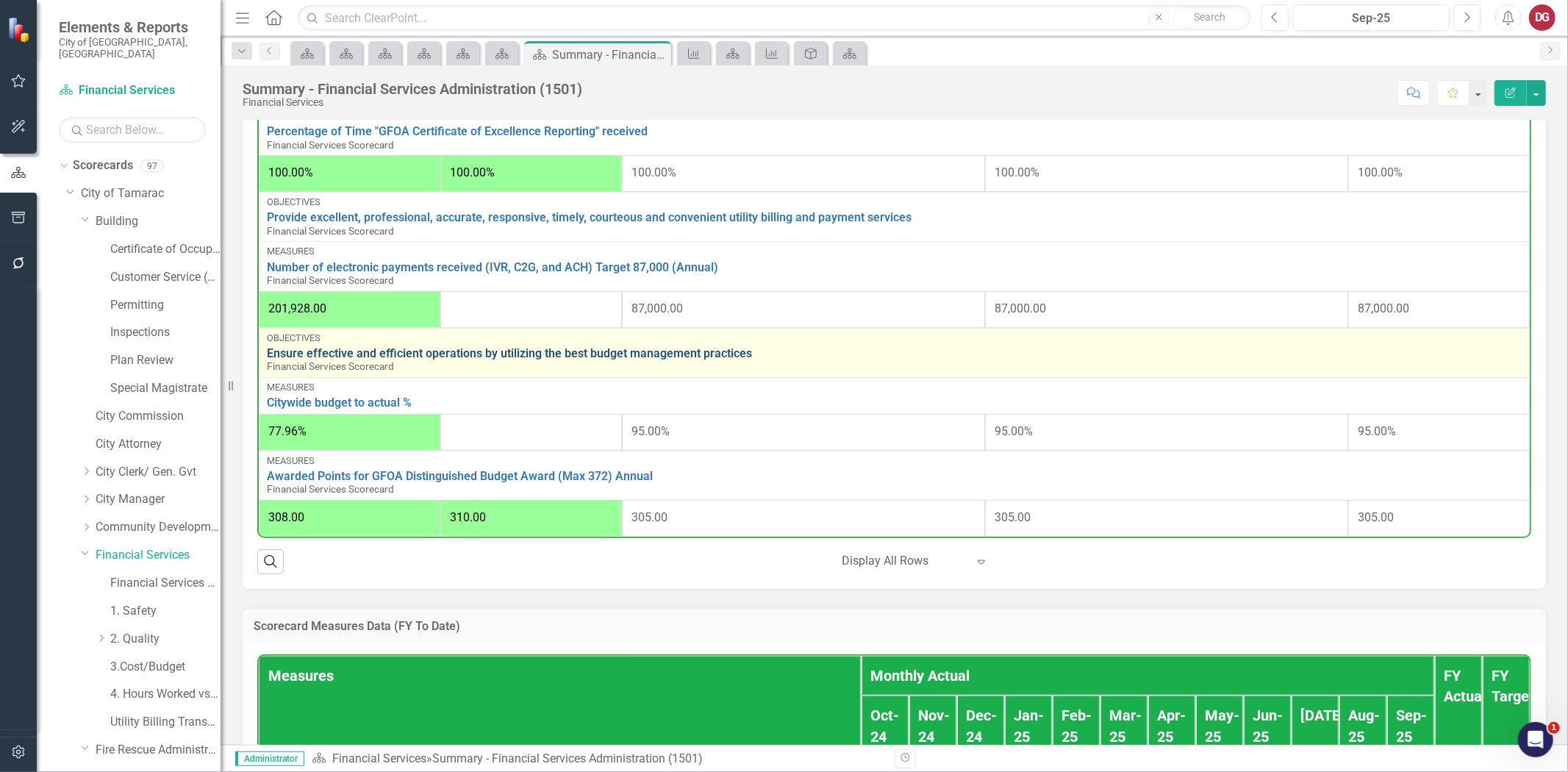
click at [392, 350] on link "Ensure effective and efficient operations by utilizing the best budget manageme…" at bounding box center [895, 354] width 1255 height 13
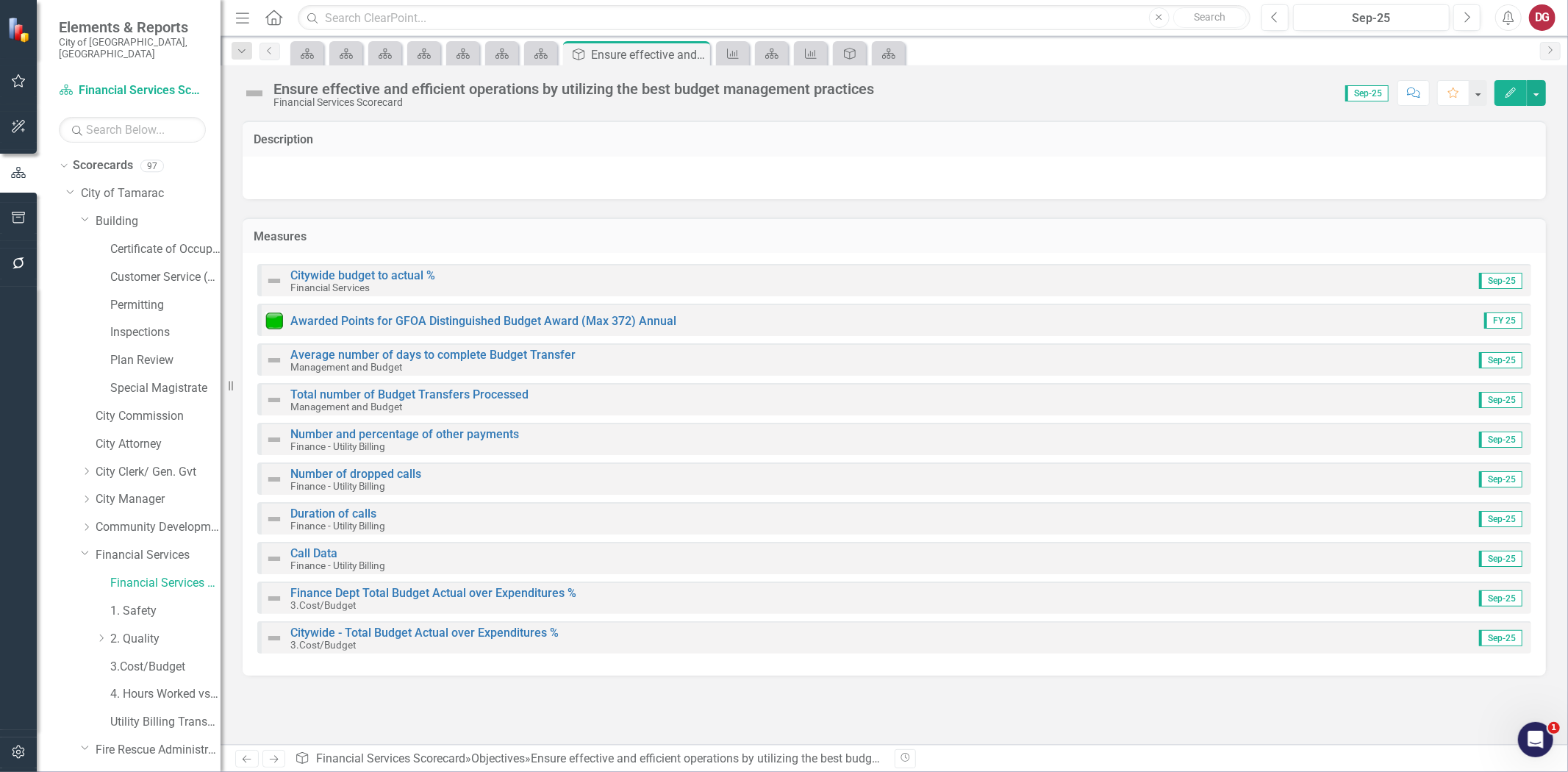
click at [272, 275] on img at bounding box center [275, 281] width 18 height 18
click at [322, 269] on link "Citywide budget to actual %" at bounding box center [362, 275] width 145 height 14
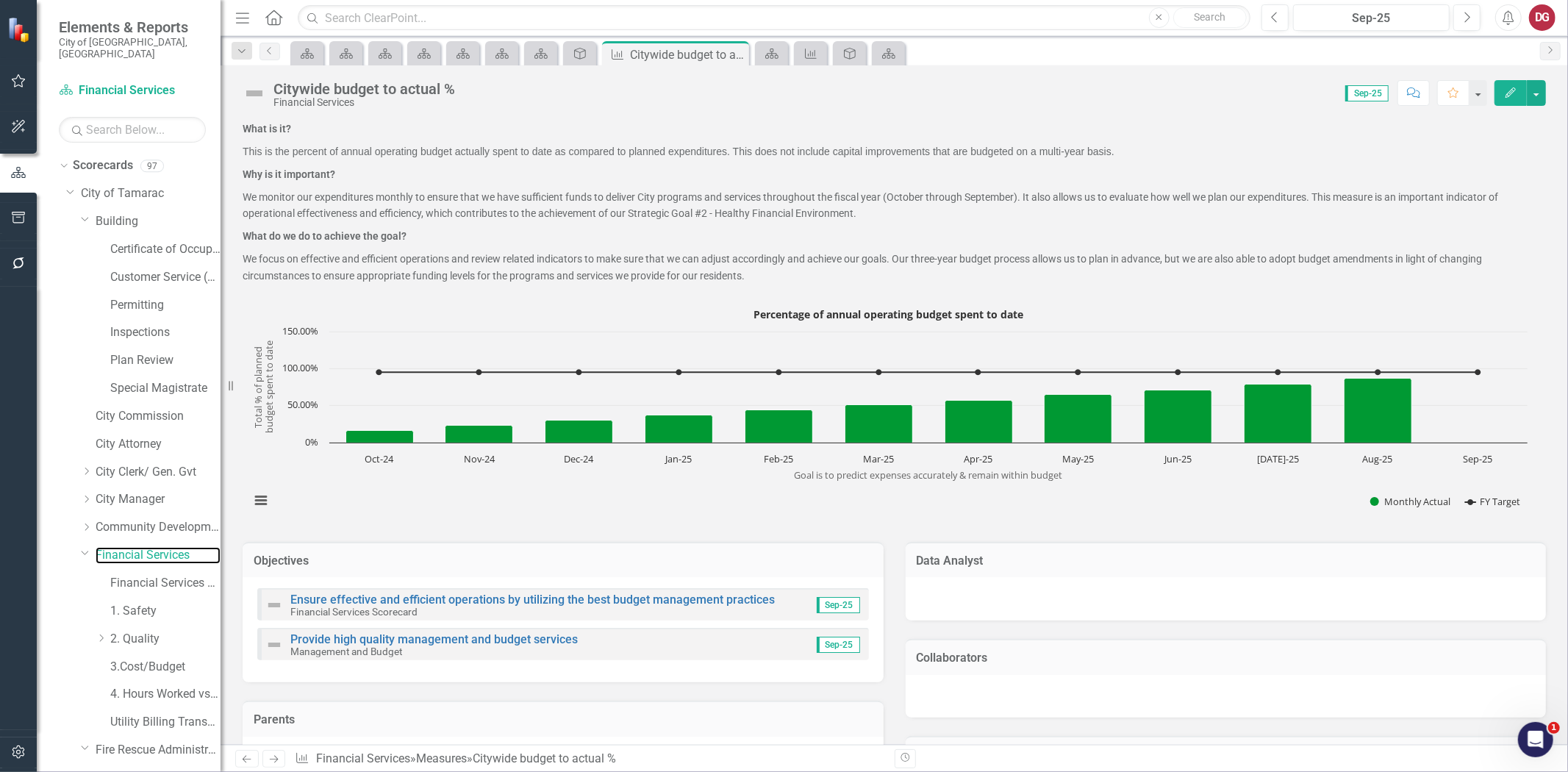
drag, startPoint x: 106, startPoint y: 540, endPoint x: 19, endPoint y: 532, distance: 87.4
click at [106, 547] on link "Financial Services" at bounding box center [158, 555] width 125 height 17
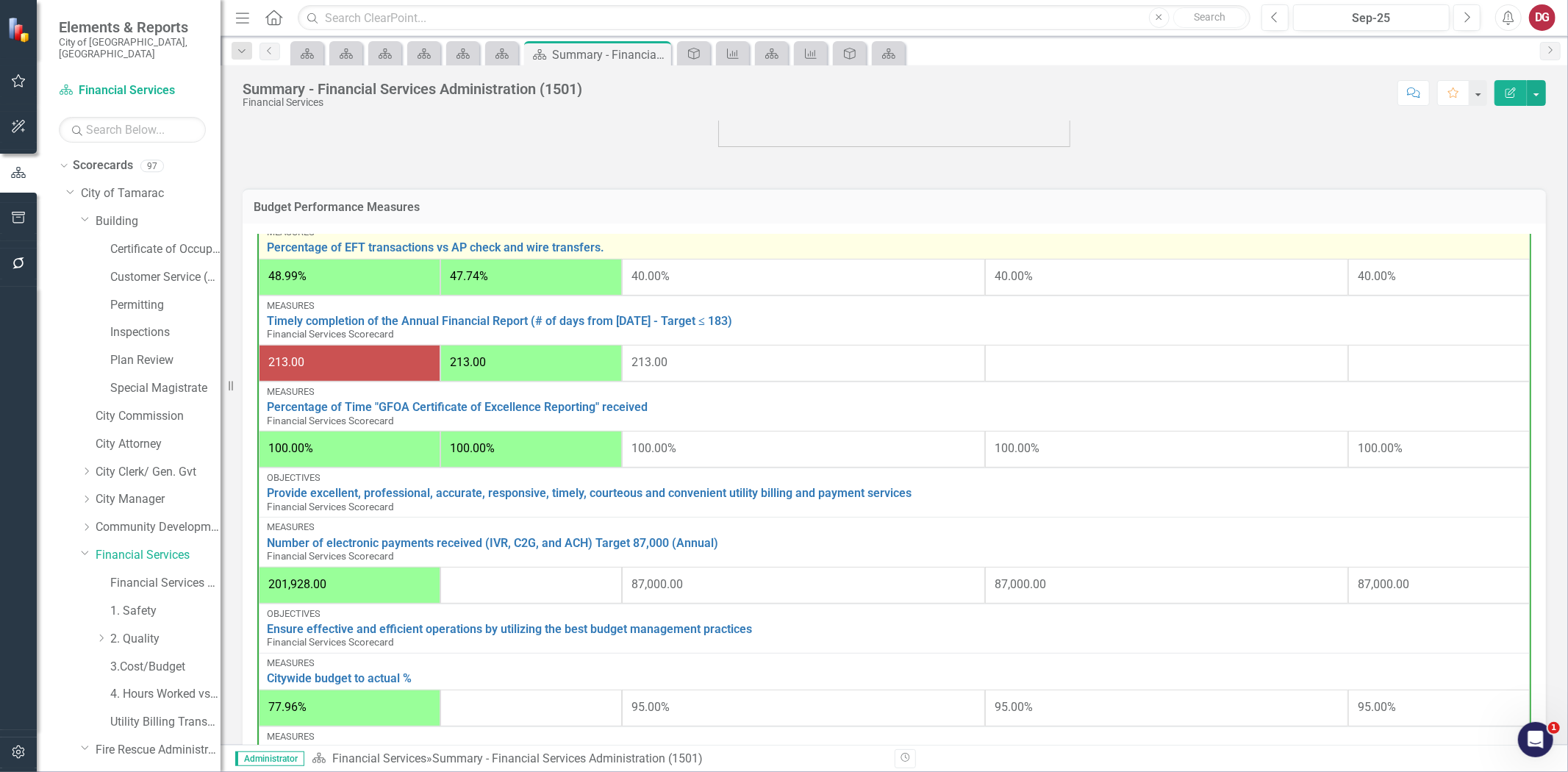
scroll to position [572, 0]
